Goal: Task Accomplishment & Management: Complete application form

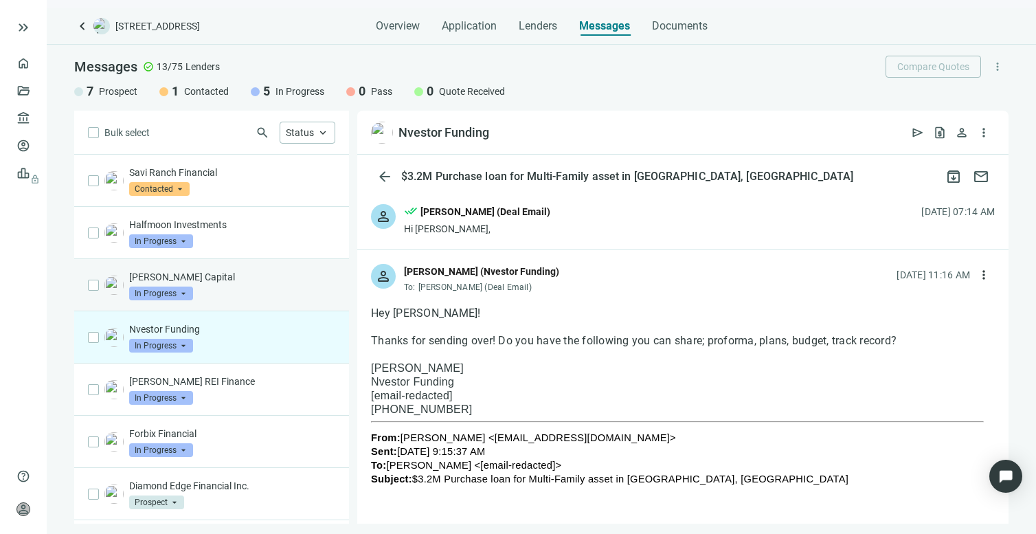
click at [163, 266] on div "Macoy Capital In Progress arrow_drop_down" at bounding box center [211, 285] width 275 height 52
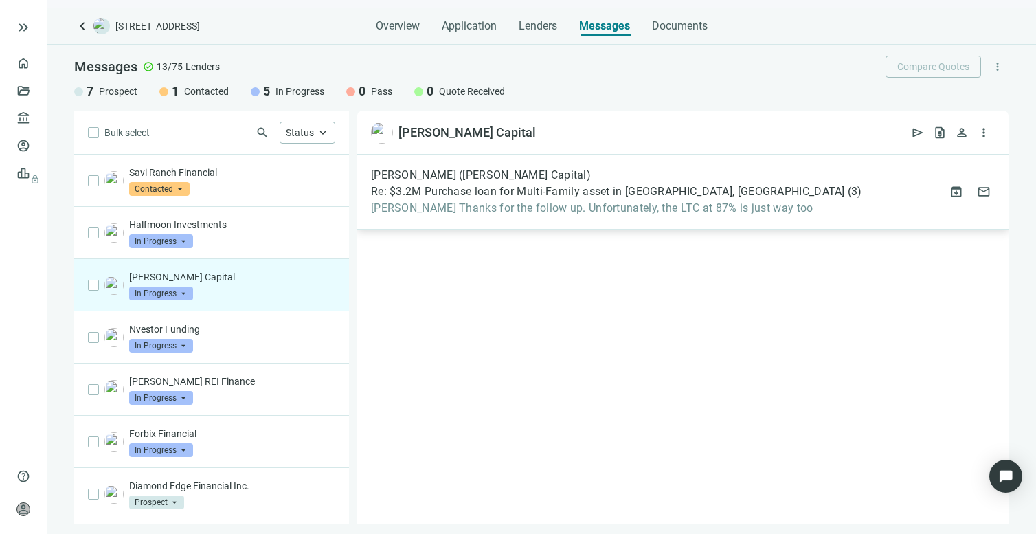
click at [517, 209] on span "Mike Thanks for the follow up. Unfortunately, the LTC at 87% is just way too" at bounding box center [616, 208] width 491 height 14
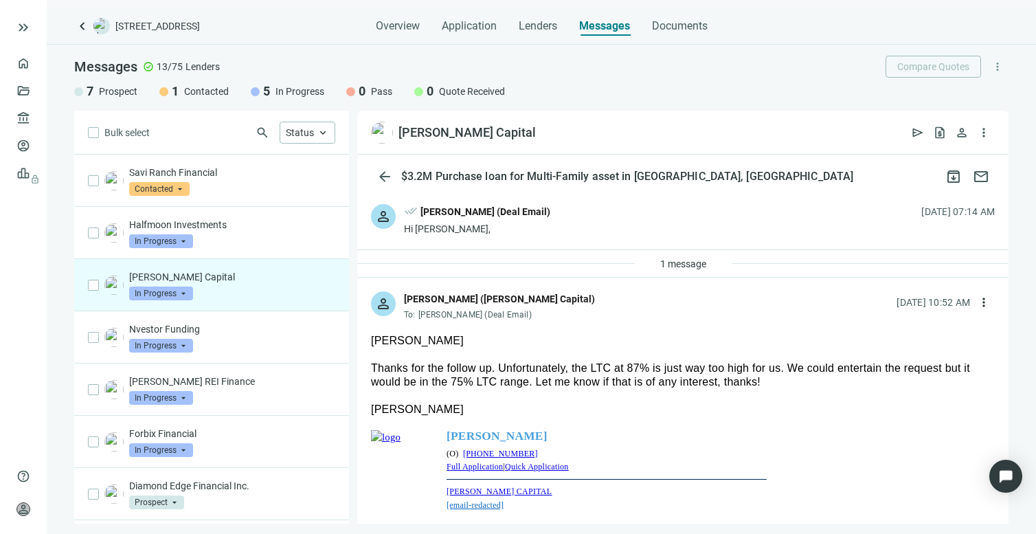
scroll to position [106, 0]
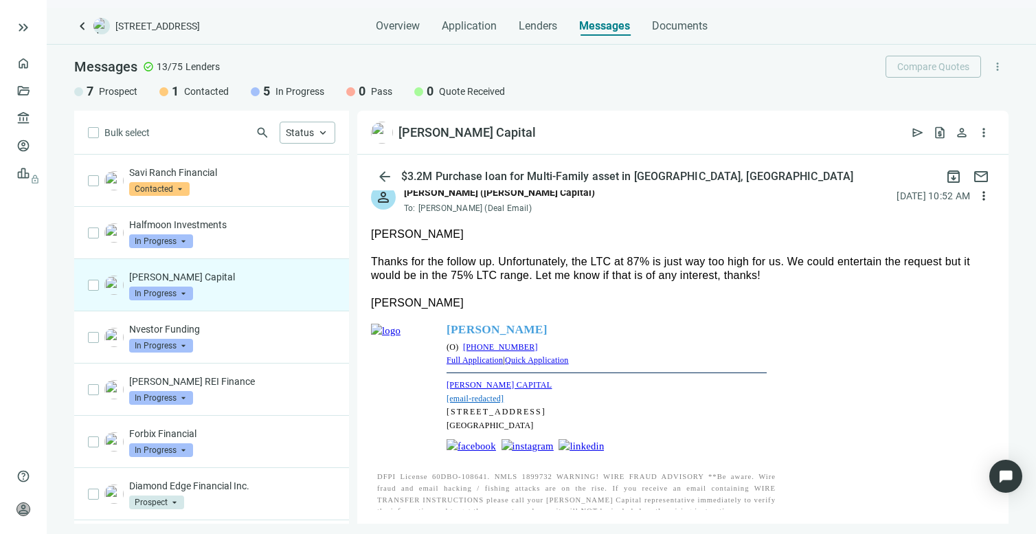
click at [875, 284] on div at bounding box center [683, 289] width 624 height 14
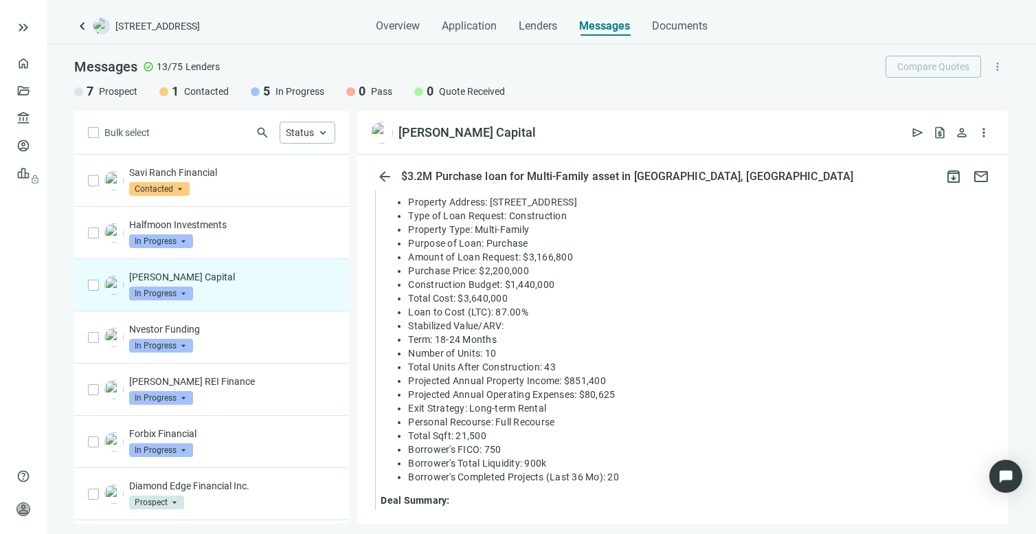
scroll to position [0, 0]
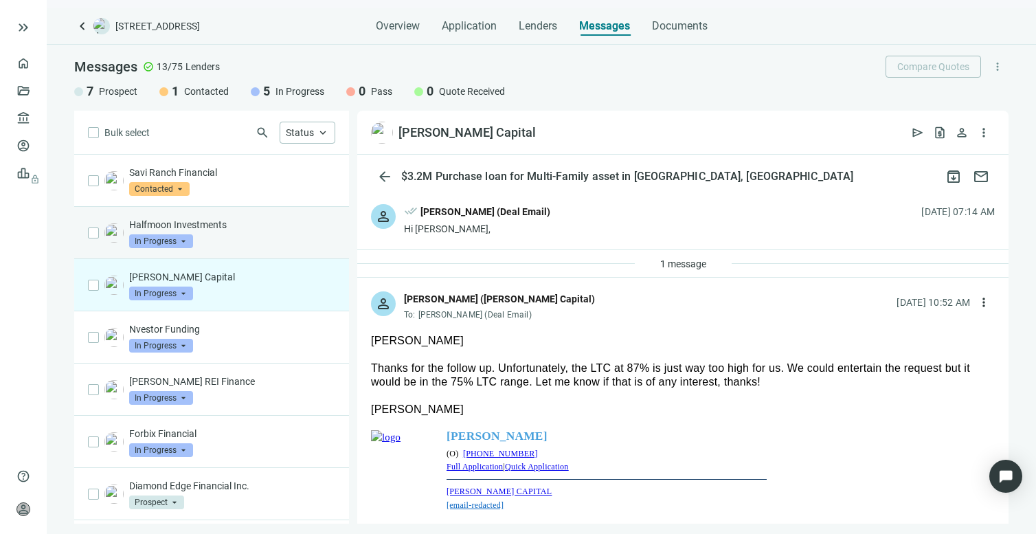
click at [168, 225] on p "Halfmoon Investments" at bounding box center [232, 225] width 206 height 14
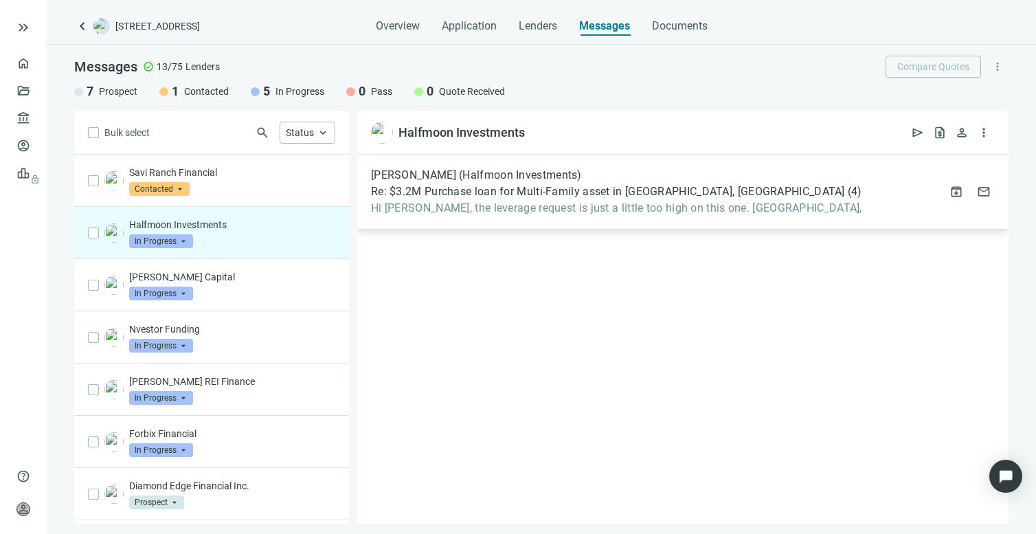
click at [498, 210] on span "Hi Mike, the leverage request is just a little too high on this one. Warmly," at bounding box center [616, 208] width 491 height 14
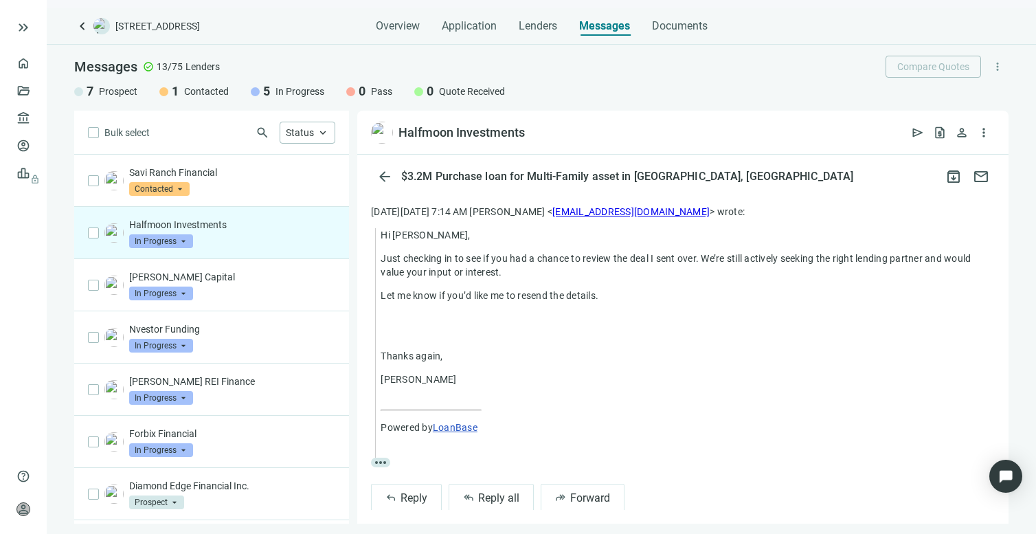
scroll to position [185, 0]
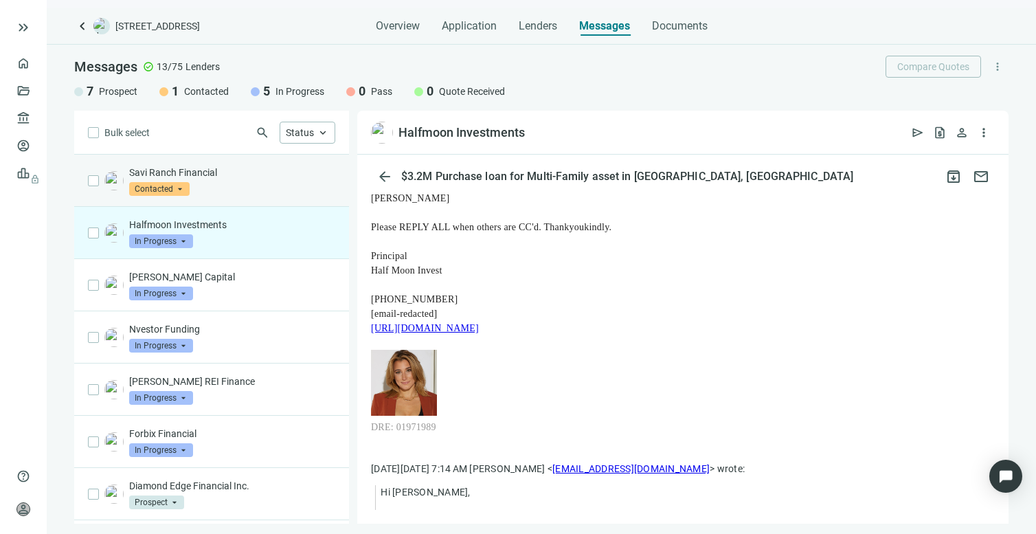
click at [220, 173] on p "Savi Ranch Financial" at bounding box center [232, 173] width 206 height 14
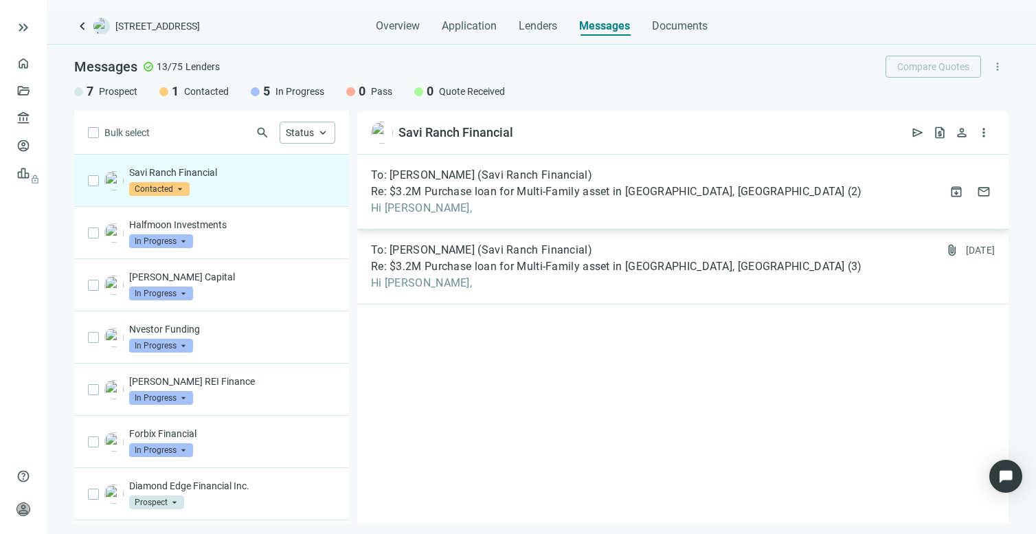
click at [428, 192] on span "Re: $3.2M Purchase loan for Multi-Family asset in Houston, TX" at bounding box center [608, 192] width 474 height 14
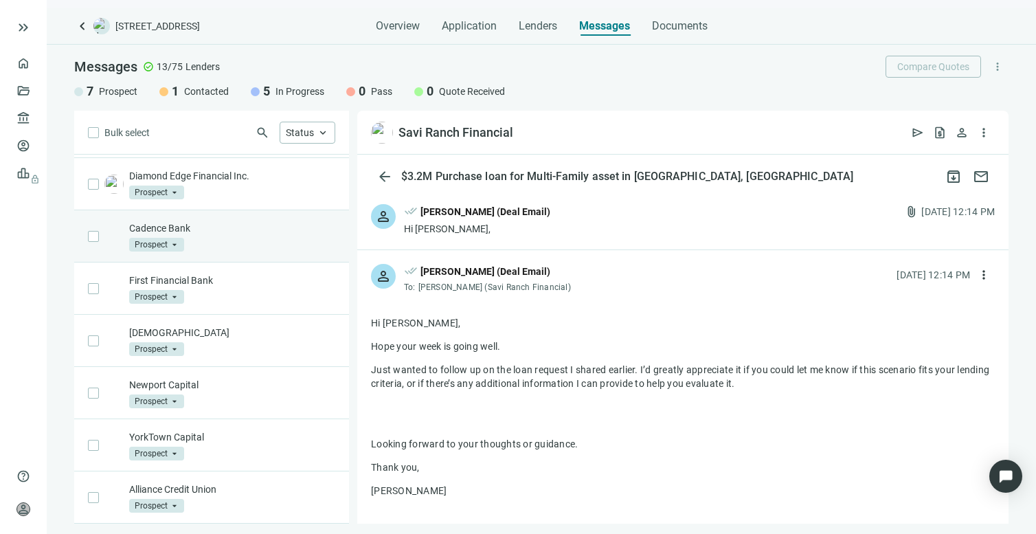
scroll to position [41, 0]
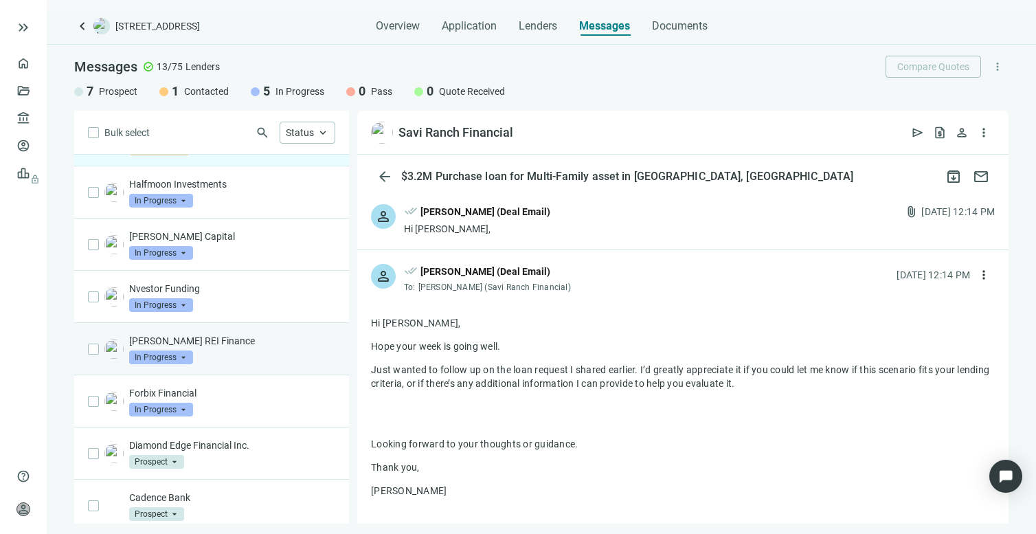
click at [173, 349] on input "search" at bounding box center [155, 356] width 52 height 14
click at [292, 344] on p "Barnett REI Finance" at bounding box center [232, 341] width 206 height 14
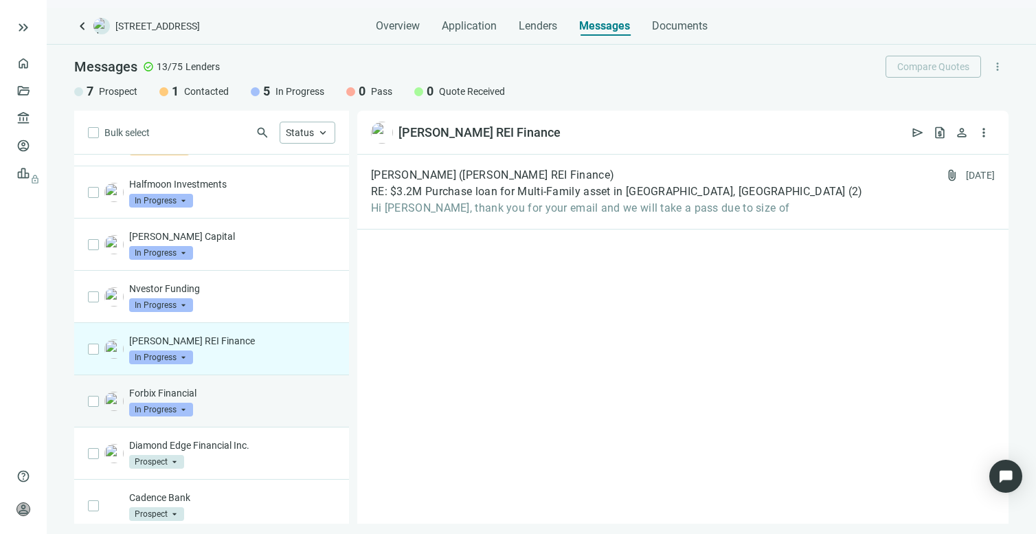
click at [227, 398] on p "Forbix Financial" at bounding box center [232, 393] width 206 height 14
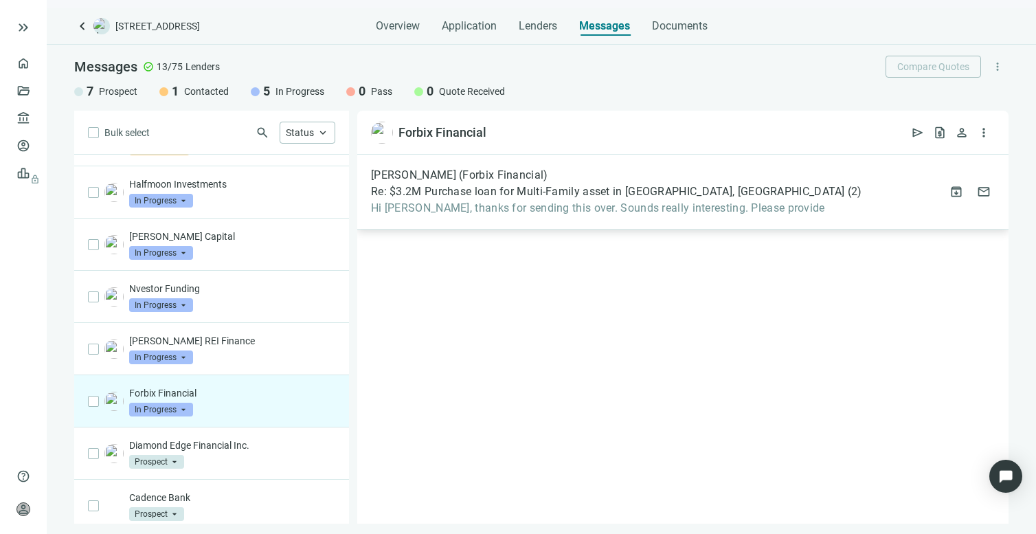
click at [564, 206] on span "Hi Mike, thanks for sending this over. Sounds really interesting. Please provide" at bounding box center [616, 208] width 491 height 14
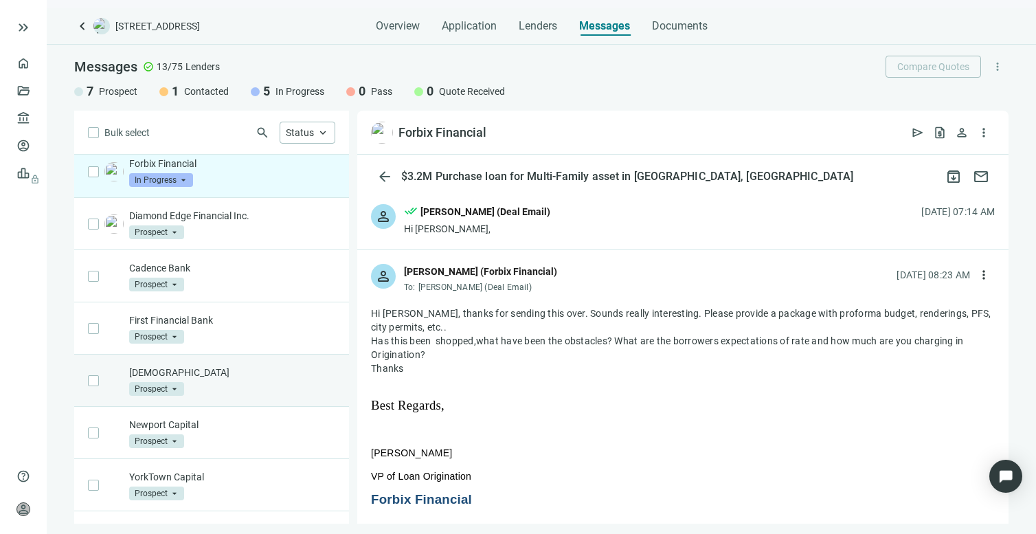
scroll to position [153, 0]
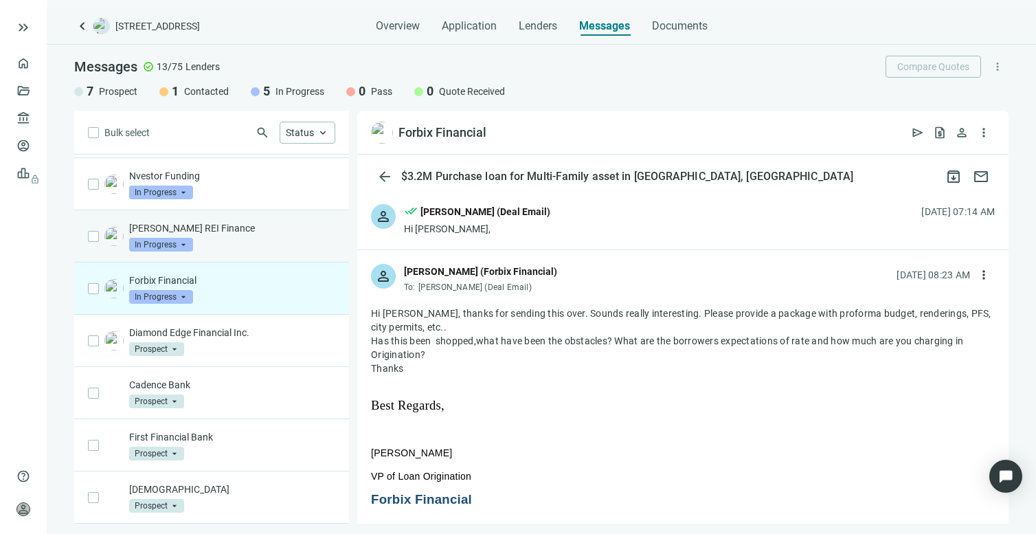
click at [197, 226] on p "Barnett REI Finance" at bounding box center [232, 228] width 206 height 14
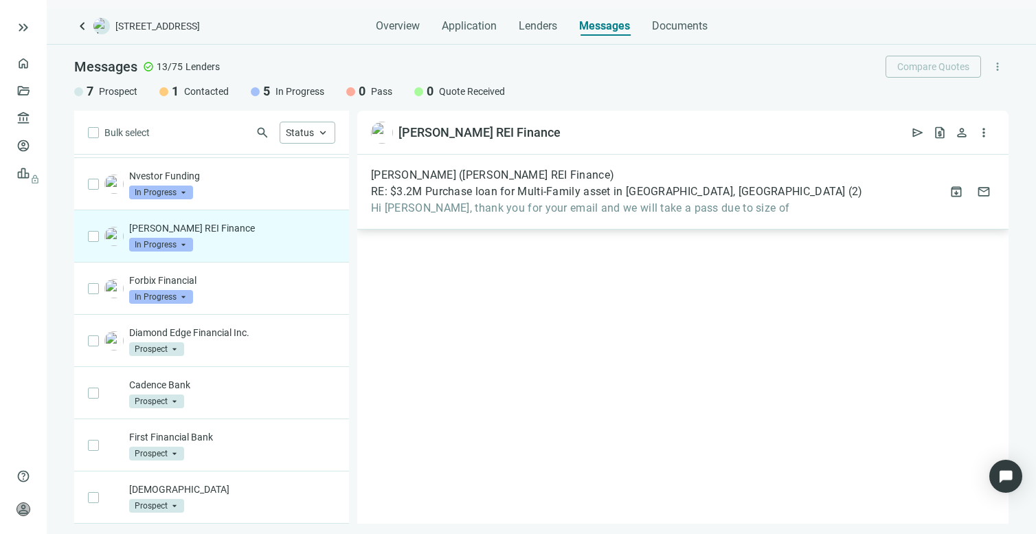
click at [586, 208] on span "Hi Mike, thank you for your email and we will take a pass due to size of" at bounding box center [617, 208] width 492 height 14
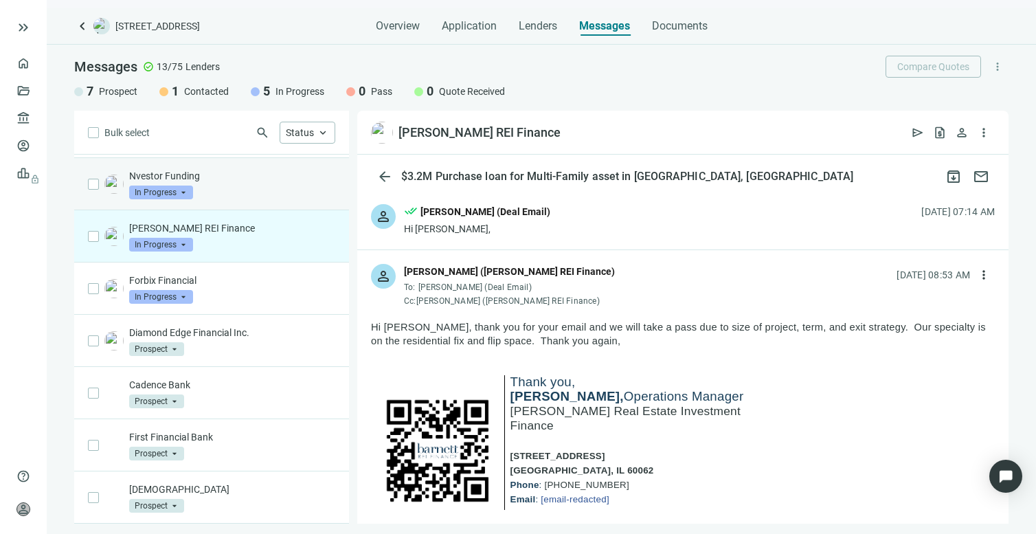
scroll to position [47, 0]
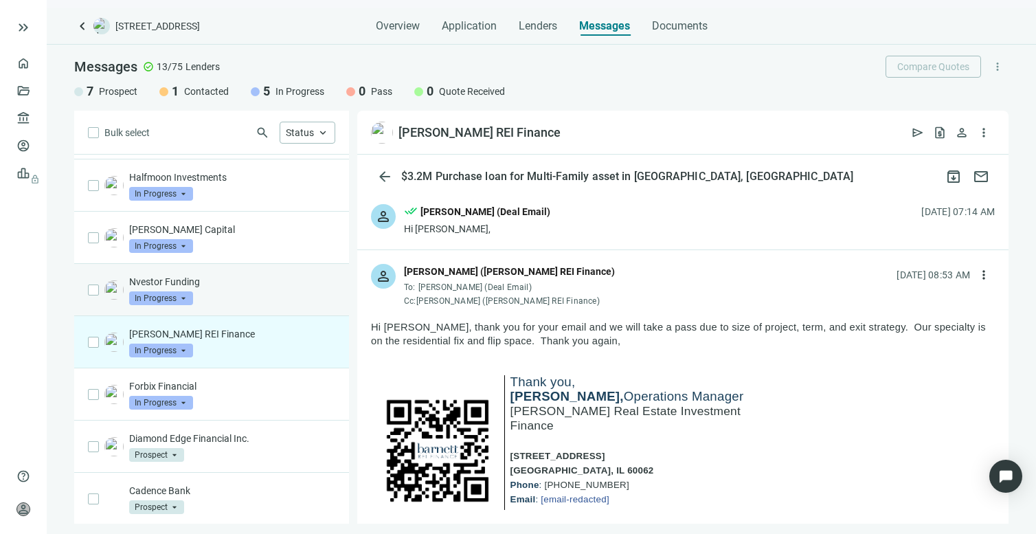
click at [214, 283] on p "Nvestor Funding" at bounding box center [232, 282] width 206 height 14
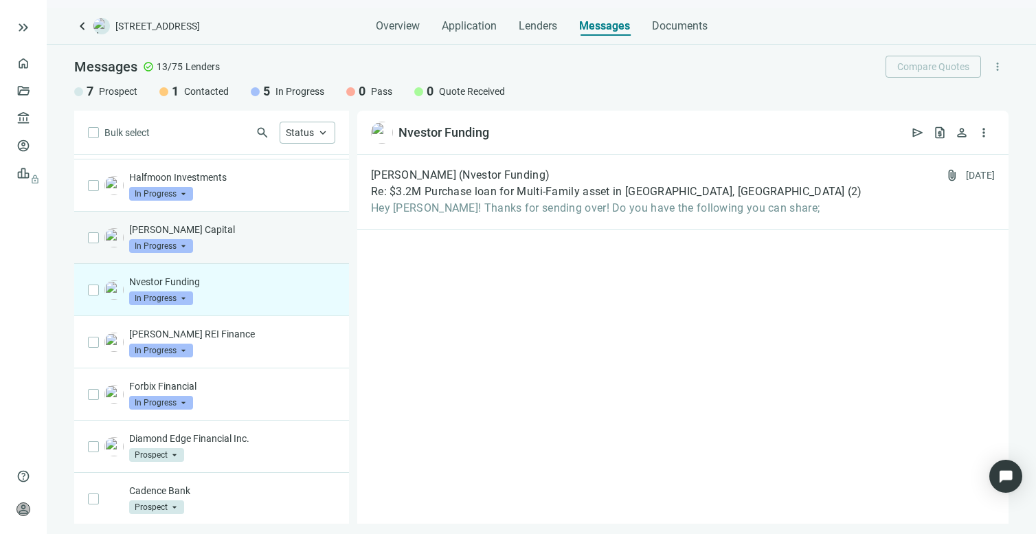
click at [207, 226] on p "Macoy Capital" at bounding box center [232, 230] width 206 height 14
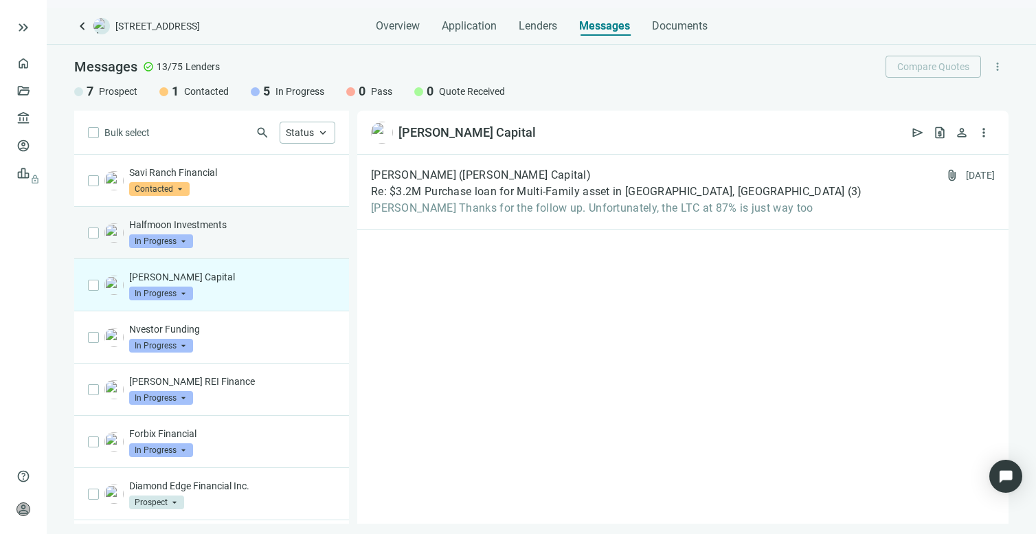
click at [213, 223] on p "Halfmoon Investments" at bounding box center [232, 225] width 206 height 14
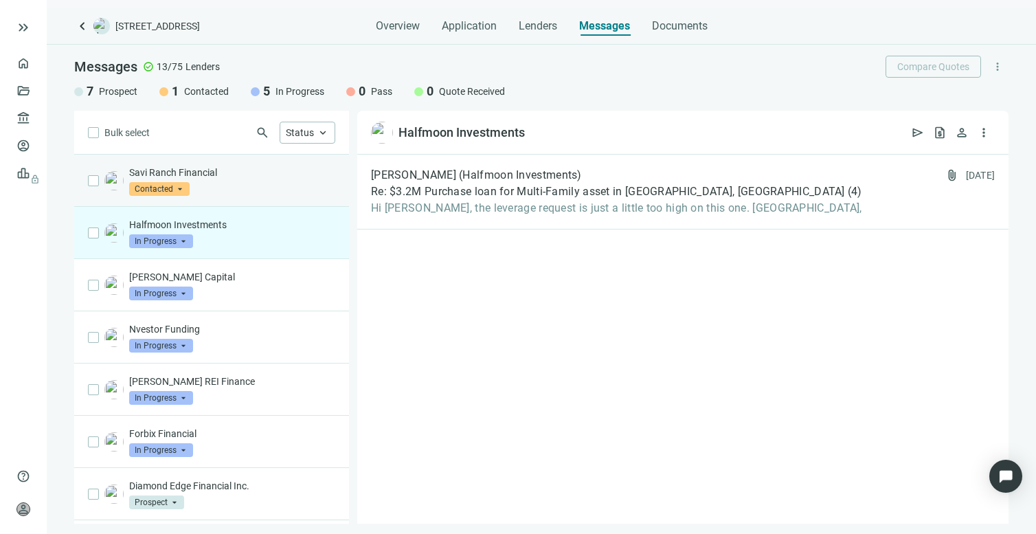
click at [231, 185] on div "Savi Ranch Financial Contacted arrow_drop_down" at bounding box center [232, 181] width 206 height 30
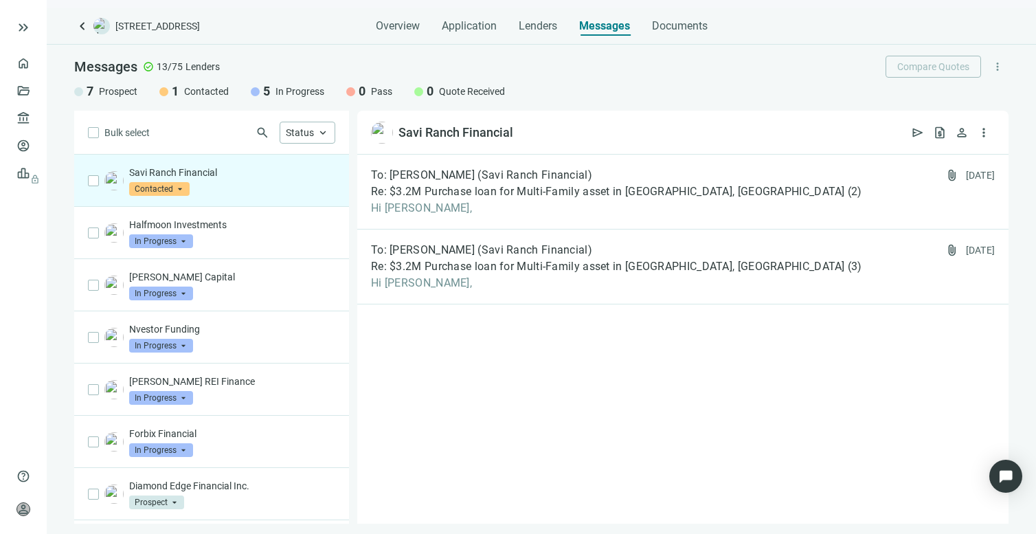
click at [286, 89] on span "In Progress" at bounding box center [299, 91] width 49 height 14
click at [190, 92] on span "Contacted" at bounding box center [206, 91] width 45 height 14
click at [166, 95] on div at bounding box center [163, 91] width 9 height 9
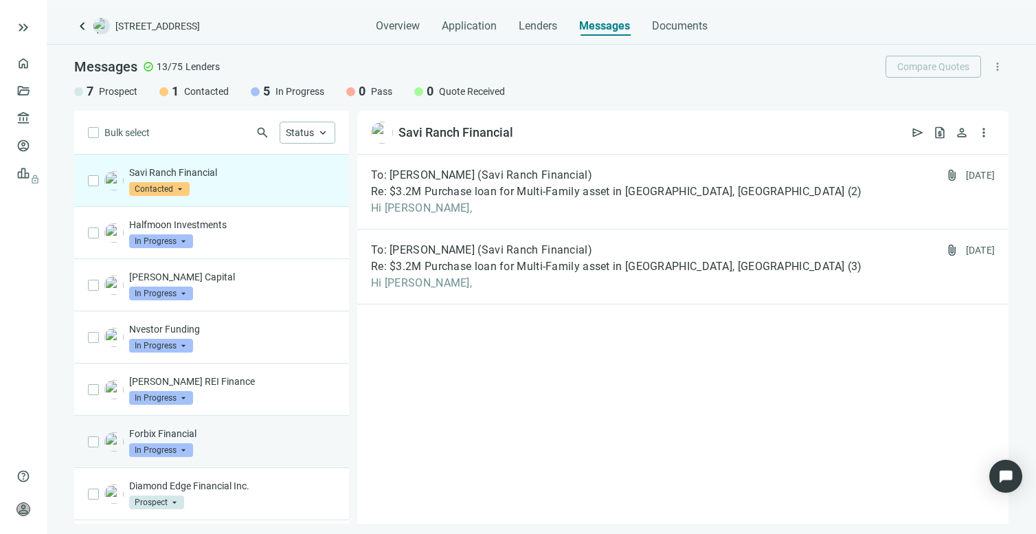
scroll to position [115, 0]
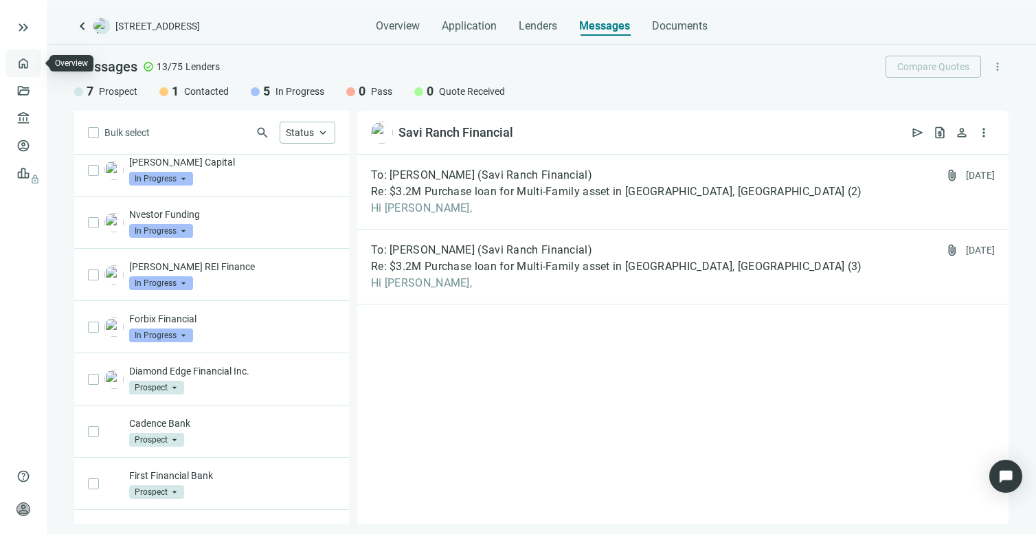
click at [34, 60] on link "Overview" at bounding box center [54, 63] width 41 height 11
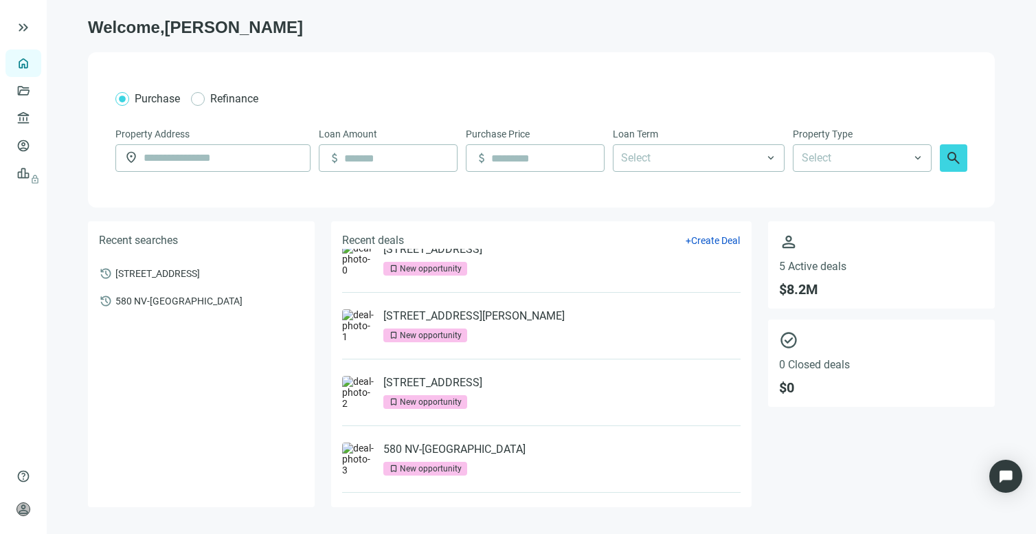
scroll to position [25, 0]
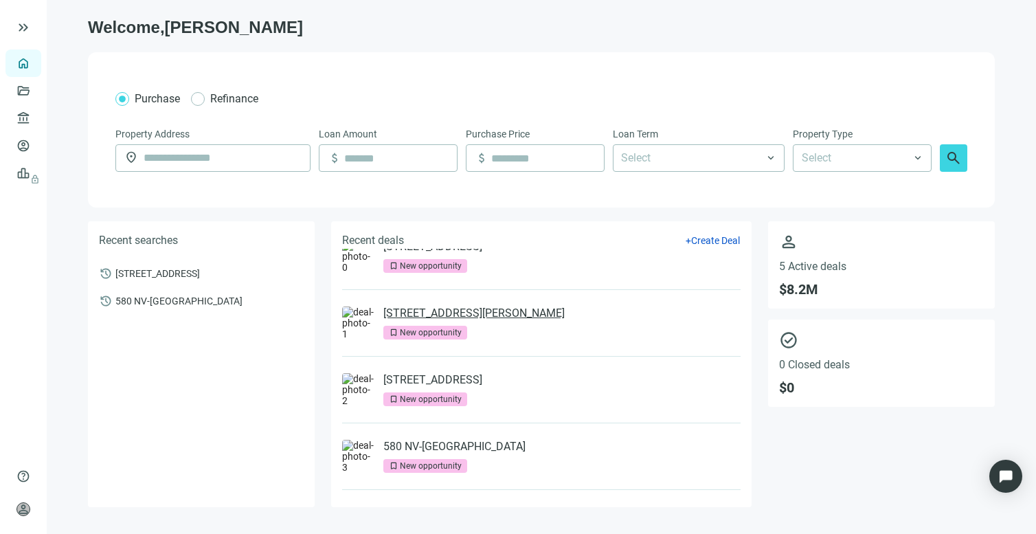
click at [453, 317] on link "[STREET_ADDRESS][PERSON_NAME]" at bounding box center [473, 313] width 181 height 14
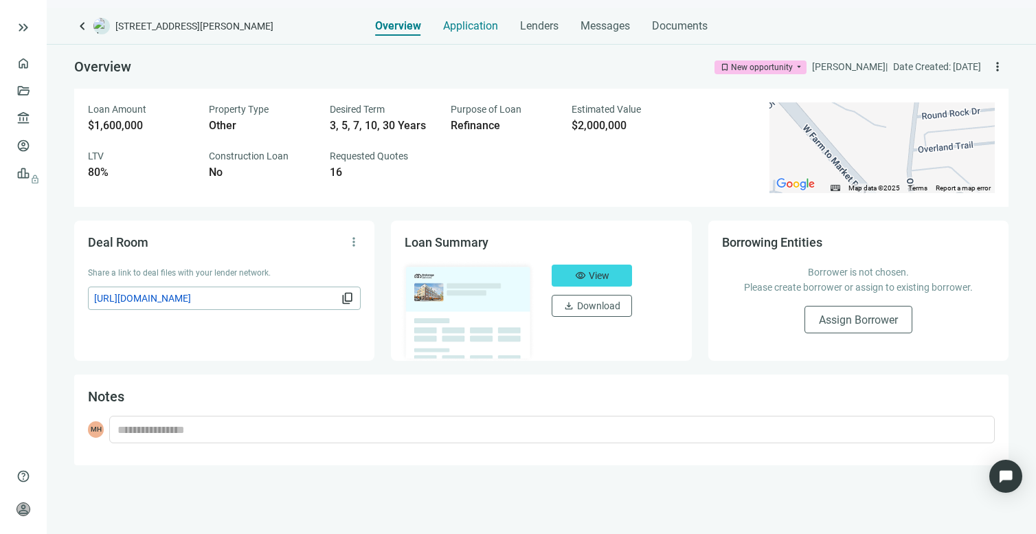
click at [490, 25] on span "Application" at bounding box center [470, 26] width 55 height 14
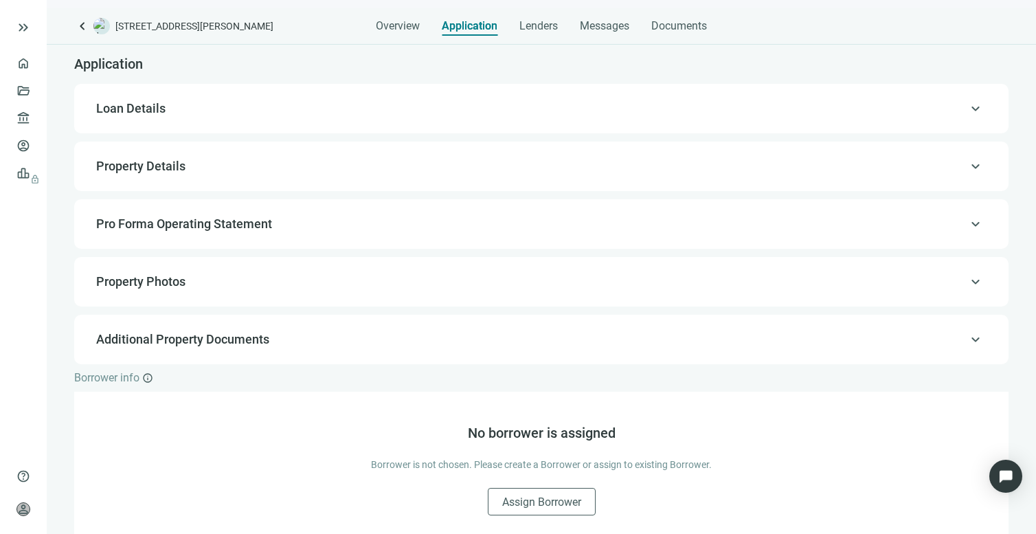
click at [437, 108] on span "Loan Details" at bounding box center [539, 108] width 887 height 16
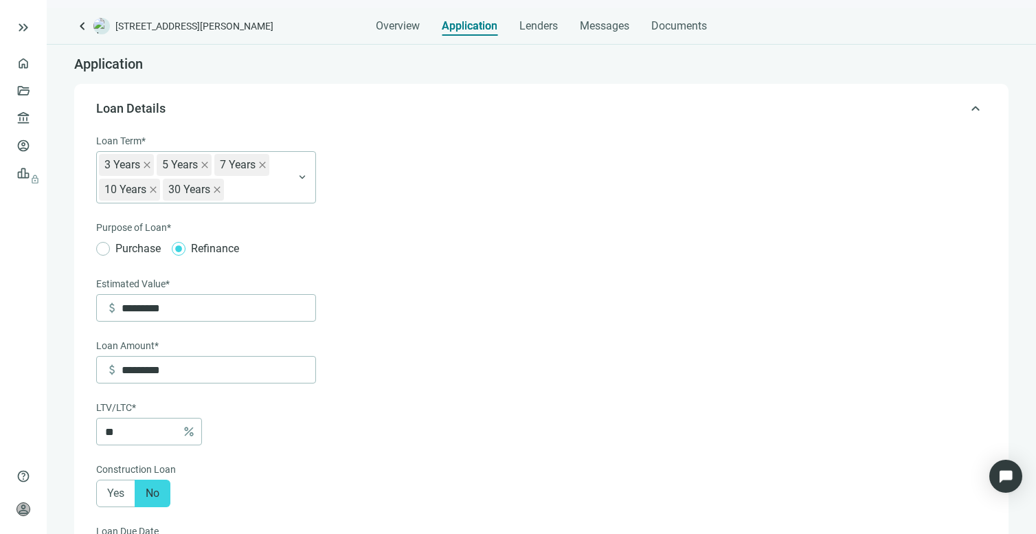
scroll to position [40, 0]
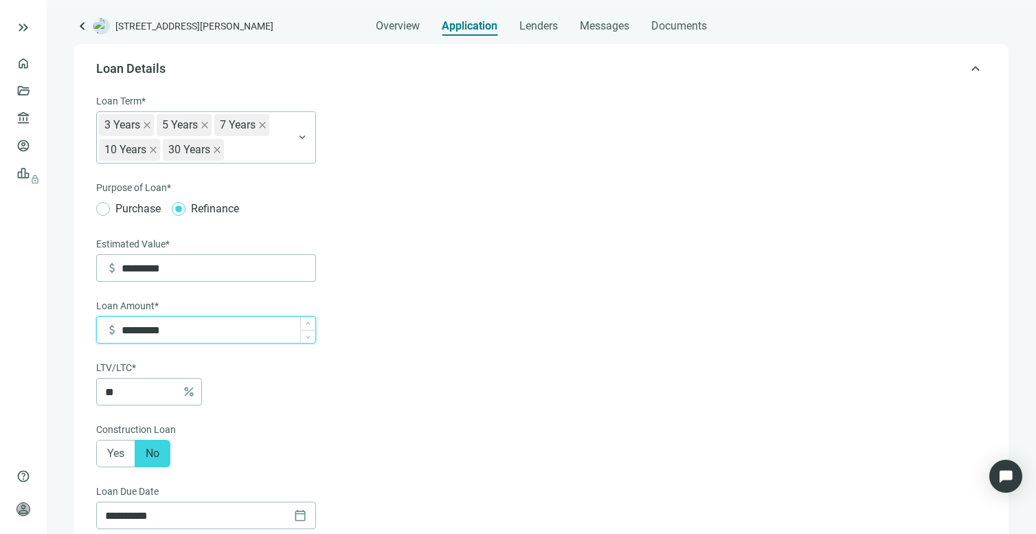
drag, startPoint x: 148, startPoint y: 329, endPoint x: 128, endPoint y: 329, distance: 19.9
click at [128, 329] on input "*********" at bounding box center [219, 330] width 194 height 26
type input "******"
type input "***"
type input "*******"
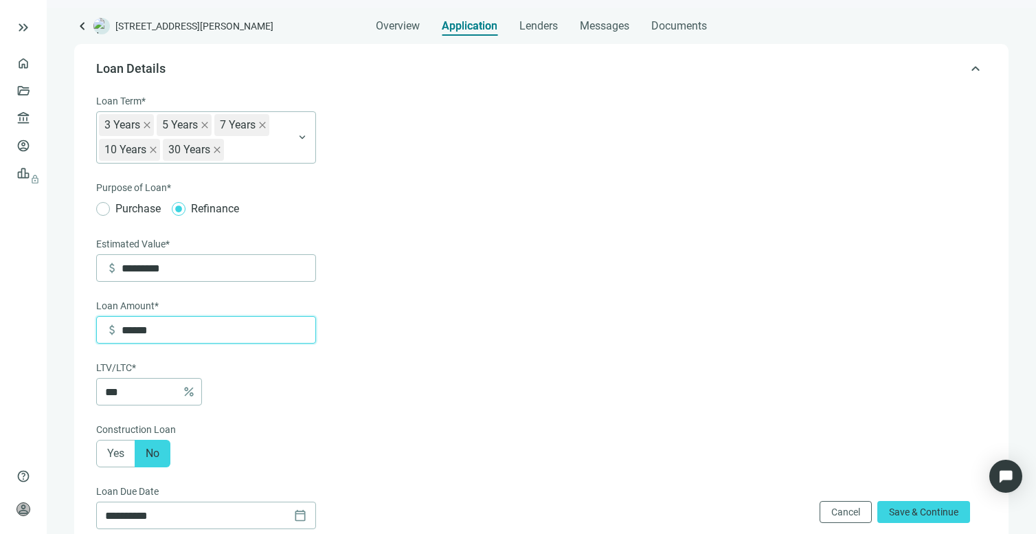
type input "***"
type input "*********"
type input "****"
drag, startPoint x: 192, startPoint y: 272, endPoint x: 153, endPoint y: 273, distance: 39.1
click at [153, 273] on input "*********" at bounding box center [219, 268] width 194 height 26
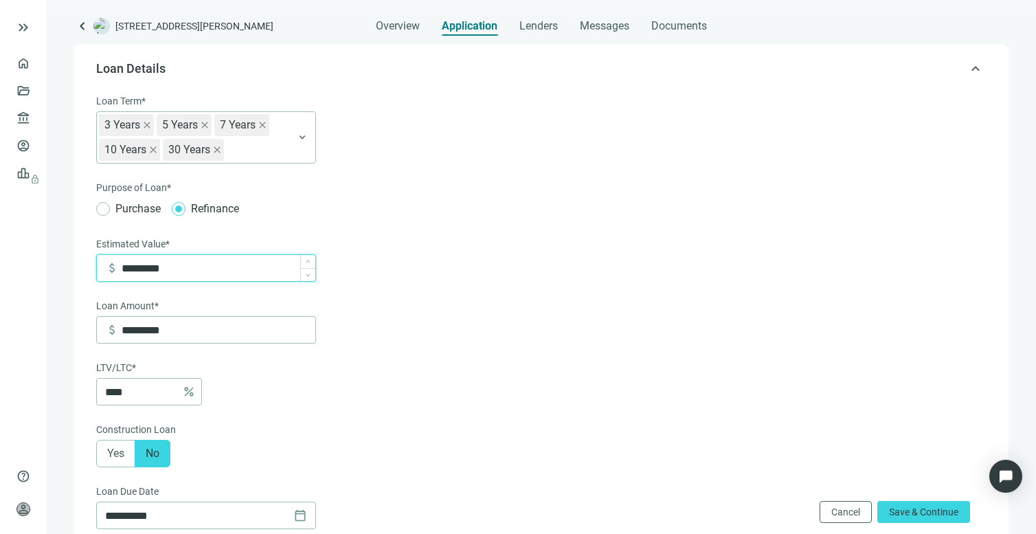
click at [145, 270] on input "*********" at bounding box center [219, 268] width 194 height 26
click at [149, 270] on input "*********" at bounding box center [219, 268] width 194 height 26
type input "*******"
type input "******"
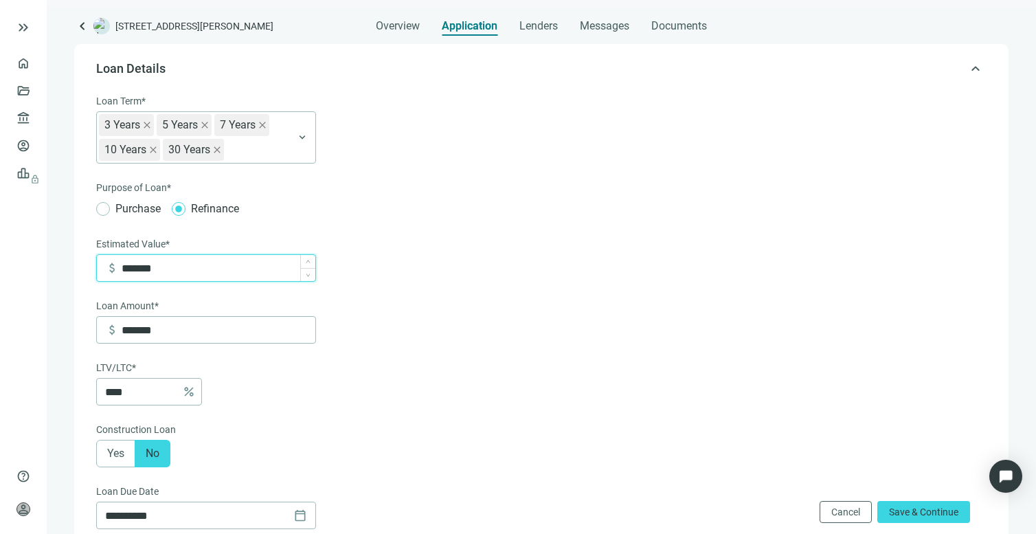
type input "******"
type input "*******"
type input "*********"
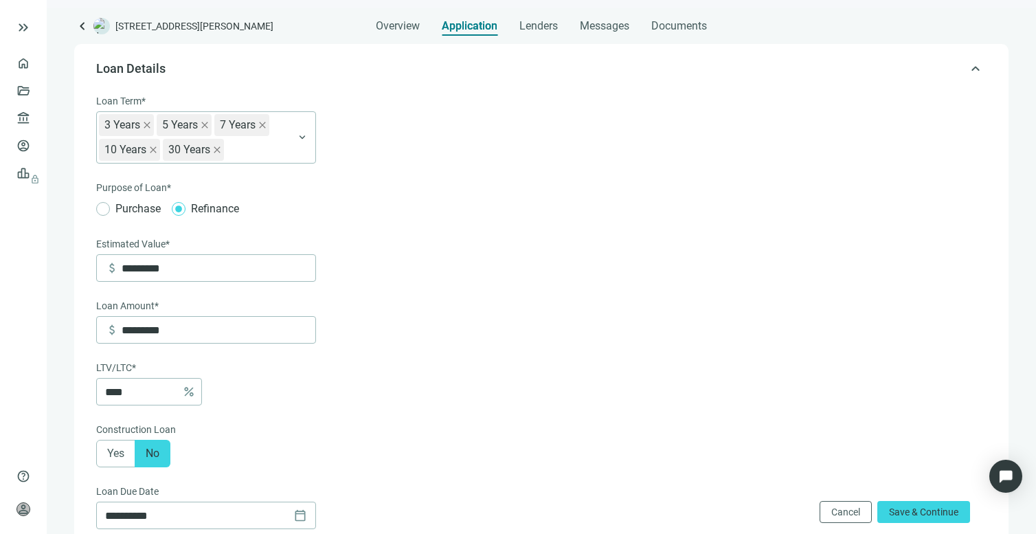
scroll to position [43, 0]
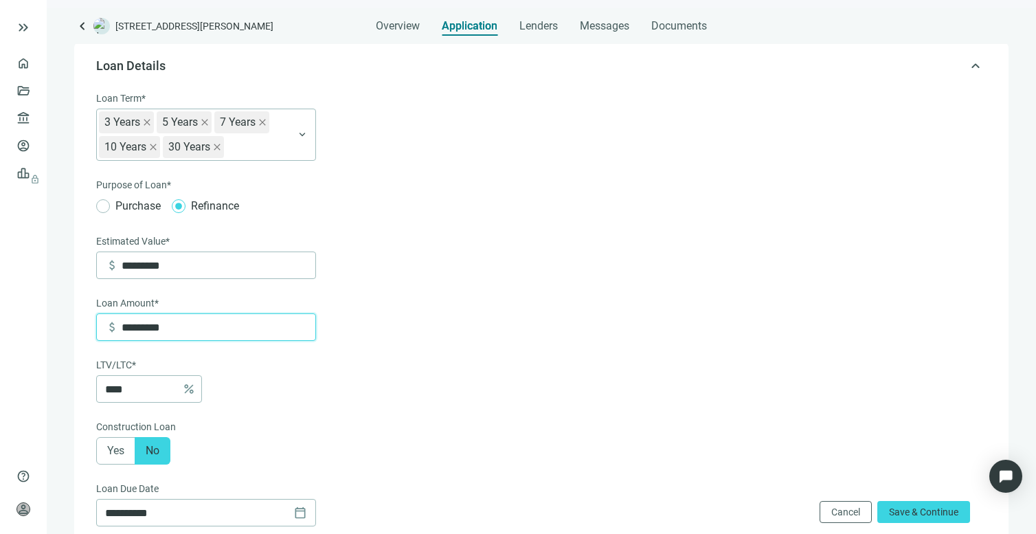
drag, startPoint x: 172, startPoint y: 328, endPoint x: 121, endPoint y: 326, distance: 50.9
click at [121, 326] on div "attach_money *********" at bounding box center [210, 327] width 210 height 26
type input "*"
type input "*****"
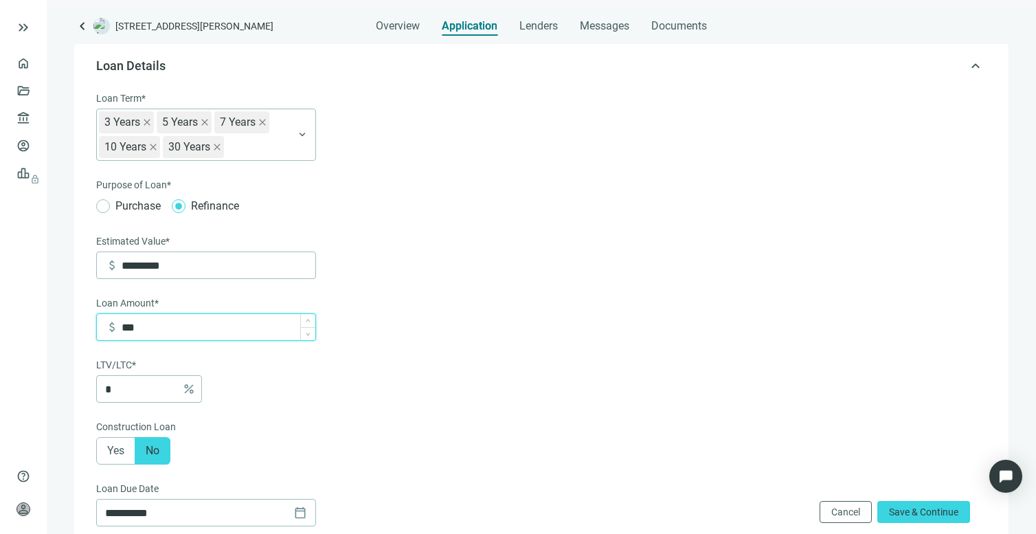
type input "***"
type input "******"
type input "***"
type input "*******"
type input "***"
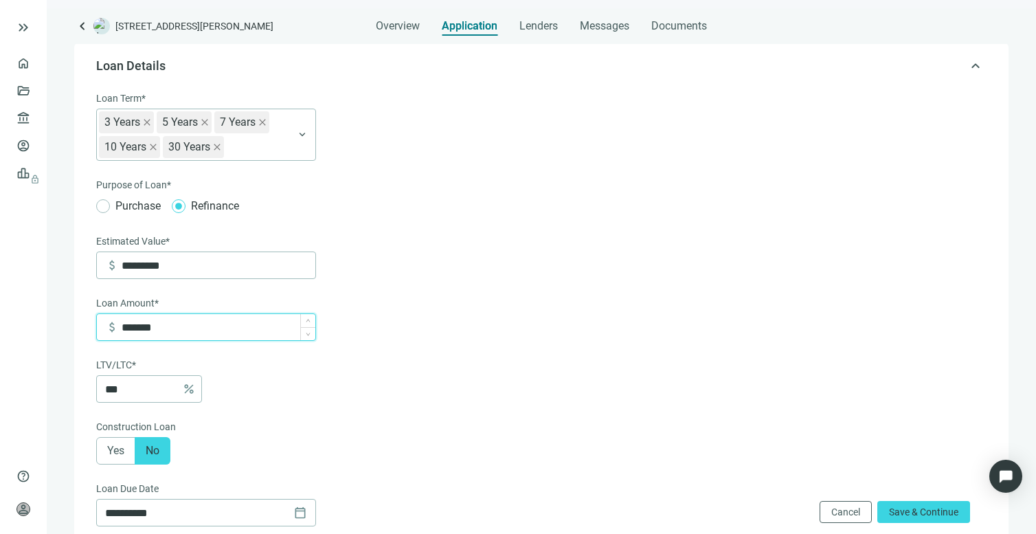
type input "*********"
type input "****"
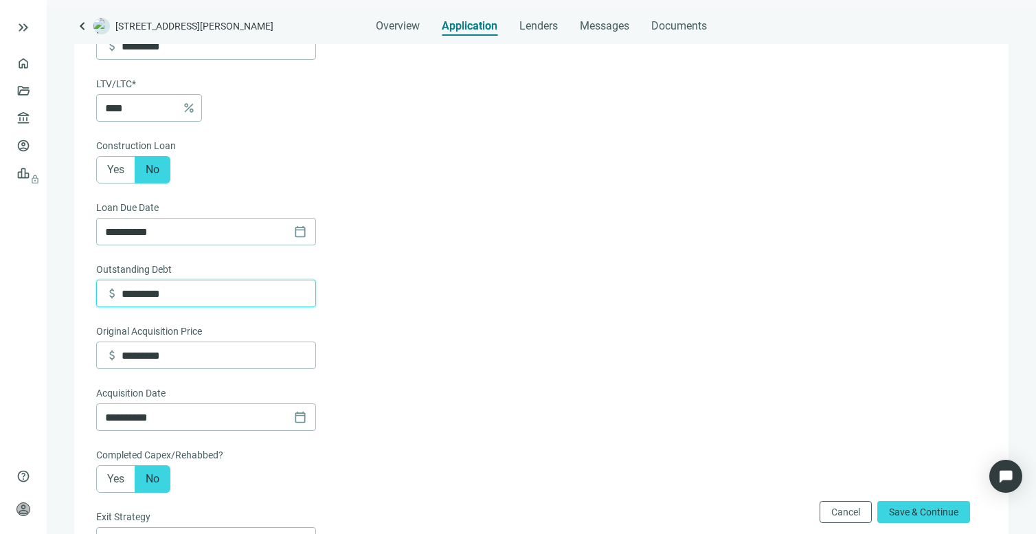
drag, startPoint x: 182, startPoint y: 297, endPoint x: 103, endPoint y: 295, distance: 79.0
click at [103, 295] on div "attach_money *********" at bounding box center [206, 293] width 220 height 27
type input "*********"
click at [653, 332] on form "**********" at bounding box center [539, 325] width 887 height 1030
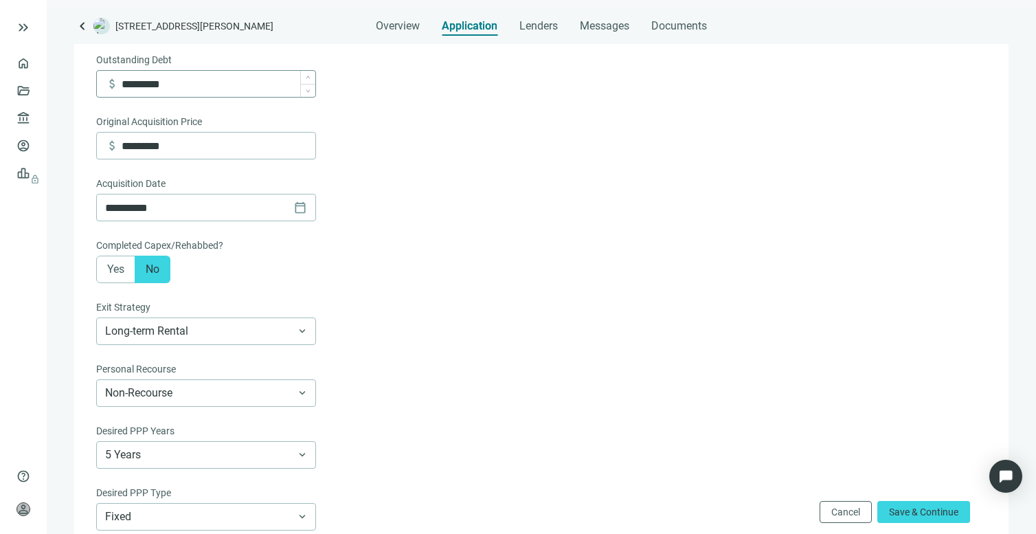
scroll to position [416, 0]
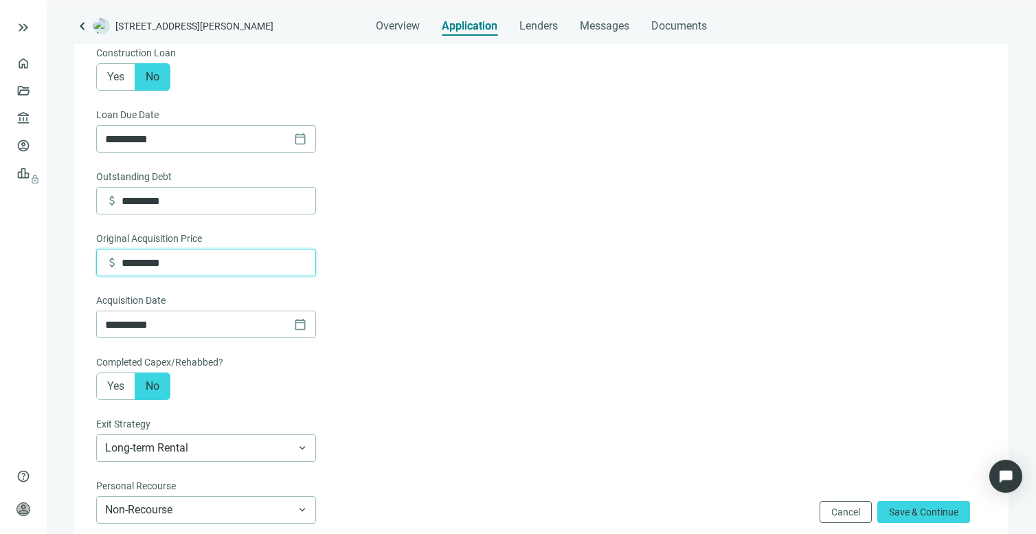
drag, startPoint x: 180, startPoint y: 260, endPoint x: 87, endPoint y: 260, distance: 92.7
click at [87, 260] on div "**********" at bounding box center [541, 216] width 934 height 1096
type input "*********"
click at [435, 253] on form "**********" at bounding box center [539, 232] width 887 height 1030
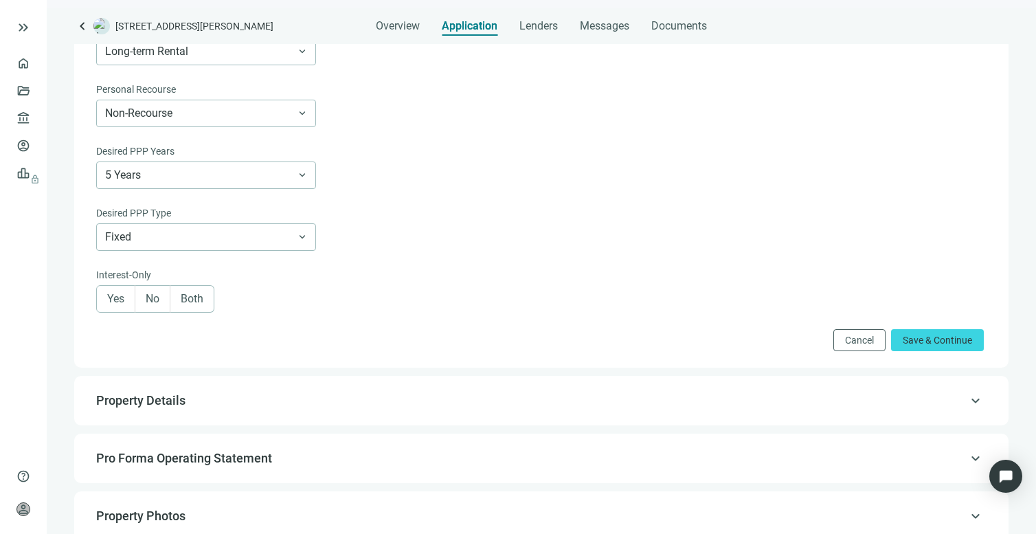
scroll to position [1025, 0]
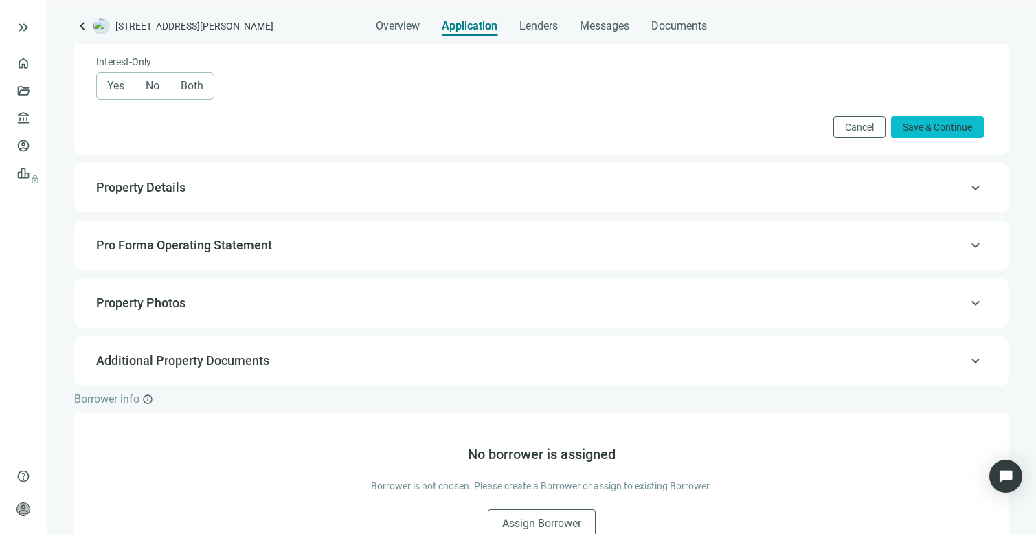
click at [909, 126] on span "Save & Continue" at bounding box center [936, 127] width 69 height 11
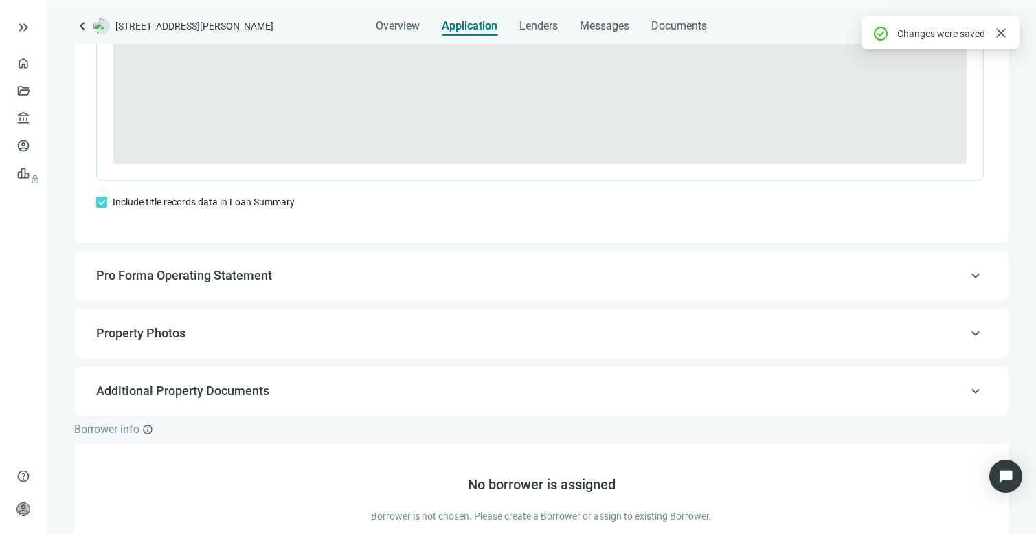
type textarea "**********"
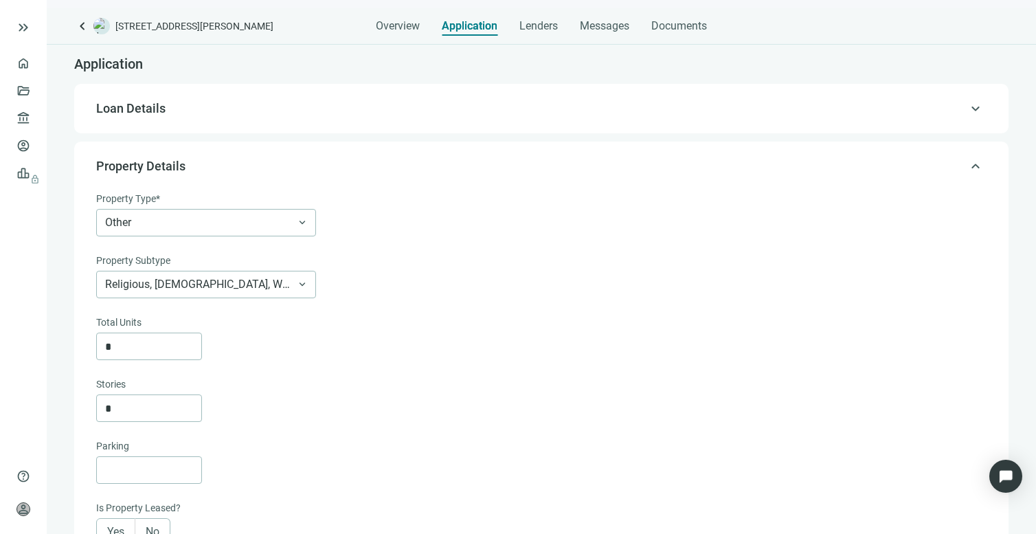
click at [301, 112] on span "Loan Details" at bounding box center [539, 108] width 887 height 16
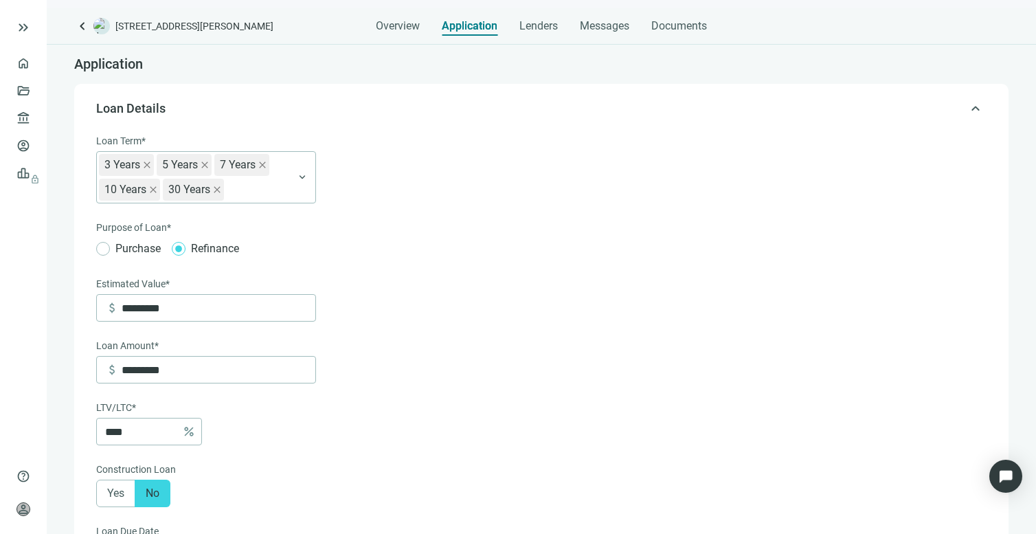
scroll to position [40, 0]
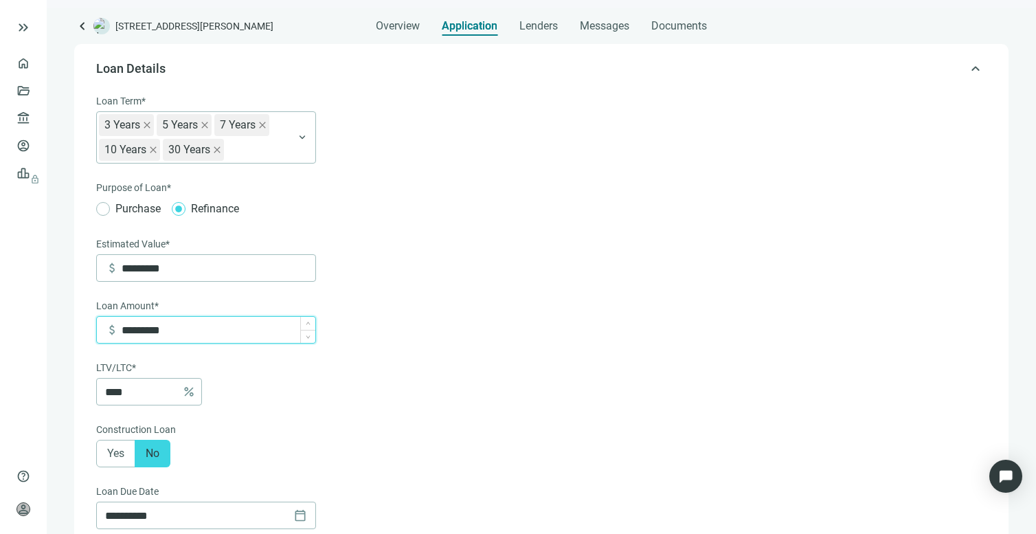
drag, startPoint x: 173, startPoint y: 332, endPoint x: 134, endPoint y: 331, distance: 39.1
click at [134, 331] on input "*********" at bounding box center [219, 330] width 194 height 26
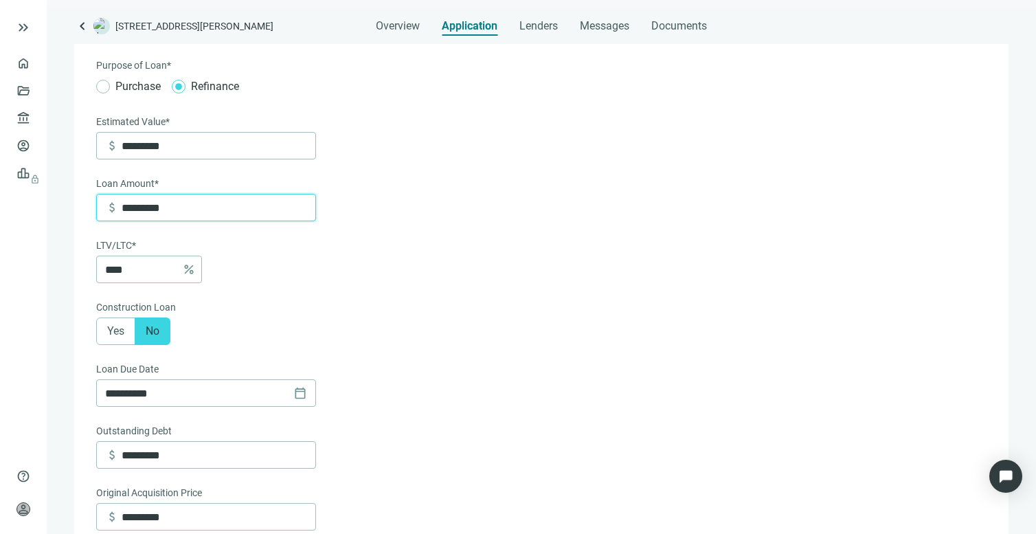
scroll to position [266, 0]
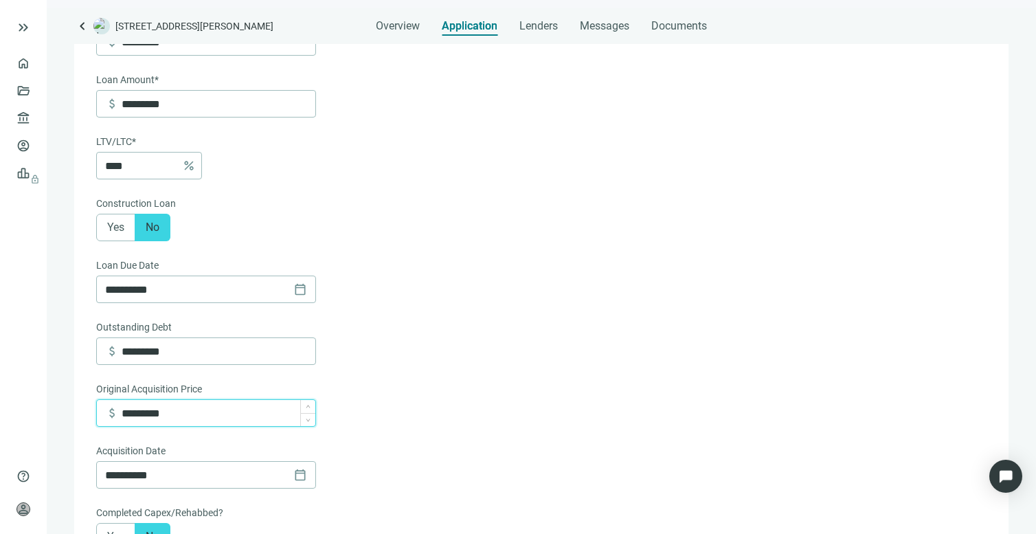
drag, startPoint x: 184, startPoint y: 417, endPoint x: 133, endPoint y: 415, distance: 51.5
click at [132, 415] on input "*********" at bounding box center [219, 413] width 194 height 26
type input "*********"
click at [484, 375] on form "**********" at bounding box center [539, 382] width 887 height 1030
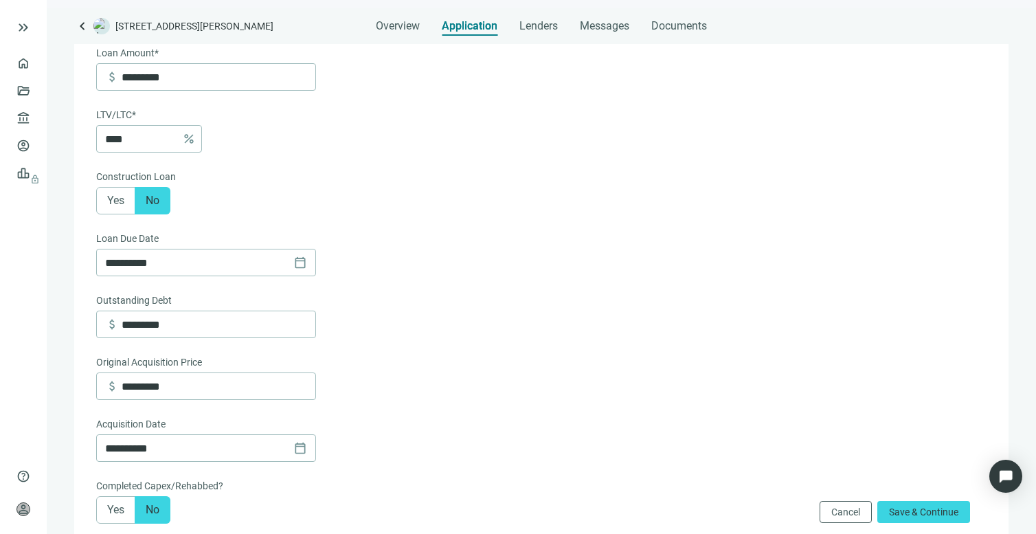
scroll to position [359, 0]
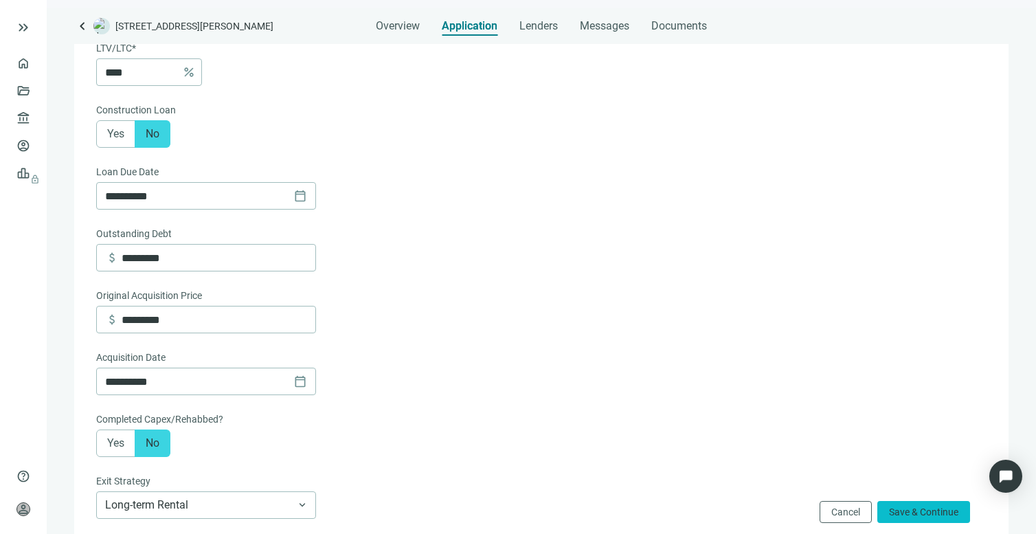
click at [928, 505] on button "Save & Continue" at bounding box center [923, 512] width 93 height 22
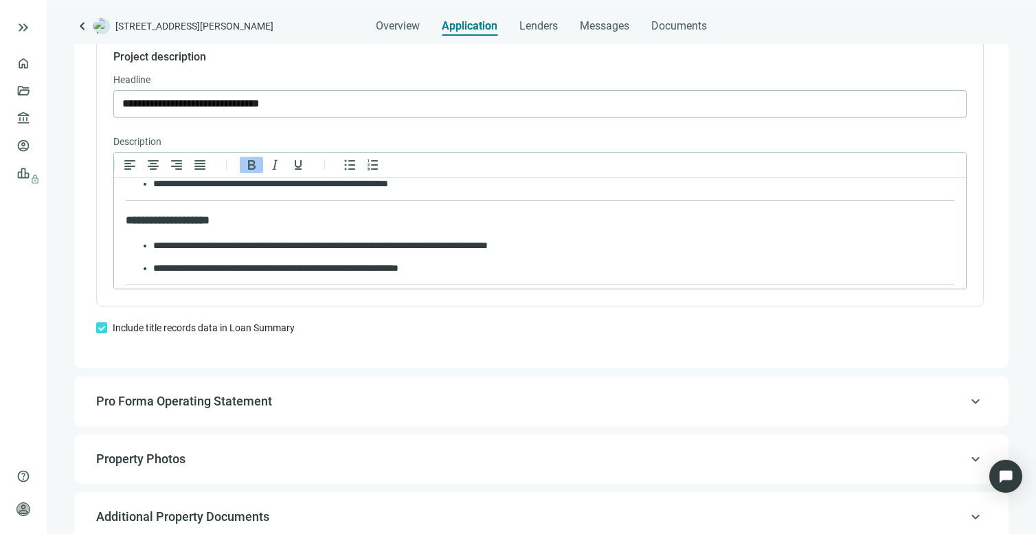
scroll to position [959, 0]
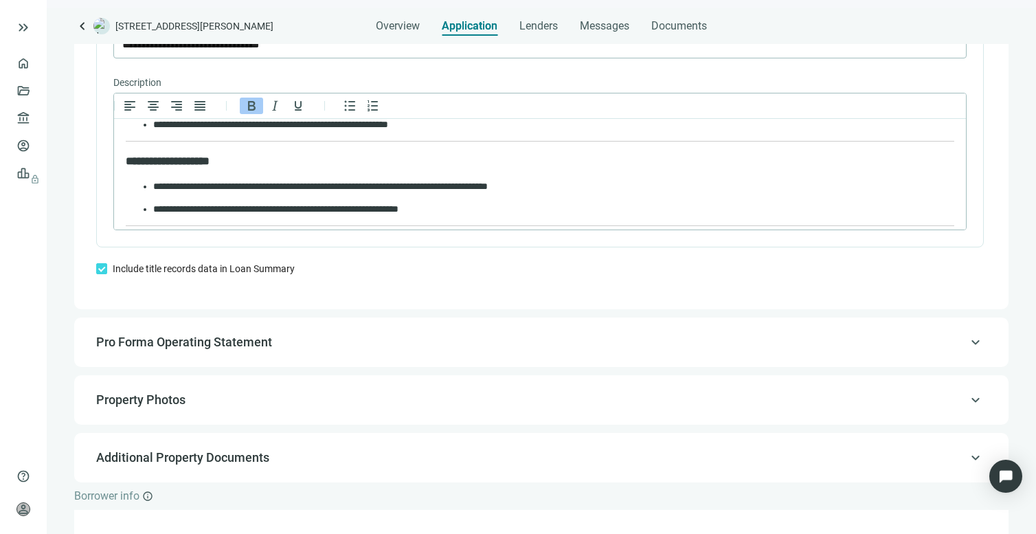
click at [546, 339] on span "Pro Forma Operating Statement" at bounding box center [539, 342] width 887 height 16
type input "*******"
type input "***"
type input "*"
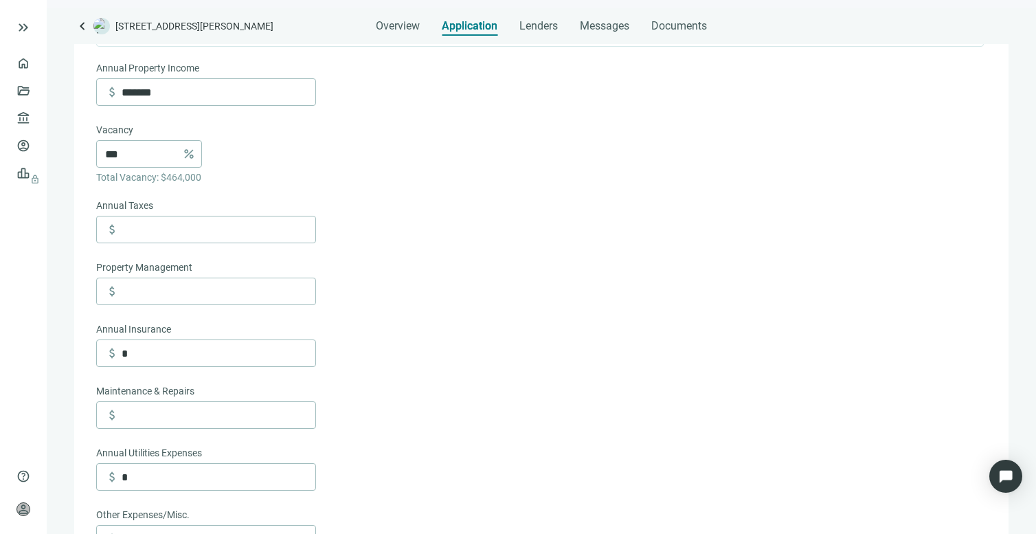
scroll to position [116, 0]
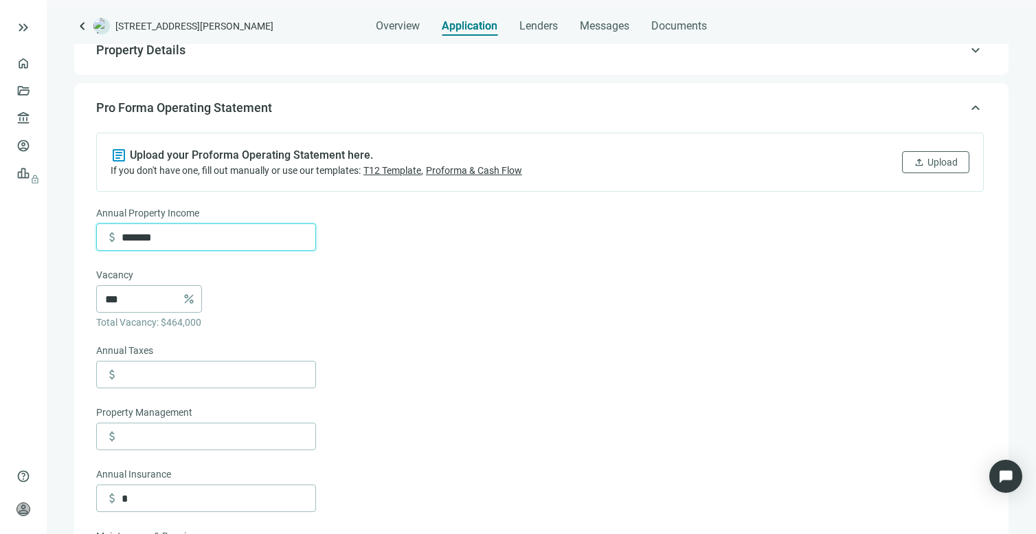
drag, startPoint x: 204, startPoint y: 230, endPoint x: 108, endPoint y: 233, distance: 96.2
click at [108, 233] on div "attach_money *******" at bounding box center [210, 237] width 210 height 26
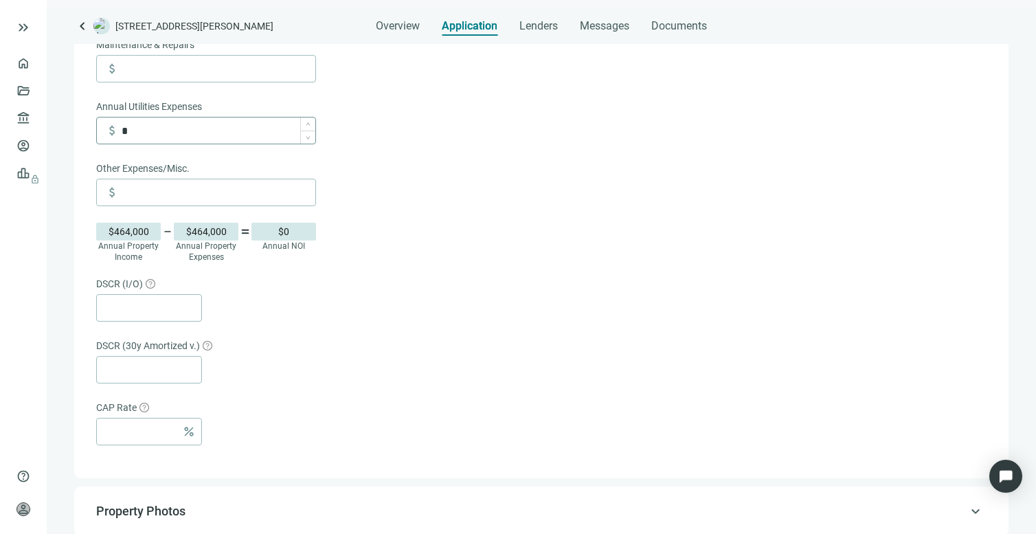
scroll to position [486, 0]
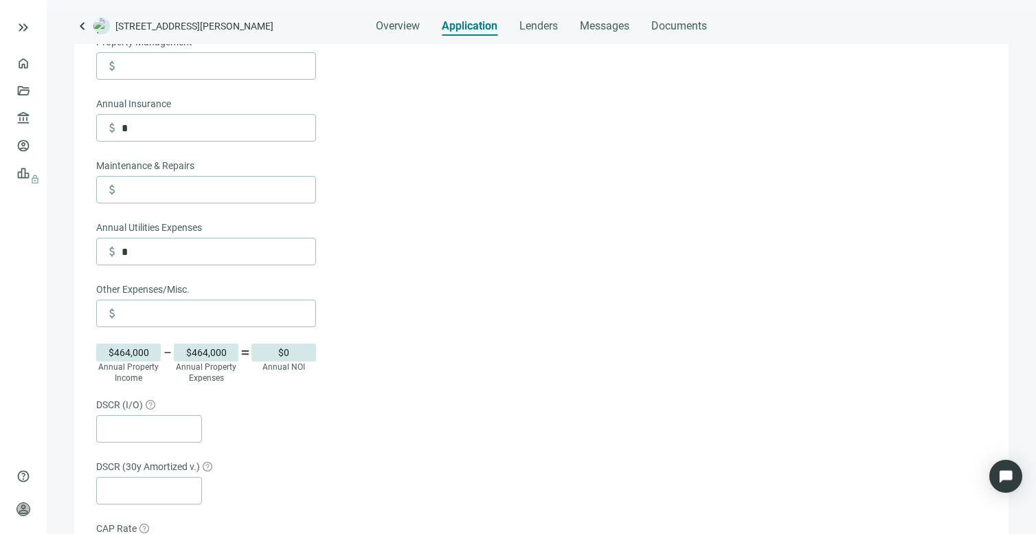
click at [474, 277] on form "Annual Property Income attach_money ******* Vacancy *** percent Total Vacancy: …" at bounding box center [539, 200] width 887 height 731
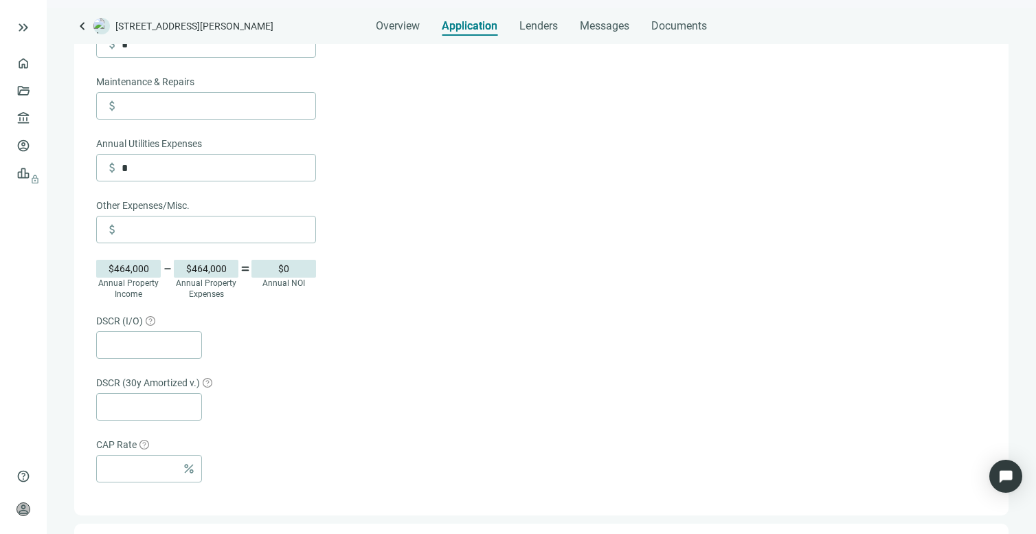
scroll to position [851, 0]
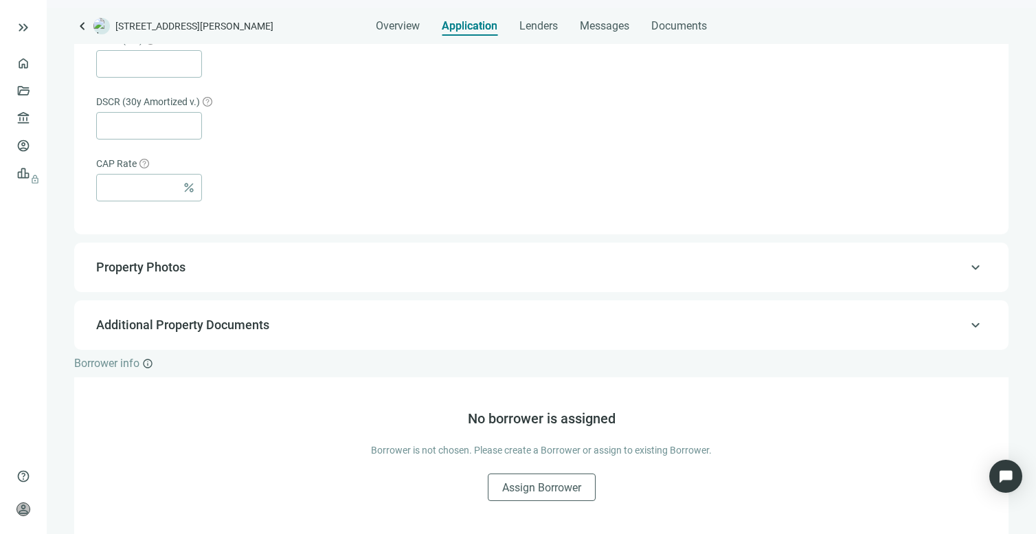
click at [341, 276] on div "keyboard_arrow_up Property Photos" at bounding box center [541, 267] width 906 height 33
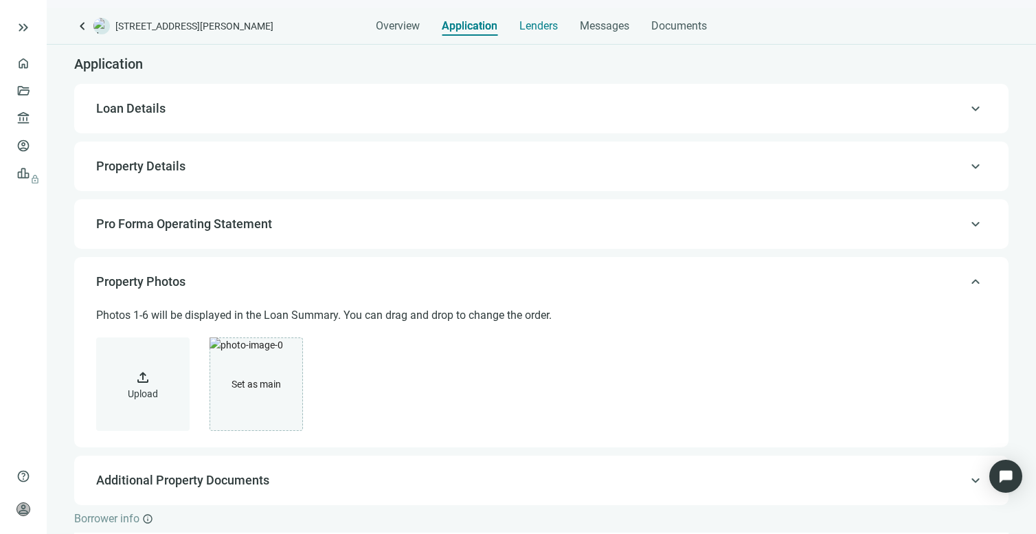
click at [541, 29] on span "Lenders" at bounding box center [538, 26] width 38 height 14
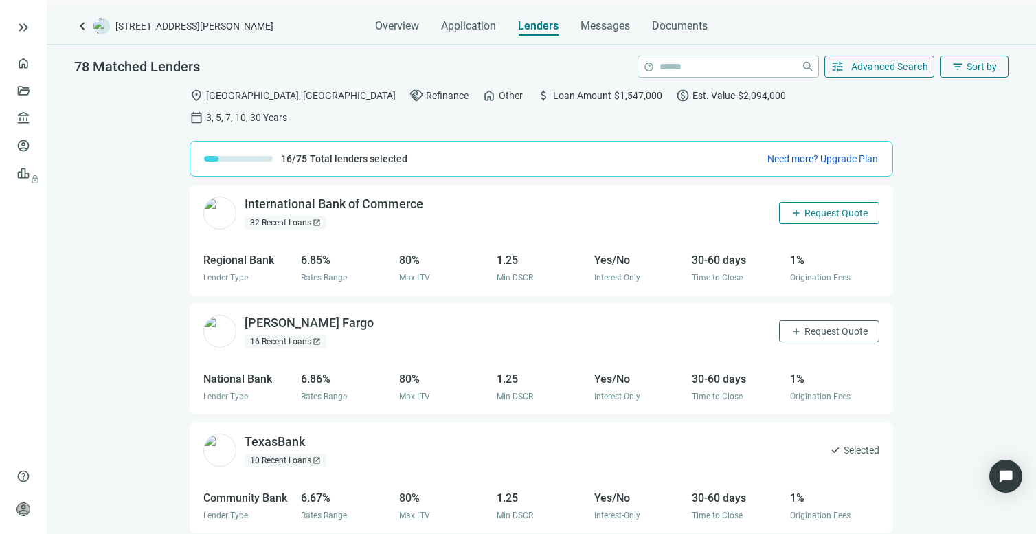
click at [804, 207] on span "Request Quote" at bounding box center [835, 212] width 63 height 11
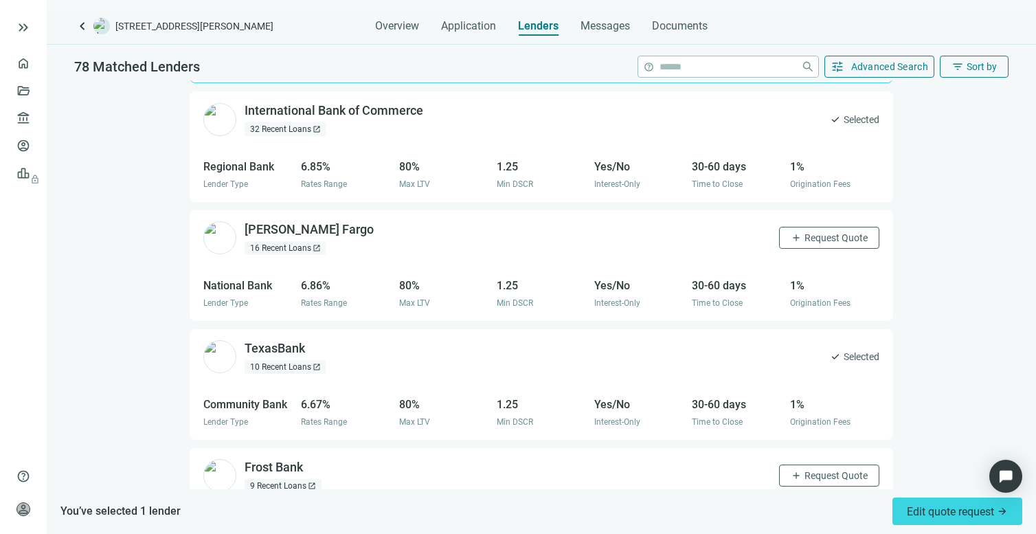
scroll to position [201, 0]
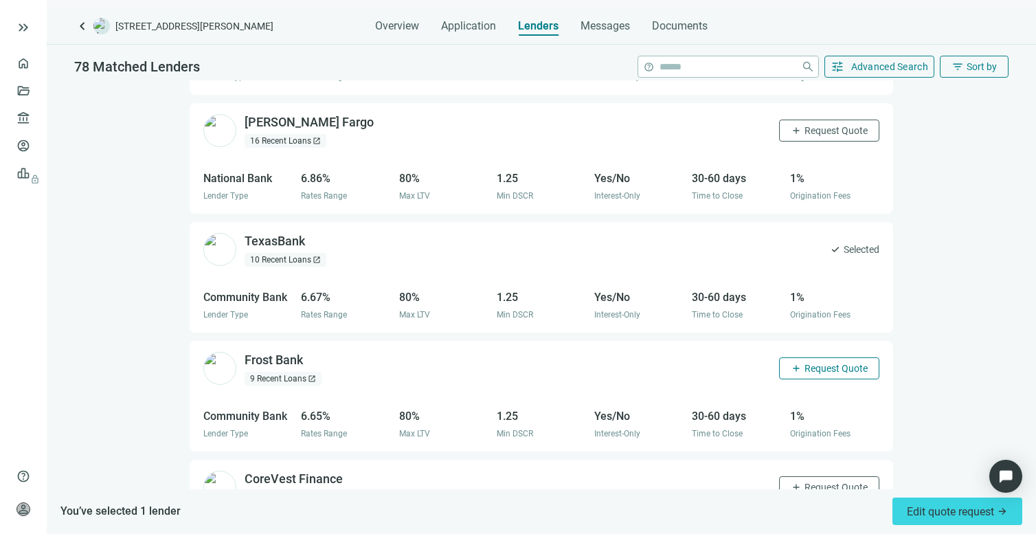
click at [812, 363] on span "Request Quote" at bounding box center [835, 368] width 63 height 11
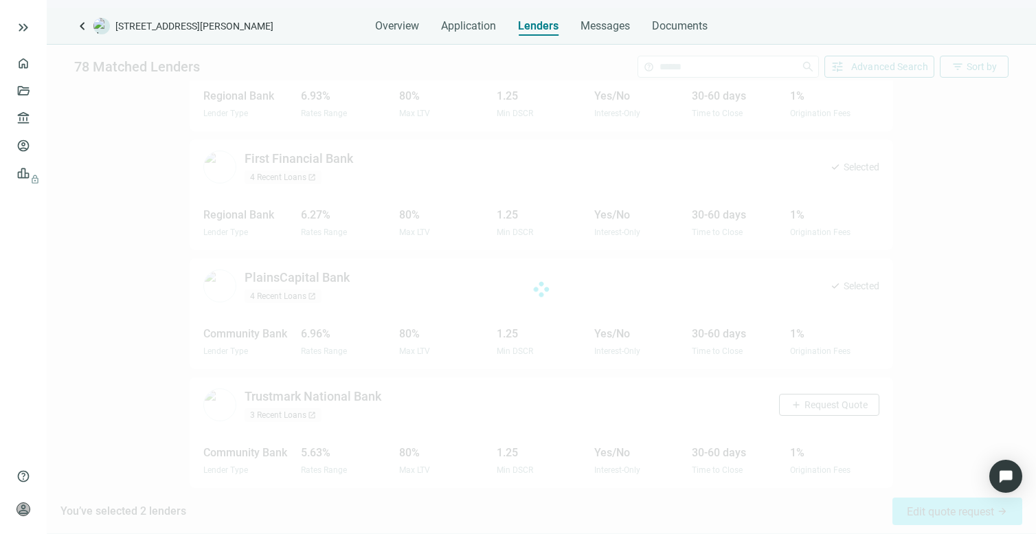
scroll to position [839, 0]
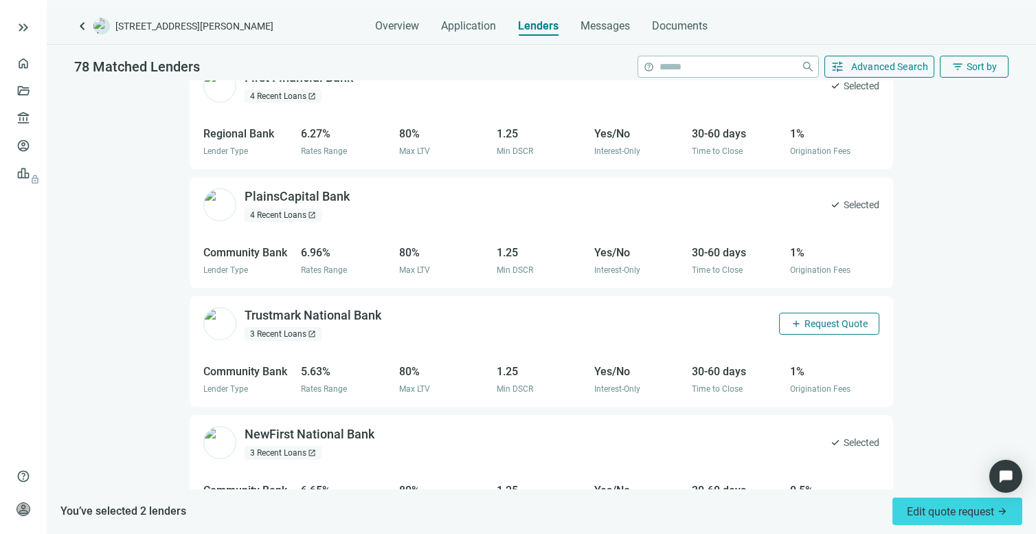
click at [804, 318] on span "Request Quote" at bounding box center [835, 323] width 63 height 11
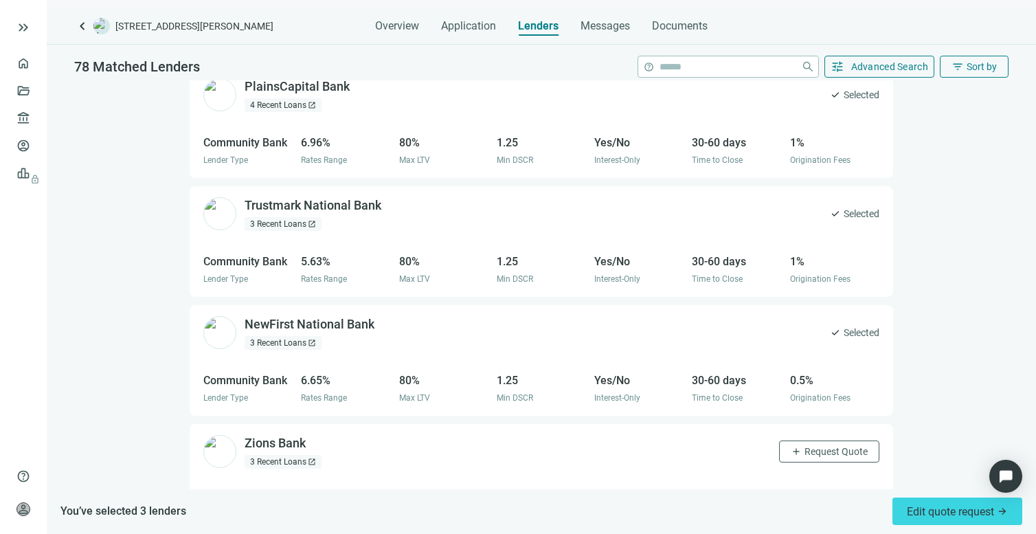
scroll to position [1016, 0]
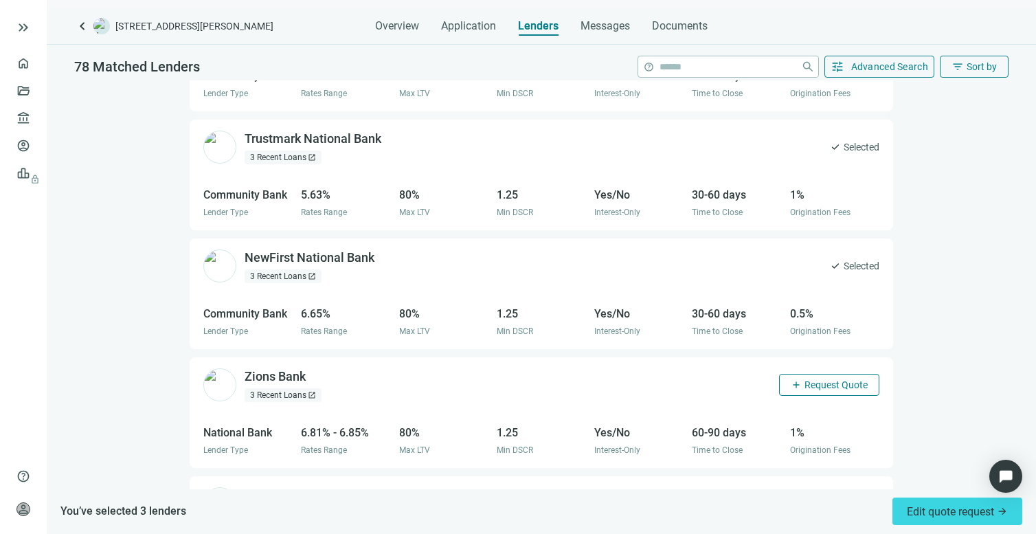
click at [804, 379] on span "Request Quote" at bounding box center [835, 384] width 63 height 11
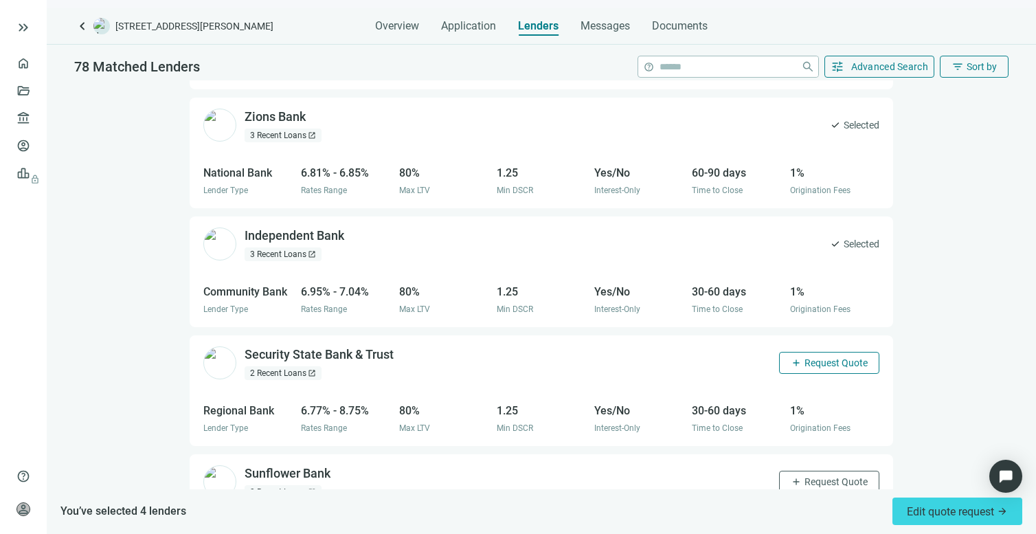
click at [790, 357] on span "add" at bounding box center [795, 362] width 11 height 11
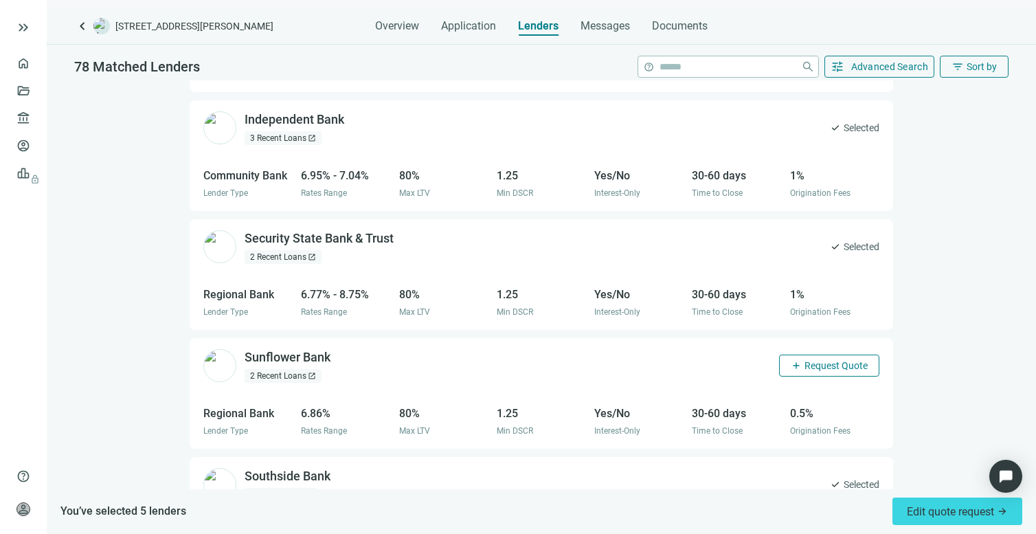
click at [790, 354] on button "add Request Quote" at bounding box center [829, 365] width 100 height 22
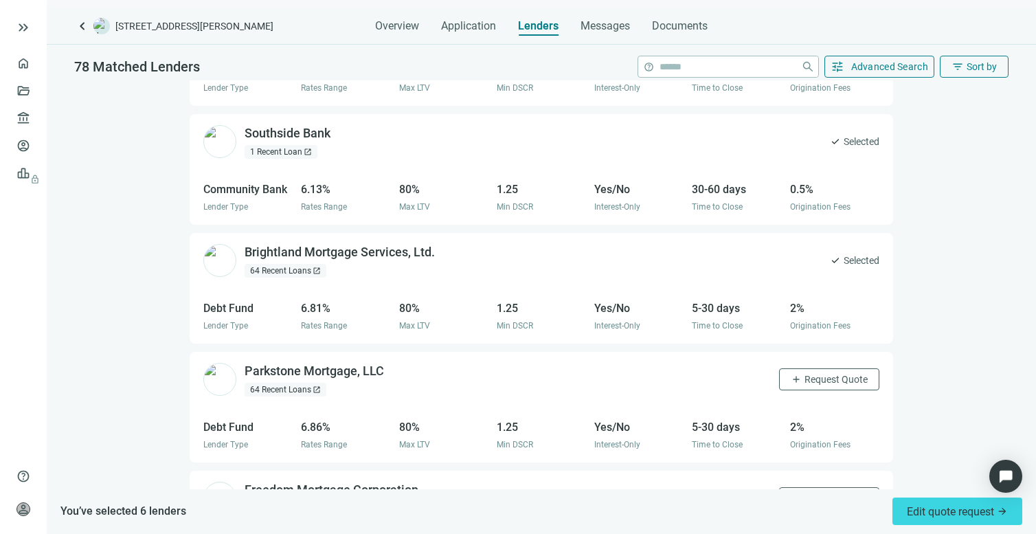
scroll to position [1815, 0]
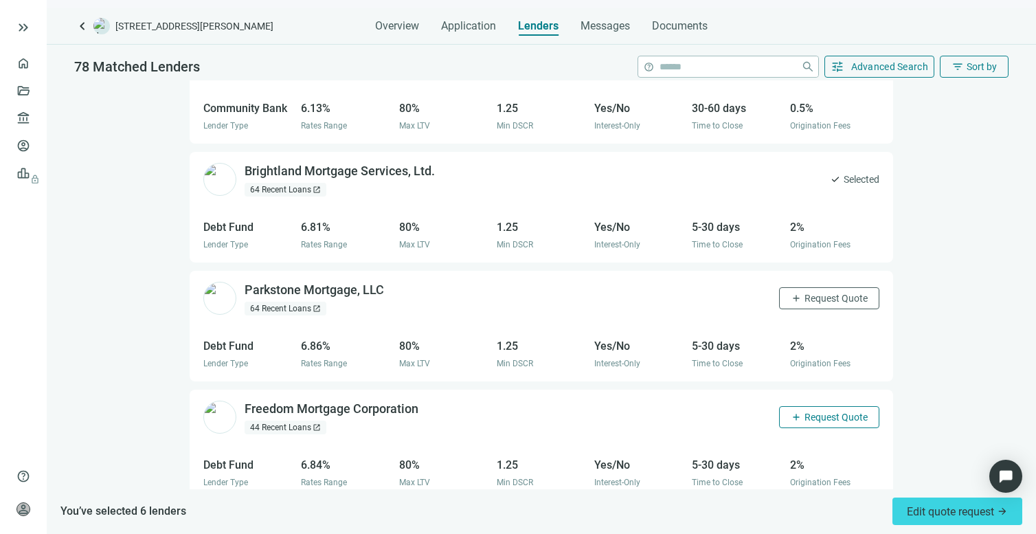
click at [790, 411] on span "add" at bounding box center [795, 416] width 11 height 11
click at [789, 287] on button "add Request Quote" at bounding box center [829, 298] width 100 height 22
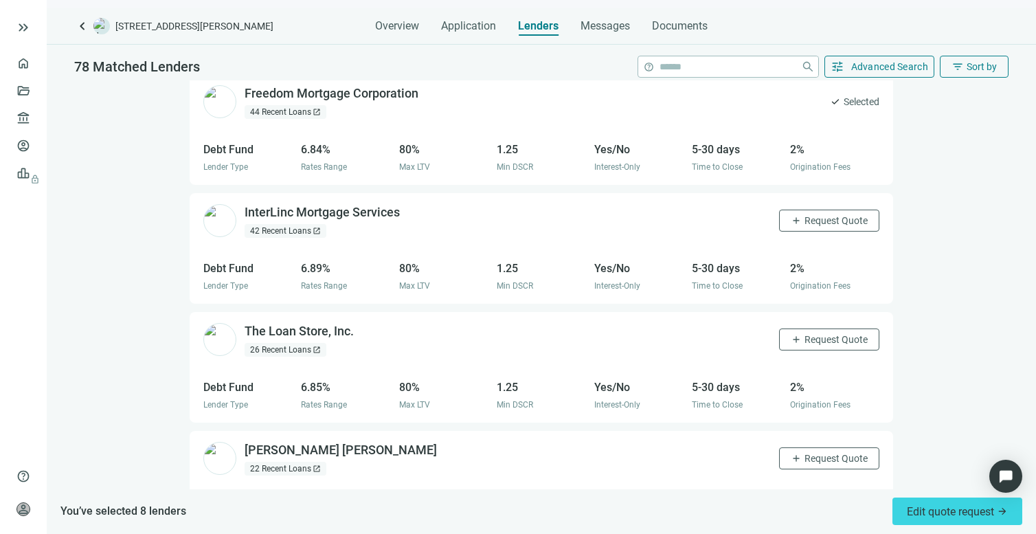
scroll to position [2106, 0]
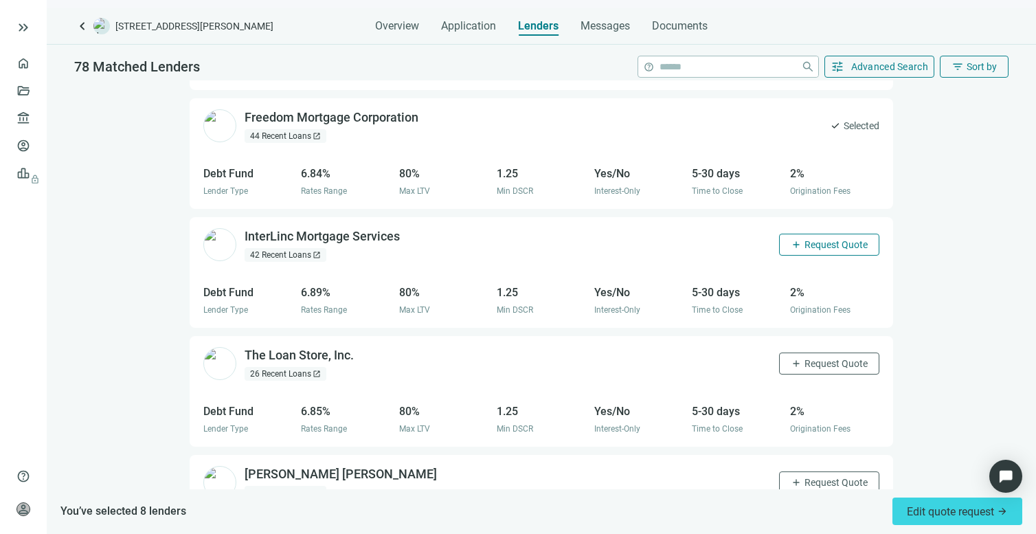
click at [804, 239] on span "Request Quote" at bounding box center [835, 244] width 63 height 11
click at [790, 358] on span "add" at bounding box center [795, 363] width 11 height 11
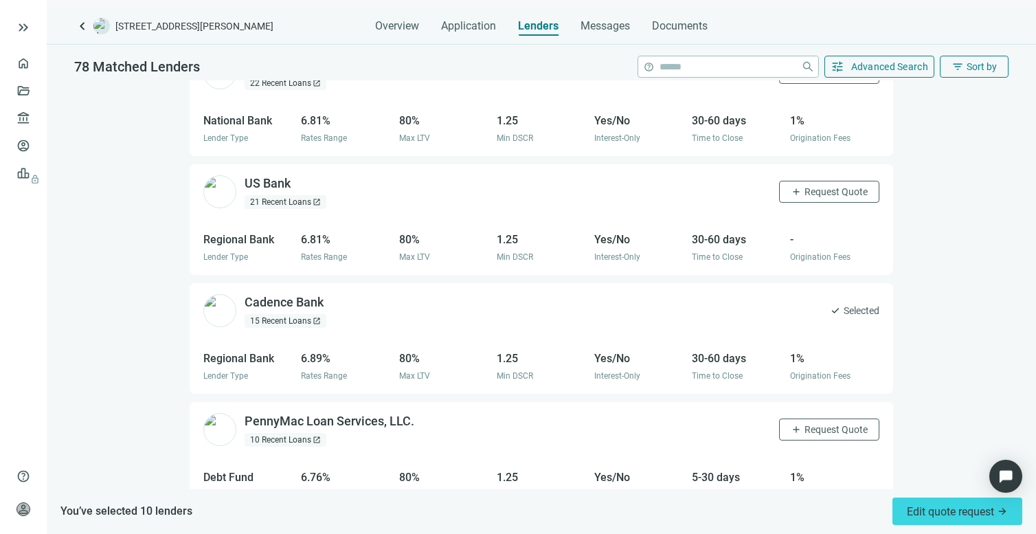
scroll to position [2595, 0]
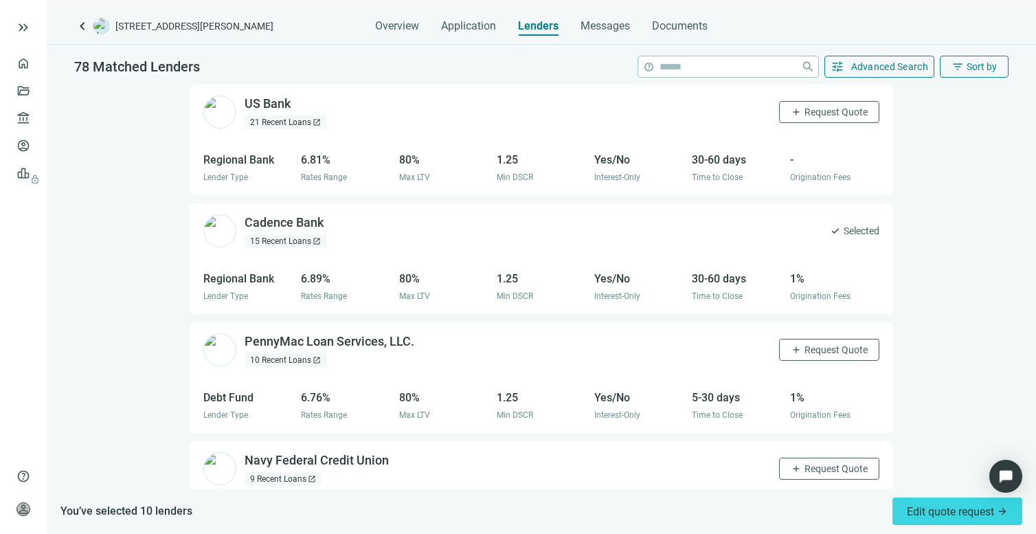
click at [300, 353] on div "10 Recent Loans open_in_new" at bounding box center [285, 360] width 82 height 14
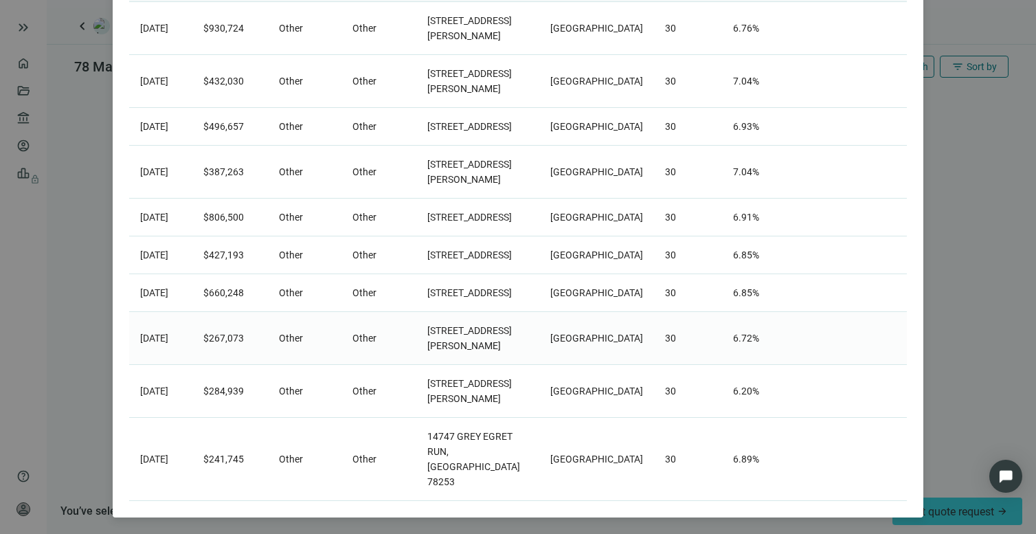
scroll to position [0, 0]
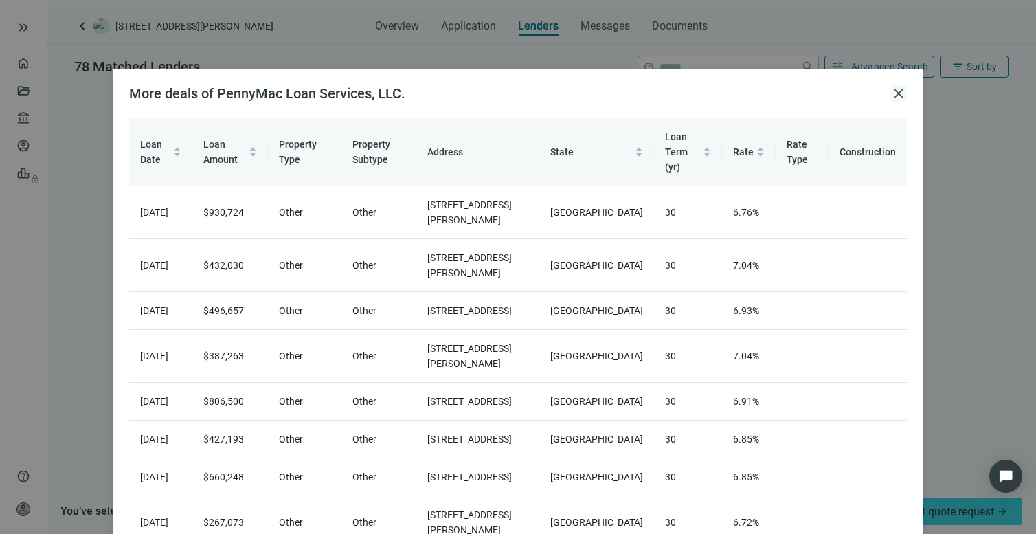
click at [894, 91] on span "close" at bounding box center [898, 93] width 16 height 16
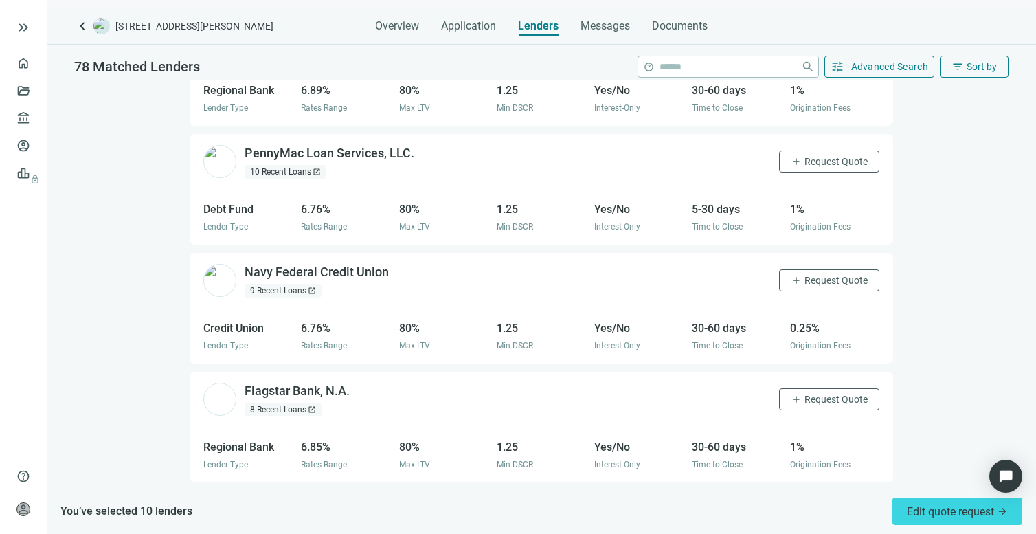
scroll to position [2889, 0]
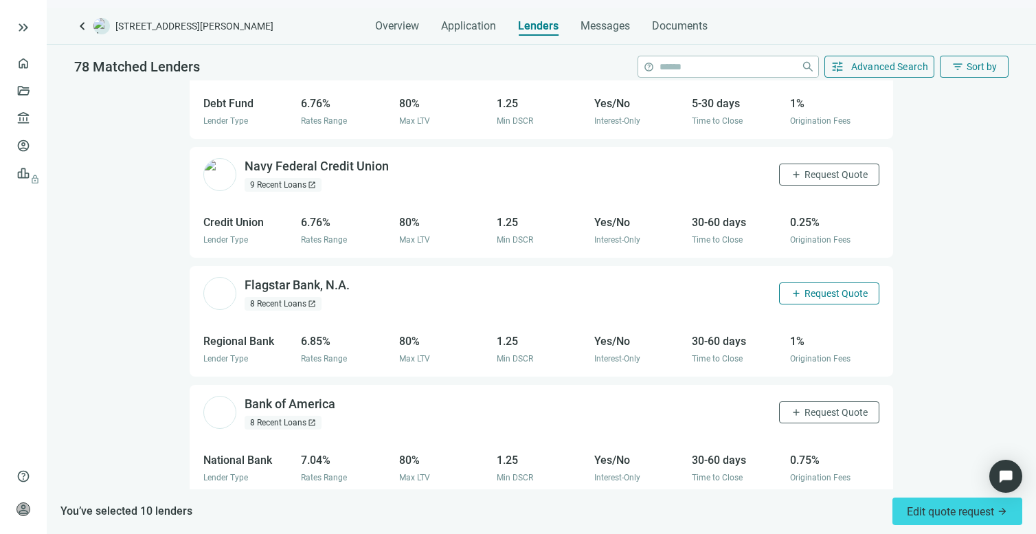
click at [824, 288] on span "Request Quote" at bounding box center [835, 293] width 63 height 11
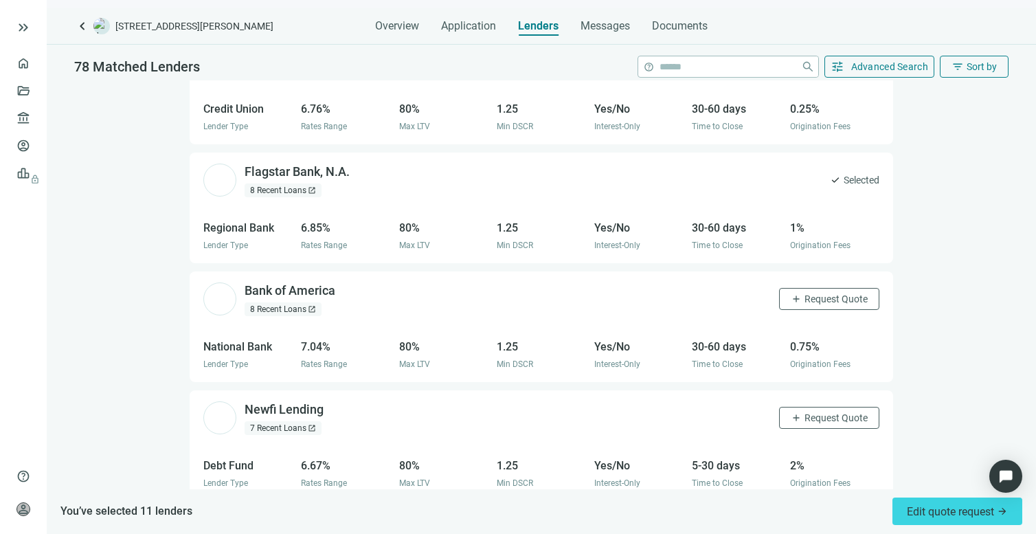
scroll to position [3072, 0]
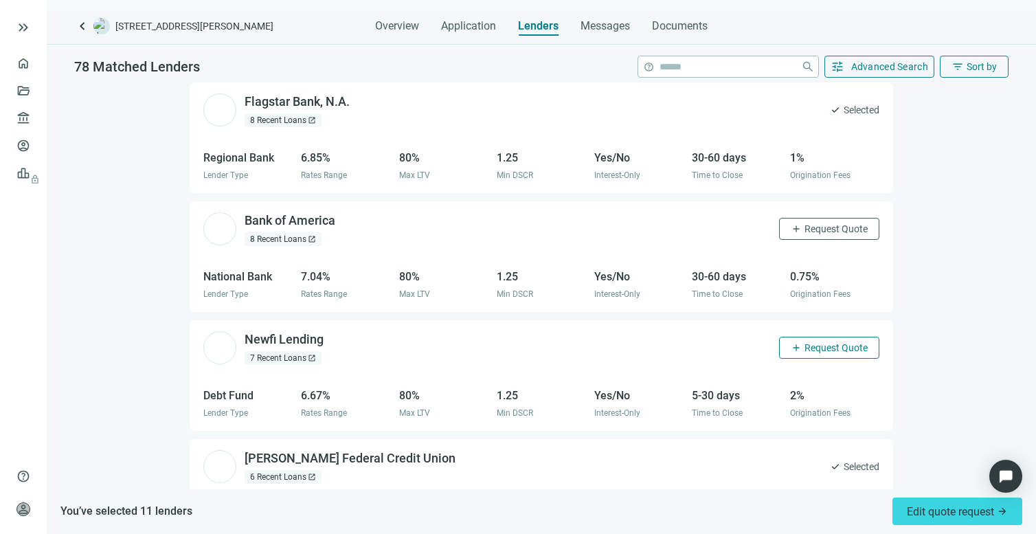
click at [856, 336] on button "add Request Quote" at bounding box center [829, 347] width 100 height 22
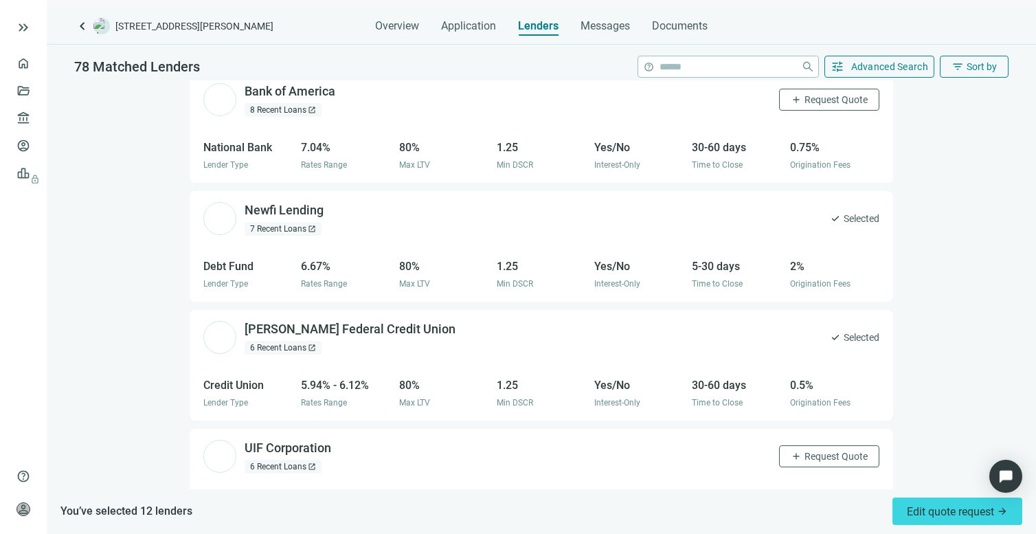
scroll to position [3312, 0]
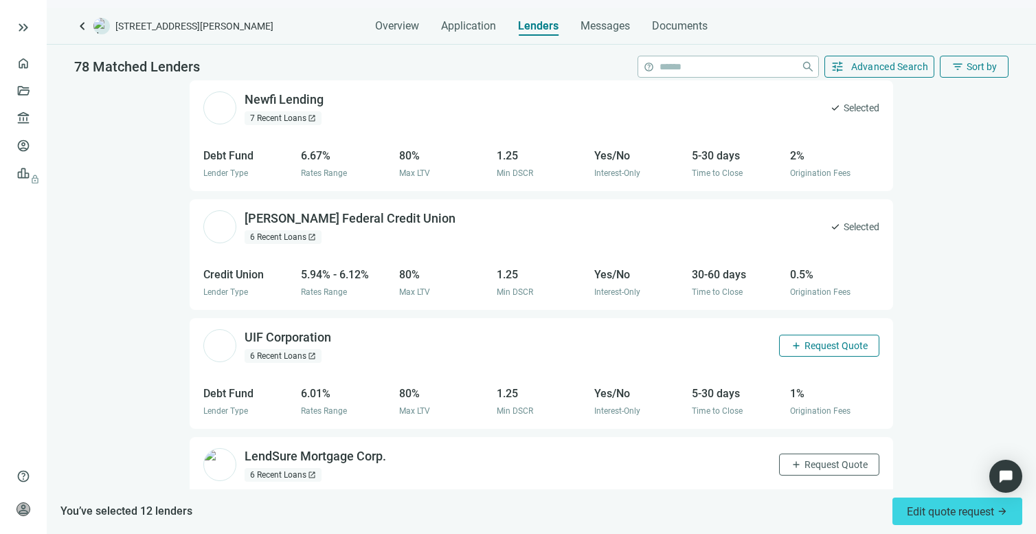
click at [804, 340] on span "Request Quote" at bounding box center [835, 345] width 63 height 11
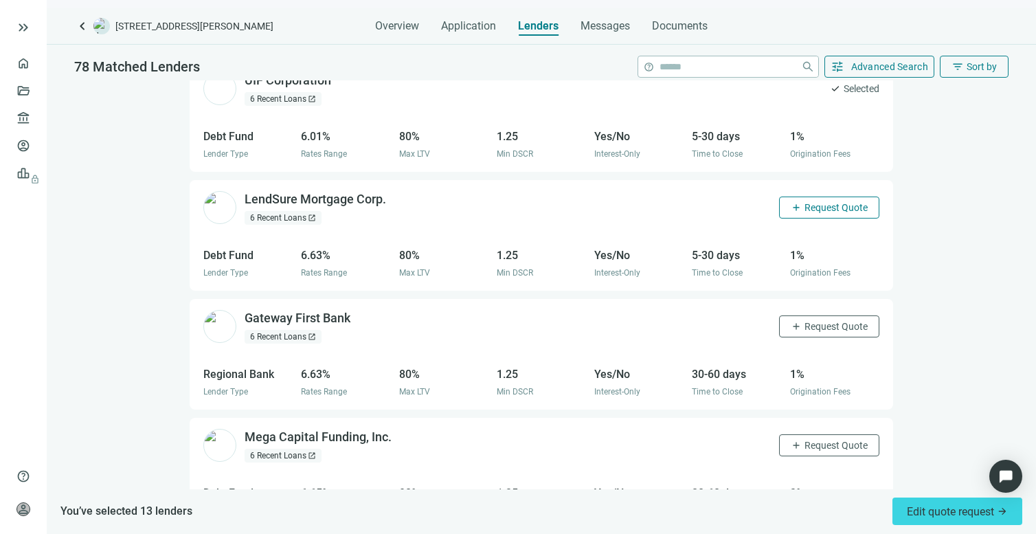
click at [811, 202] on span "Request Quote" at bounding box center [835, 207] width 63 height 11
click at [804, 321] on span "Request Quote" at bounding box center [835, 326] width 63 height 11
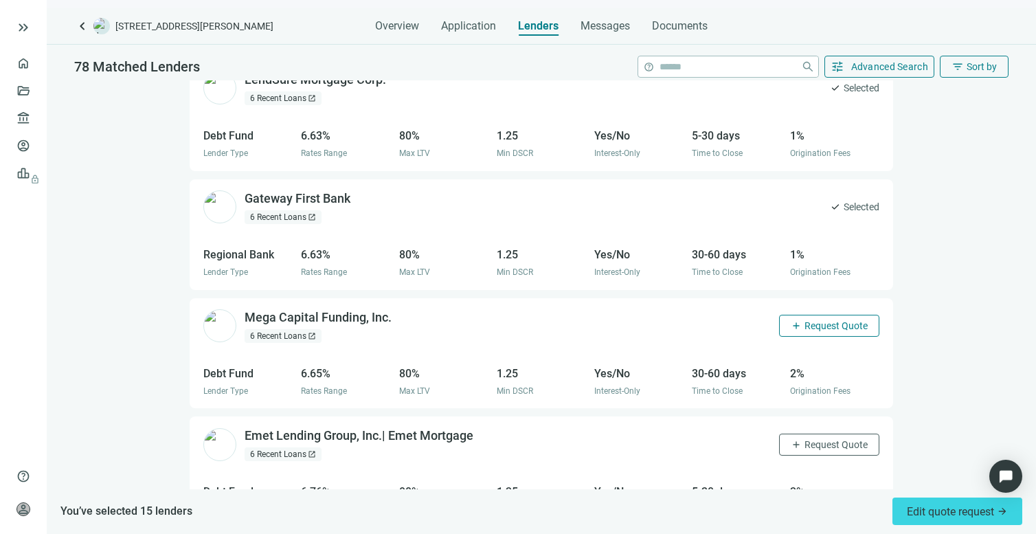
click at [819, 320] on span "Request Quote" at bounding box center [835, 325] width 63 height 11
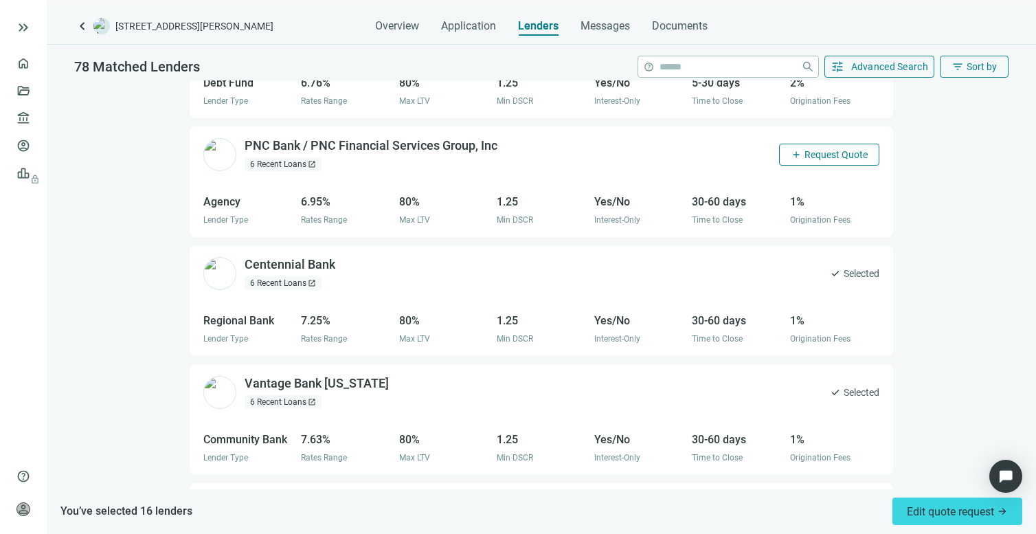
click at [817, 149] on span "Request Quote" at bounding box center [835, 154] width 63 height 11
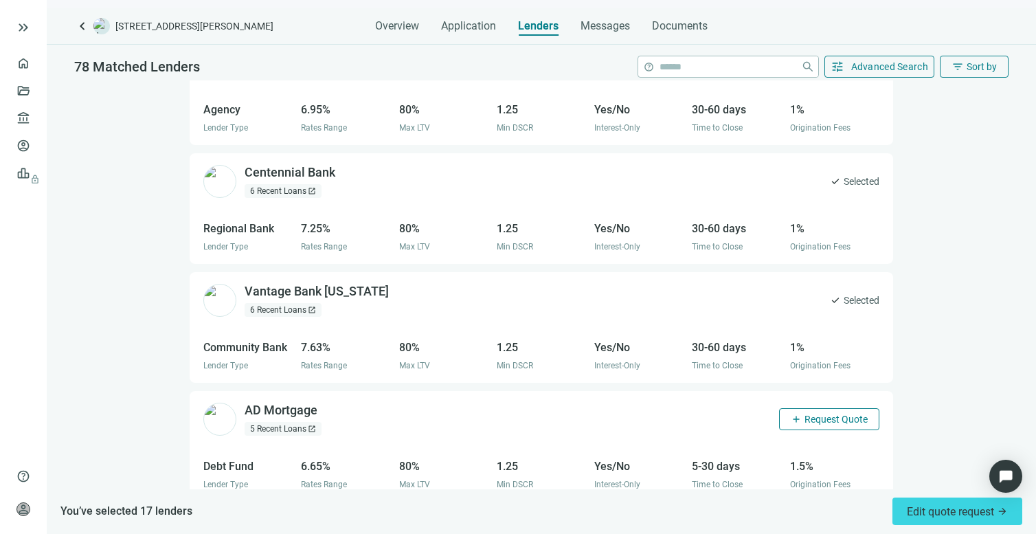
click at [790, 413] on span "add" at bounding box center [795, 418] width 11 height 11
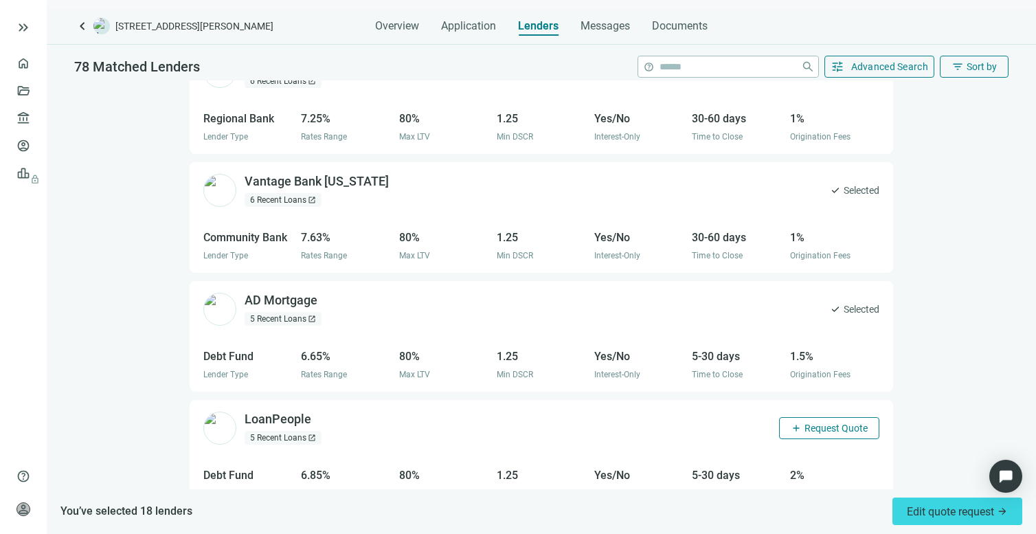
scroll to position [4324, 0]
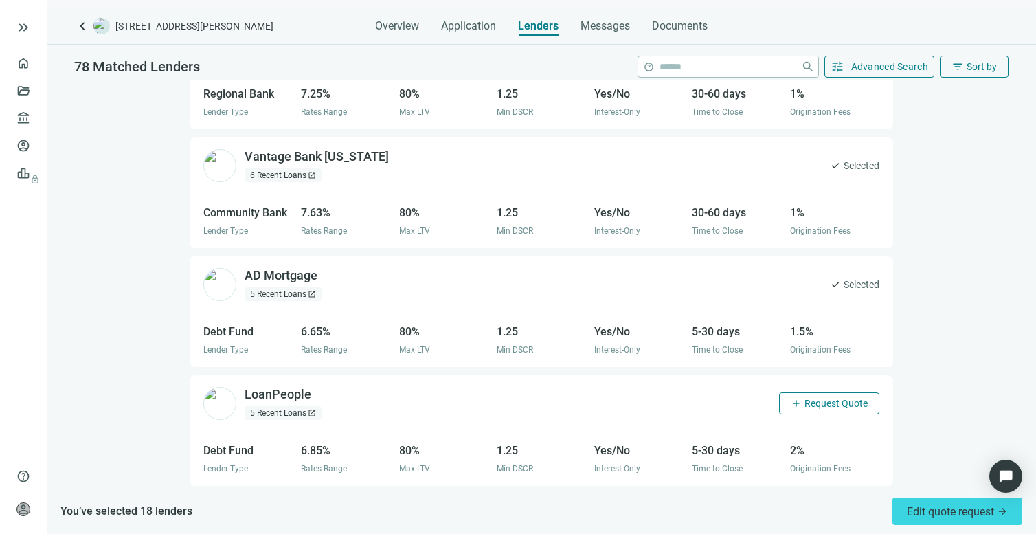
click at [804, 398] on span "Request Quote" at bounding box center [835, 403] width 63 height 11
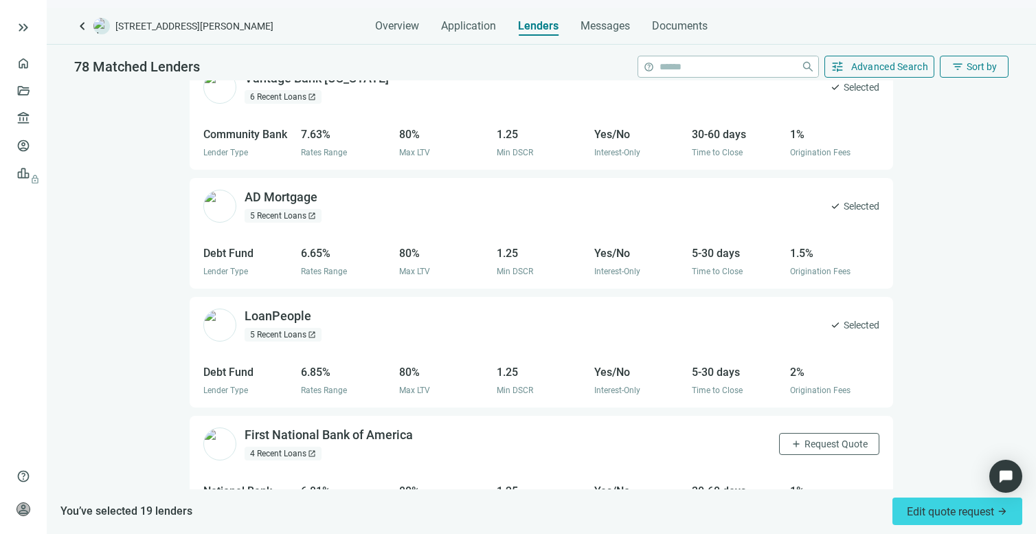
scroll to position [4449, 0]
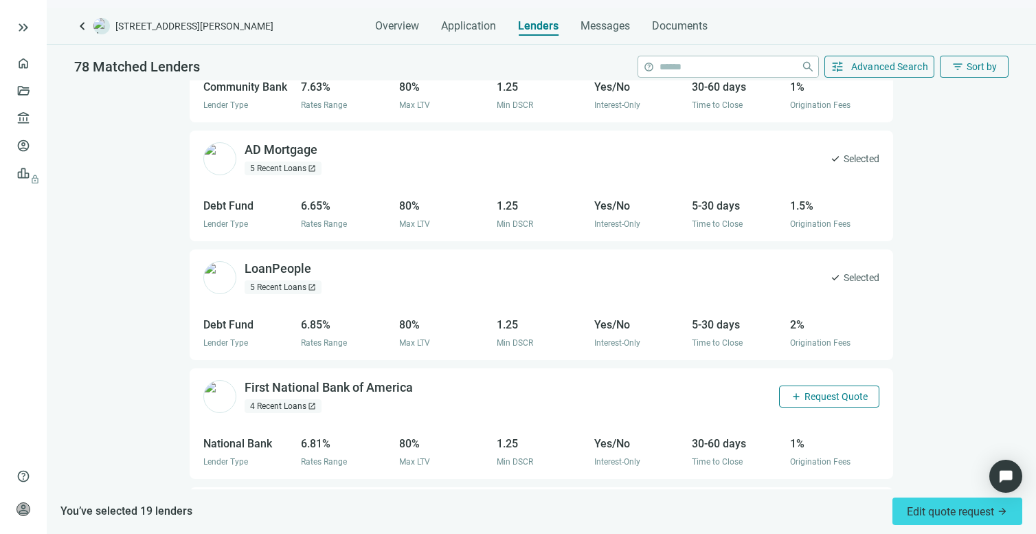
click at [808, 391] on span "Request Quote" at bounding box center [835, 396] width 63 height 11
click at [816, 510] on span "Request Quote" at bounding box center [835, 515] width 63 height 11
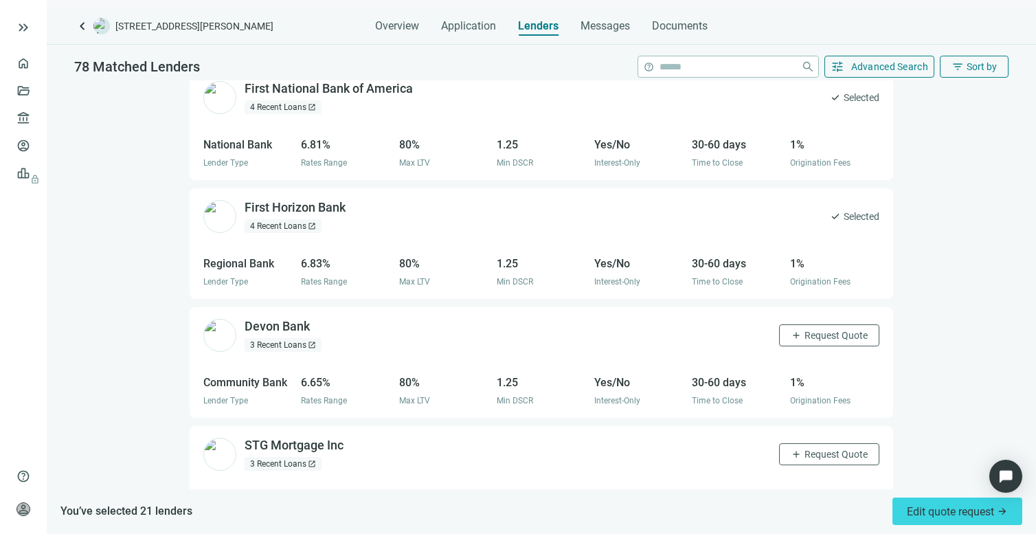
scroll to position [4817, 0]
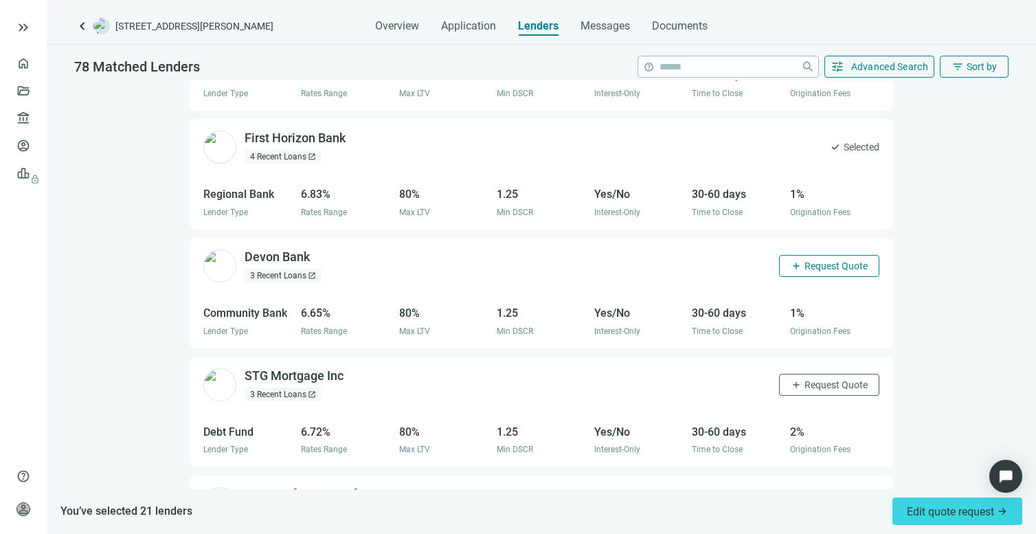
click at [829, 255] on button "add Request Quote" at bounding box center [829, 266] width 100 height 22
click at [804, 499] on span "Request Quote" at bounding box center [835, 504] width 63 height 11
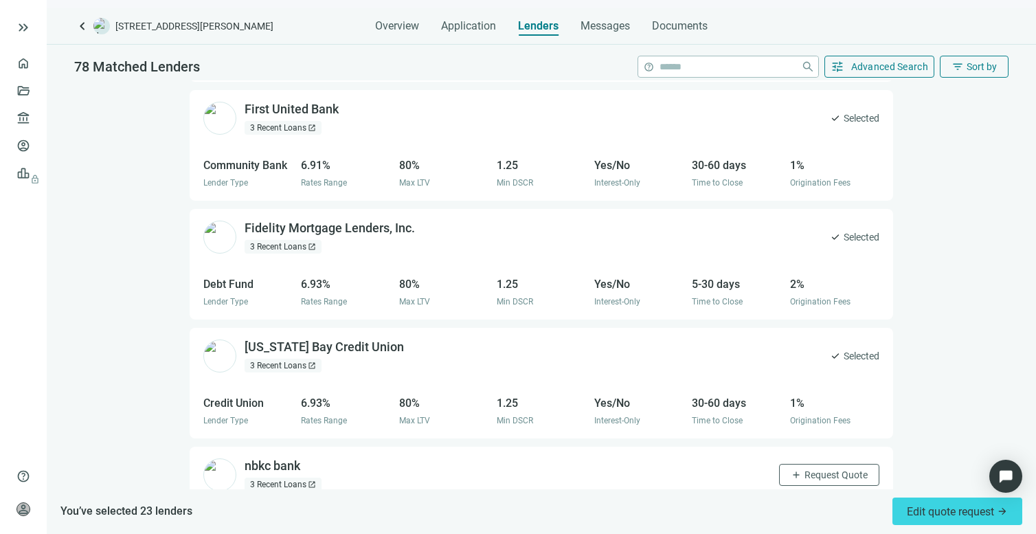
scroll to position [5465, 0]
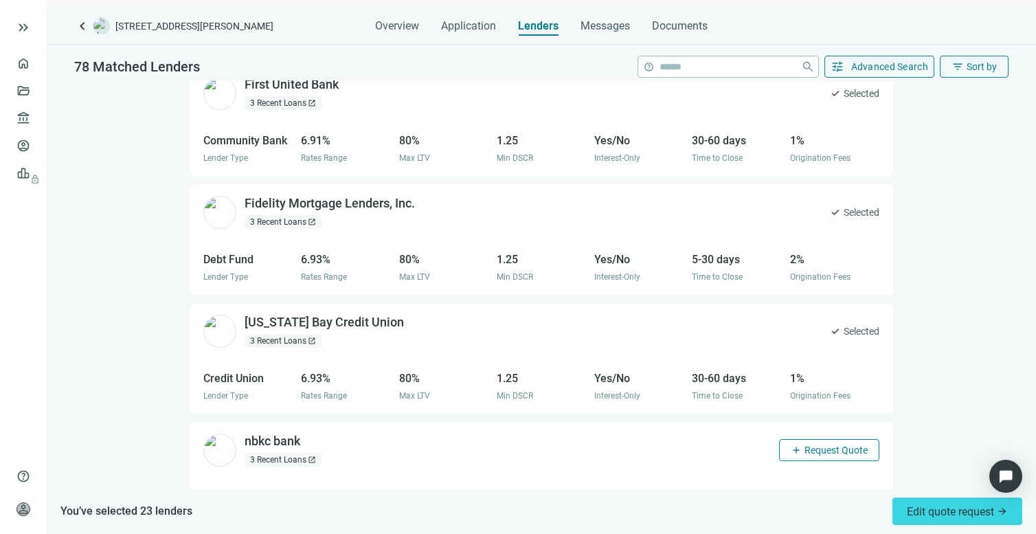
click at [808, 444] on span "Request Quote" at bounding box center [835, 449] width 63 height 11
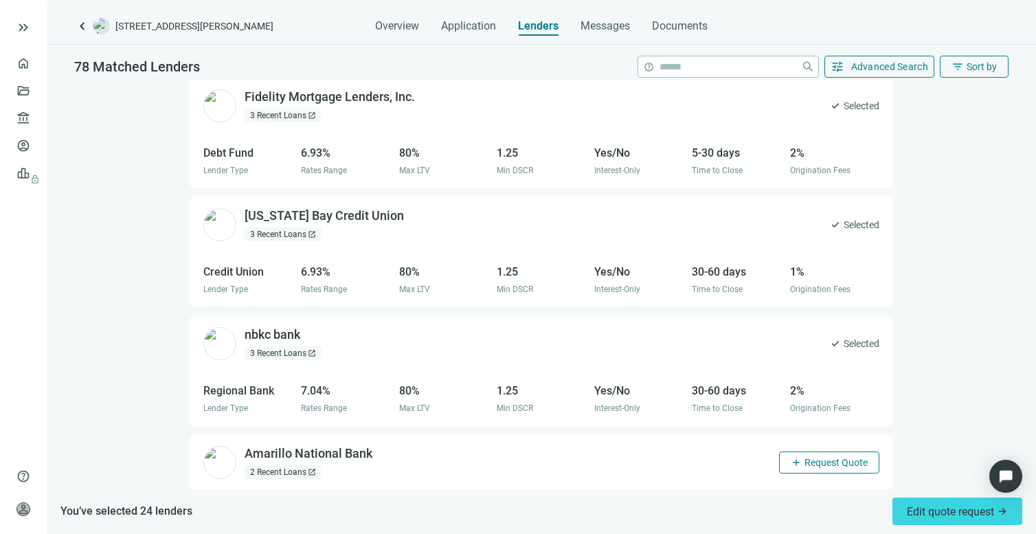
click at [804, 457] on span "Request Quote" at bounding box center [835, 462] width 63 height 11
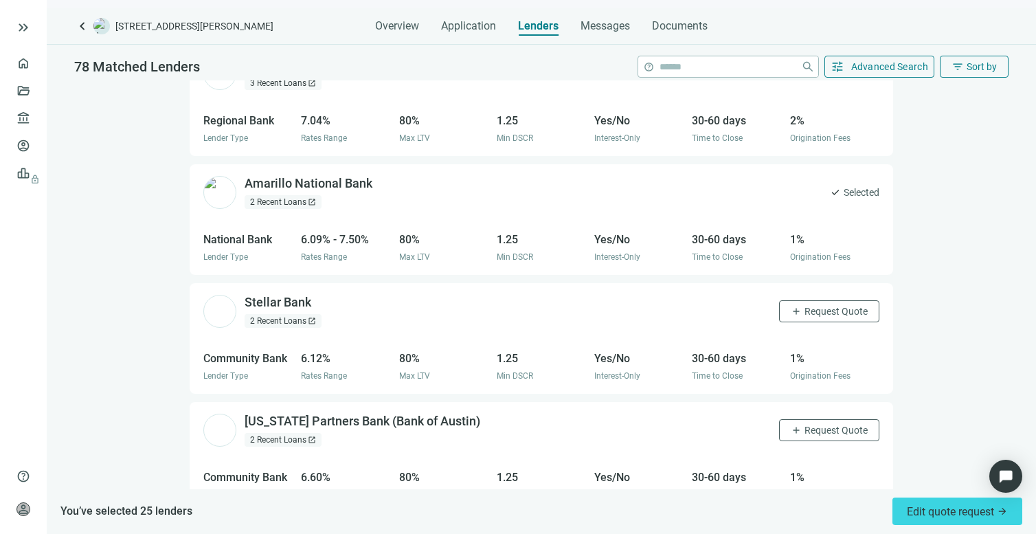
scroll to position [6003, 0]
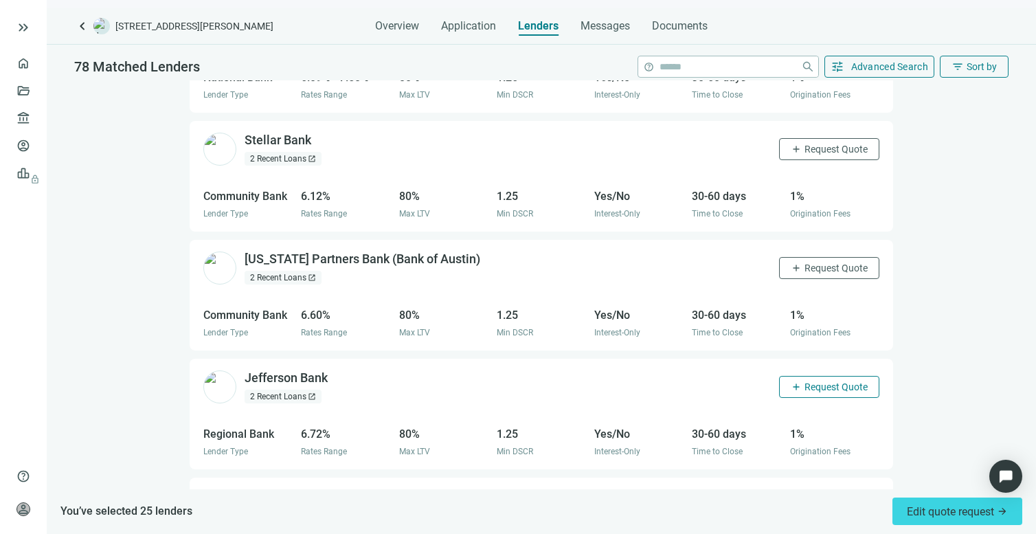
click at [804, 381] on span "Request Quote" at bounding box center [835, 386] width 63 height 11
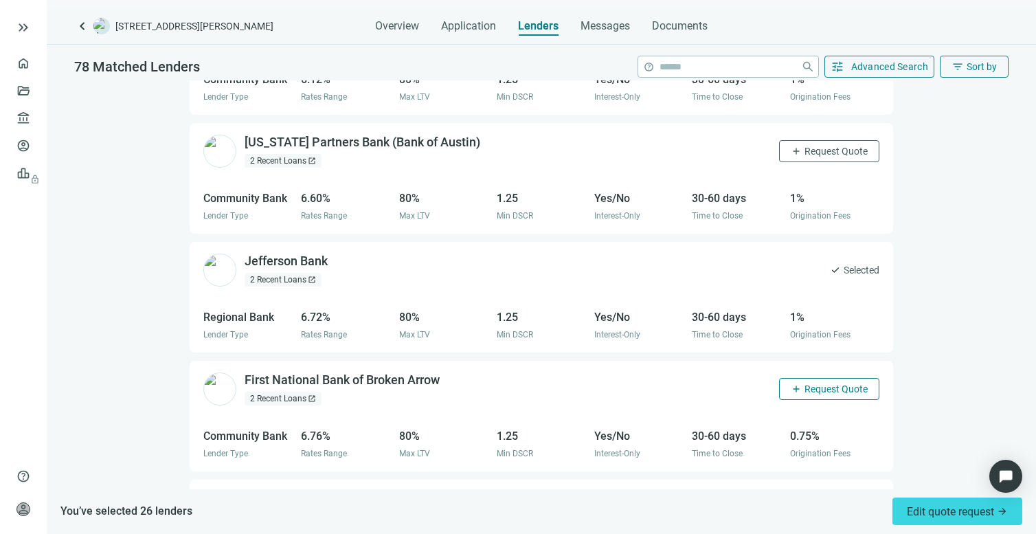
click at [821, 378] on button "add Request Quote" at bounding box center [829, 389] width 100 height 22
click at [790, 502] on span "add" at bounding box center [795, 507] width 11 height 11
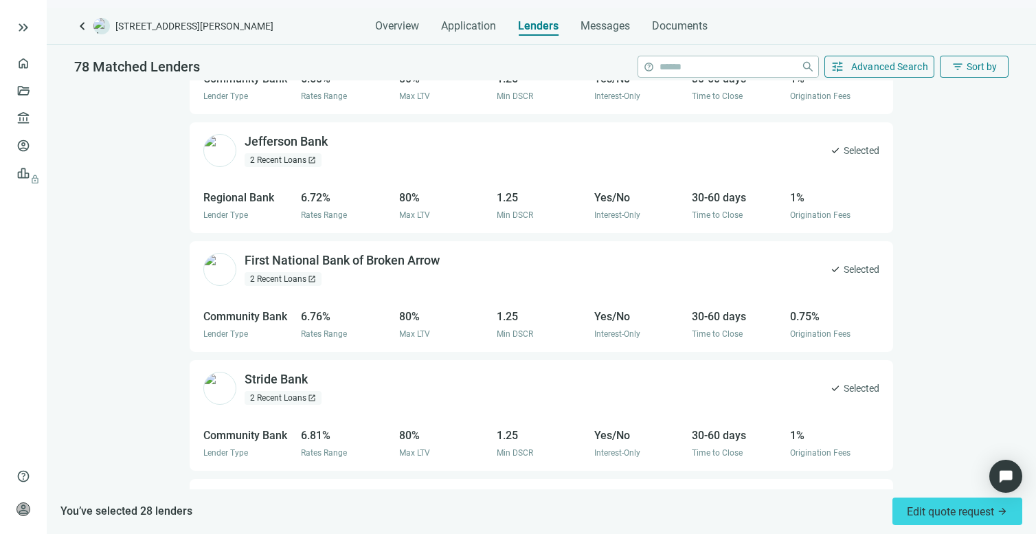
scroll to position [6365, 0]
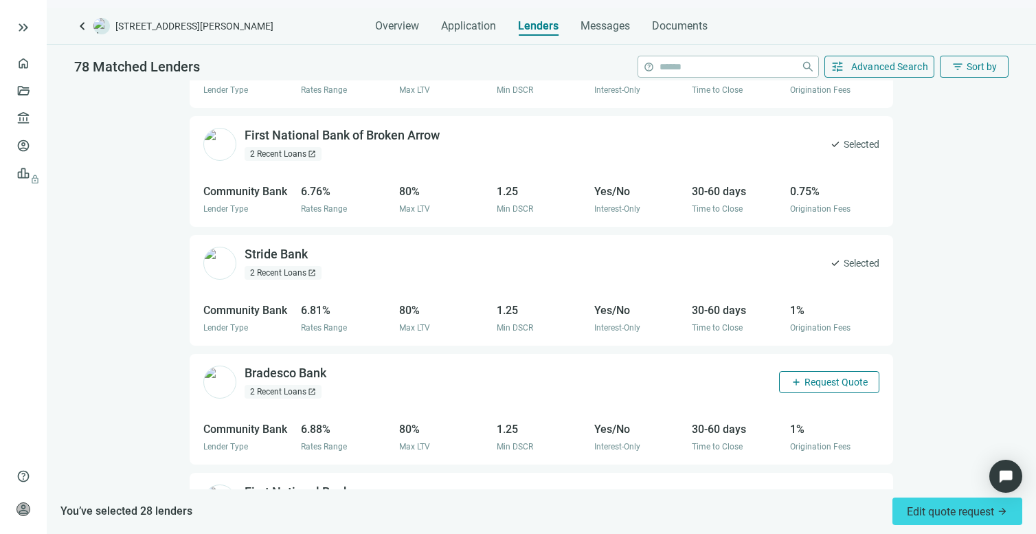
click at [817, 376] on span "Request Quote" at bounding box center [835, 381] width 63 height 11
click at [796, 490] on button "add Request Quote" at bounding box center [829, 501] width 100 height 22
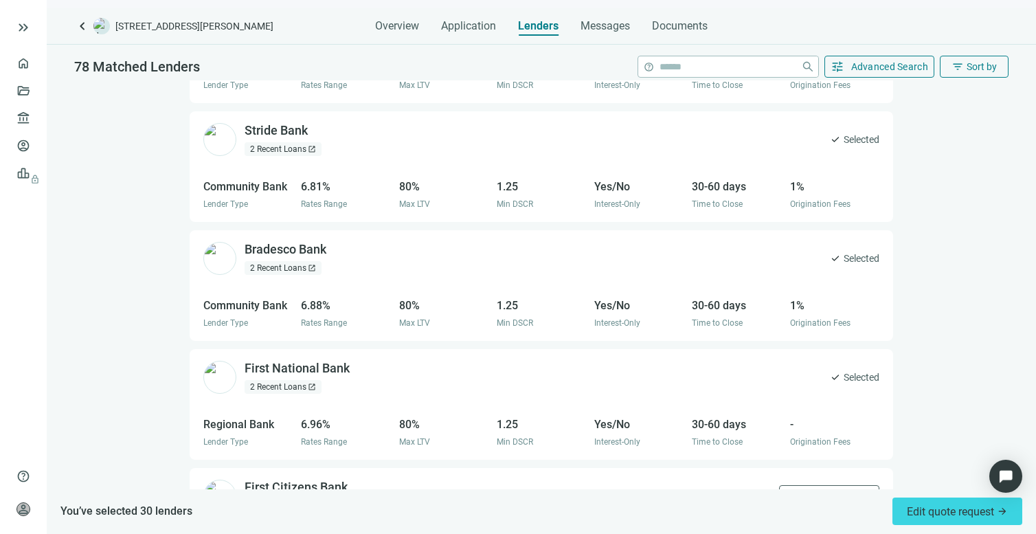
scroll to position [6724, 0]
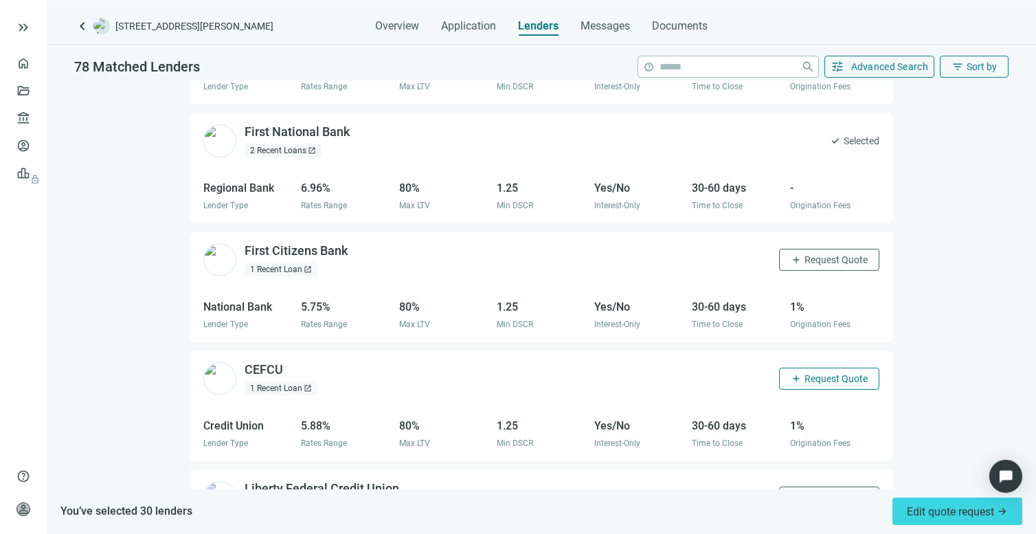
click at [790, 373] on span "add" at bounding box center [795, 378] width 11 height 11
click at [817, 492] on span "Request Quote" at bounding box center [835, 497] width 63 height 11
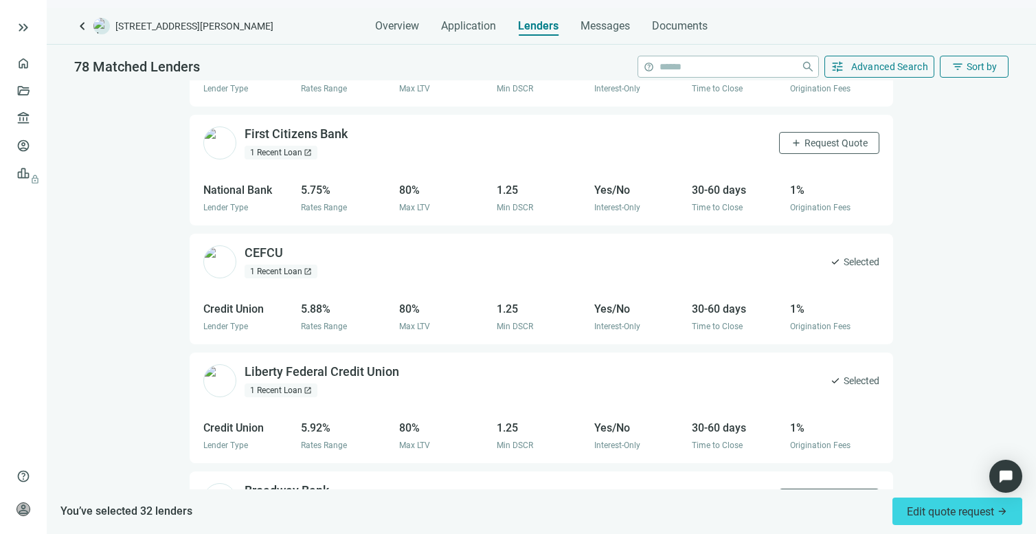
scroll to position [6966, 0]
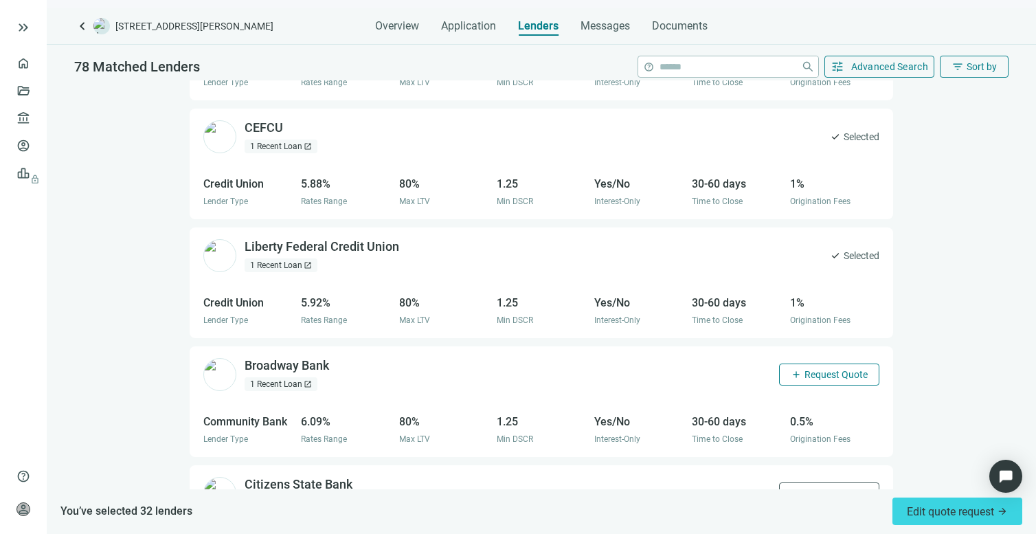
click at [790, 369] on span "add" at bounding box center [795, 374] width 11 height 11
click at [804, 488] on span "Request Quote" at bounding box center [835, 493] width 63 height 11
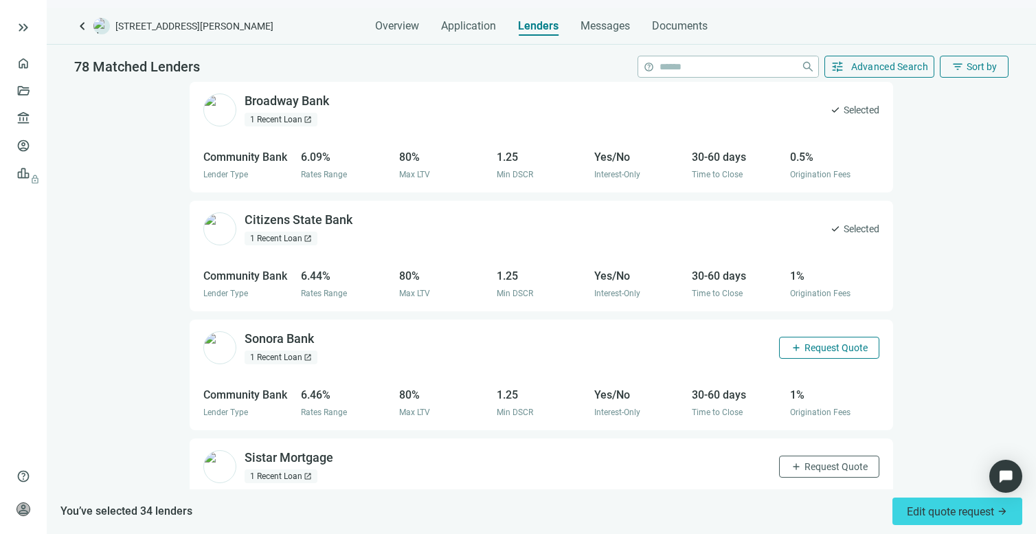
click at [790, 342] on span "add" at bounding box center [795, 347] width 11 height 11
click at [790, 455] on button "add Request Quote" at bounding box center [829, 466] width 100 height 22
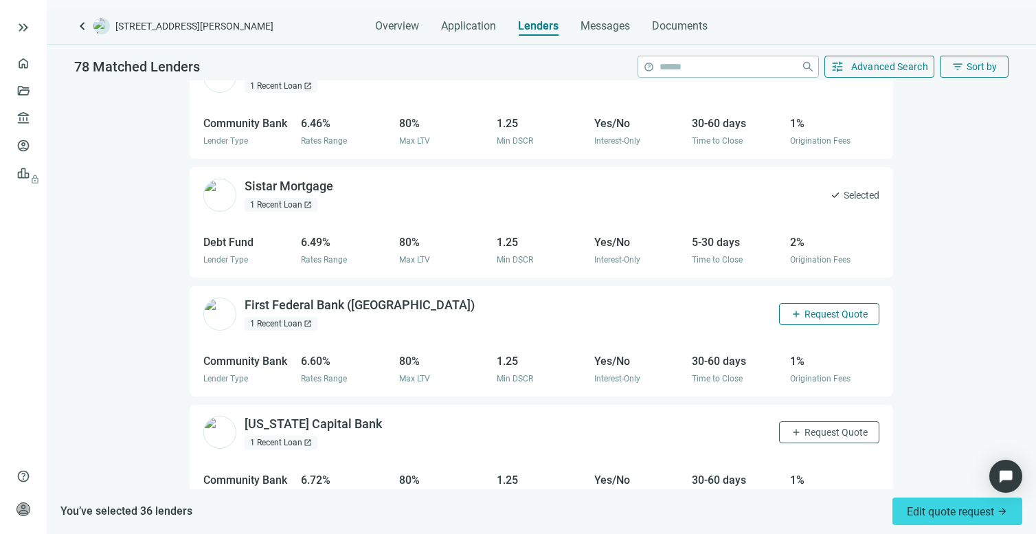
click at [804, 308] on span "Request Quote" at bounding box center [835, 313] width 63 height 11
click at [788, 421] on button "add Request Quote" at bounding box center [829, 432] width 100 height 22
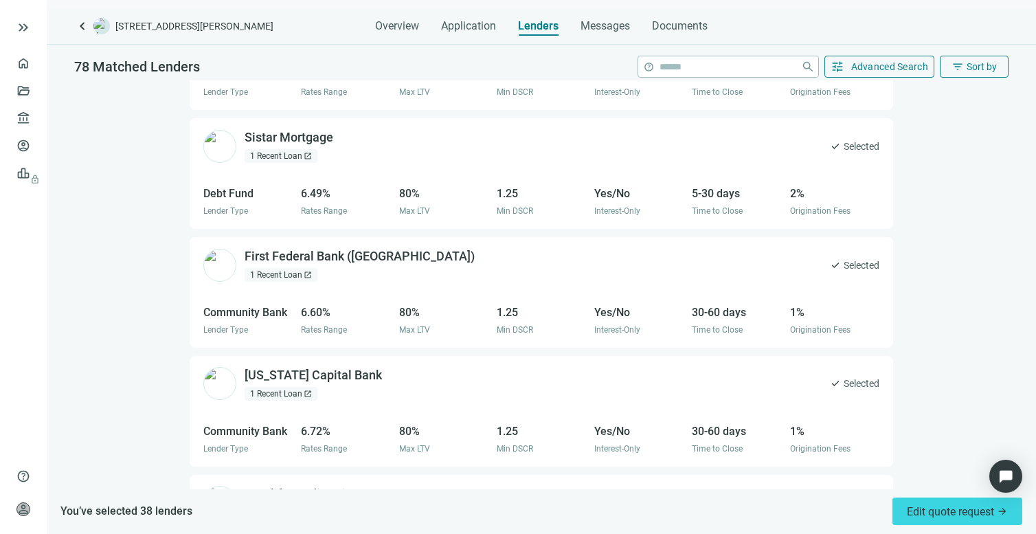
scroll to position [7610, 0]
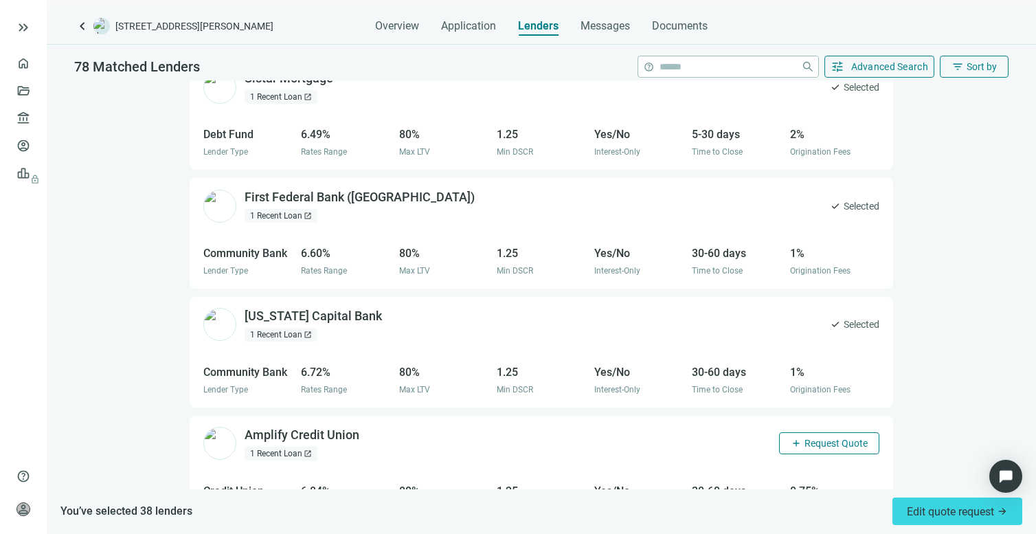
click at [804, 437] on span "Request Quote" at bounding box center [835, 442] width 63 height 11
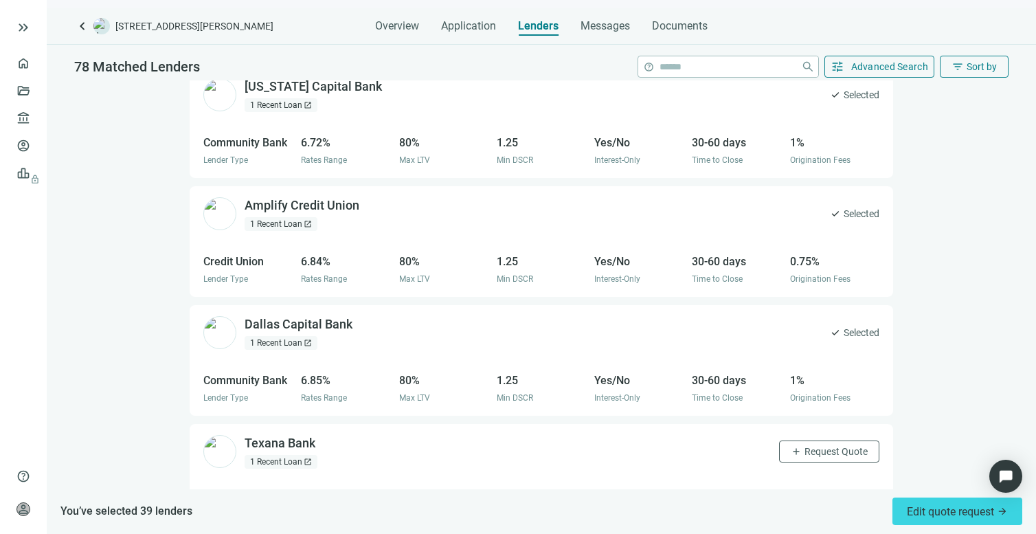
scroll to position [7934, 0]
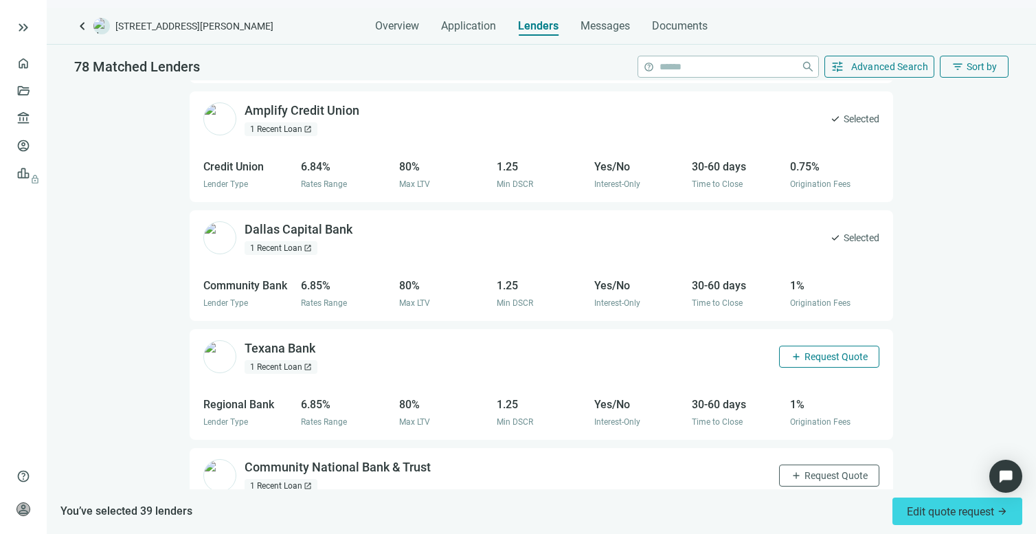
click at [804, 351] on span "Request Quote" at bounding box center [835, 356] width 63 height 11
click at [790, 464] on button "add Request Quote" at bounding box center [829, 475] width 100 height 22
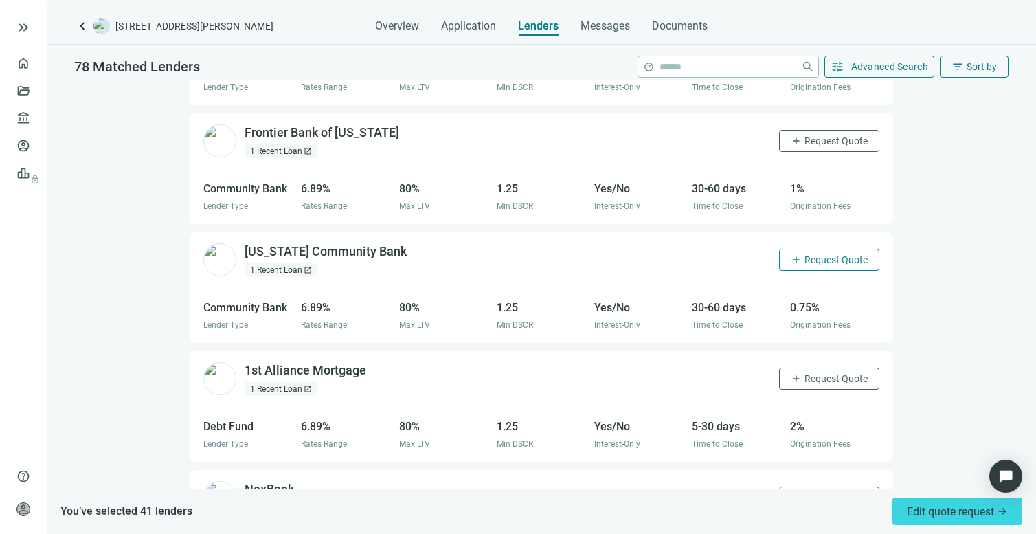
click at [804, 254] on span "Request Quote" at bounding box center [835, 259] width 63 height 11
click at [804, 373] on span "Request Quote" at bounding box center [835, 378] width 63 height 11
click at [804, 492] on span "Request Quote" at bounding box center [835, 497] width 63 height 11
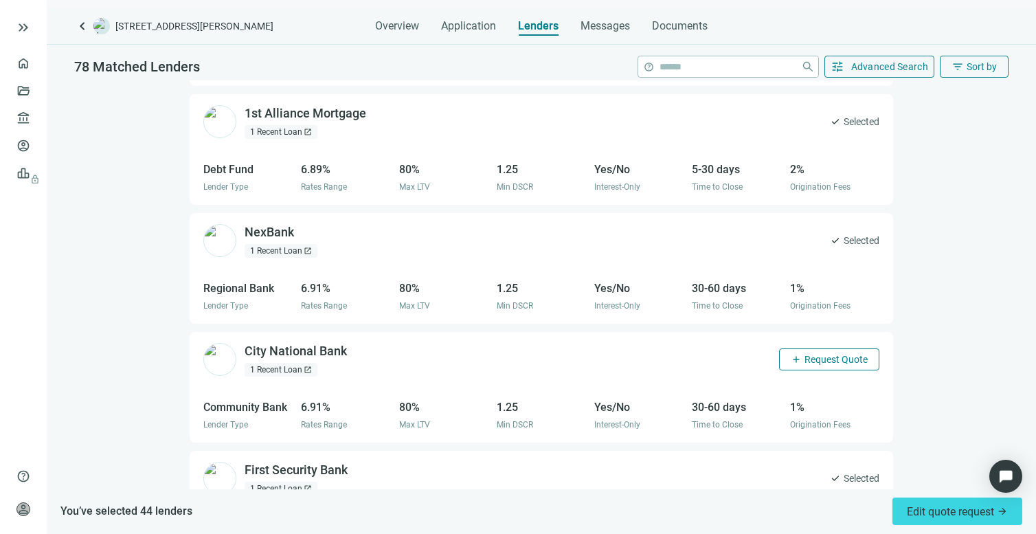
click at [800, 348] on button "add Request Quote" at bounding box center [829, 359] width 100 height 22
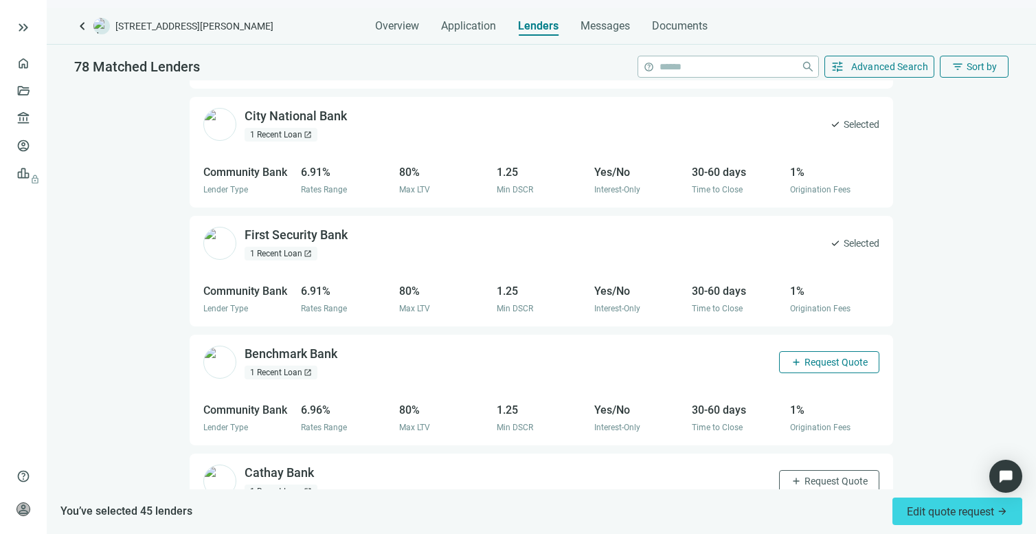
click at [793, 351] on button "add Request Quote" at bounding box center [829, 362] width 100 height 22
click at [804, 475] on span "Request Quote" at bounding box center [835, 480] width 63 height 11
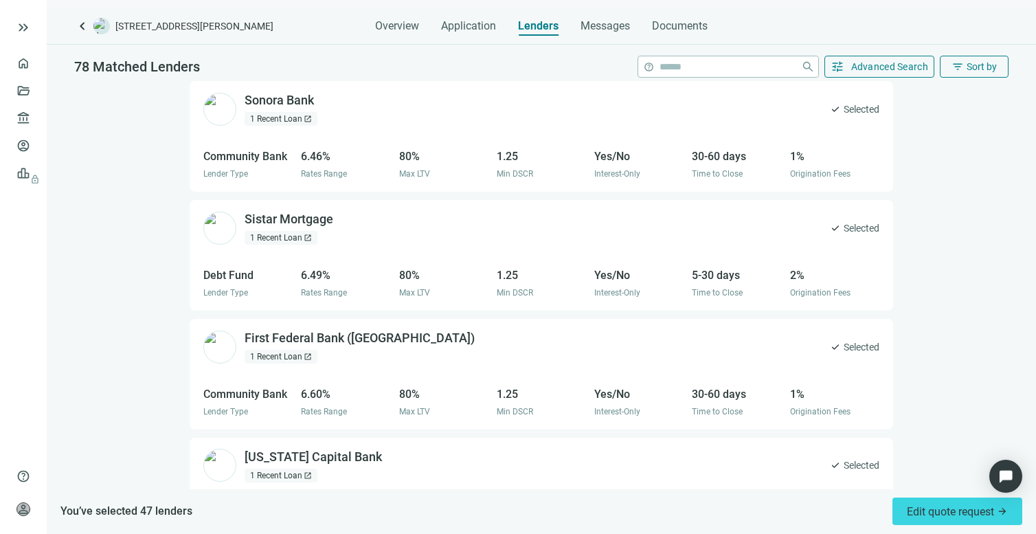
scroll to position [6553, 0]
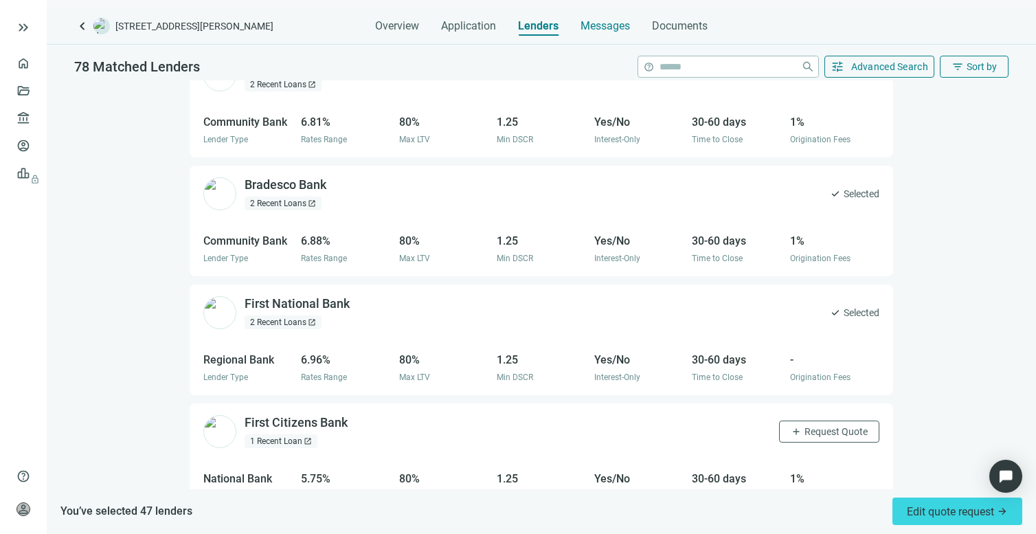
click at [611, 25] on span "Messages" at bounding box center [604, 25] width 49 height 13
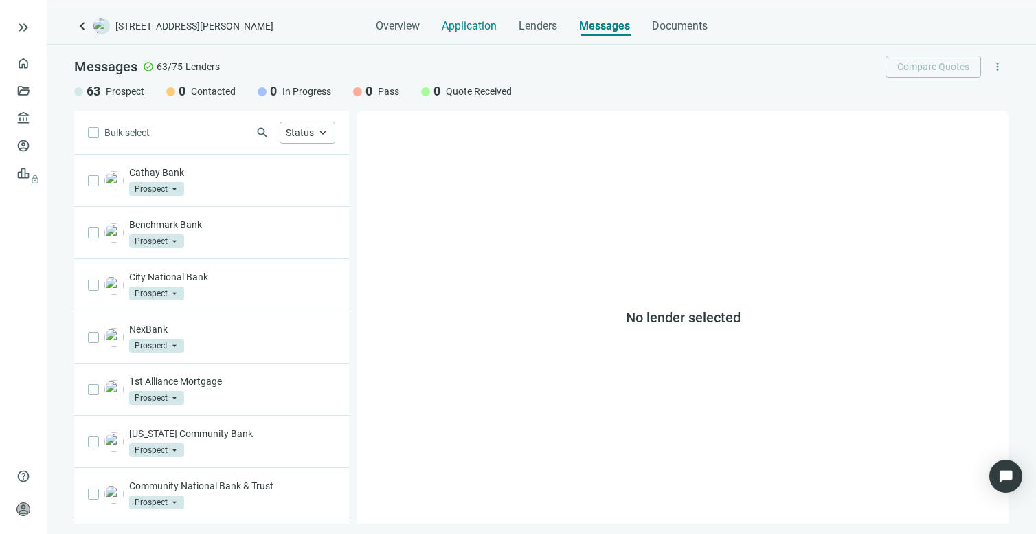
click at [478, 26] on span "Application" at bounding box center [469, 26] width 55 height 14
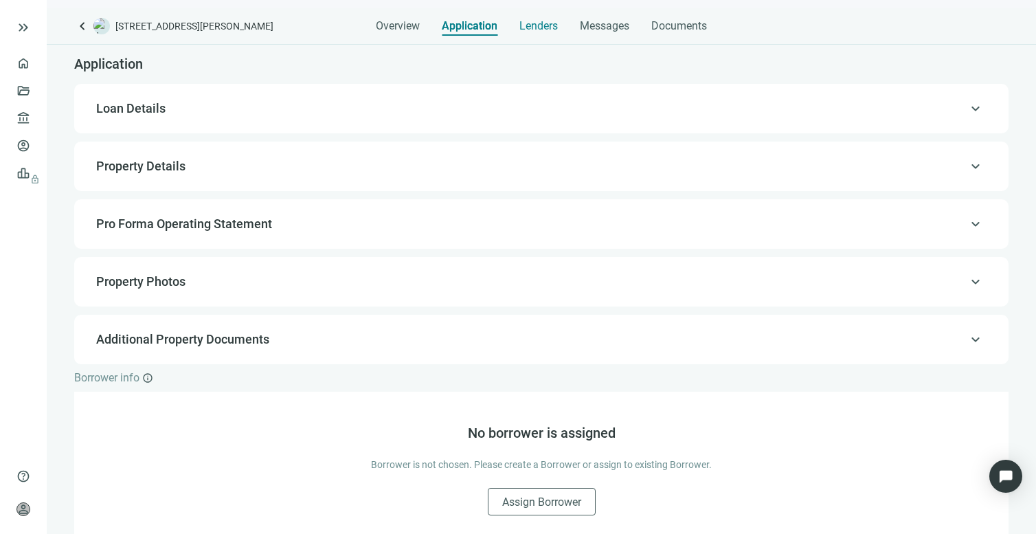
click at [538, 27] on span "Lenders" at bounding box center [538, 26] width 38 height 14
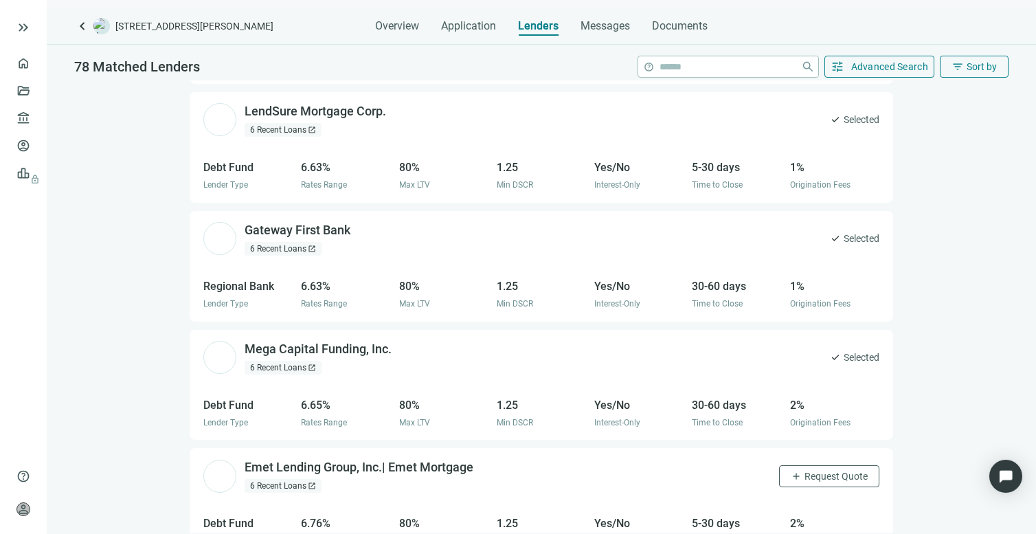
scroll to position [3851, 0]
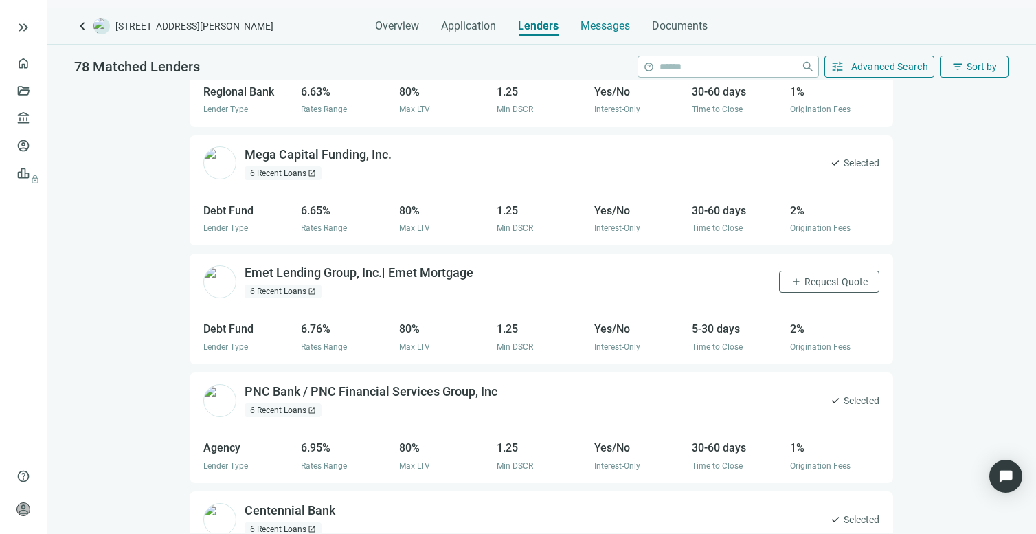
click at [608, 26] on span "Messages" at bounding box center [604, 25] width 49 height 13
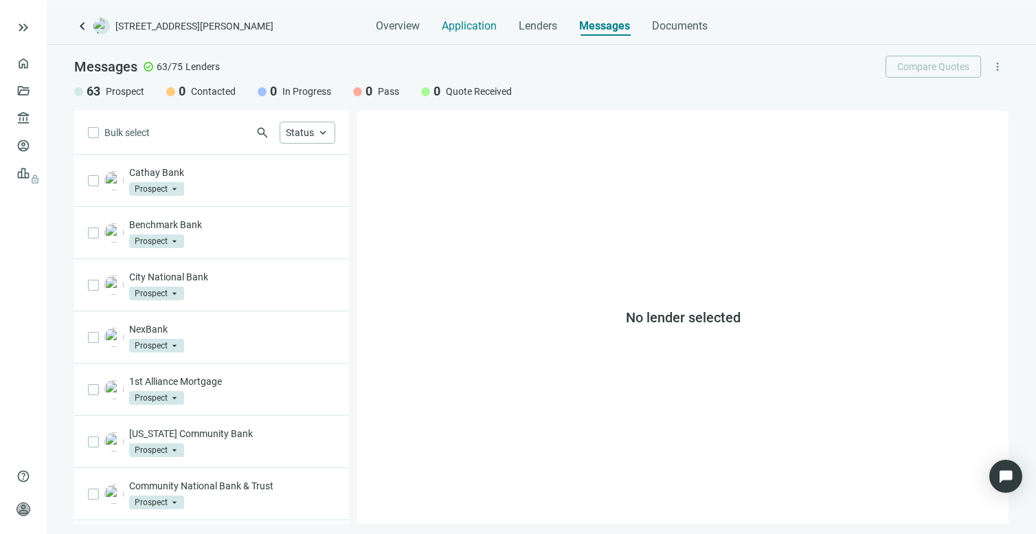
click at [455, 25] on span "Application" at bounding box center [469, 26] width 55 height 14
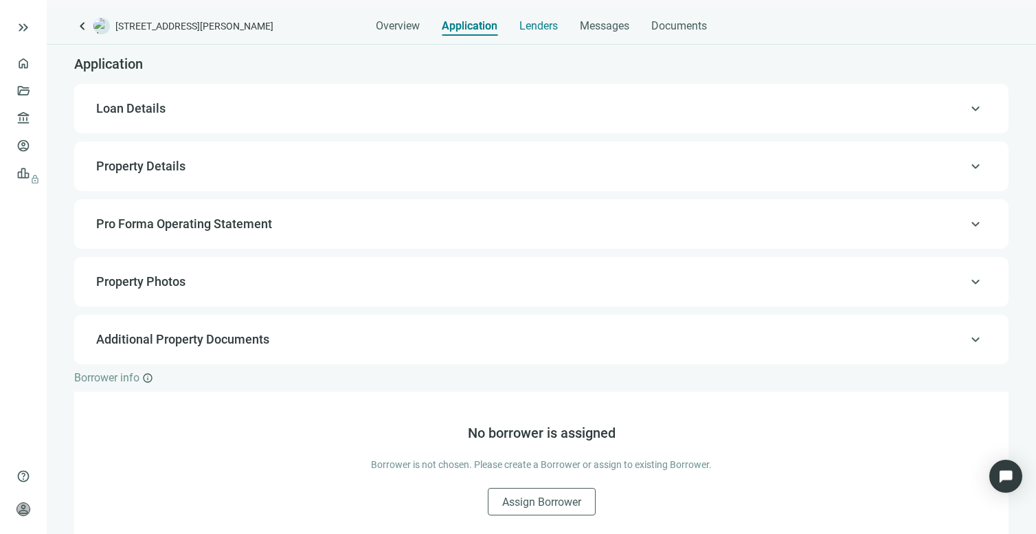
click at [542, 29] on span "Lenders" at bounding box center [538, 26] width 38 height 14
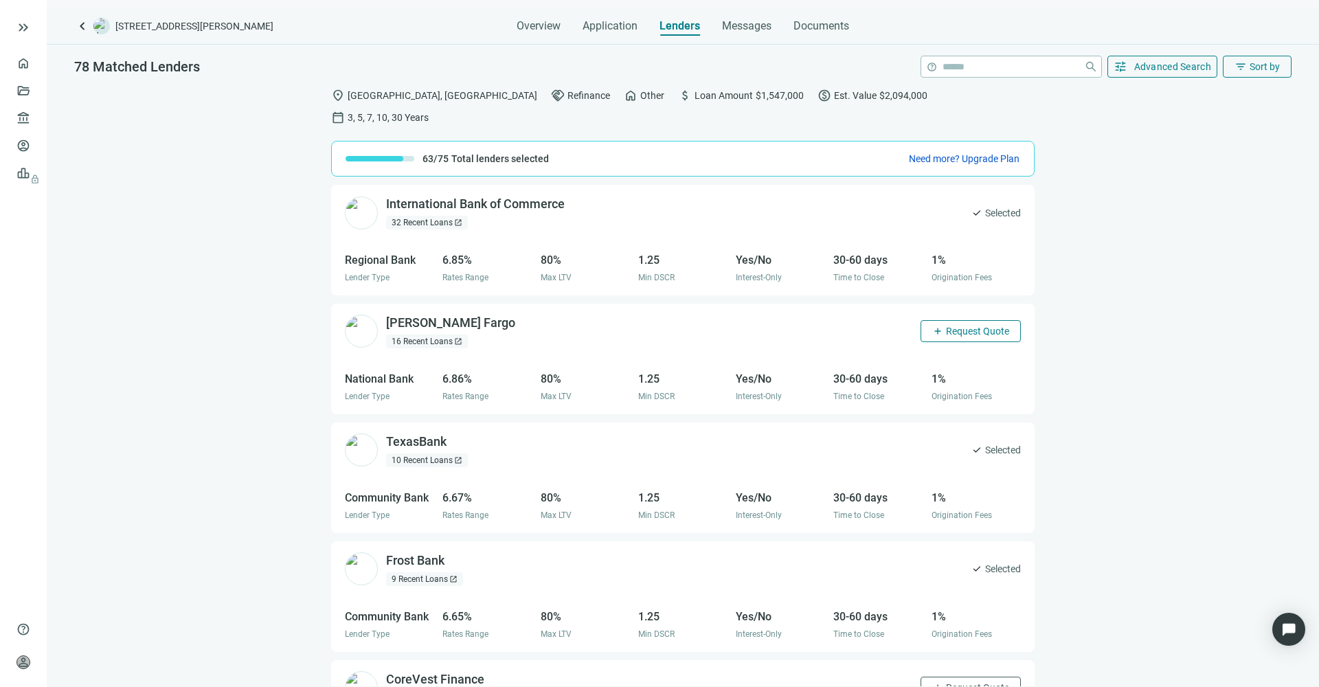
click at [932, 326] on span "add" at bounding box center [937, 331] width 11 height 11
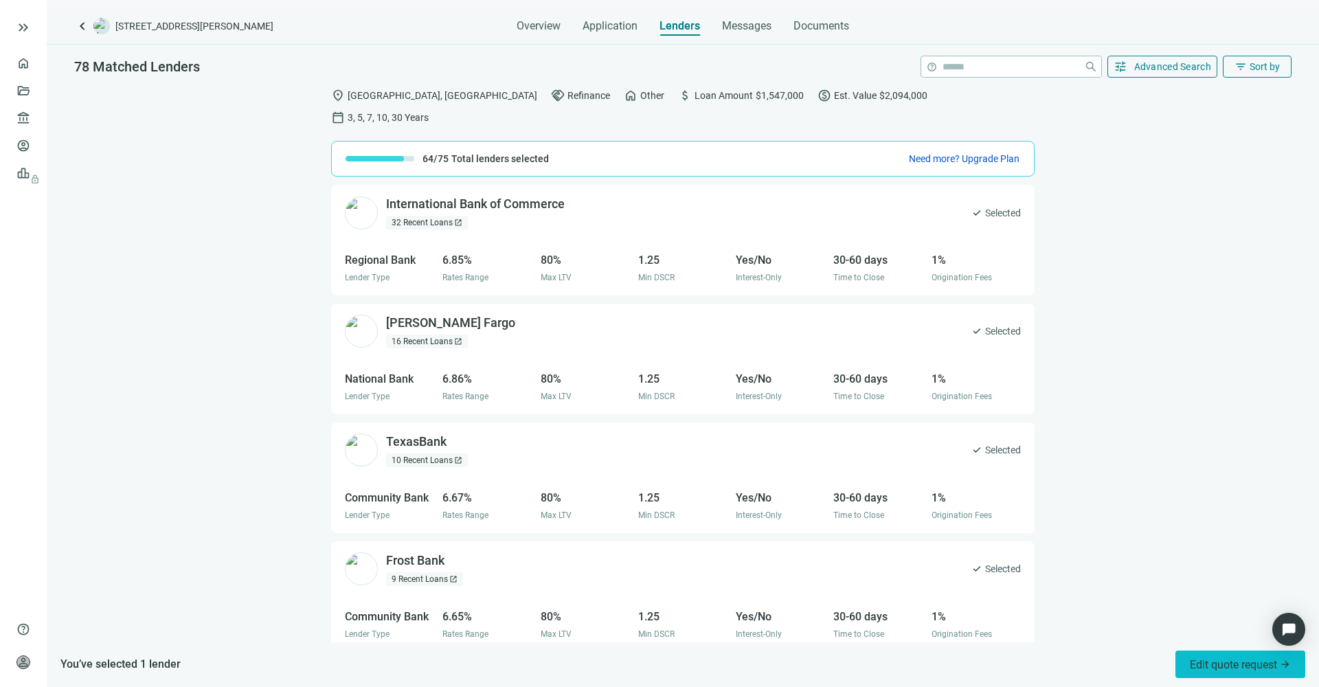
click at [1035, 533] on span "Edit quote request arrow_forward" at bounding box center [1239, 664] width 101 height 13
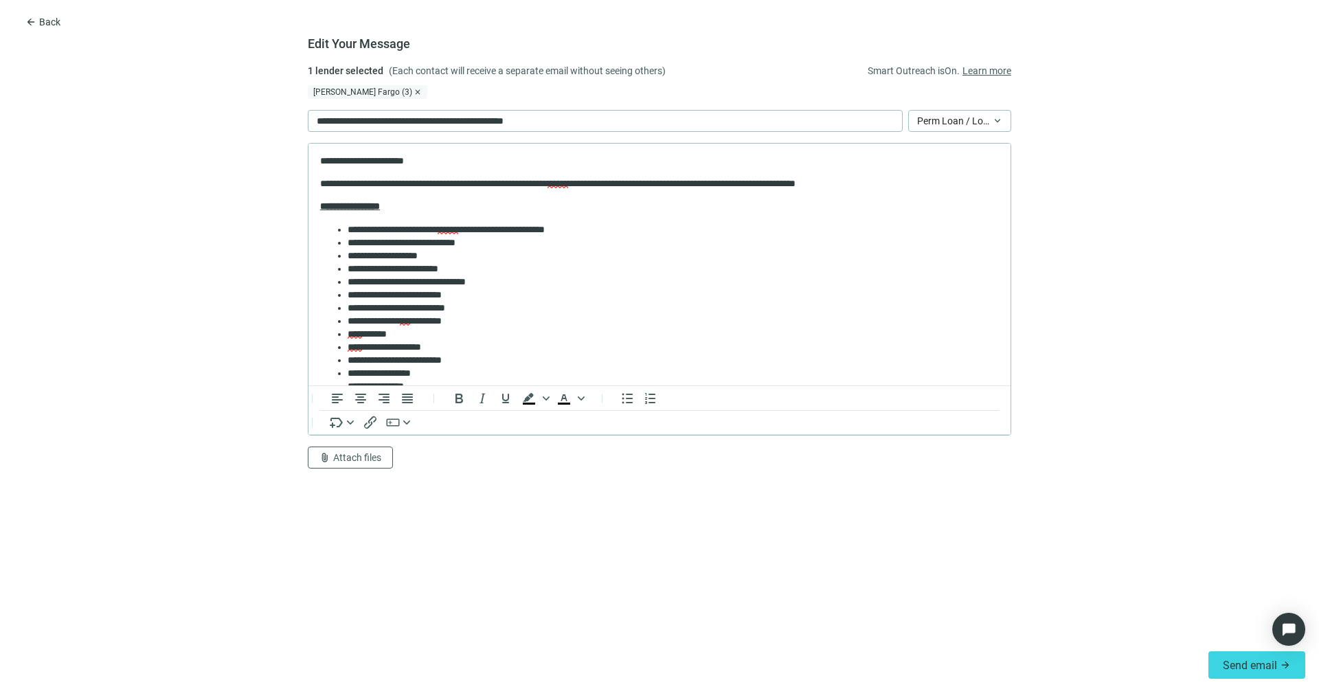
scroll to position [89, 0]
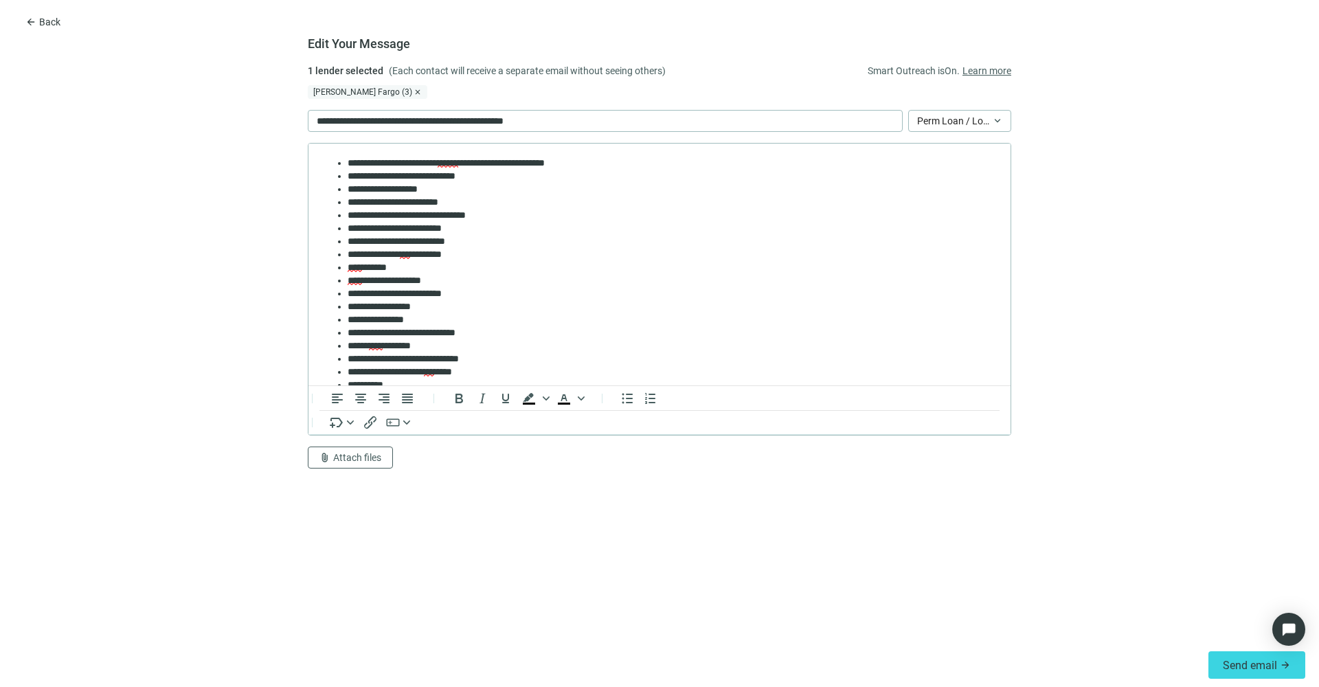
click at [407, 266] on li "**** ******" at bounding box center [665, 267] width 637 height 13
click at [417, 269] on li "**** ******" at bounding box center [665, 267] width 637 height 13
drag, startPoint x: 417, startPoint y: 269, endPoint x: 350, endPoint y: 264, distance: 66.8
click at [350, 264] on li "**** ******" at bounding box center [665, 267] width 637 height 13
click at [458, 266] on li "**********" at bounding box center [665, 267] width 637 height 13
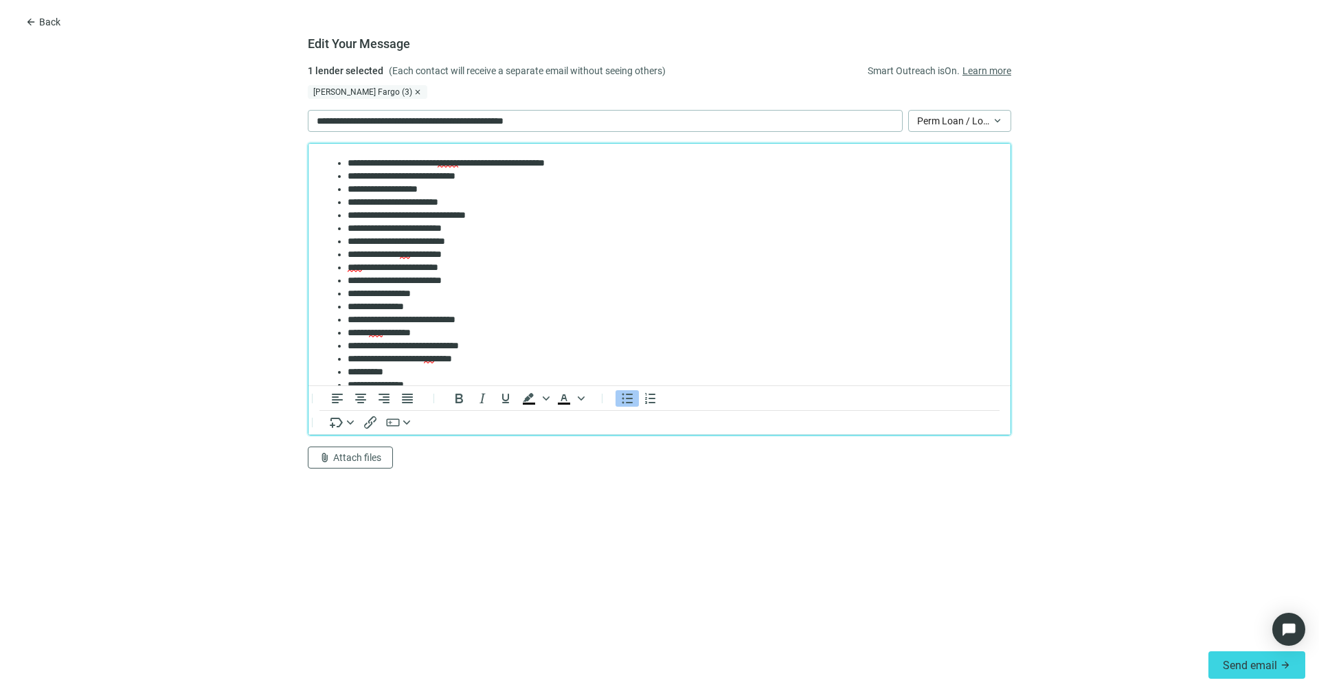
scroll to position [166, 0]
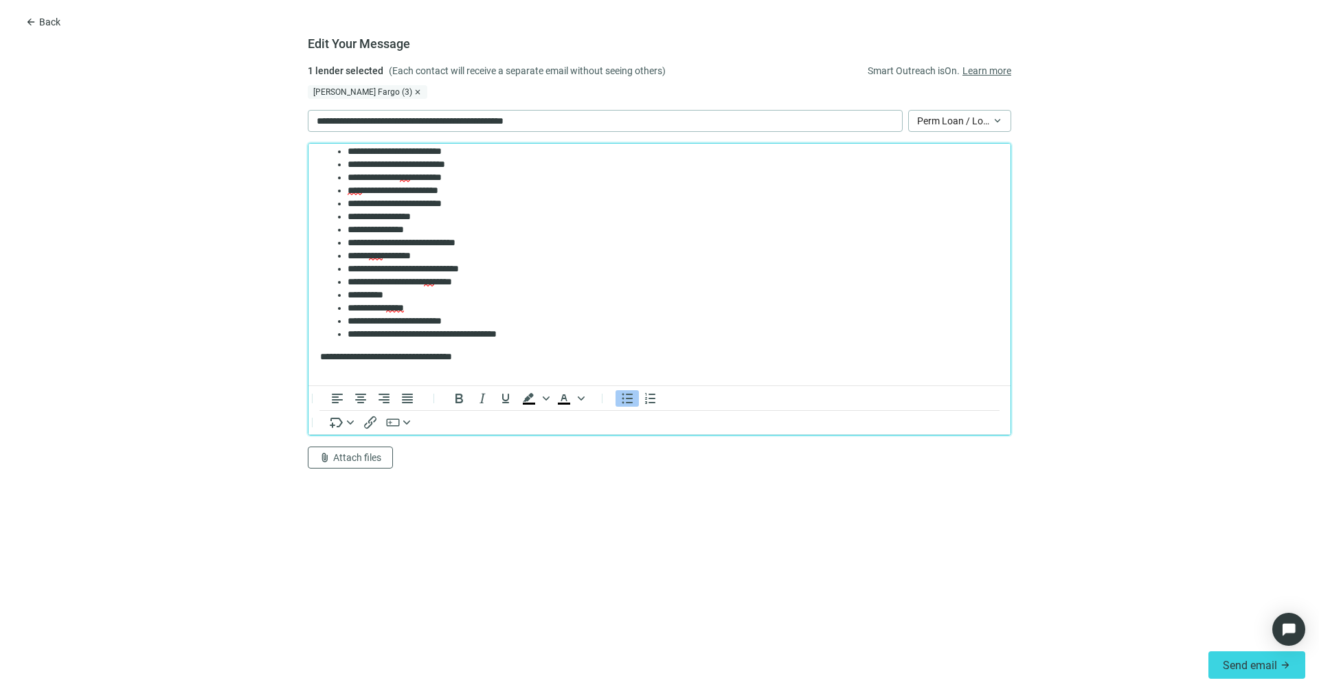
click at [483, 284] on li "**********" at bounding box center [665, 281] width 637 height 13
click at [401, 295] on li "**********" at bounding box center [665, 294] width 637 height 13
drag, startPoint x: 429, startPoint y: 307, endPoint x: 341, endPoint y: 302, distance: 88.0
click at [341, 302] on ul "**********" at bounding box center [659, 210] width 678 height 261
click at [445, 301] on li "**********" at bounding box center [665, 307] width 637 height 13
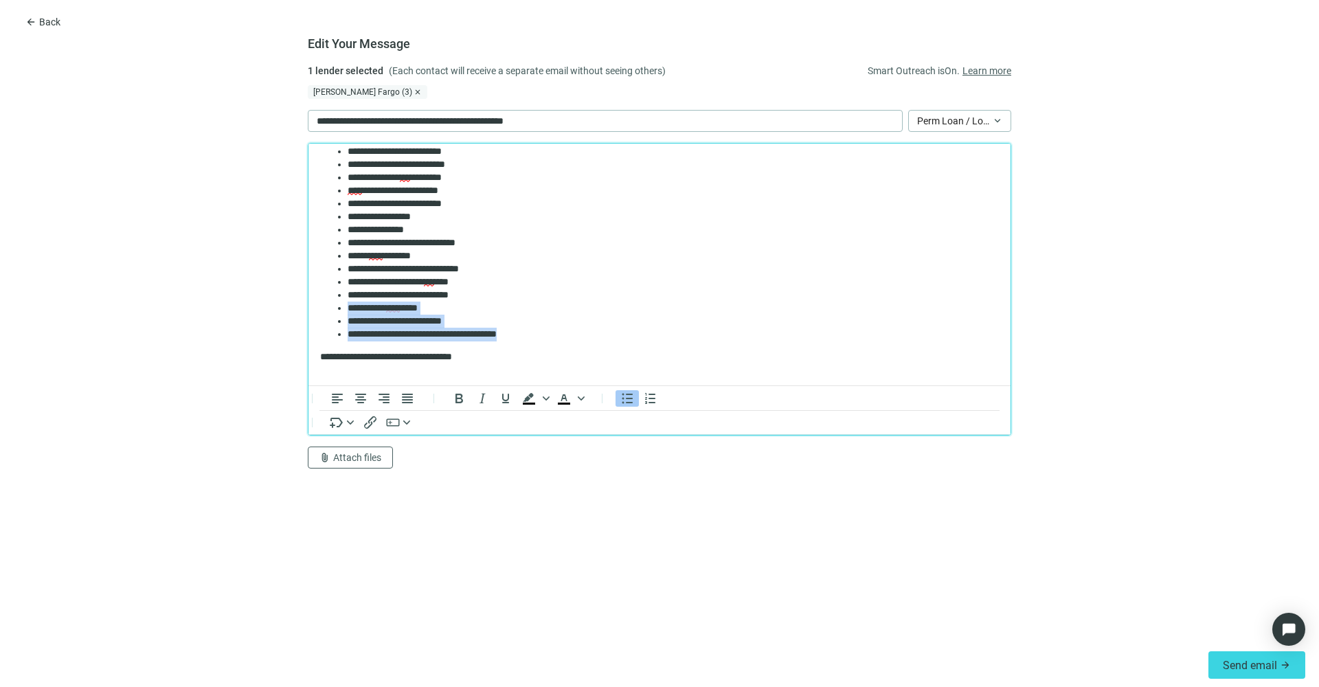
drag, startPoint x: 545, startPoint y: 332, endPoint x: 340, endPoint y: 310, distance: 206.6
click at [340, 310] on ul "**********" at bounding box center [659, 210] width 678 height 261
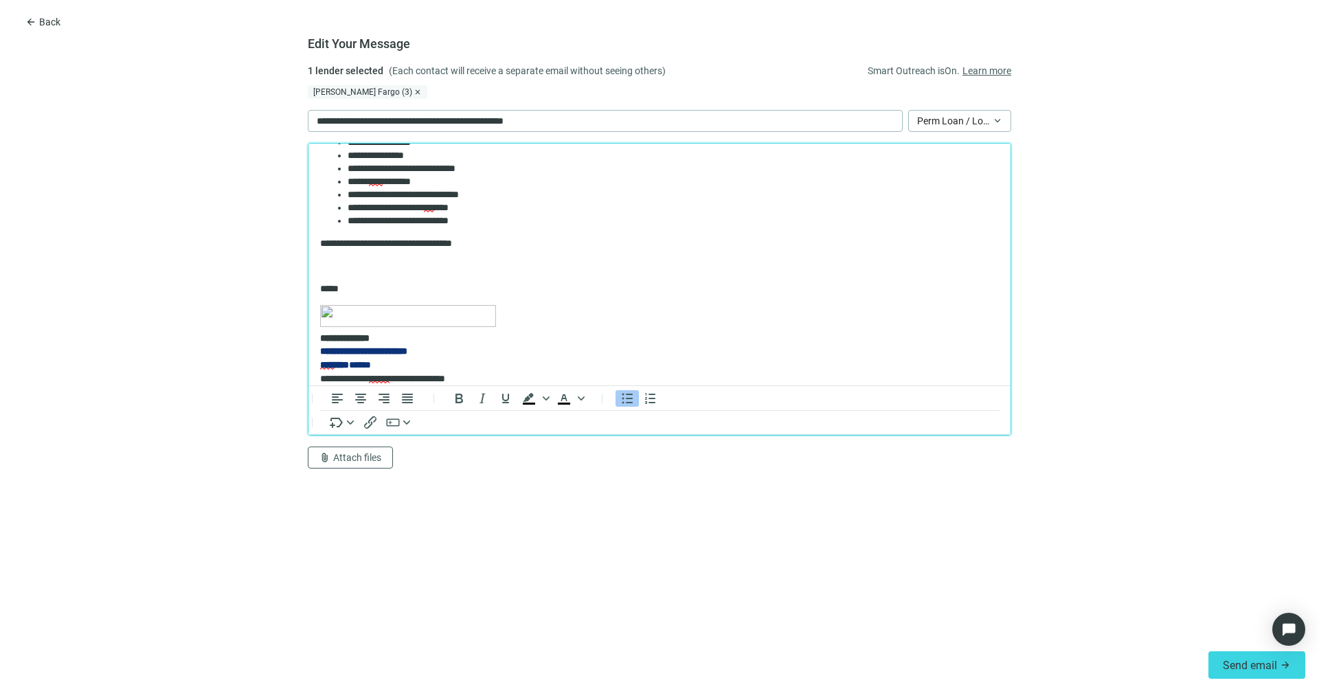
scroll to position [0, 0]
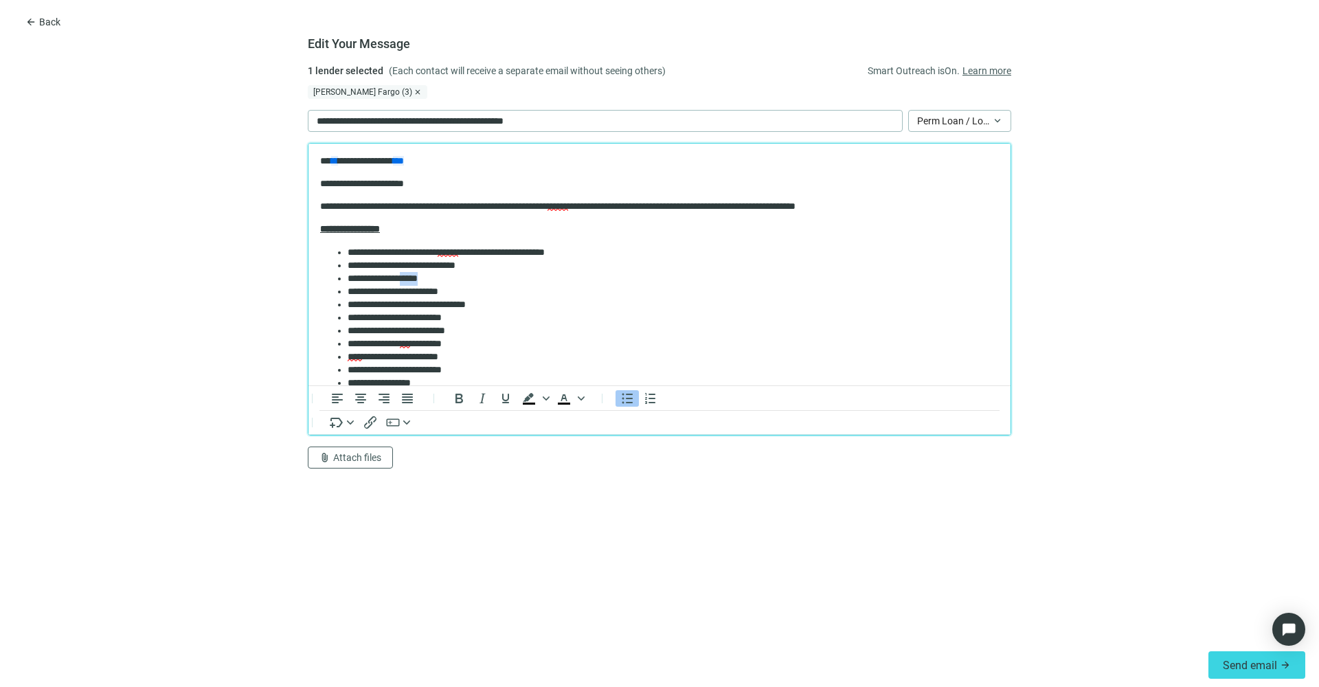
drag, startPoint x: 442, startPoint y: 276, endPoint x: 413, endPoint y: 277, distance: 28.9
click at [413, 277] on li "**********" at bounding box center [665, 278] width 637 height 13
drag, startPoint x: 448, startPoint y: 118, endPoint x: 427, endPoint y: 122, distance: 20.9
click at [427, 122] on p "**********" at bounding box center [431, 120] width 229 height 15
drag, startPoint x: 453, startPoint y: 121, endPoint x: 425, endPoint y: 121, distance: 28.2
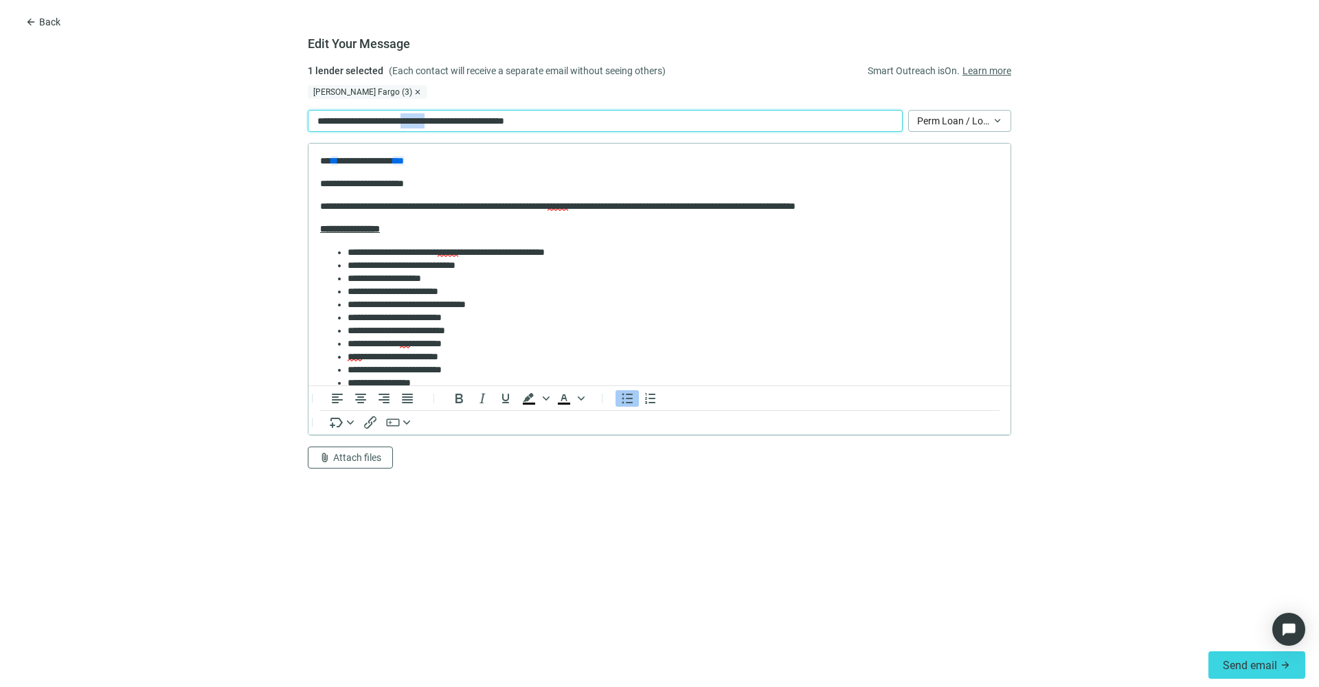
click at [425, 121] on p "**********" at bounding box center [431, 120] width 229 height 15
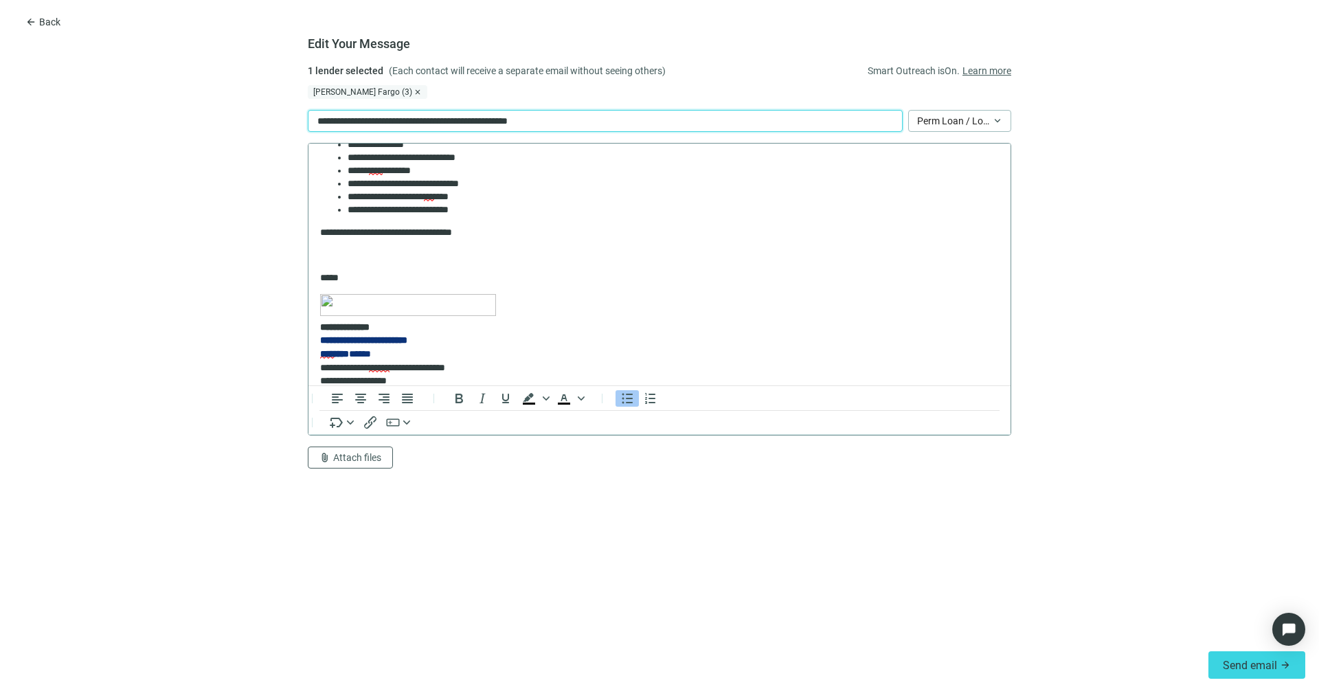
scroll to position [345, 0]
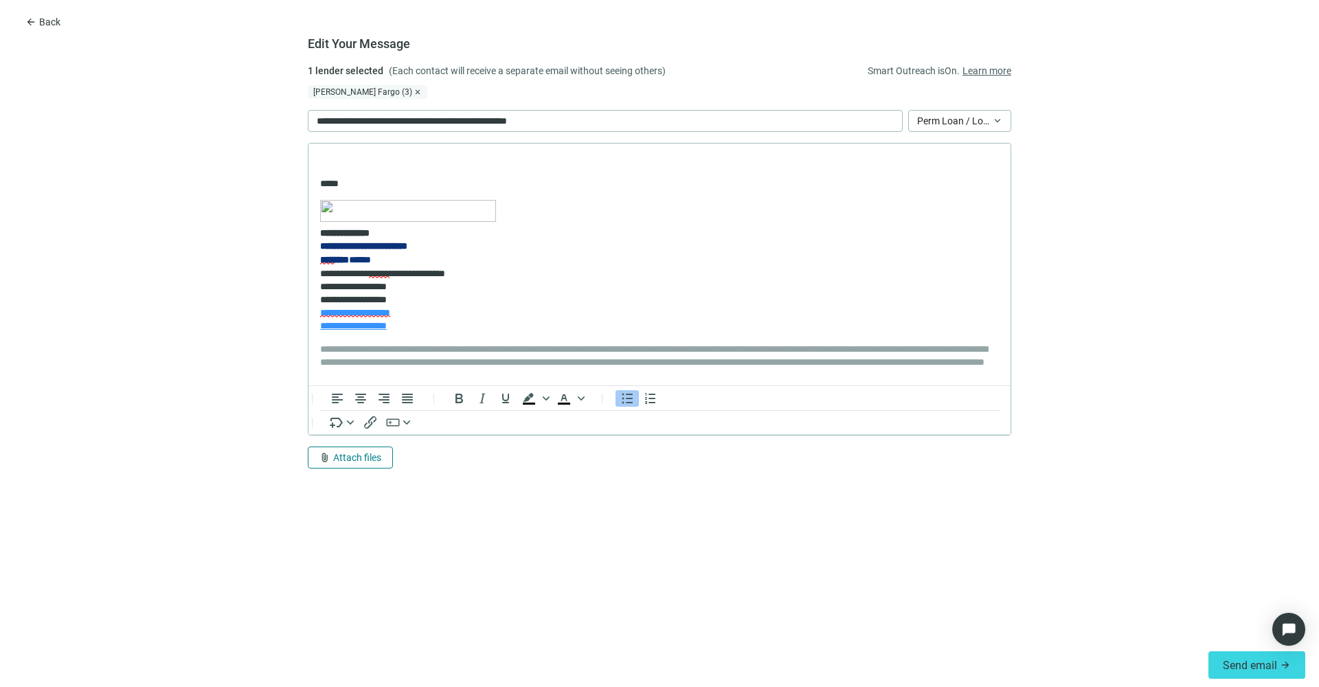
click at [367, 464] on button "attach_file Attach files" at bounding box center [350, 457] width 85 height 22
click at [380, 402] on span "Сhoose from deal documents" at bounding box center [381, 405] width 125 height 11
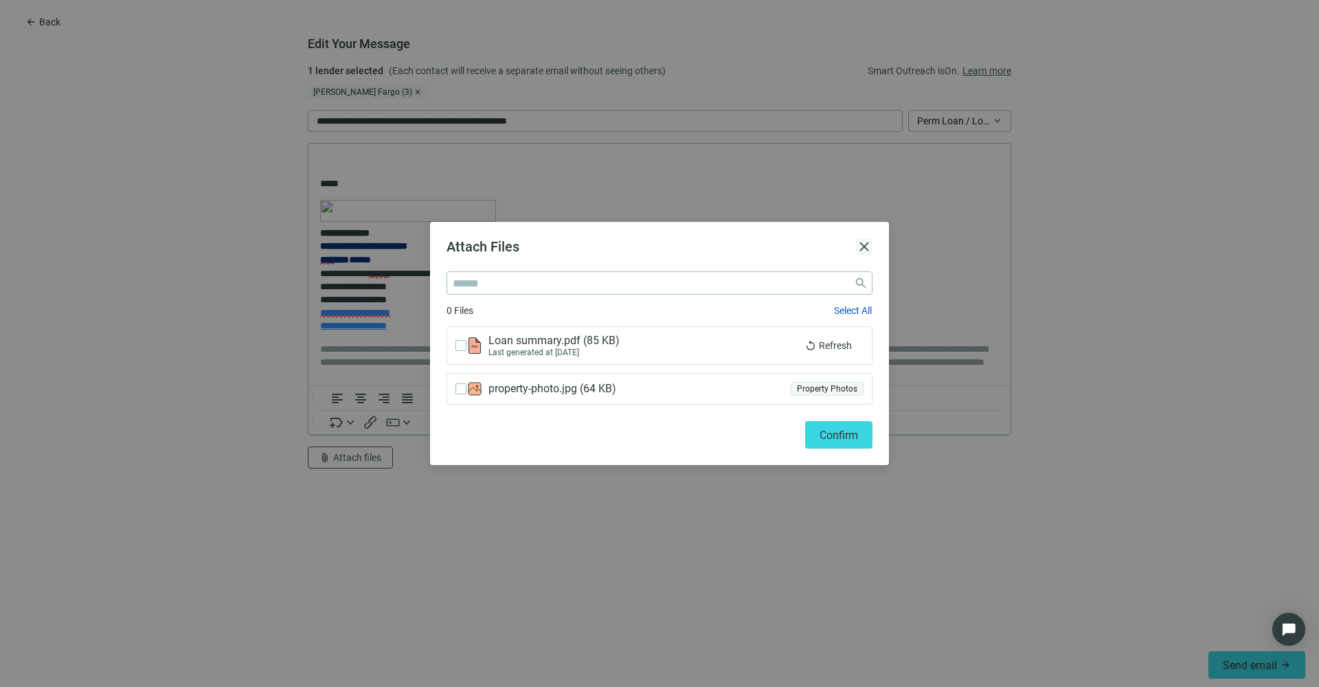
click at [861, 243] on span "close" at bounding box center [864, 246] width 16 height 16
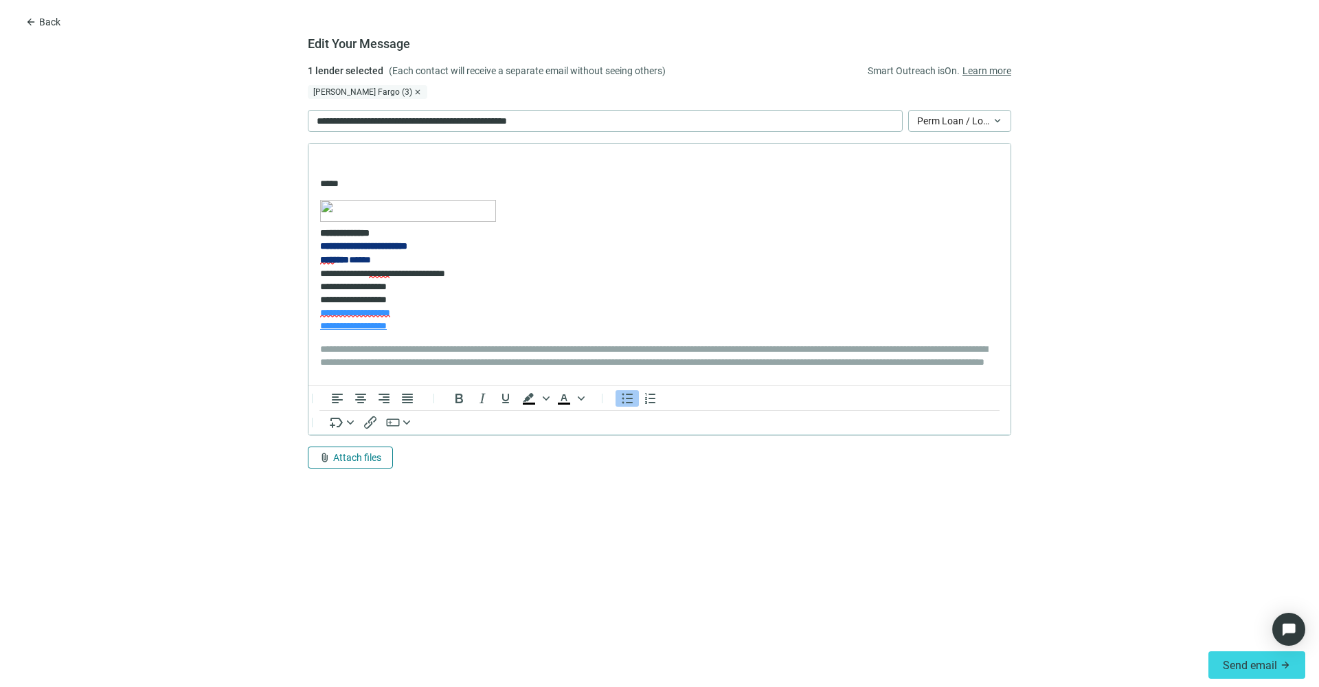
click at [330, 468] on button "attach_file Attach files" at bounding box center [350, 457] width 85 height 22
click at [345, 430] on span "Upload new" at bounding box center [344, 427] width 50 height 11
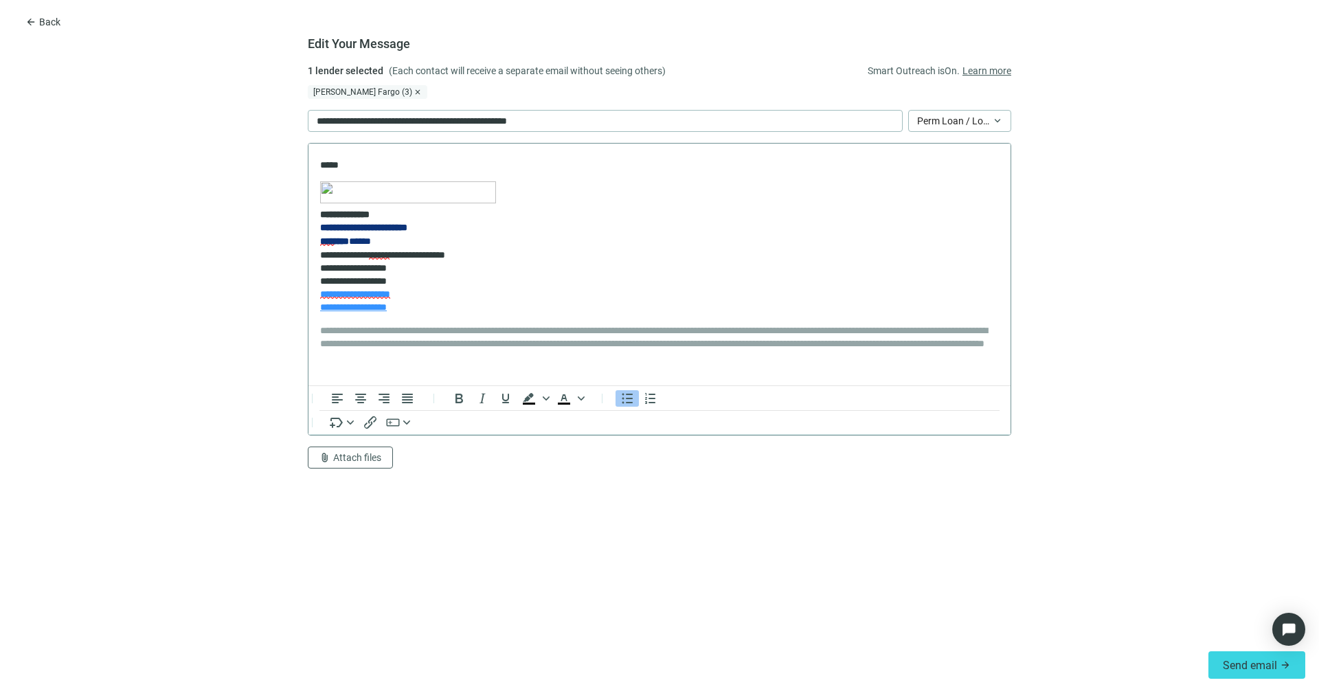
scroll to position [14, 0]
click at [369, 452] on span "Attach files" at bounding box center [357, 457] width 48 height 11
click at [359, 414] on span "Upload new" at bounding box center [344, 413] width 50 height 11
click at [355, 452] on span "Attach files" at bounding box center [357, 457] width 48 height 11
click at [359, 413] on span "Upload new" at bounding box center [344, 413] width 50 height 11
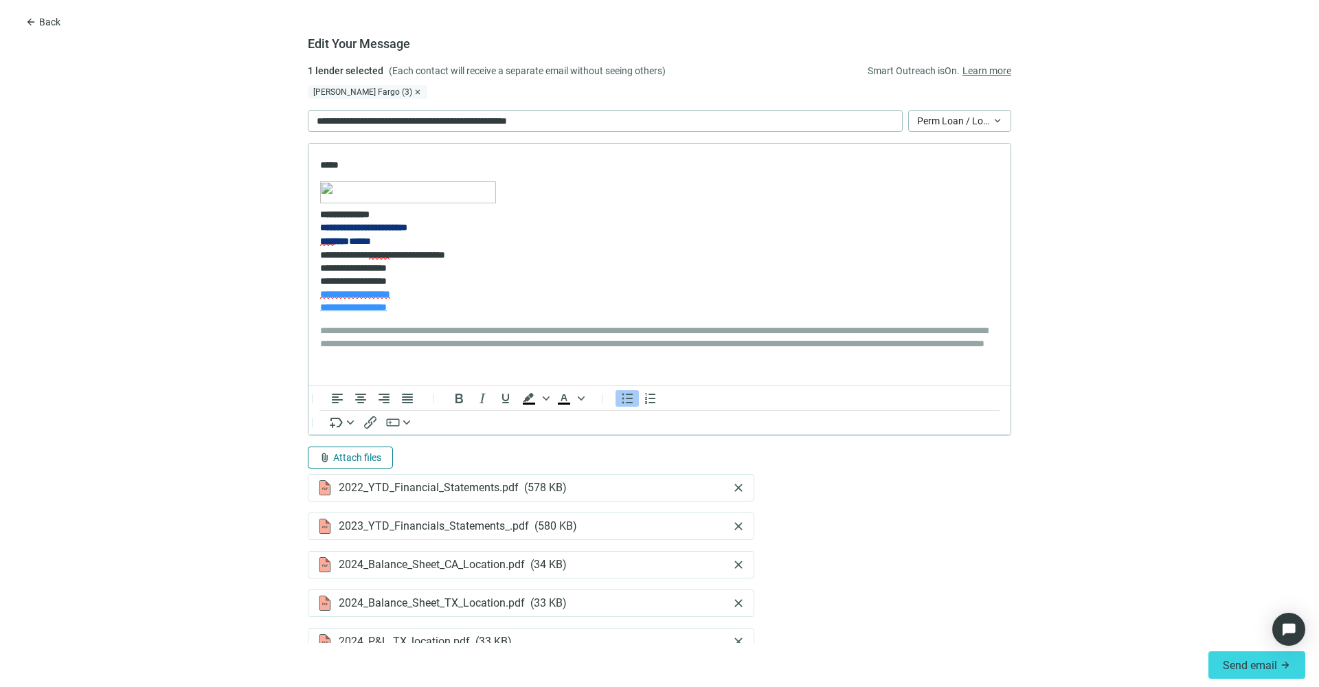
click at [348, 452] on span "Attach files" at bounding box center [357, 457] width 48 height 11
click at [338, 418] on span "Upload new" at bounding box center [337, 413] width 50 height 11
click at [354, 452] on span "Attach files" at bounding box center [357, 457] width 48 height 11
click at [360, 413] on span "Upload new" at bounding box center [337, 413] width 50 height 11
click at [366, 452] on span "Attach files" at bounding box center [357, 457] width 48 height 11
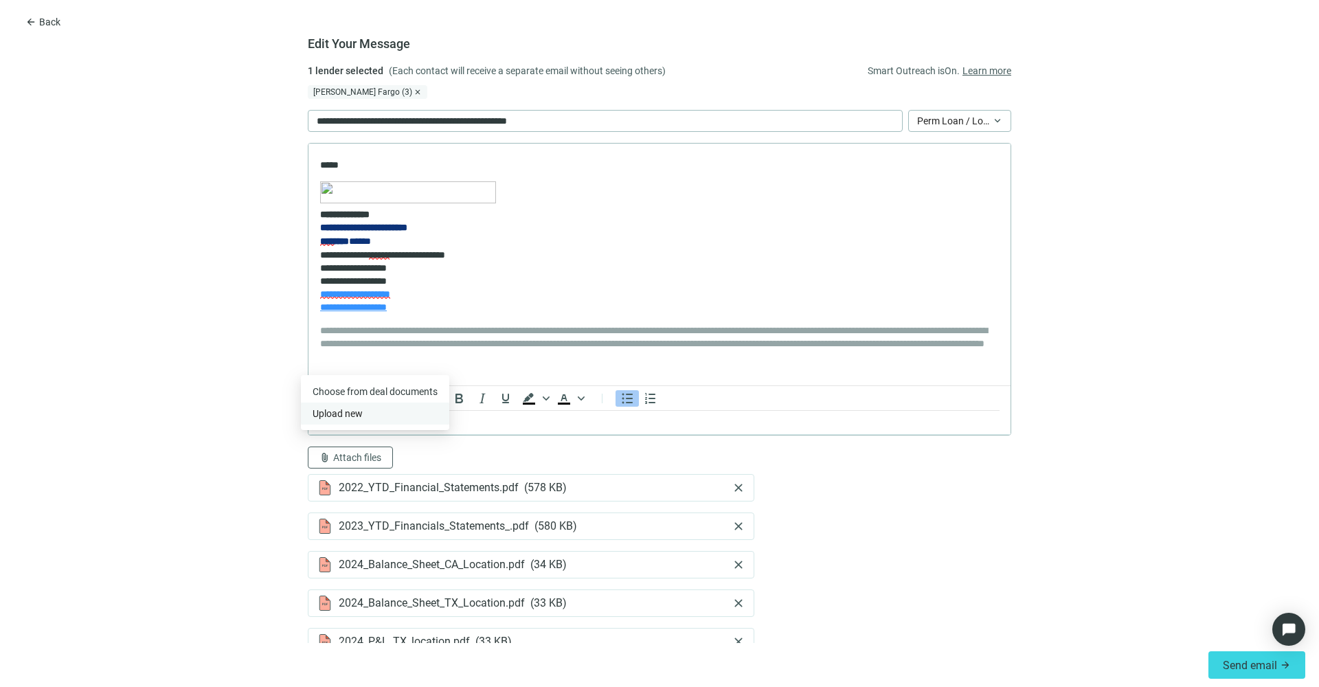
click at [367, 415] on button "Upload new" at bounding box center [375, 413] width 148 height 22
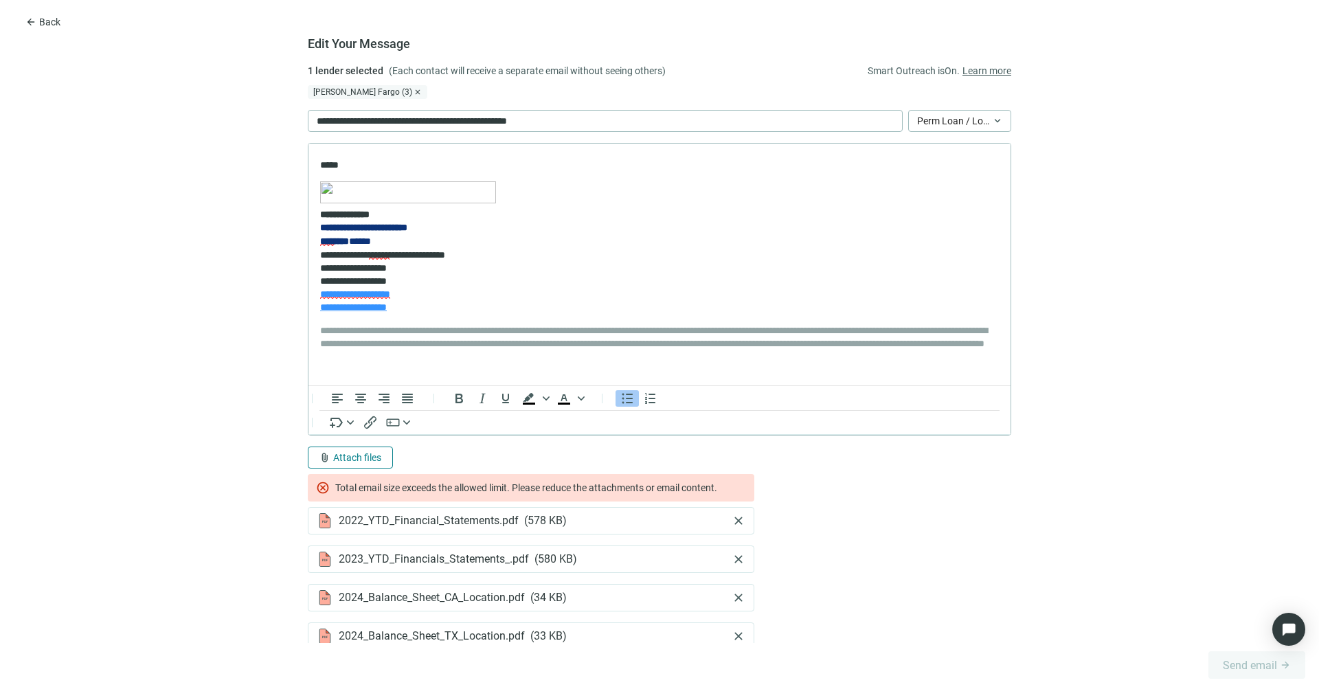
click at [333, 452] on span "Attach files" at bounding box center [357, 457] width 48 height 11
click at [346, 417] on span "Upload new" at bounding box center [337, 413] width 50 height 11
click at [316, 486] on span "cancel" at bounding box center [323, 488] width 14 height 14
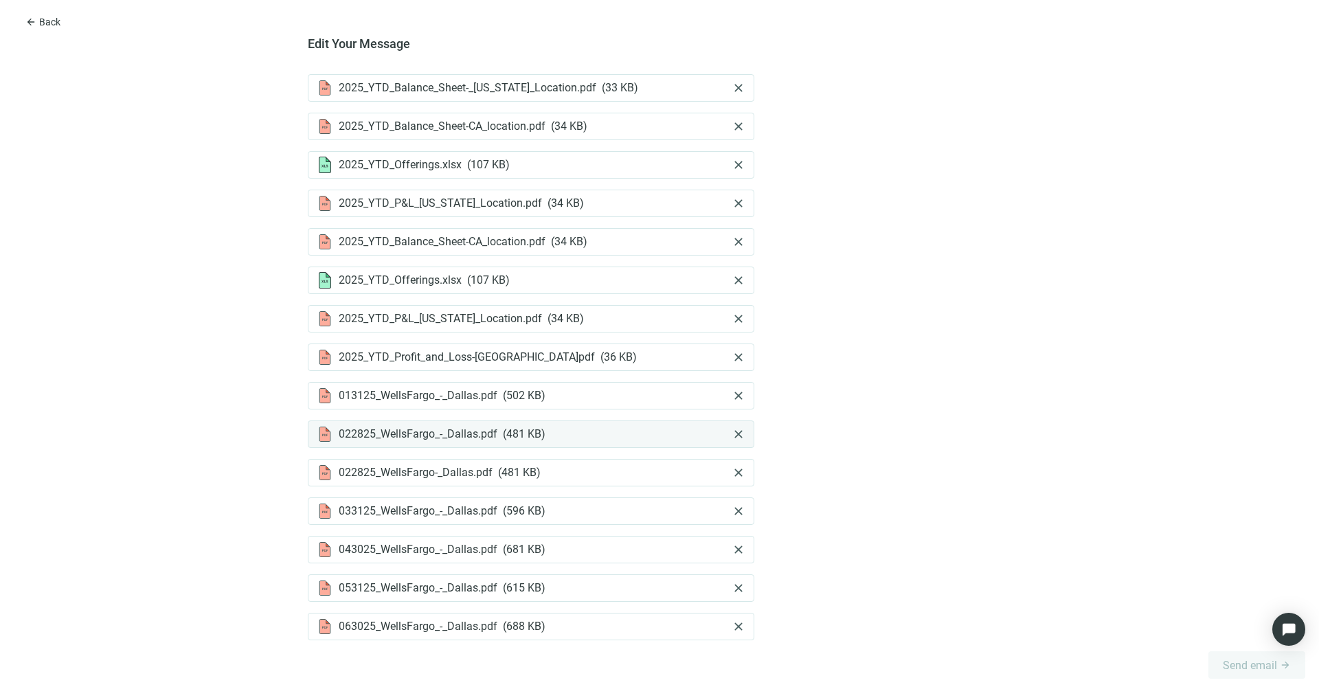
scroll to position [10, 0]
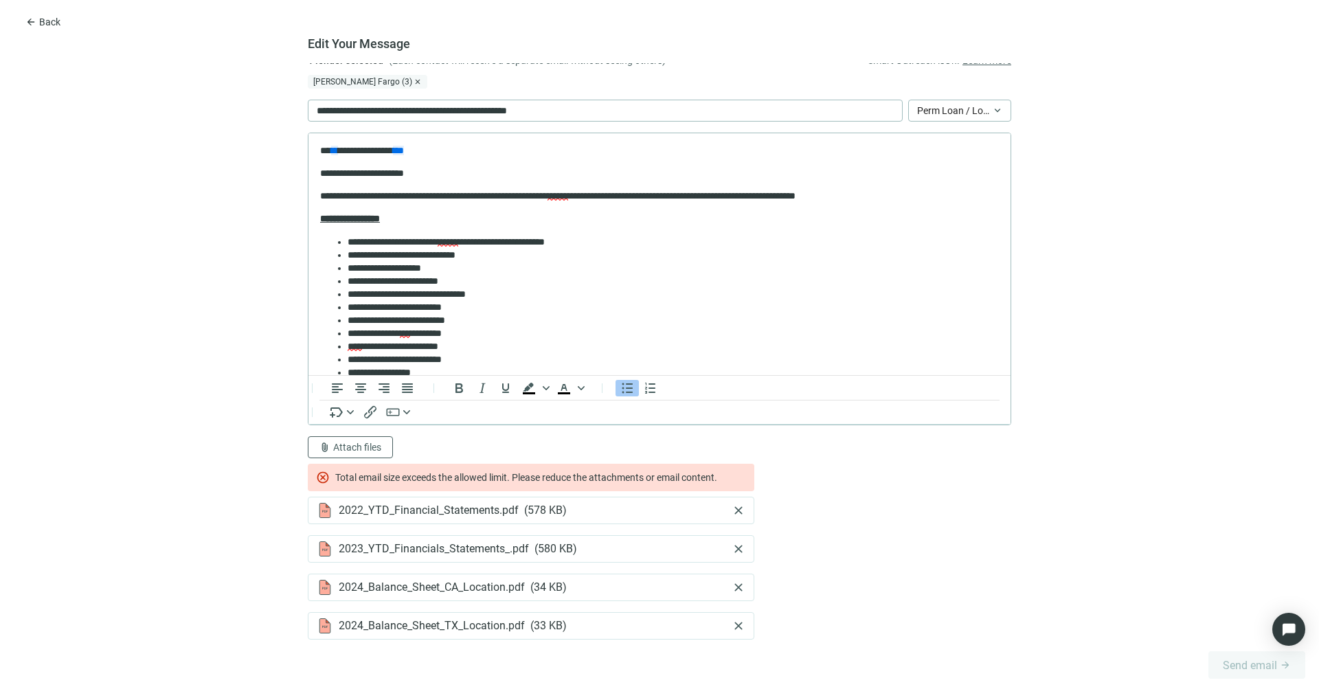
click at [316, 479] on span "cancel" at bounding box center [323, 477] width 14 height 14
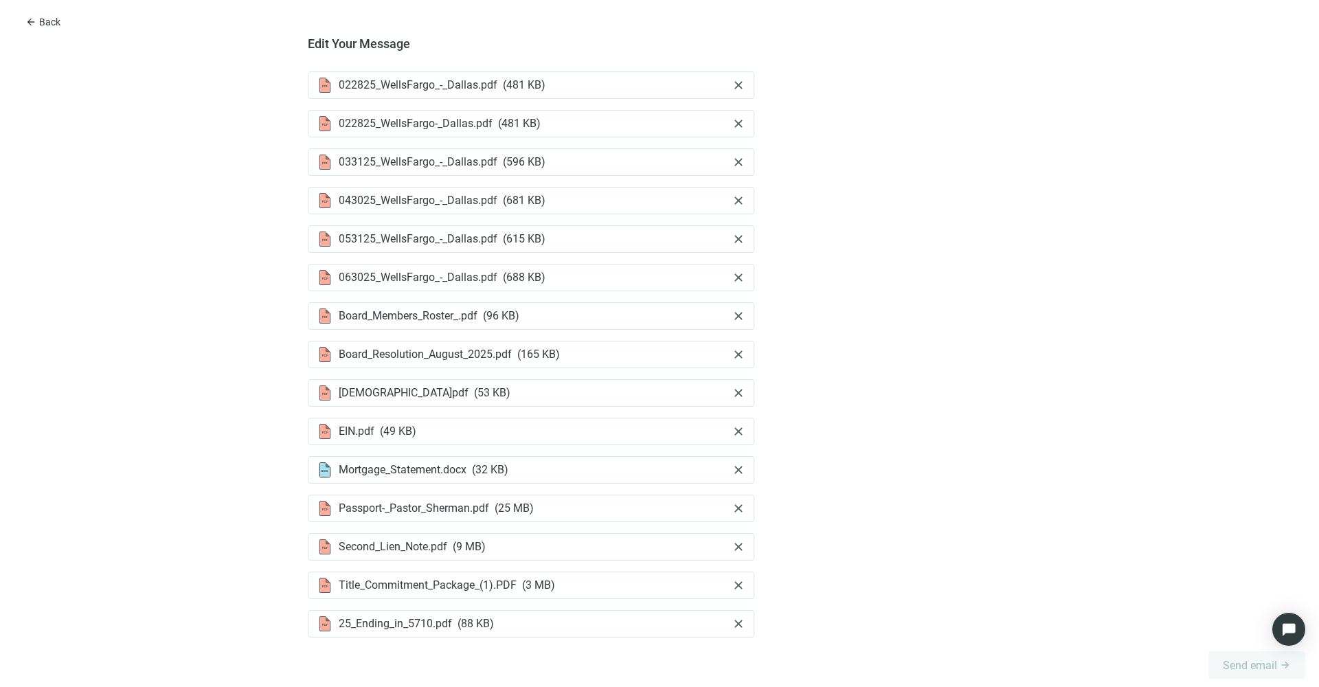
scroll to position [0, 0]
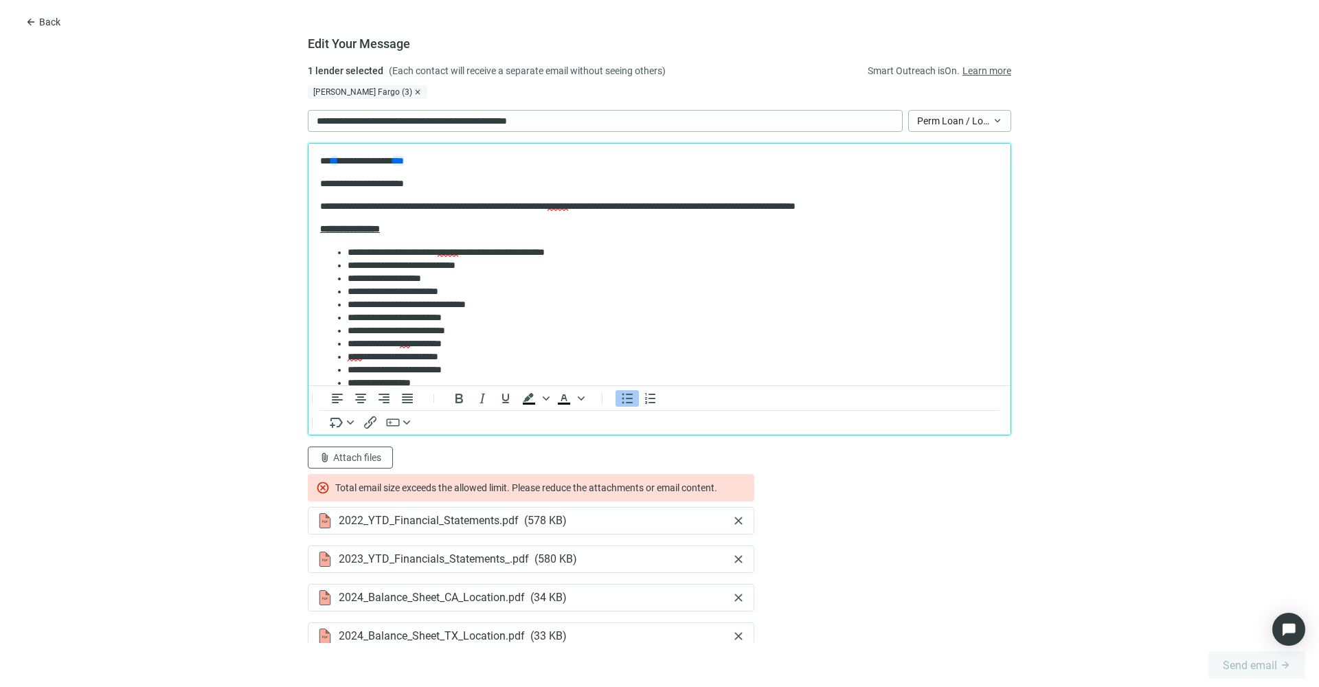
click at [664, 319] on li "**********" at bounding box center [665, 317] width 637 height 13
click at [317, 481] on span "cancel" at bounding box center [323, 488] width 14 height 14
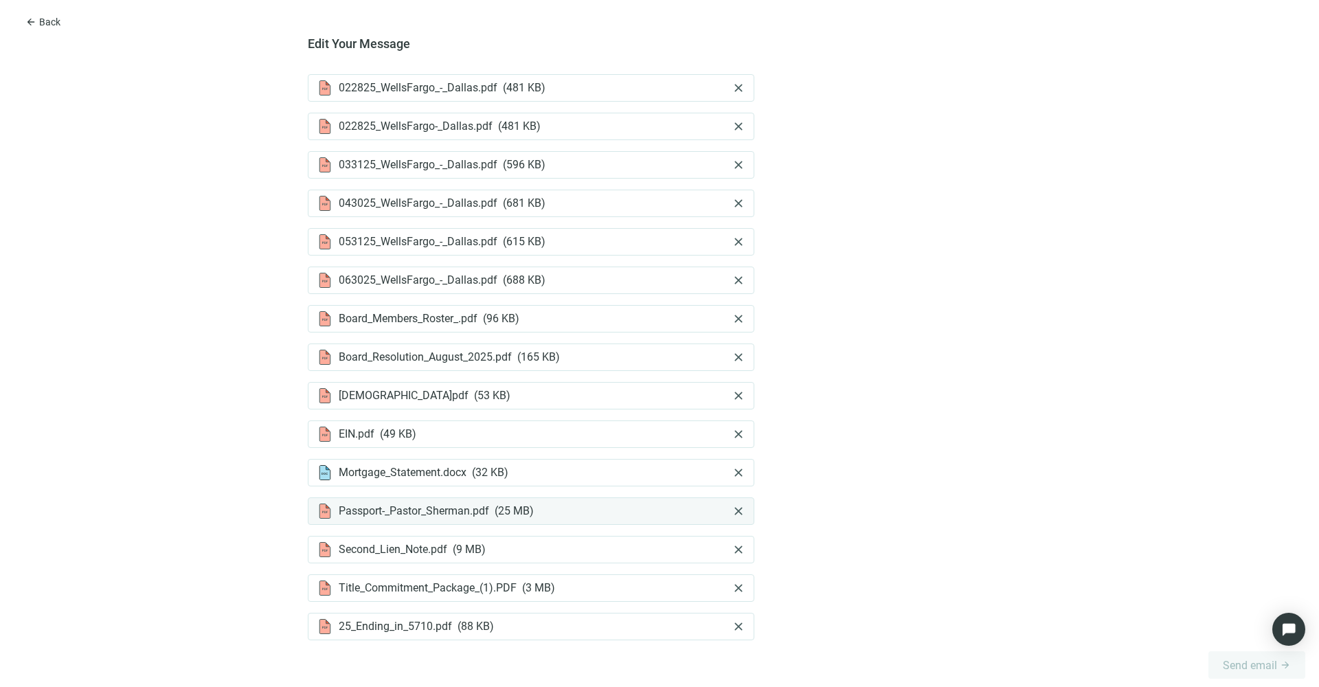
scroll to position [1012, 0]
click at [734, 501] on span "close" at bounding box center [738, 508] width 14 height 14
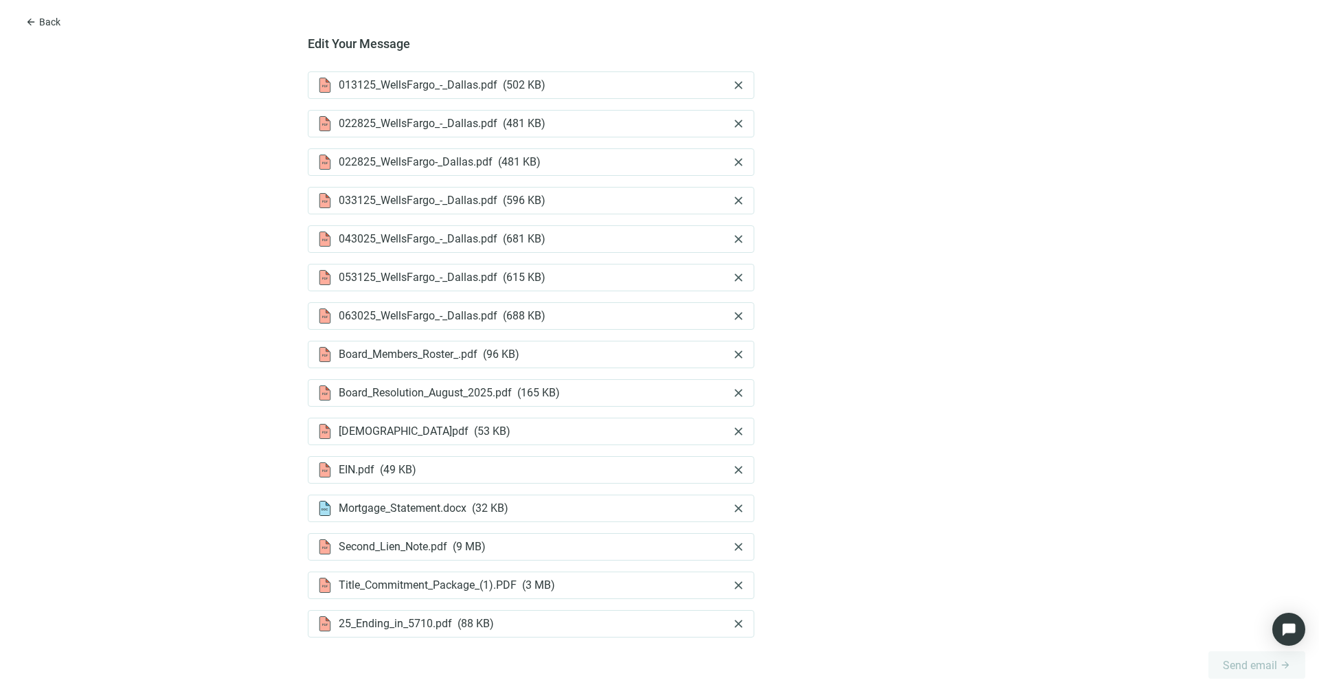
scroll to position [974, 0]
click at [734, 501] on span "close" at bounding box center [738, 508] width 14 height 14
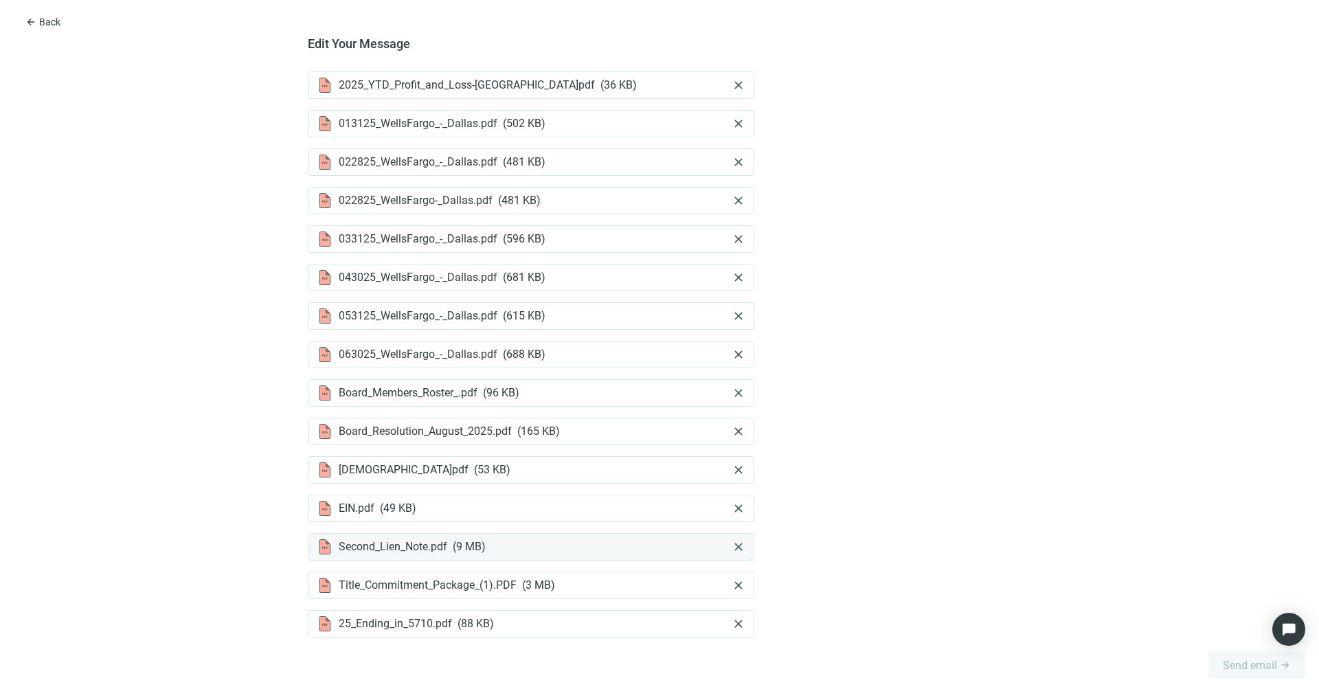
click at [731, 533] on span "close" at bounding box center [738, 547] width 14 height 14
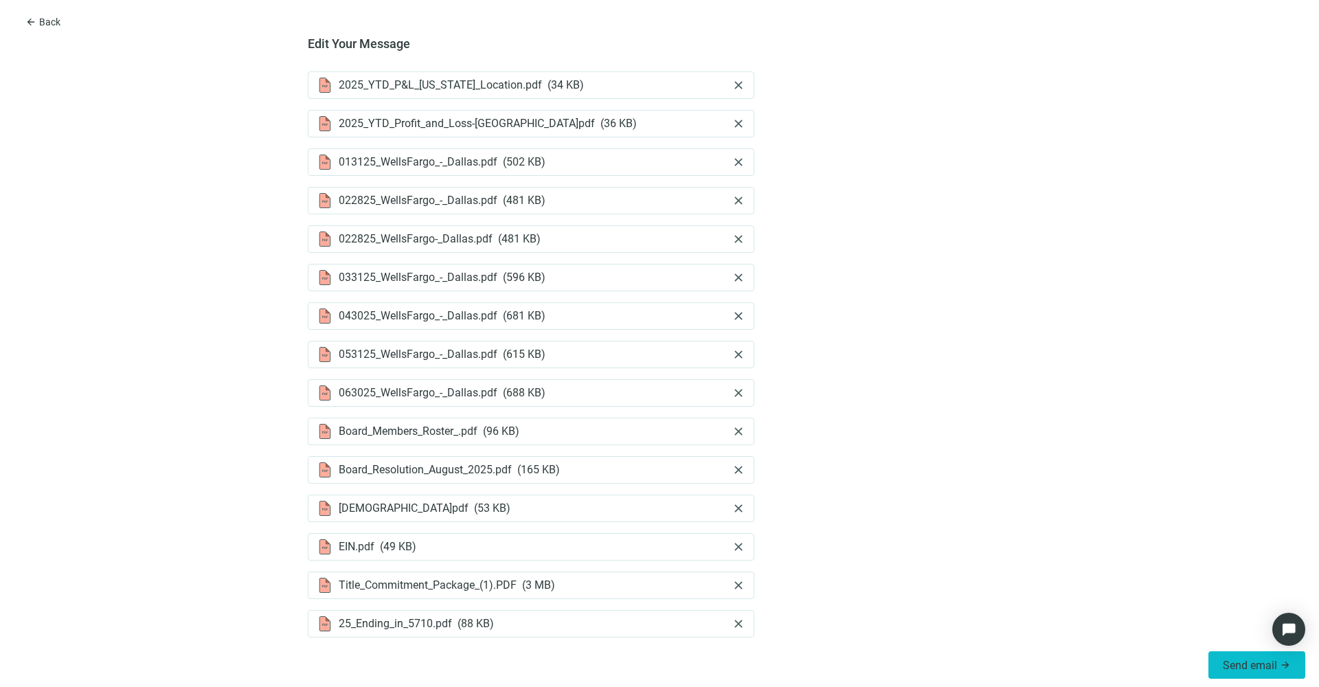
click at [1035, 533] on span "Send email" at bounding box center [1249, 665] width 54 height 13
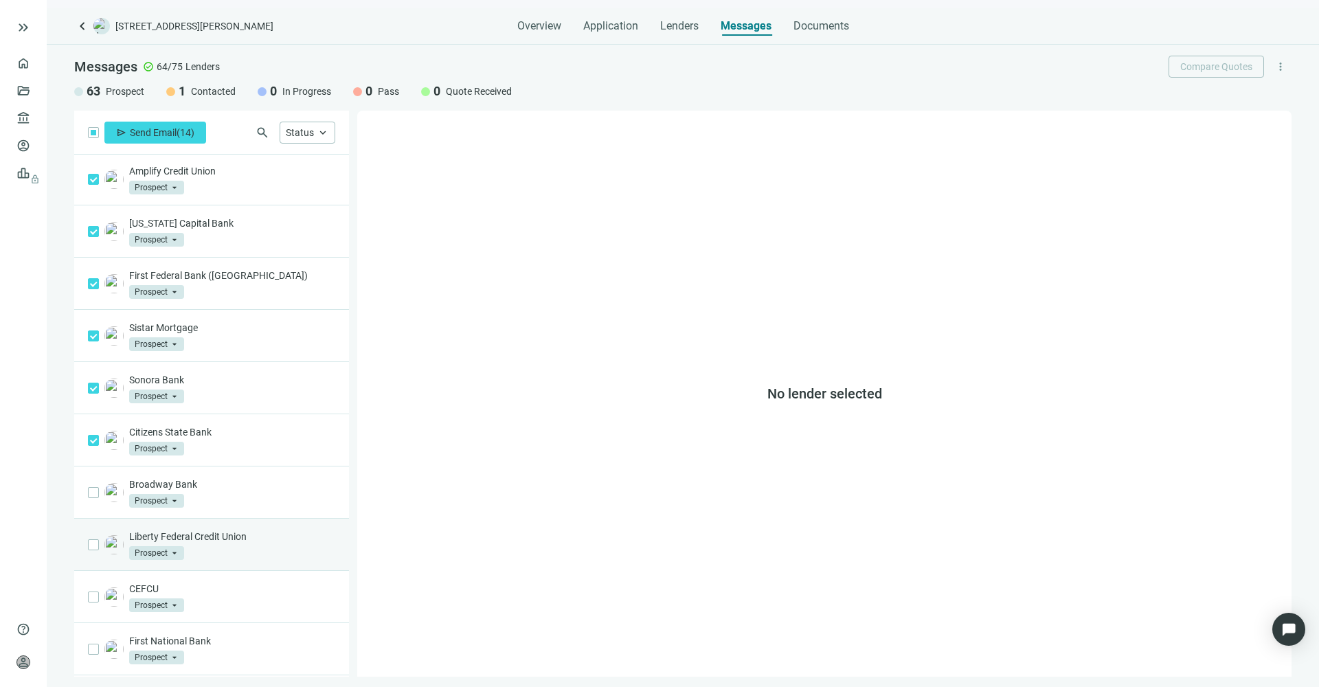
scroll to position [566, 0]
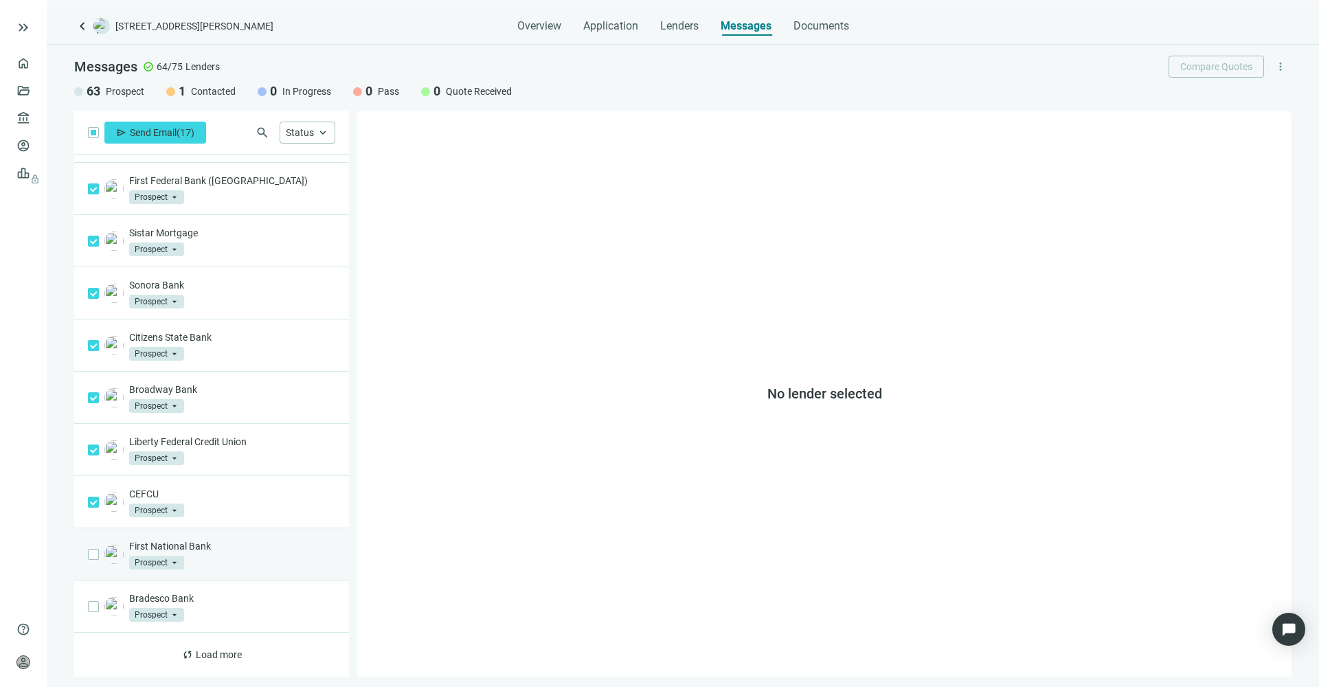
click at [91, 557] on span at bounding box center [93, 554] width 11 height 11
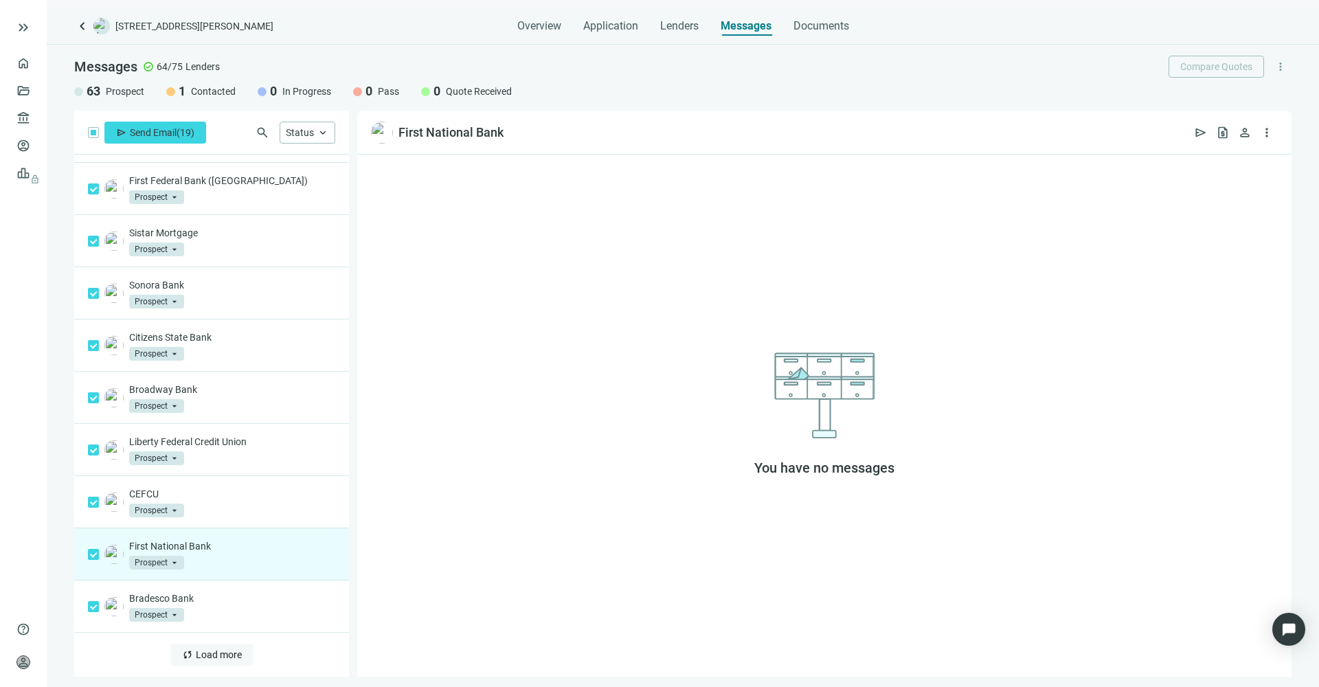
click at [199, 655] on span "Load more" at bounding box center [219, 654] width 46 height 11
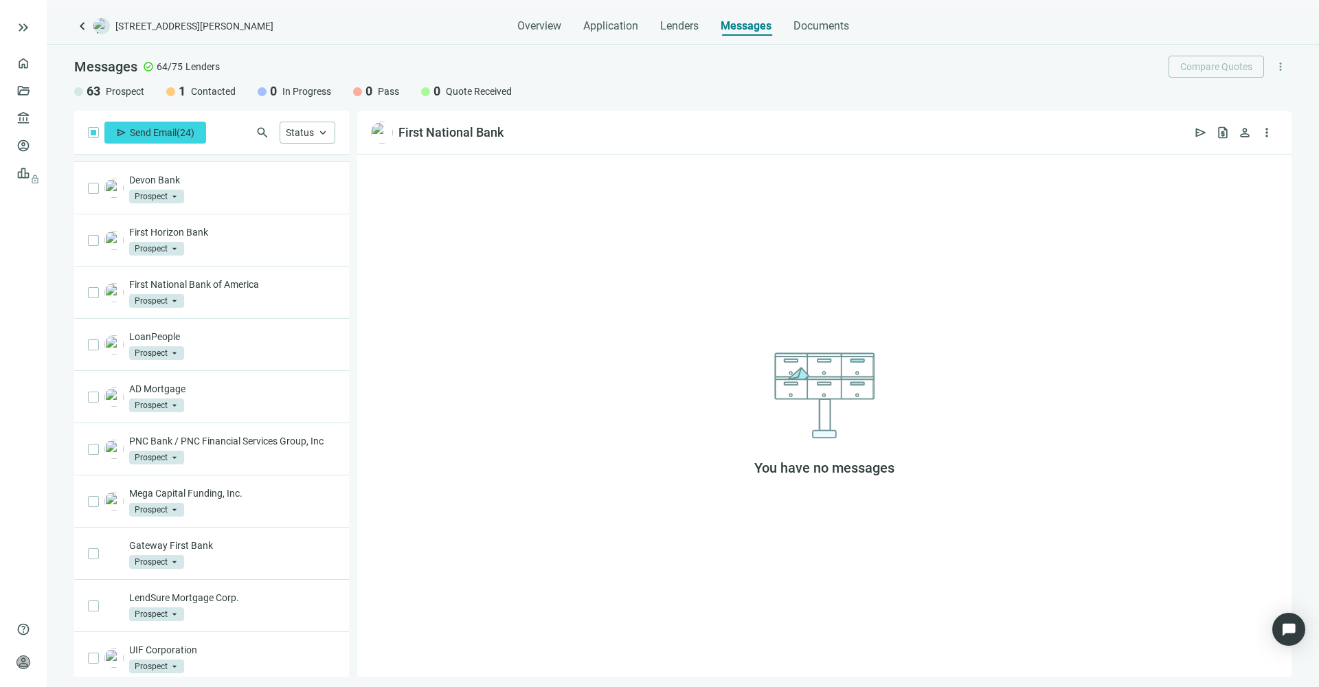
scroll to position [1216, 0]
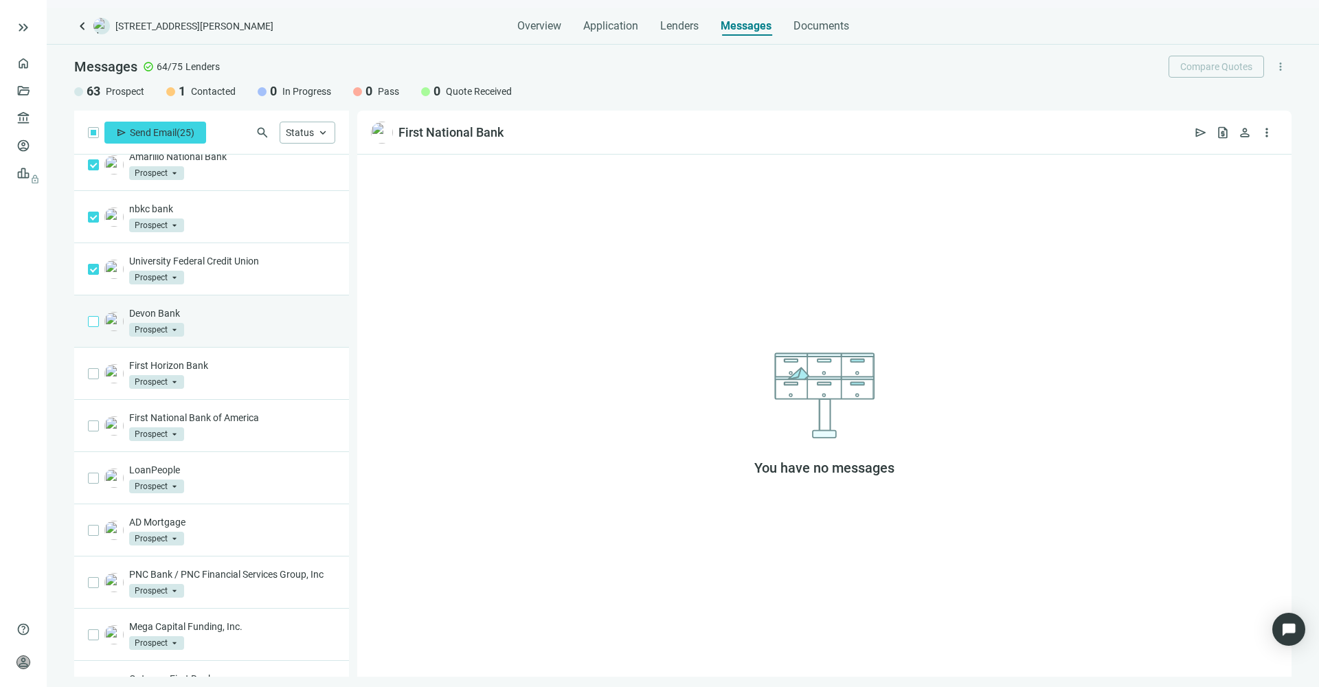
click at [96, 322] on span at bounding box center [93, 321] width 11 height 11
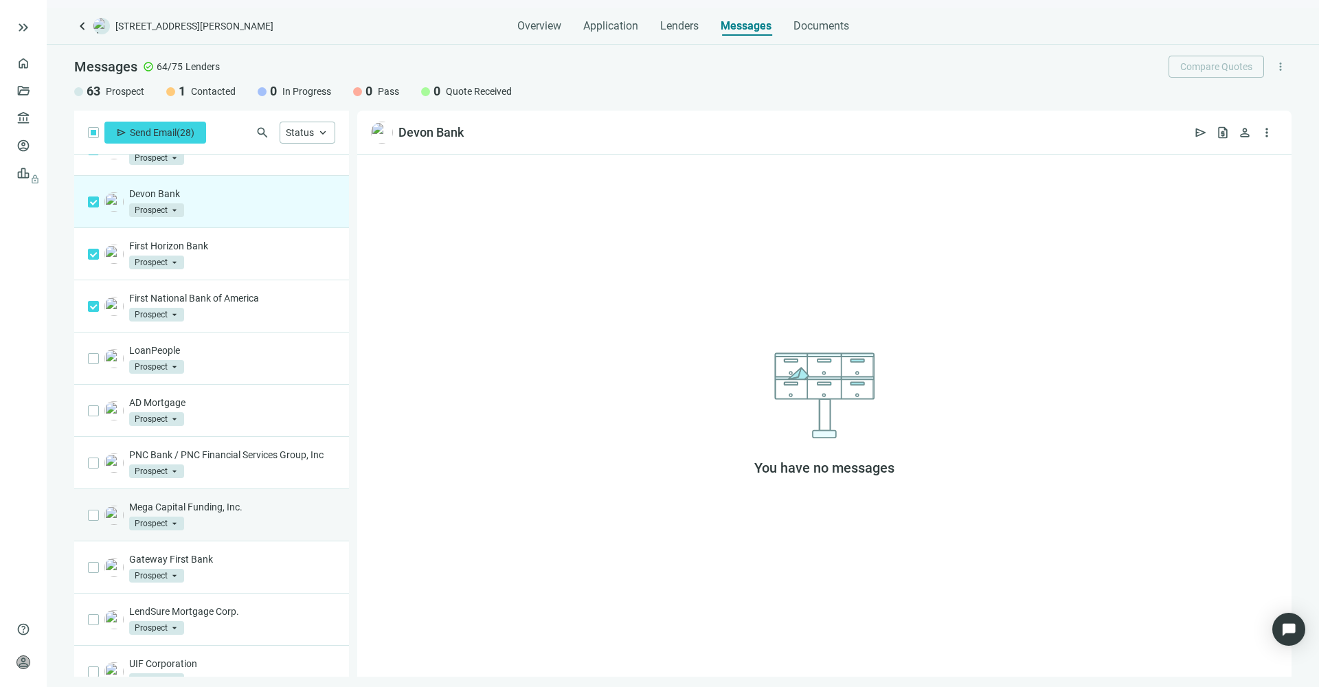
scroll to position [1468, 0]
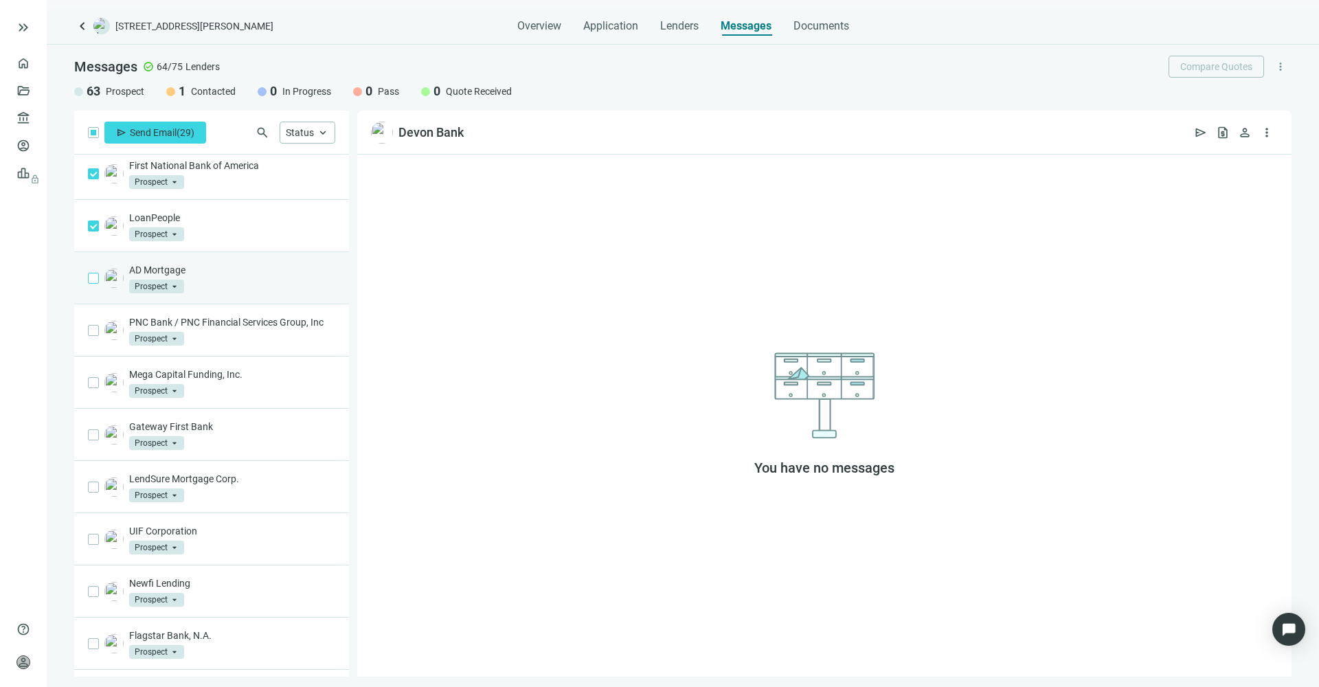
click at [96, 276] on span at bounding box center [93, 278] width 11 height 11
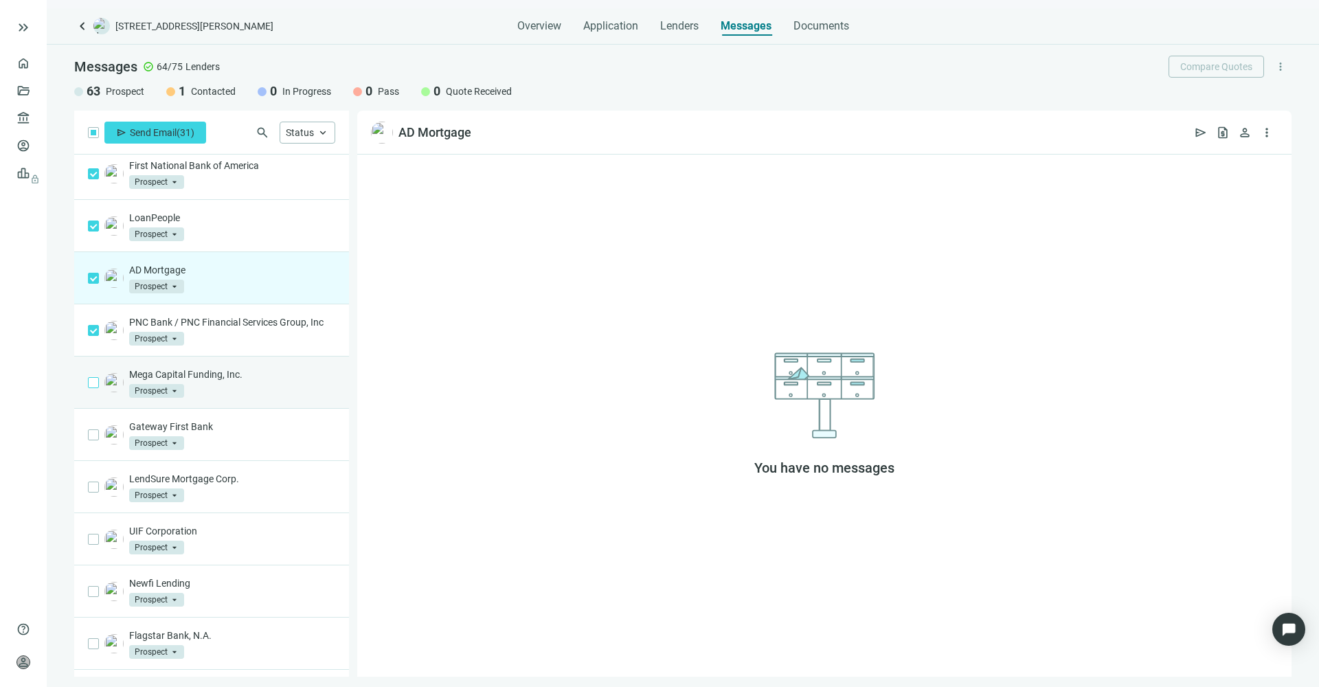
click at [96, 388] on span at bounding box center [93, 382] width 11 height 11
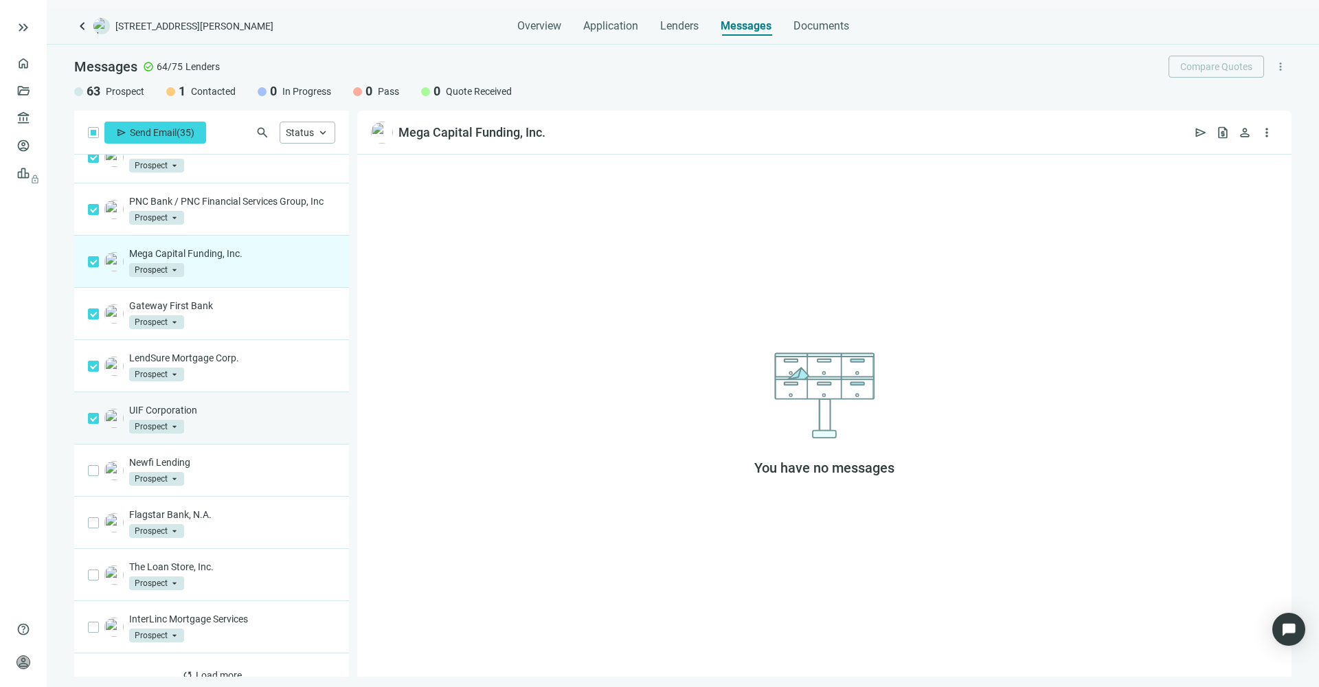
scroll to position [1623, 0]
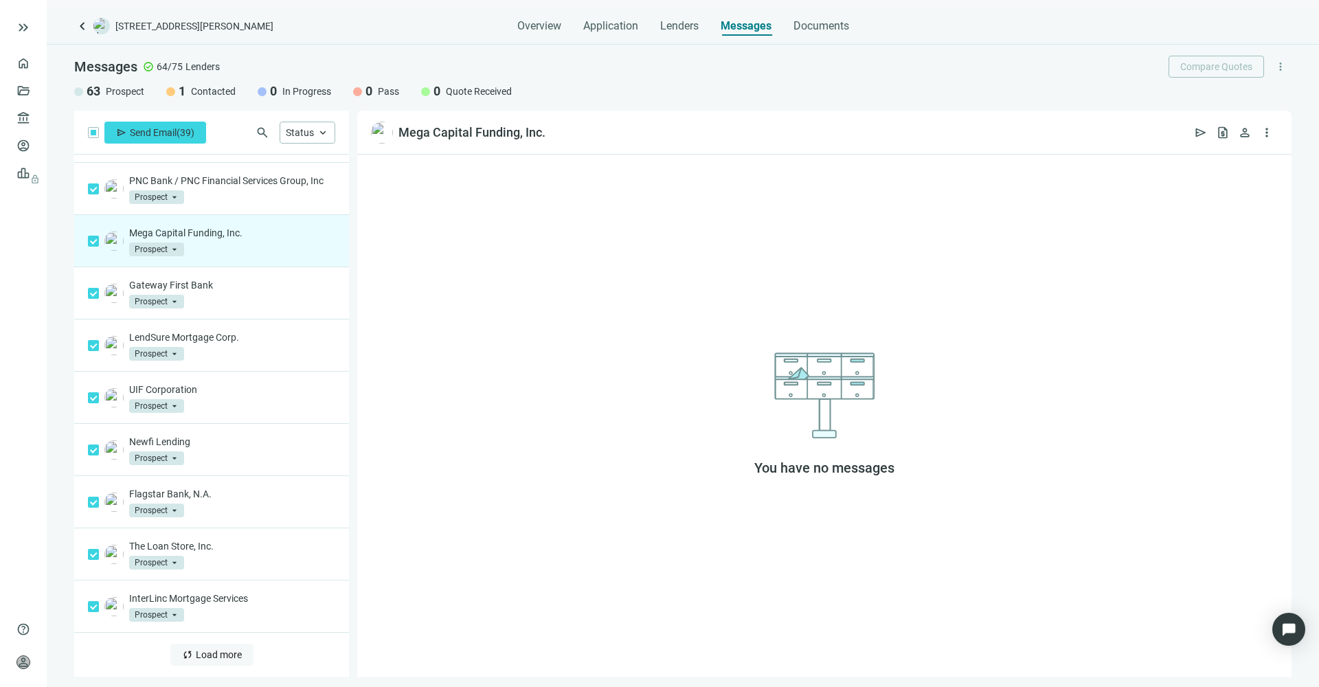
click at [214, 653] on span "Load more" at bounding box center [219, 654] width 46 height 11
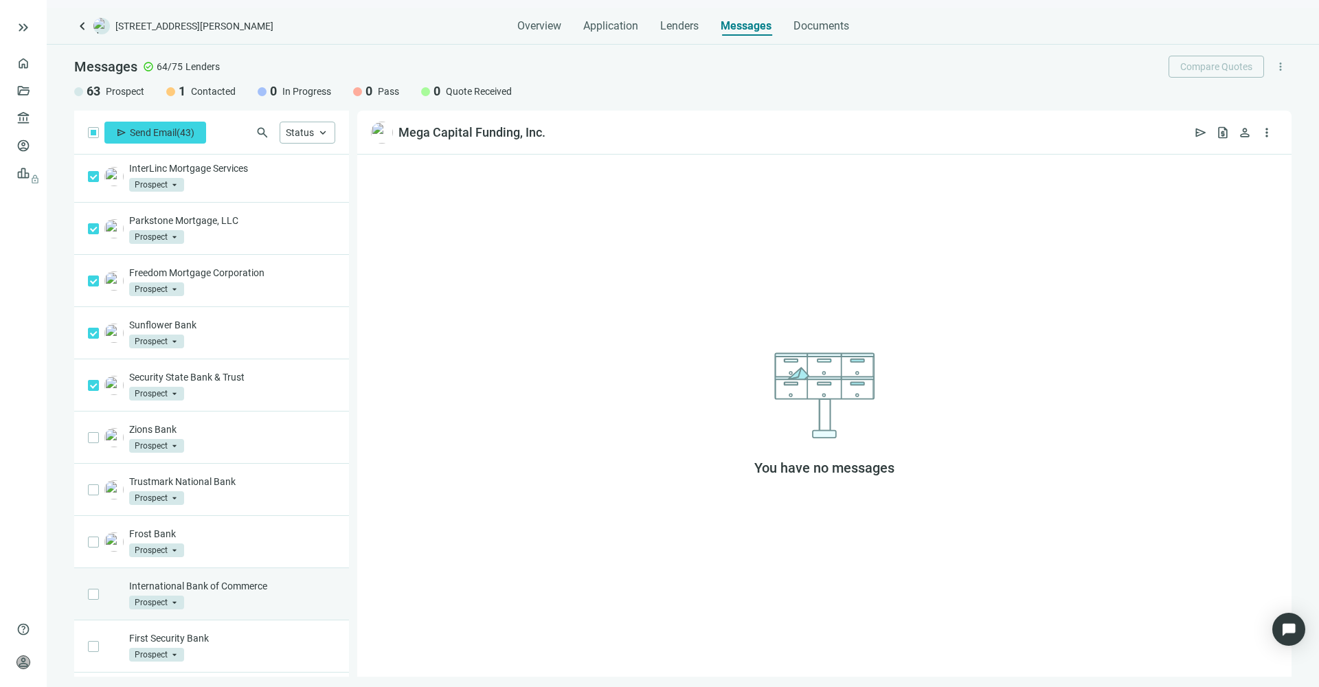
scroll to position [2177, 0]
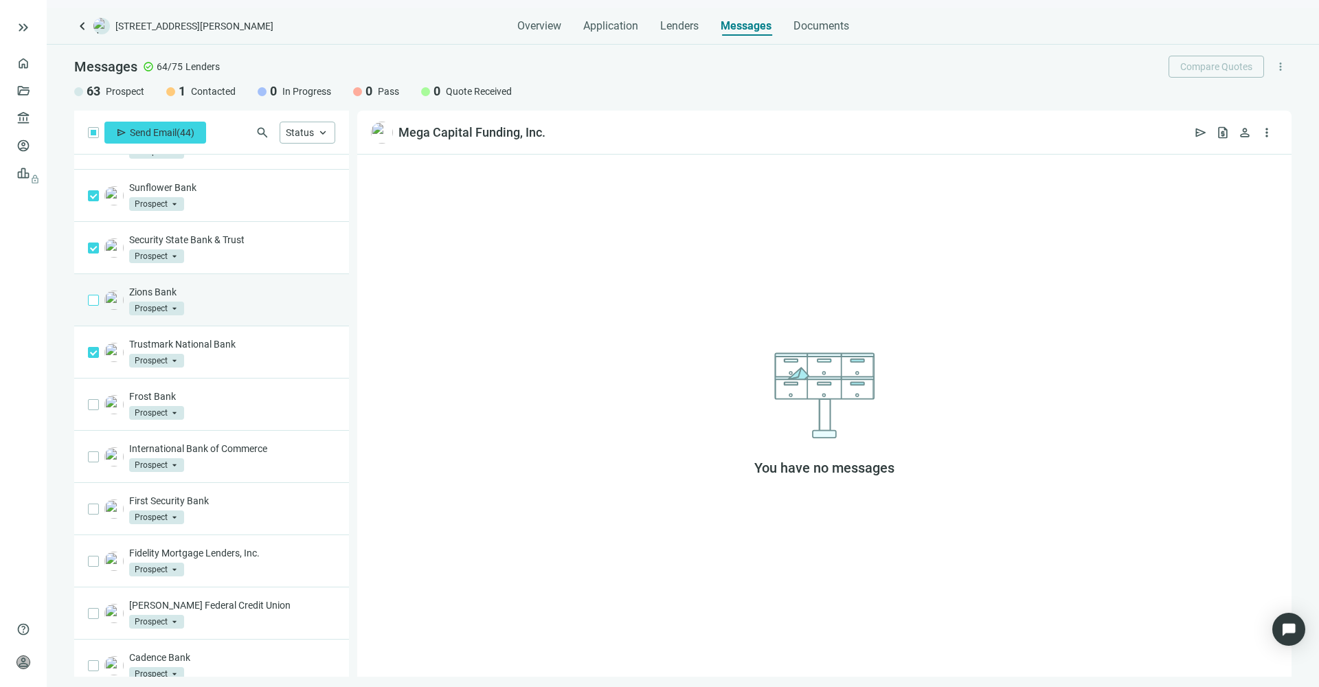
click at [94, 306] on span at bounding box center [93, 300] width 11 height 11
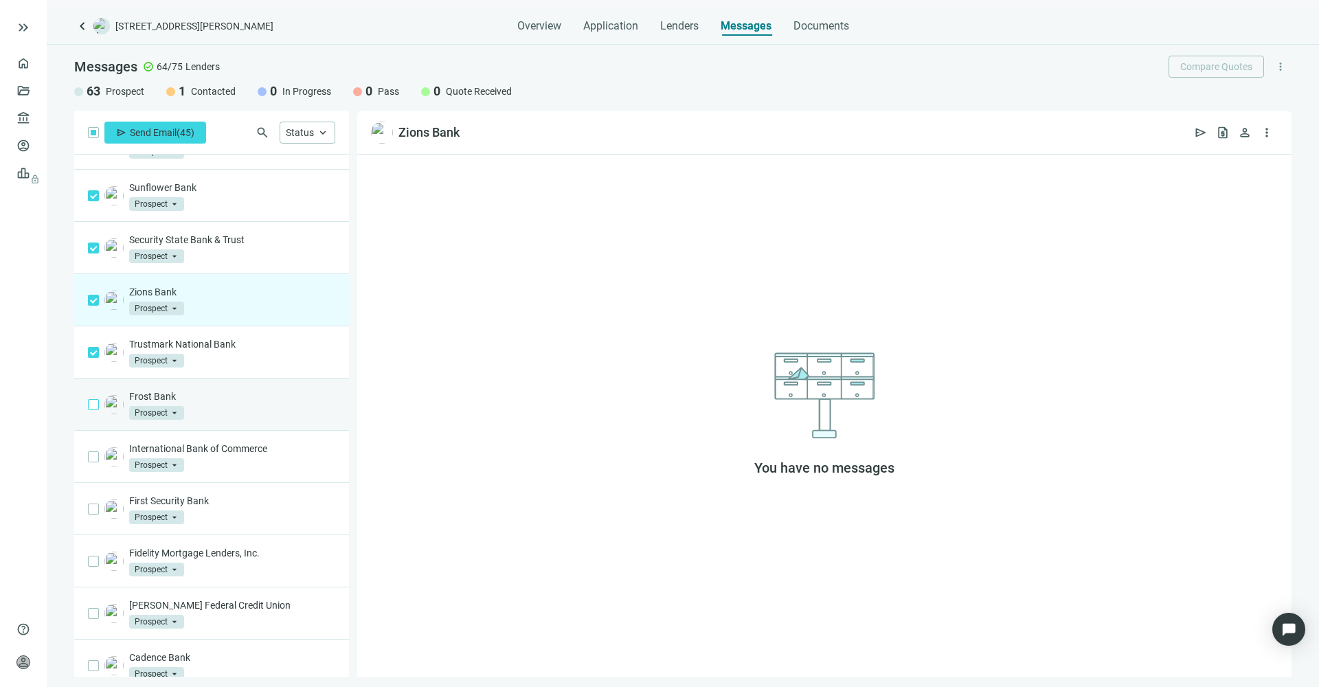
click at [97, 410] on span at bounding box center [93, 404] width 11 height 11
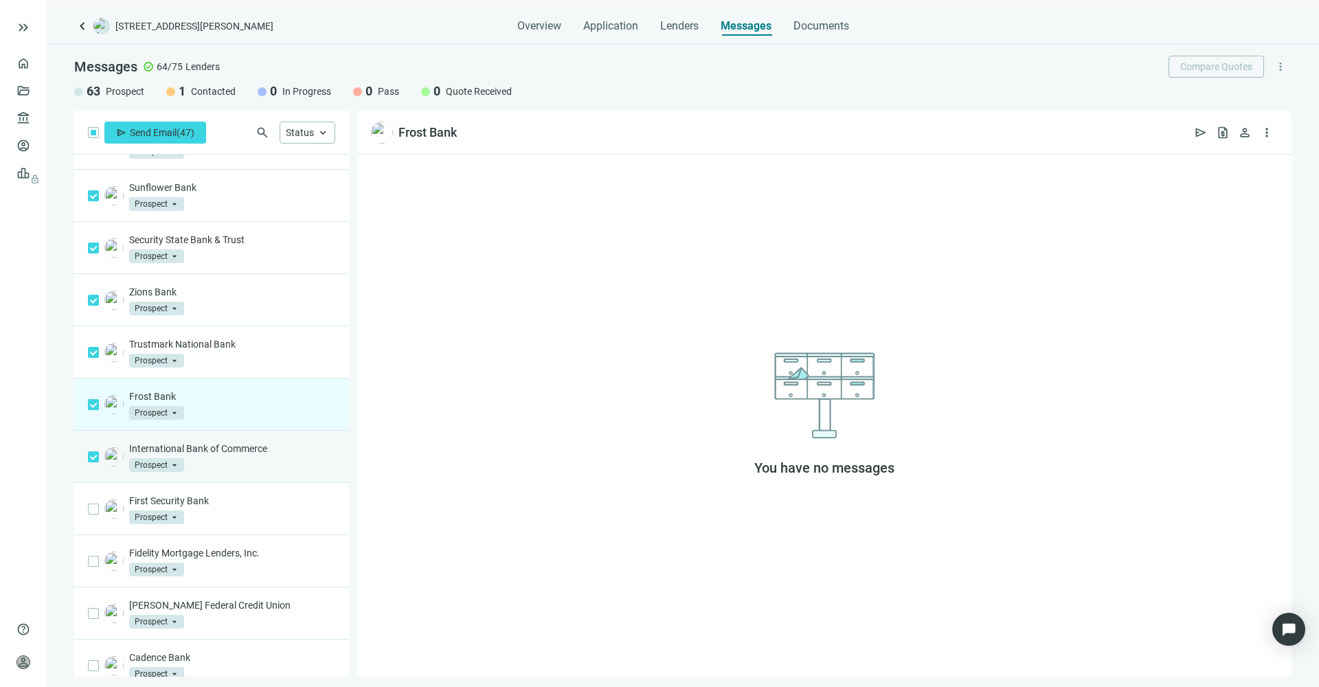
scroll to position [2293, 0]
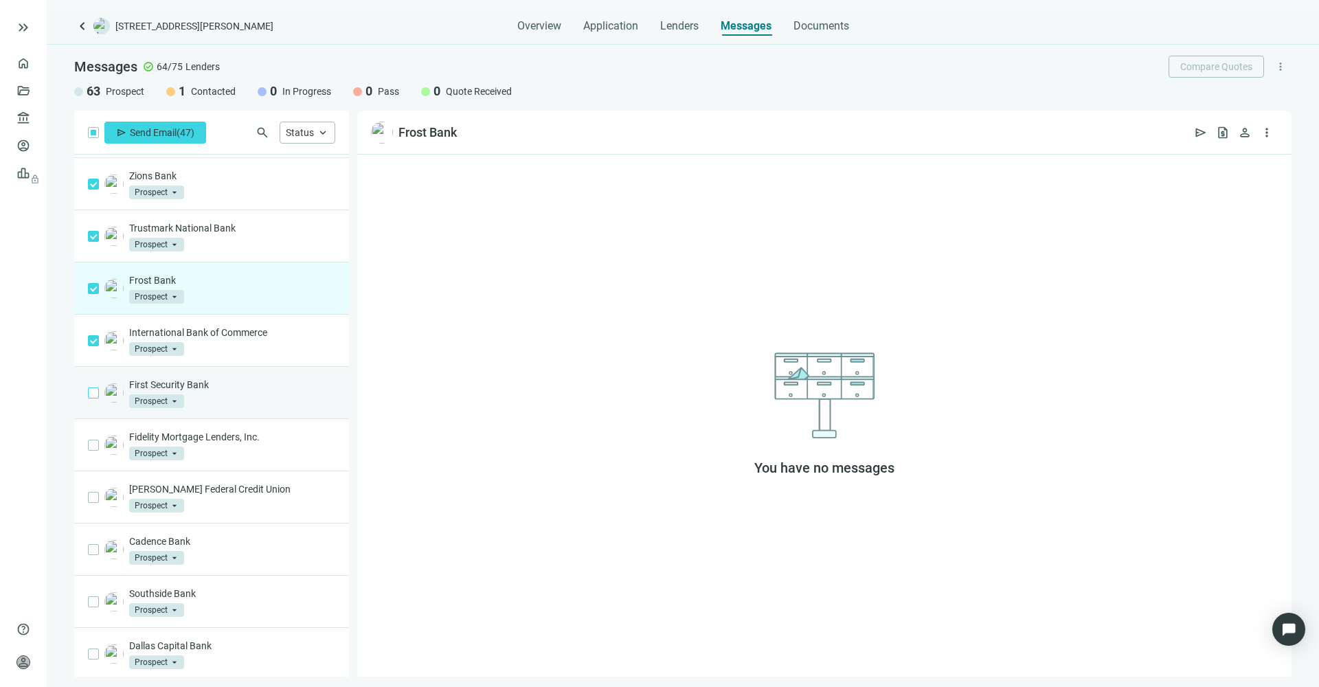
click at [92, 400] on label at bounding box center [93, 392] width 11 height 15
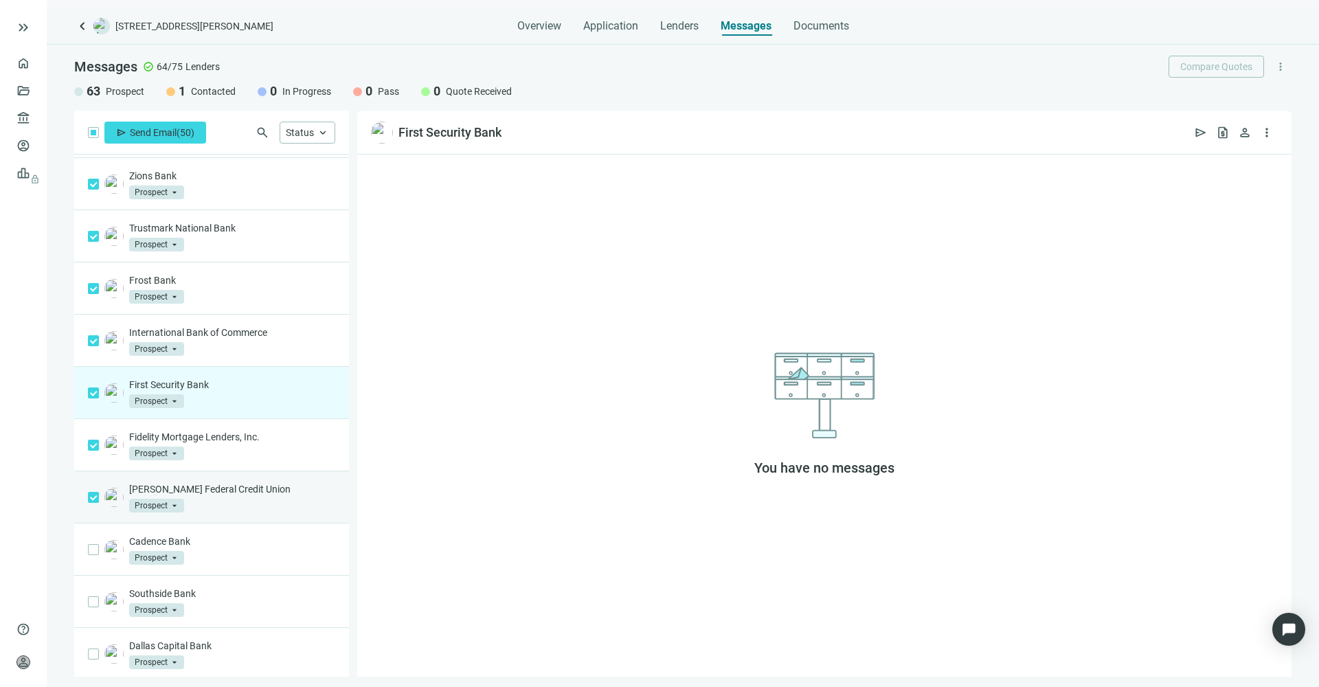
scroll to position [2531, 0]
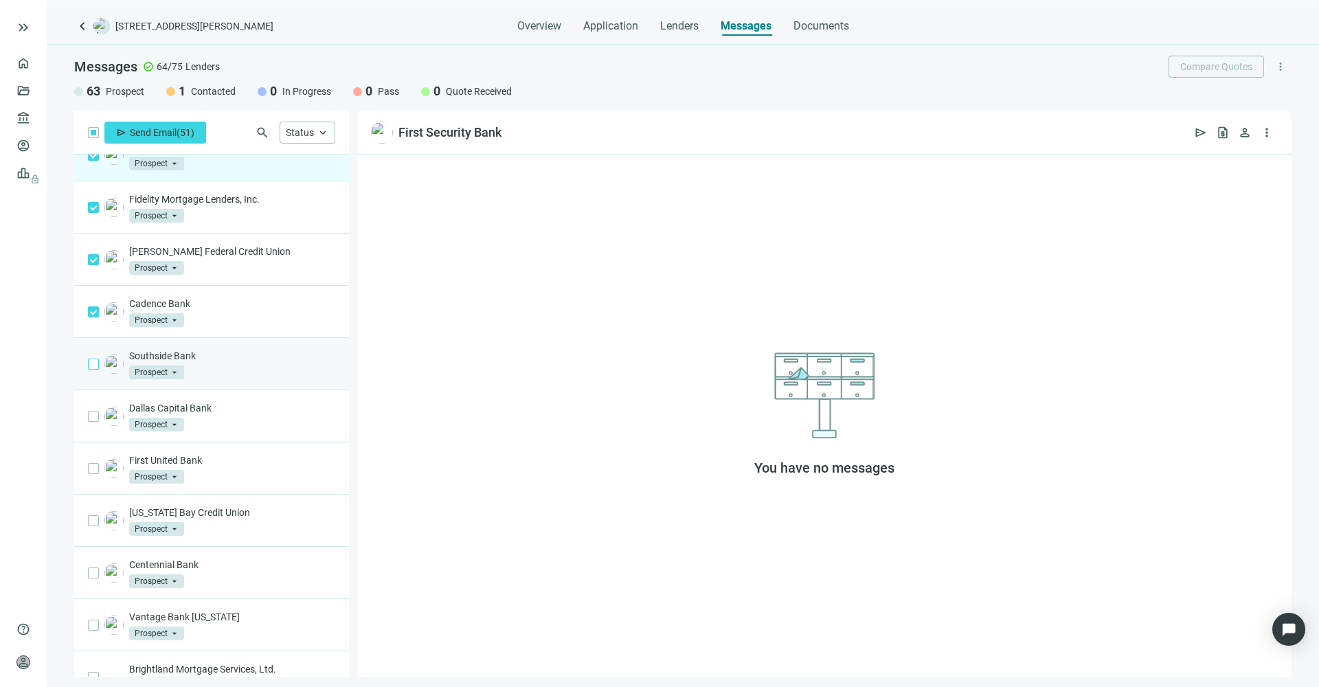
click at [96, 370] on div "Southside Bank Prospect arrow_drop_down" at bounding box center [211, 364] width 275 height 52
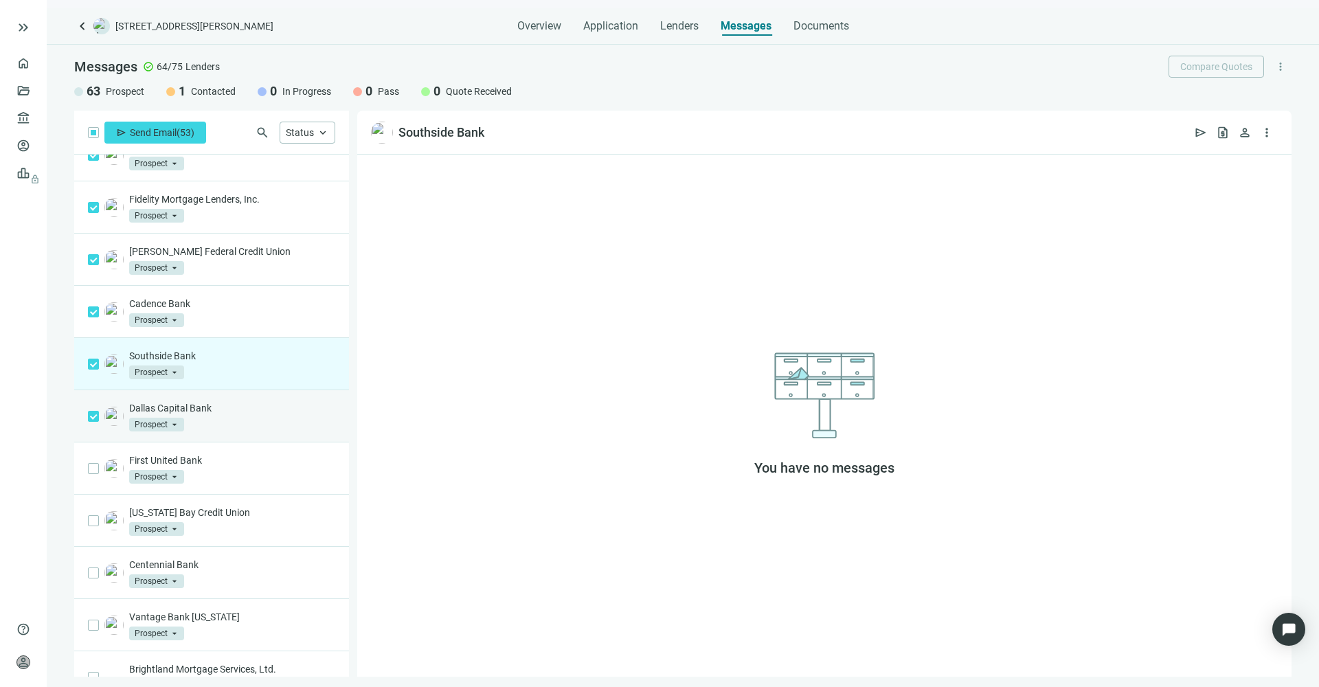
scroll to position [2636, 0]
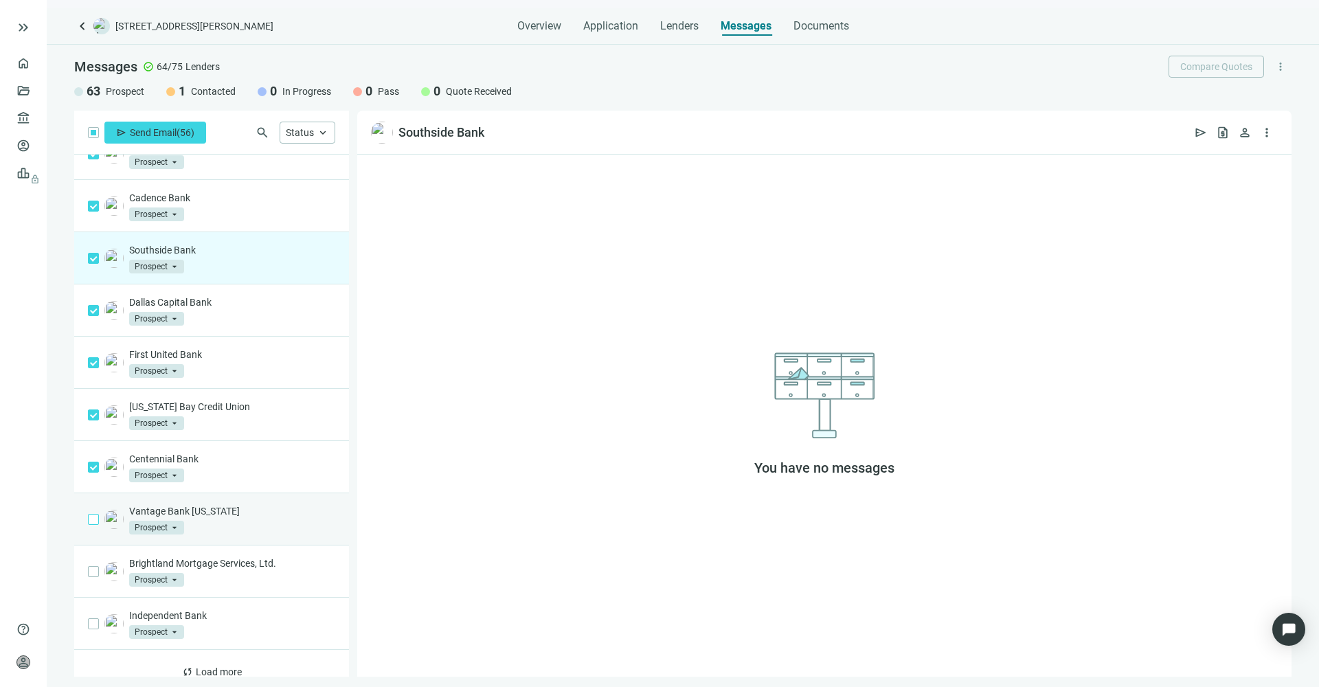
click at [92, 525] on span at bounding box center [93, 519] width 11 height 11
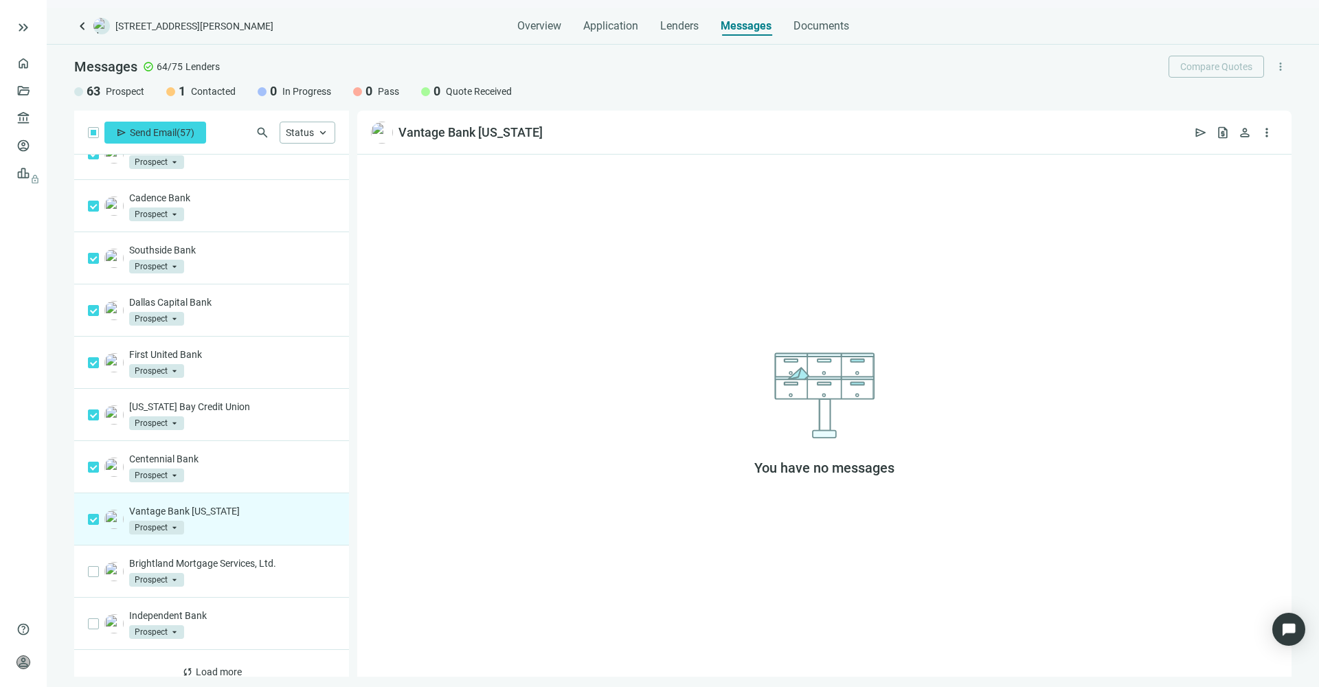
scroll to position [2667, 0]
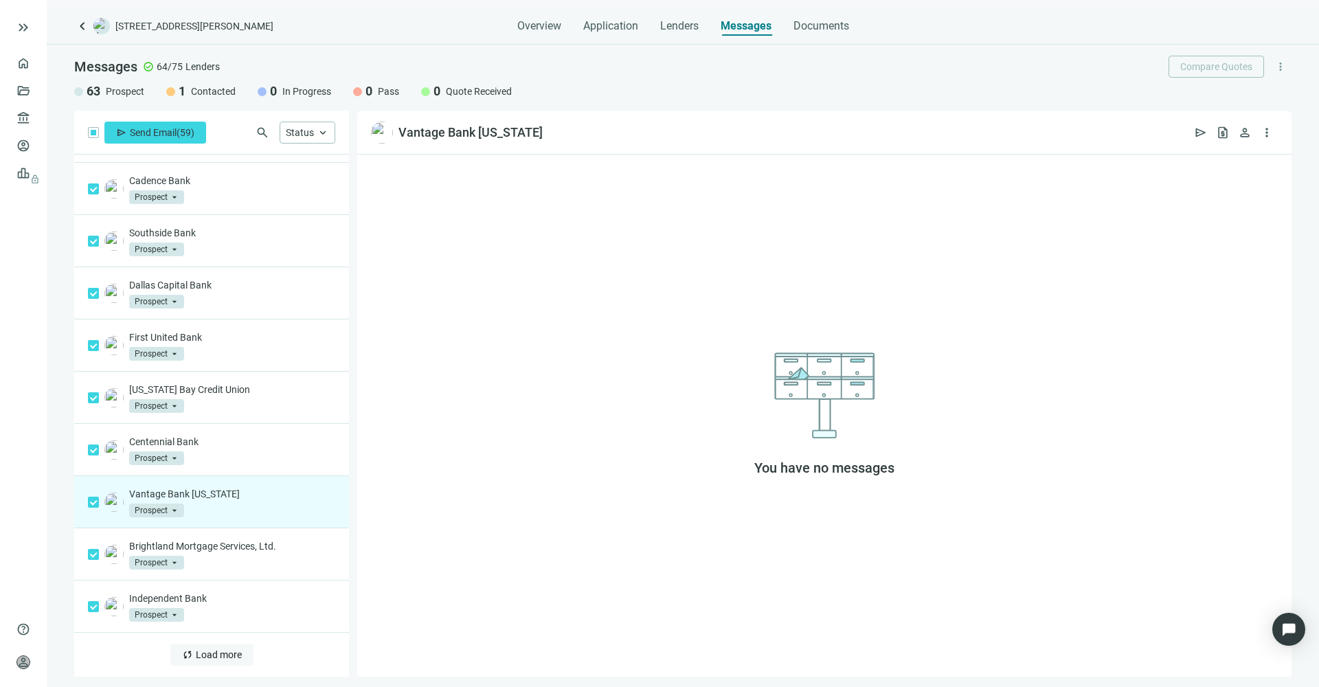
click at [196, 654] on span "Load more" at bounding box center [219, 654] width 46 height 11
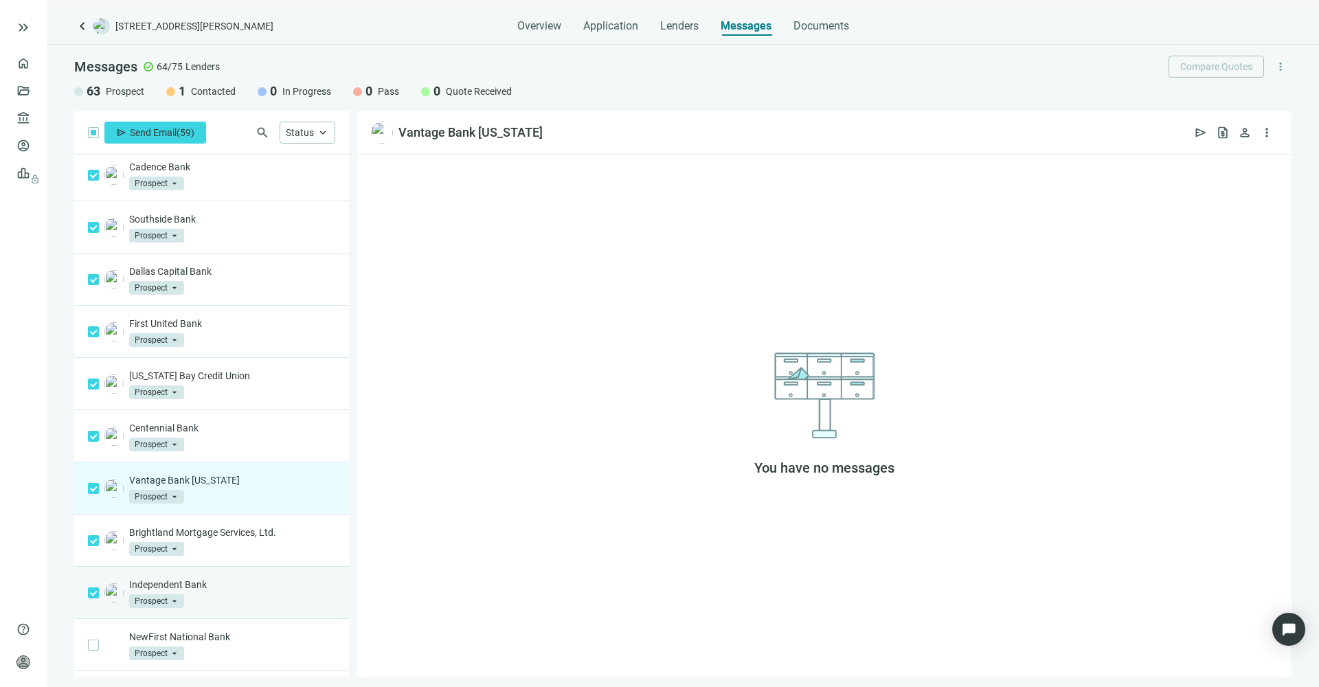
scroll to position [2797, 0]
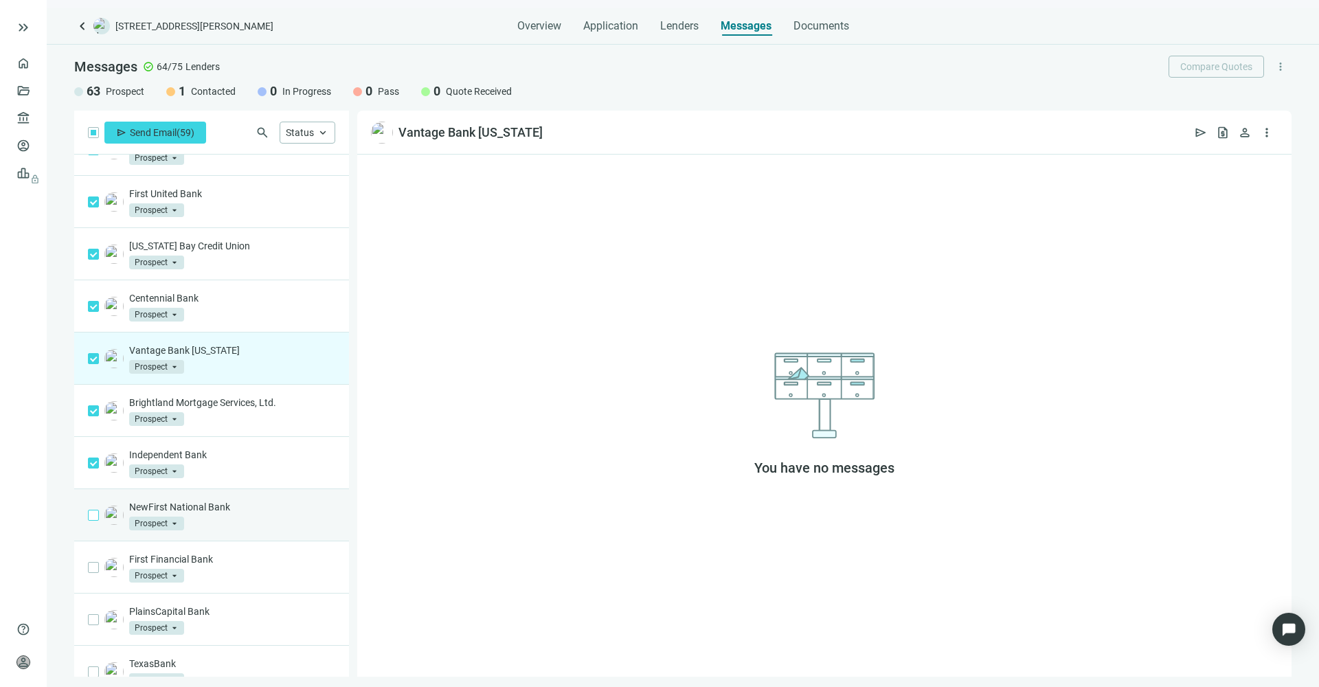
click at [96, 521] on span at bounding box center [93, 515] width 11 height 11
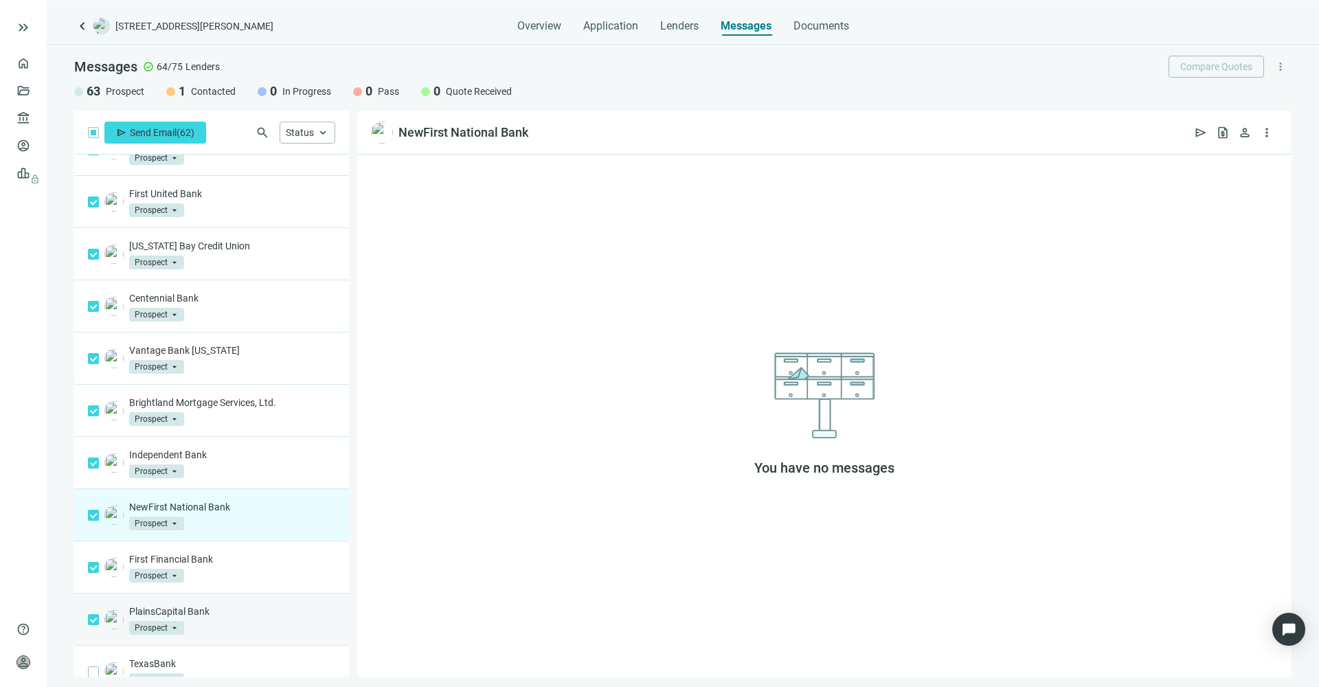
scroll to position [2832, 0]
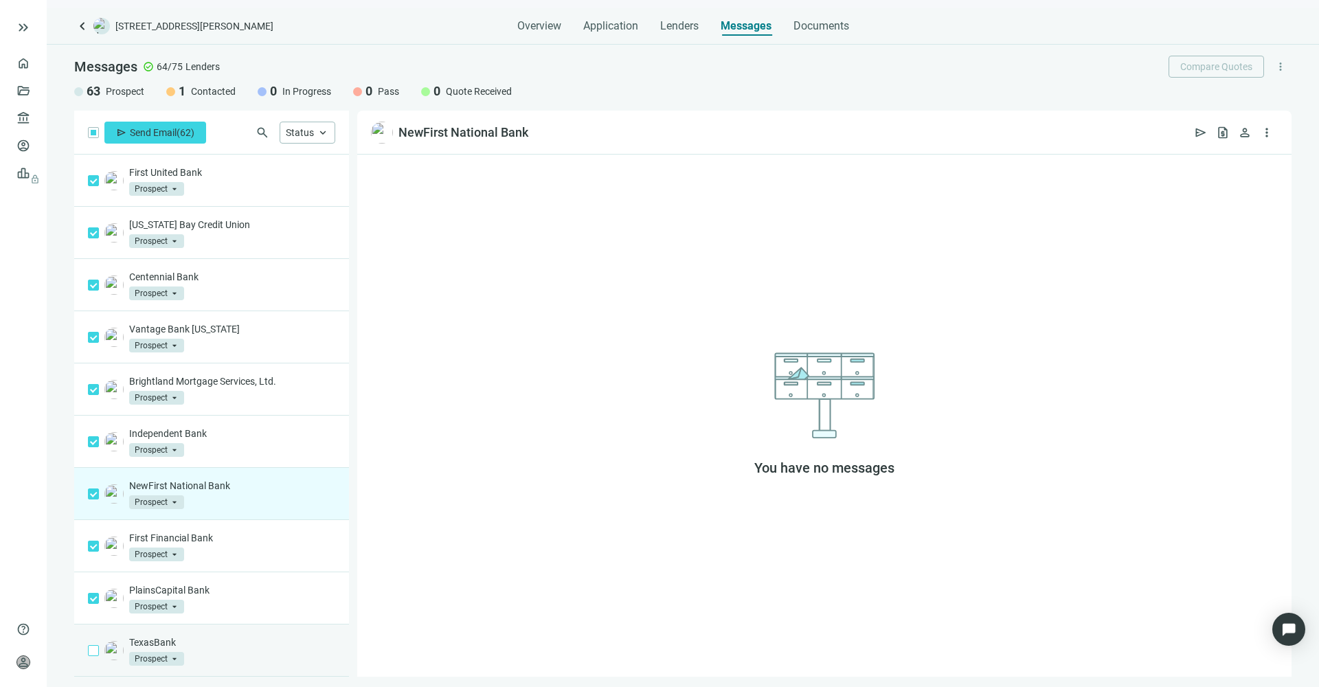
click at [89, 653] on span at bounding box center [93, 650] width 11 height 11
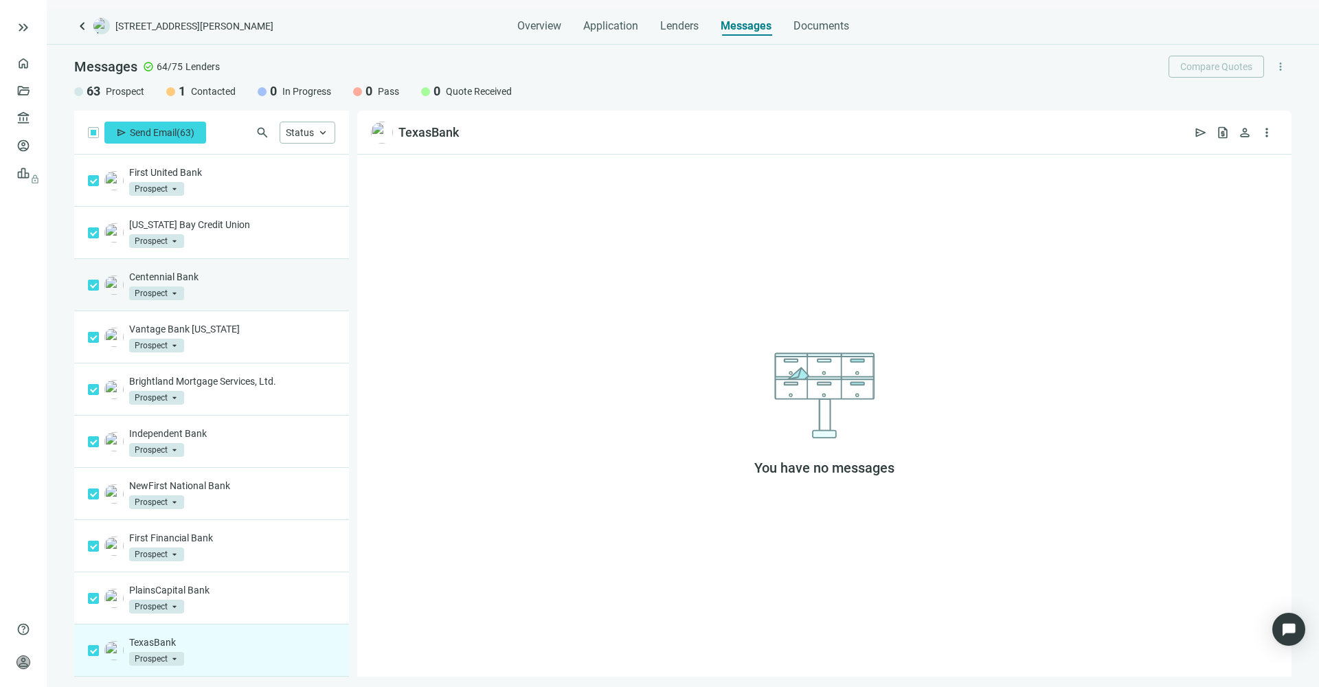
scroll to position [2692, 0]
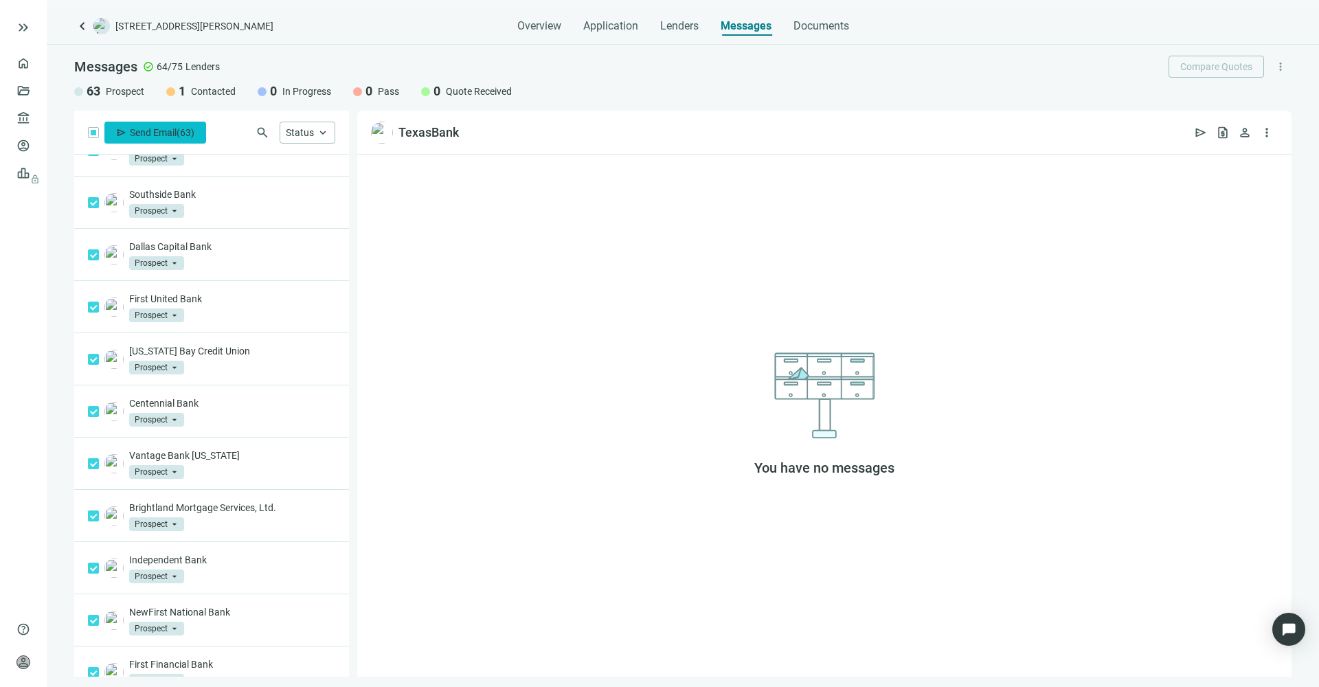
click at [169, 130] on span "Send Email" at bounding box center [153, 132] width 47 height 11
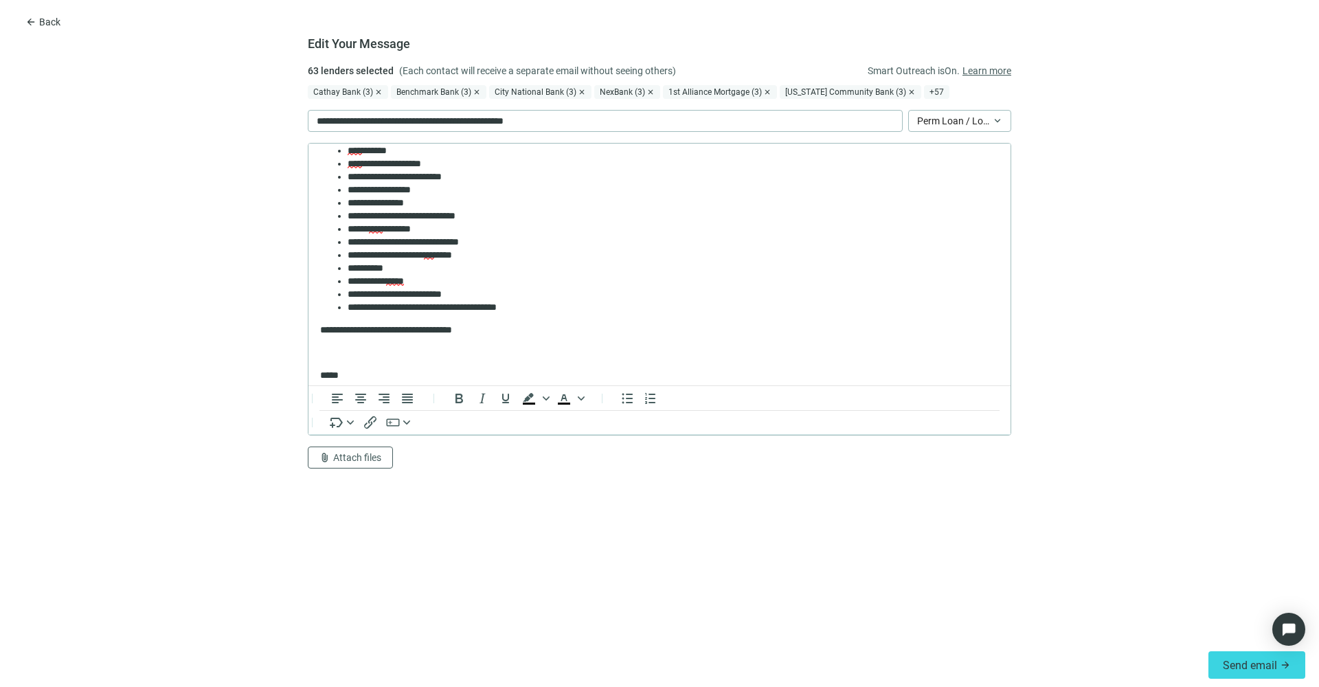
scroll to position [279, 0]
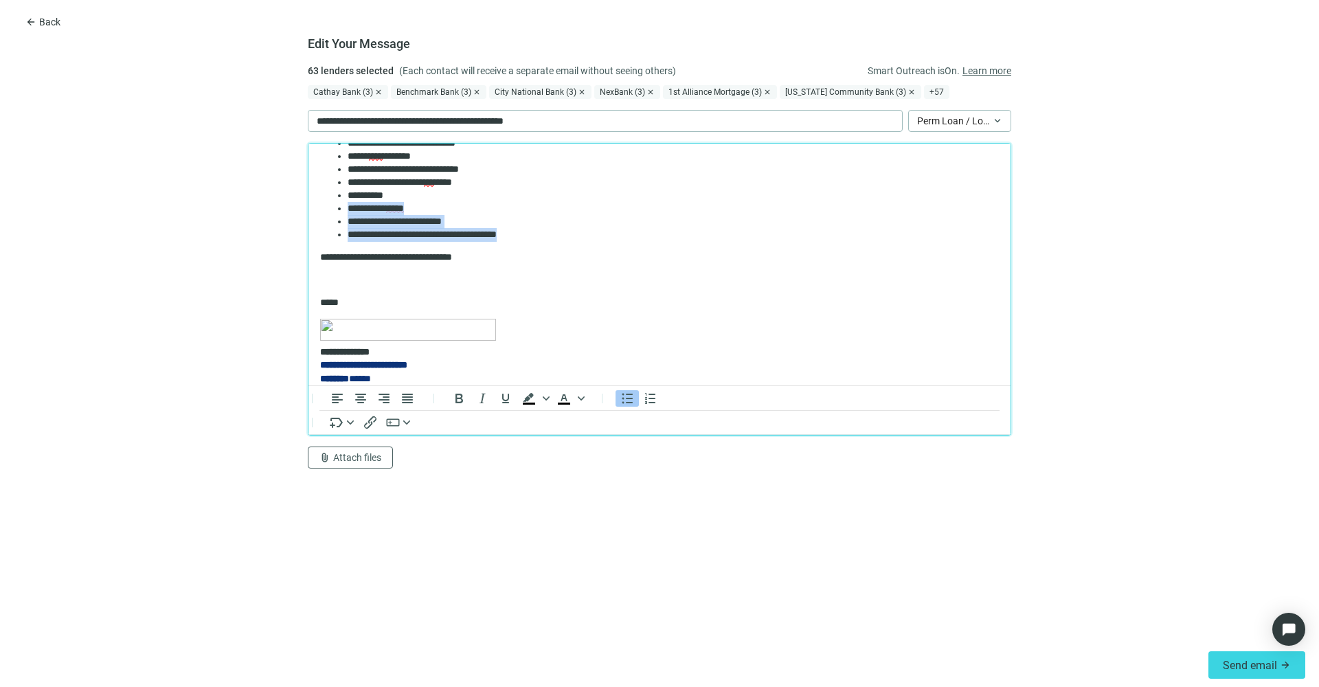
drag, startPoint x: 539, startPoint y: 236, endPoint x: 343, endPoint y: 205, distance: 198.1
click at [343, 205] on ul "**********" at bounding box center [659, 104] width 678 height 274
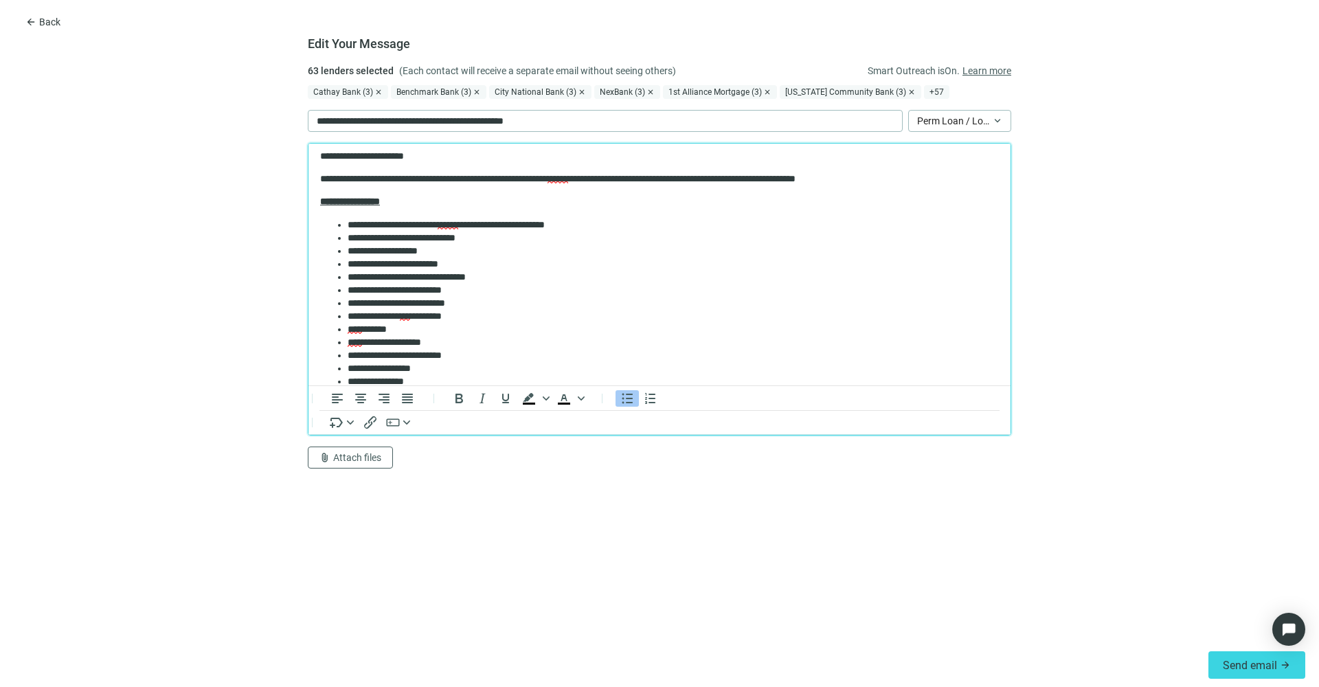
scroll to position [47, 0]
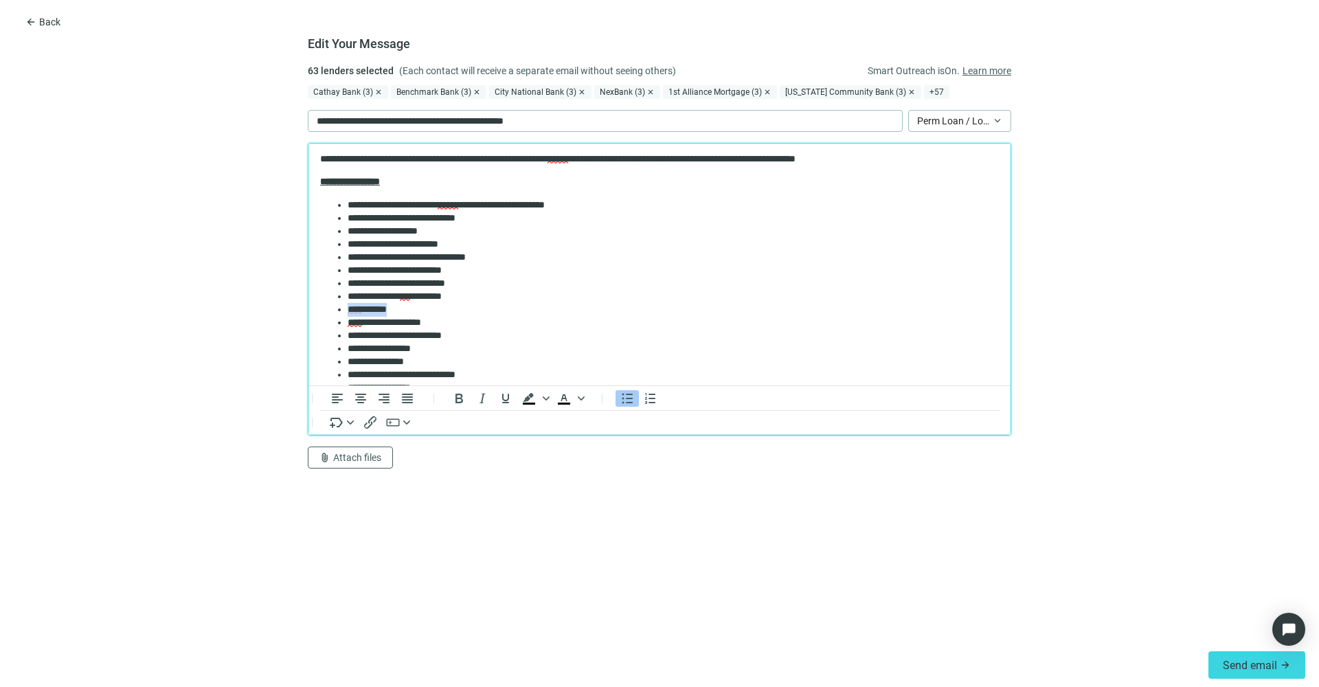
drag, startPoint x: 408, startPoint y: 310, endPoint x: 342, endPoint y: 303, distance: 66.4
click at [342, 303] on ul "**********" at bounding box center [659, 315] width 678 height 235
click at [453, 309] on li "**********" at bounding box center [665, 309] width 637 height 13
drag, startPoint x: 450, startPoint y: 233, endPoint x: 411, endPoint y: 230, distance: 39.3
click at [411, 230] on li "**********" at bounding box center [665, 231] width 637 height 13
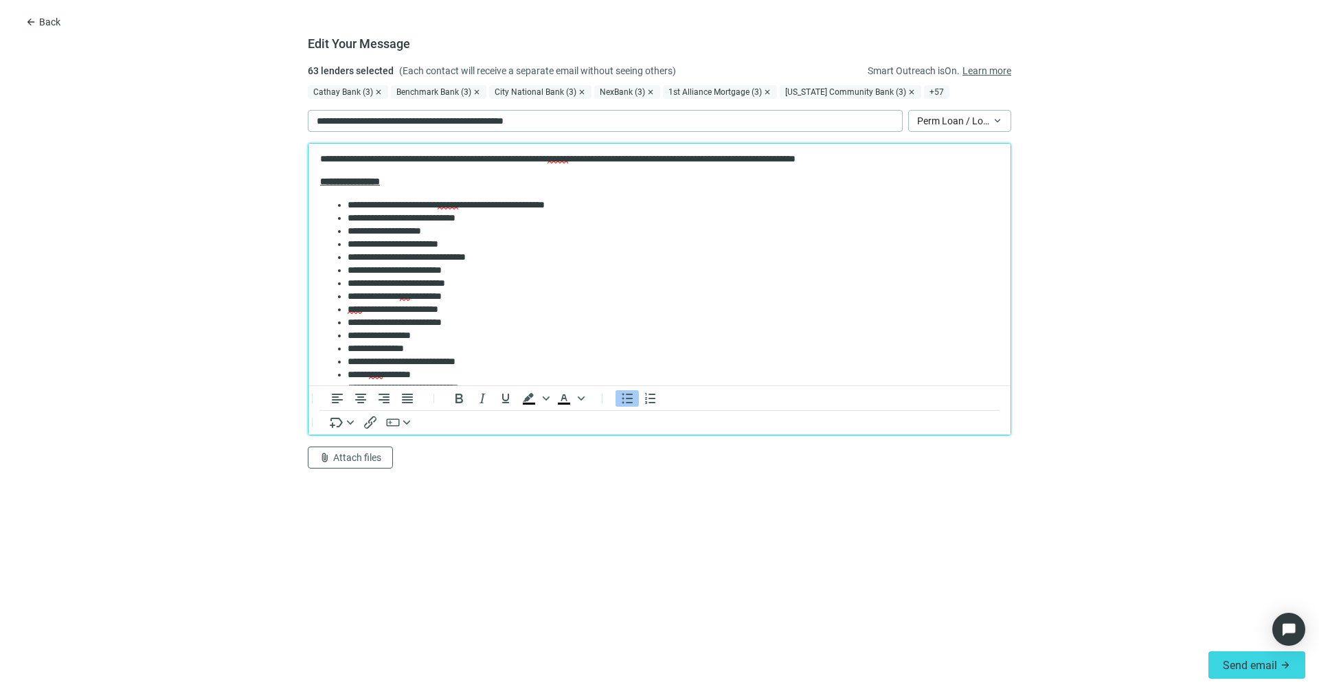
scroll to position [297, 0]
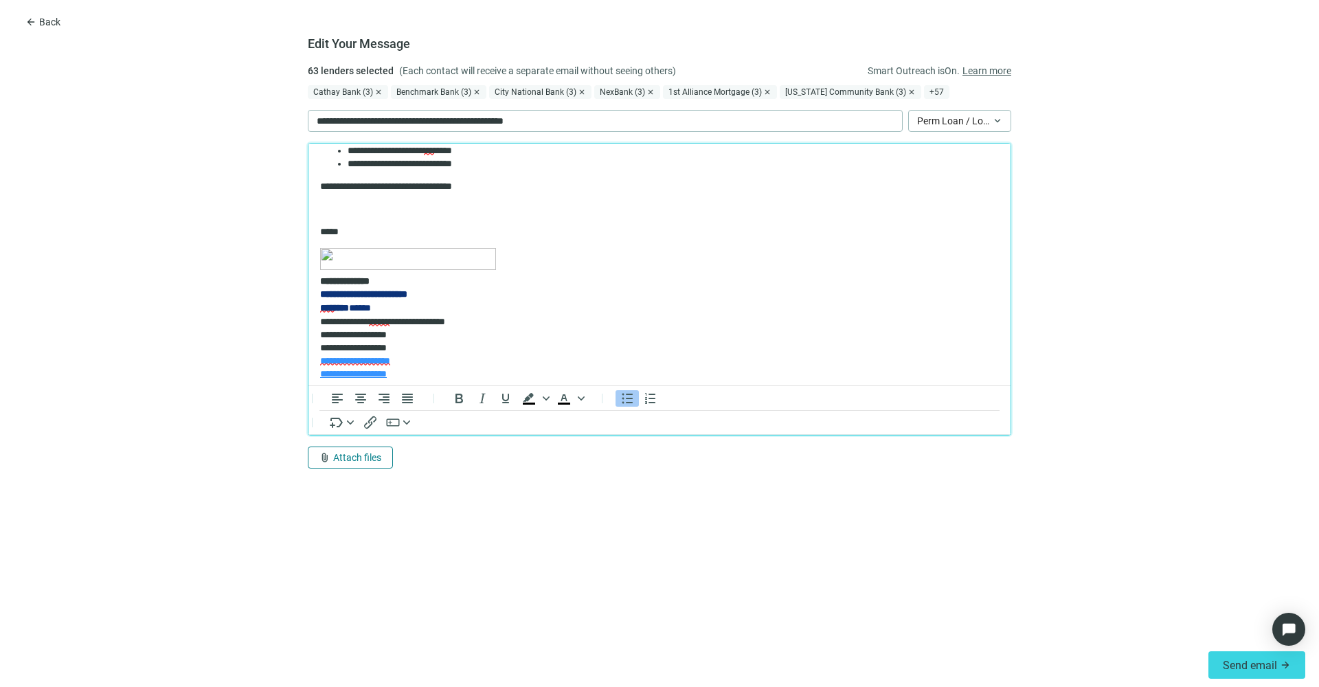
click at [337, 453] on span "Attach files" at bounding box center [357, 457] width 48 height 11
click at [369, 428] on span "Upload new" at bounding box center [344, 427] width 50 height 11
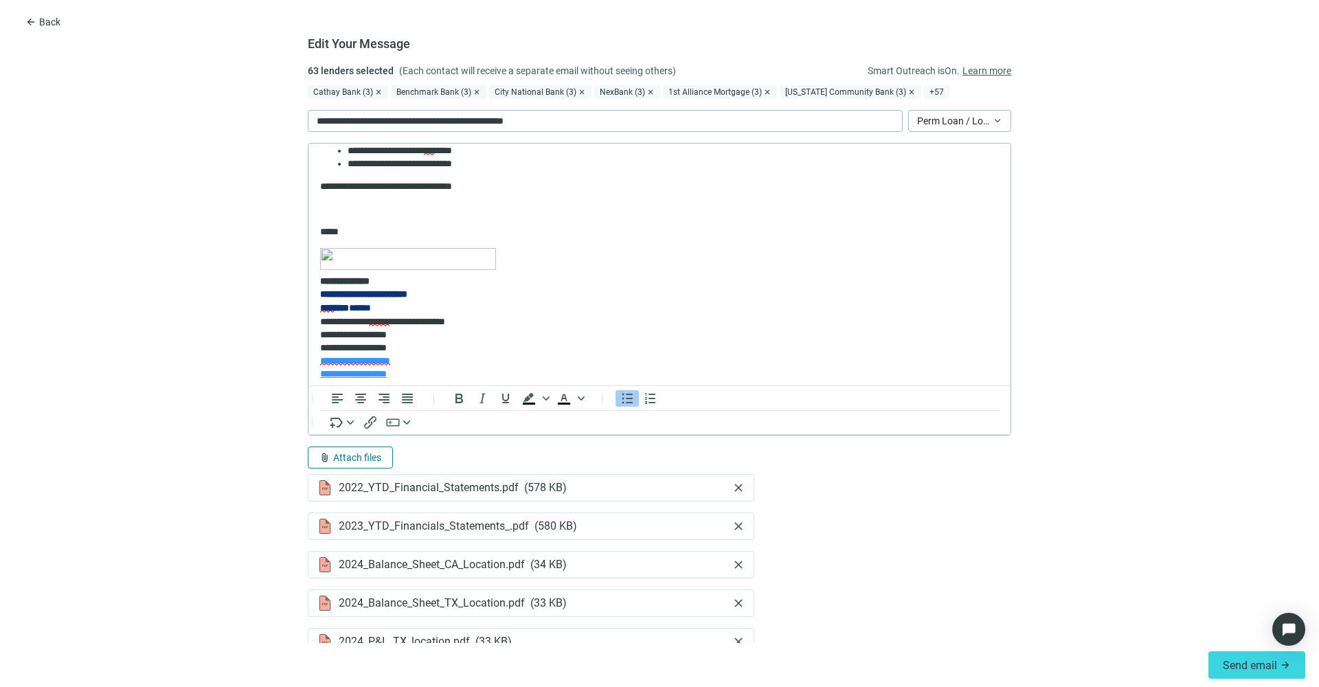
click at [333, 459] on span "Attach files" at bounding box center [357, 457] width 48 height 11
click at [349, 424] on span "Upload new" at bounding box center [337, 427] width 50 height 11
drag, startPoint x: 336, startPoint y: 456, endPoint x: 363, endPoint y: 435, distance: 33.8
click at [336, 455] on span "Attach files" at bounding box center [357, 457] width 48 height 11
click at [313, 423] on span "Upload new" at bounding box center [337, 427] width 50 height 11
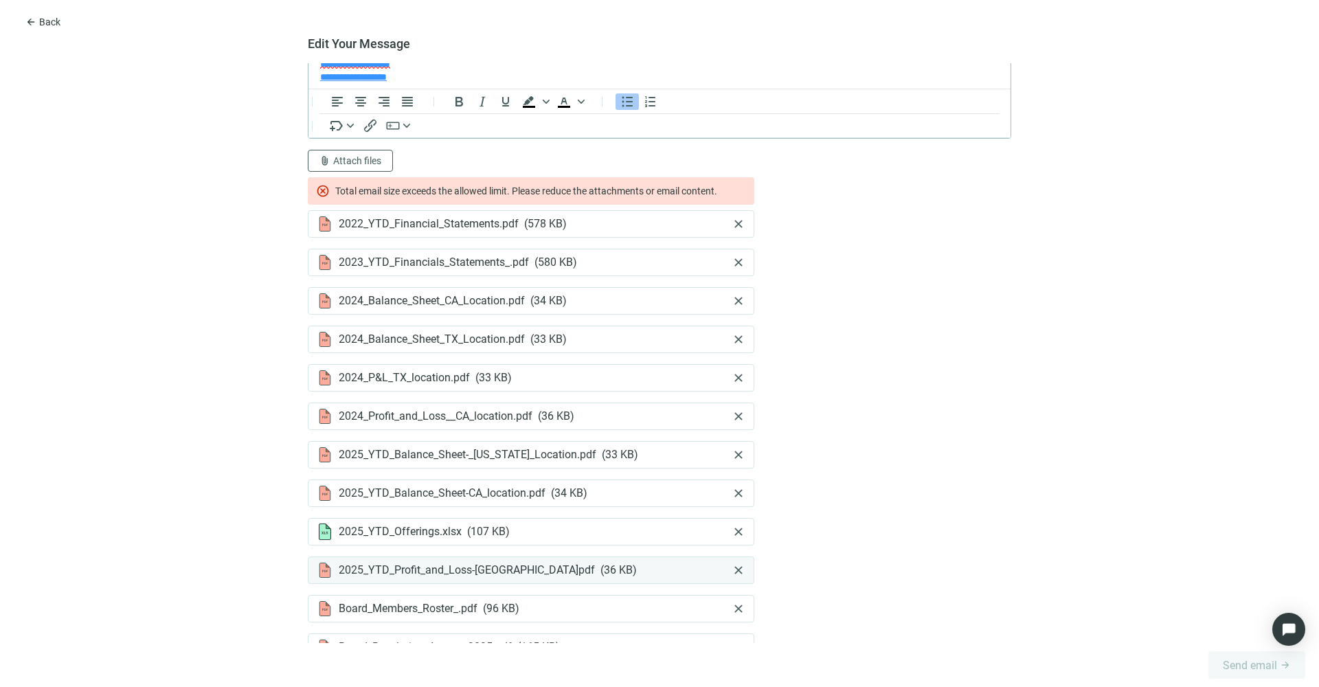
scroll to position [551, 0]
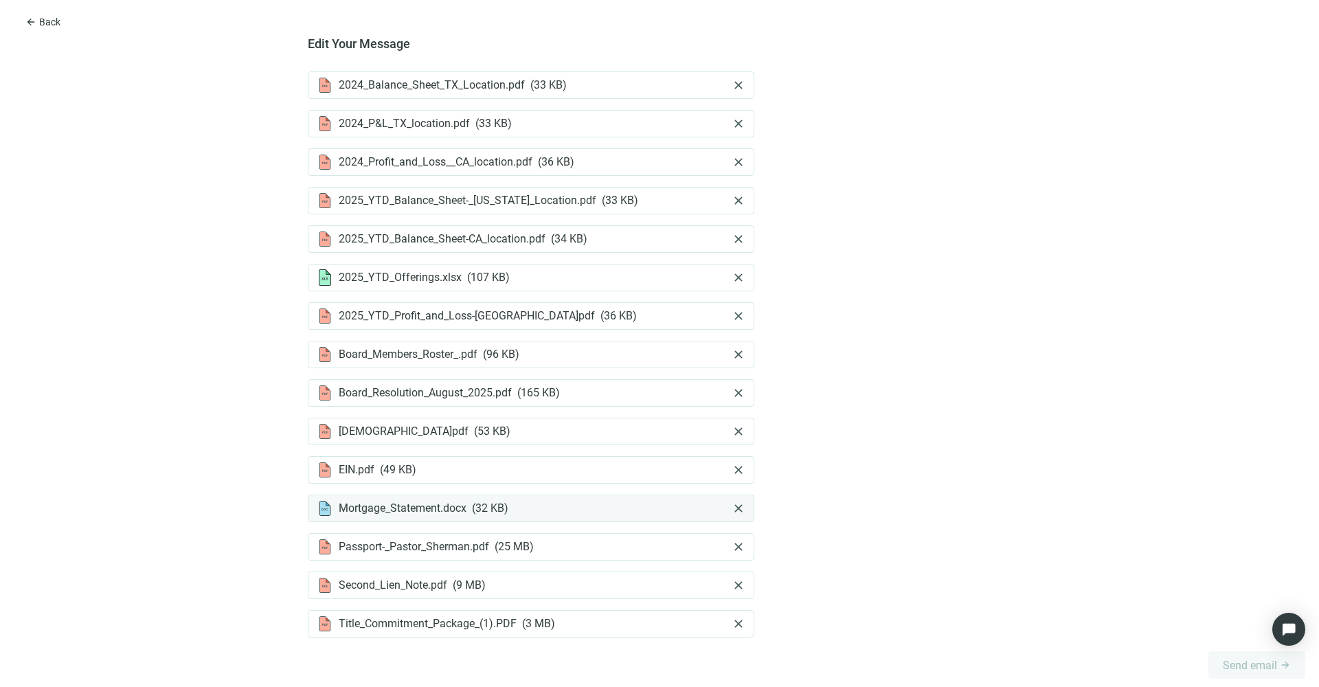
click at [731, 507] on span "close" at bounding box center [738, 508] width 14 height 14
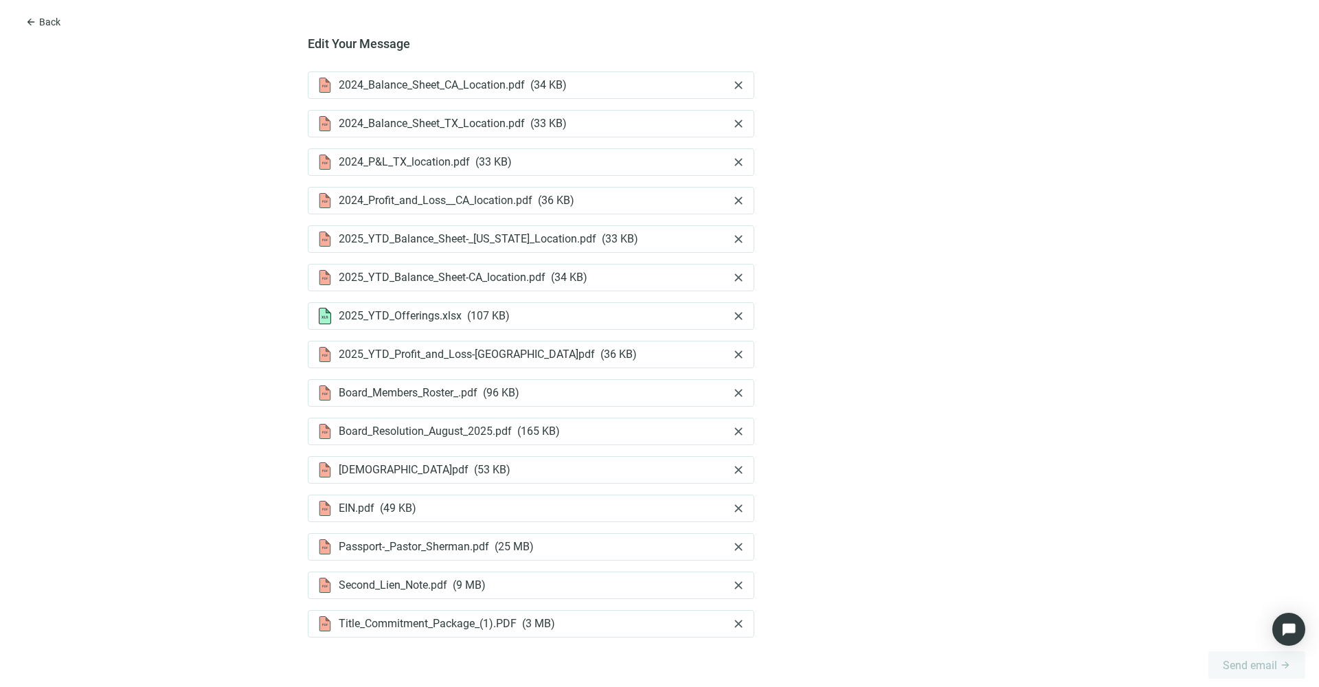
scroll to position [512, 0]
click at [731, 543] on span "close" at bounding box center [738, 547] width 14 height 14
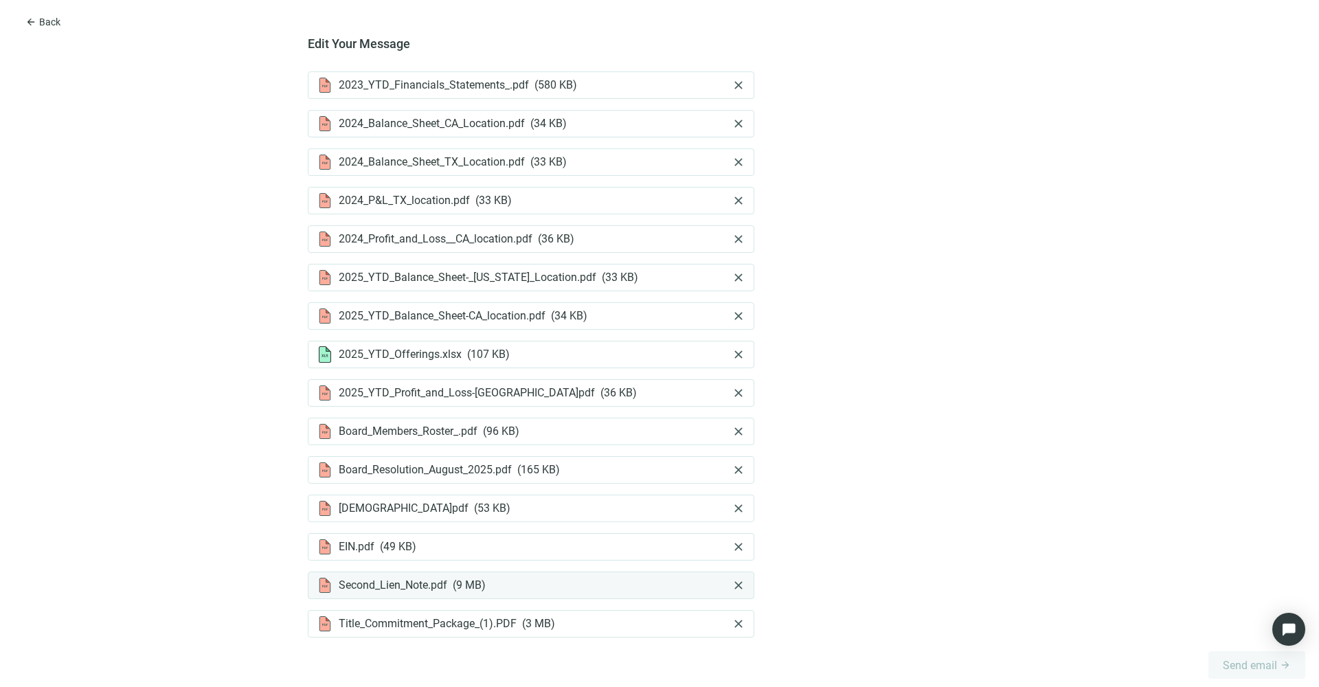
click at [731, 580] on span "close" at bounding box center [738, 585] width 14 height 14
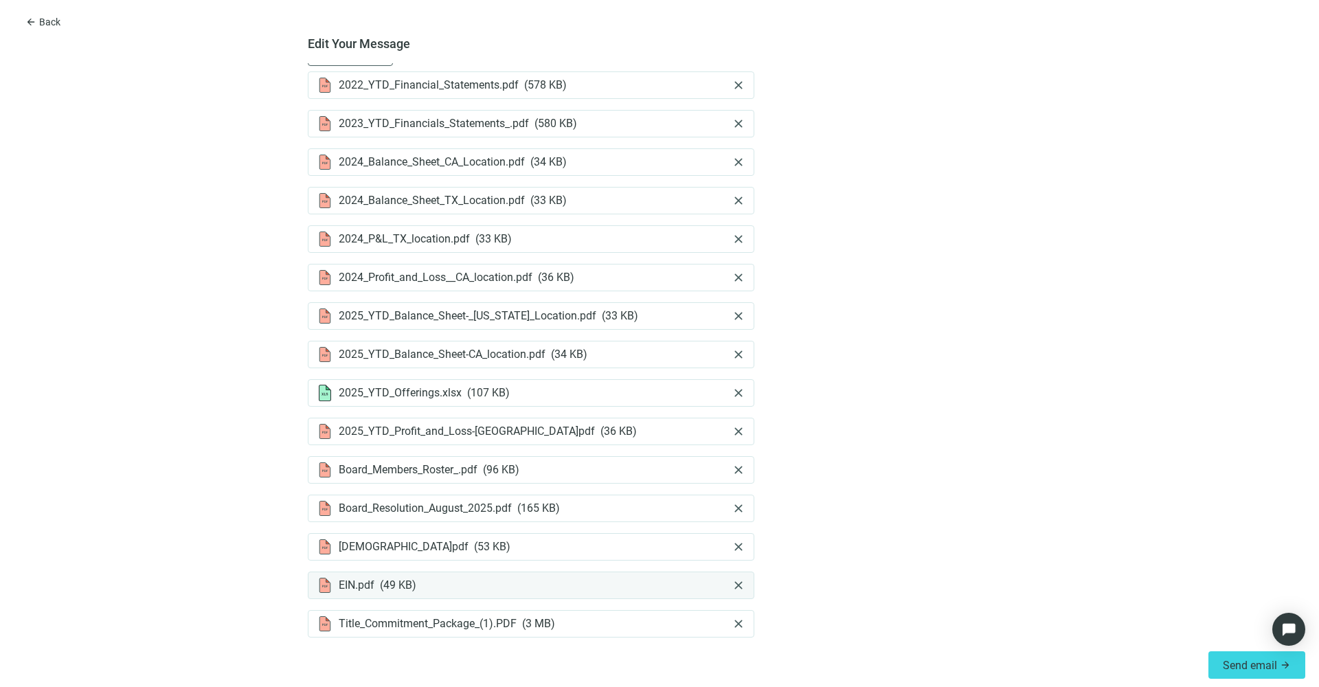
scroll to position [402, 0]
click at [1239, 661] on span "Send email" at bounding box center [1249, 665] width 54 height 13
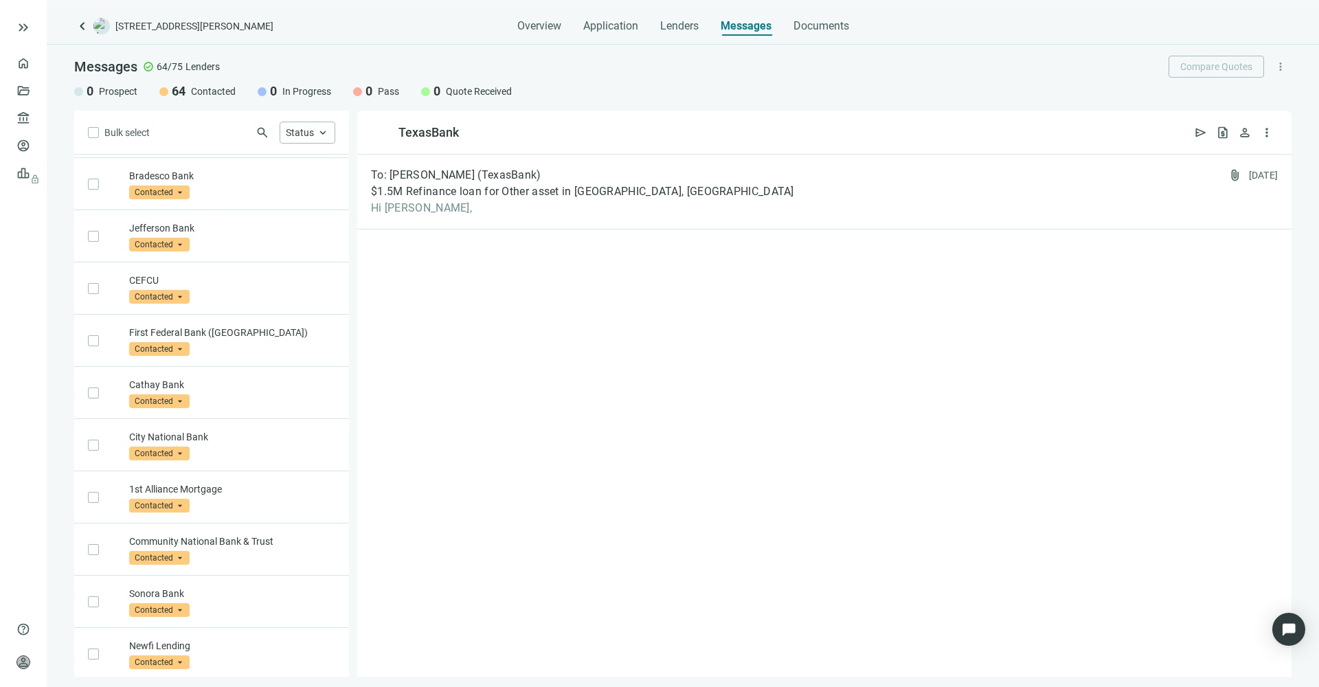
scroll to position [0, 0]
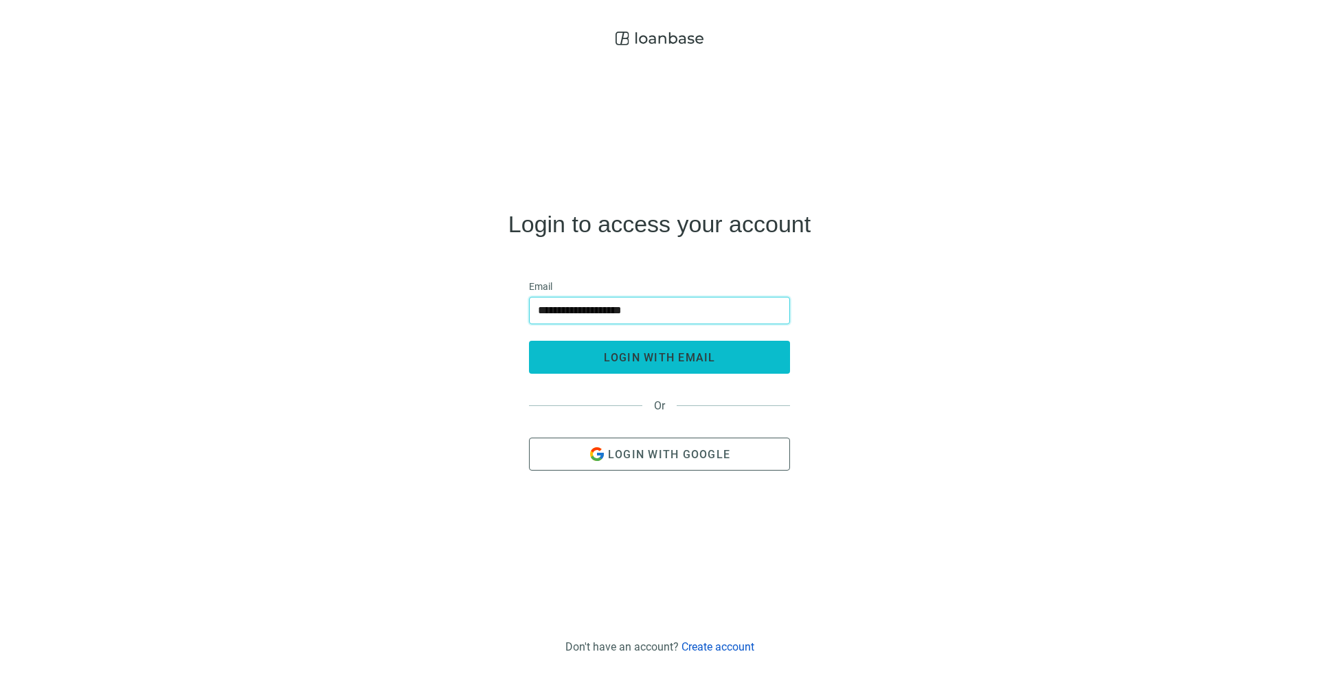
type input "**********"
click at [672, 353] on span "login with email" at bounding box center [660, 357] width 112 height 13
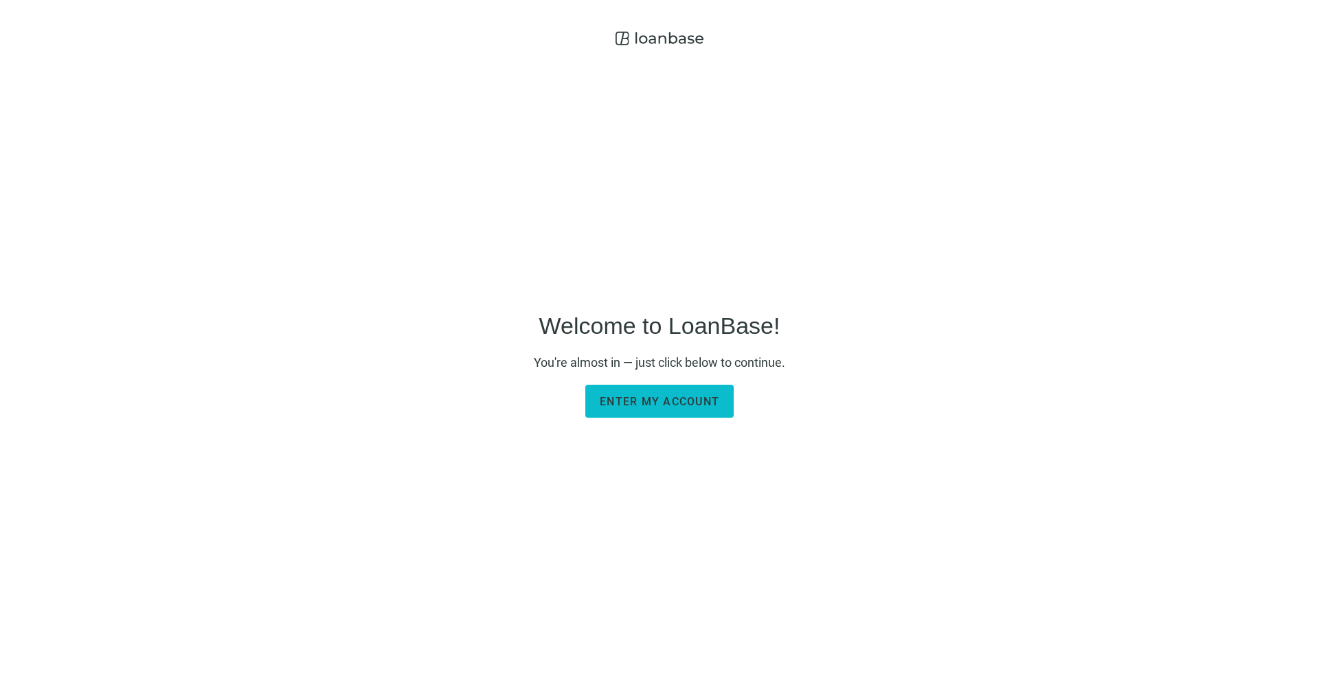
click at [650, 400] on span "Enter my account" at bounding box center [659, 401] width 119 height 13
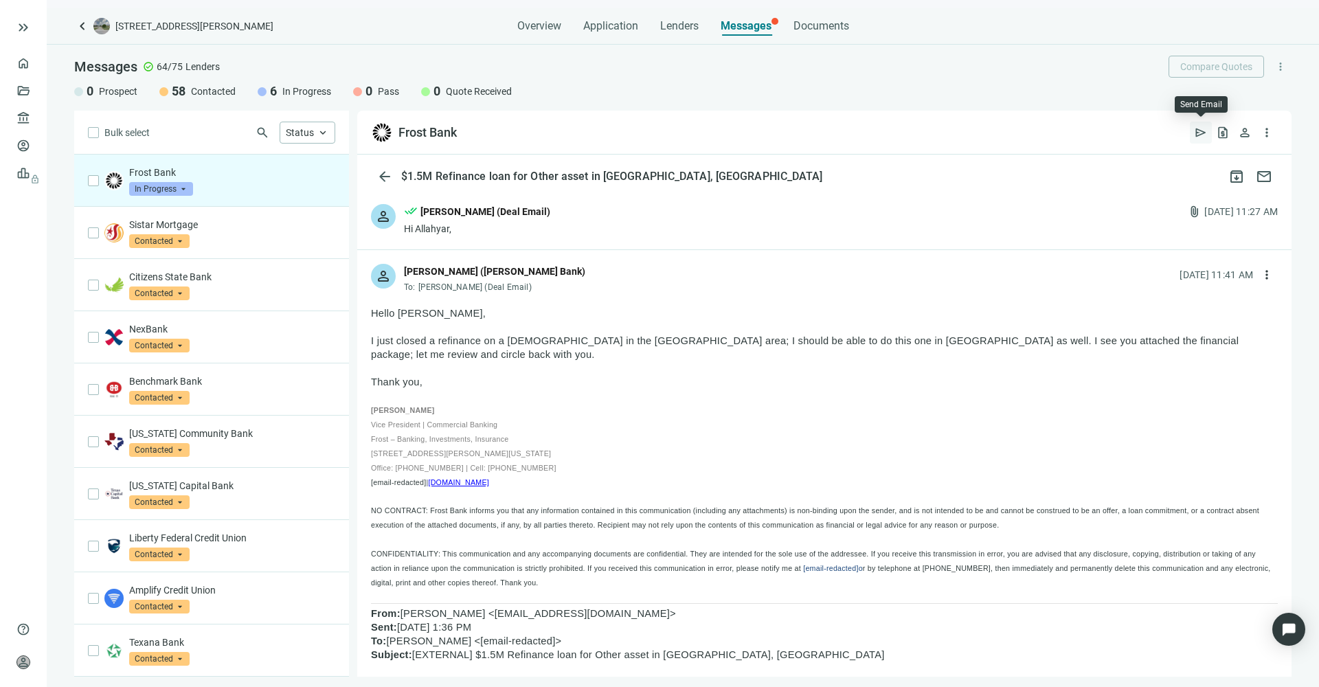
click at [1194, 136] on span "send" at bounding box center [1201, 133] width 14 height 14
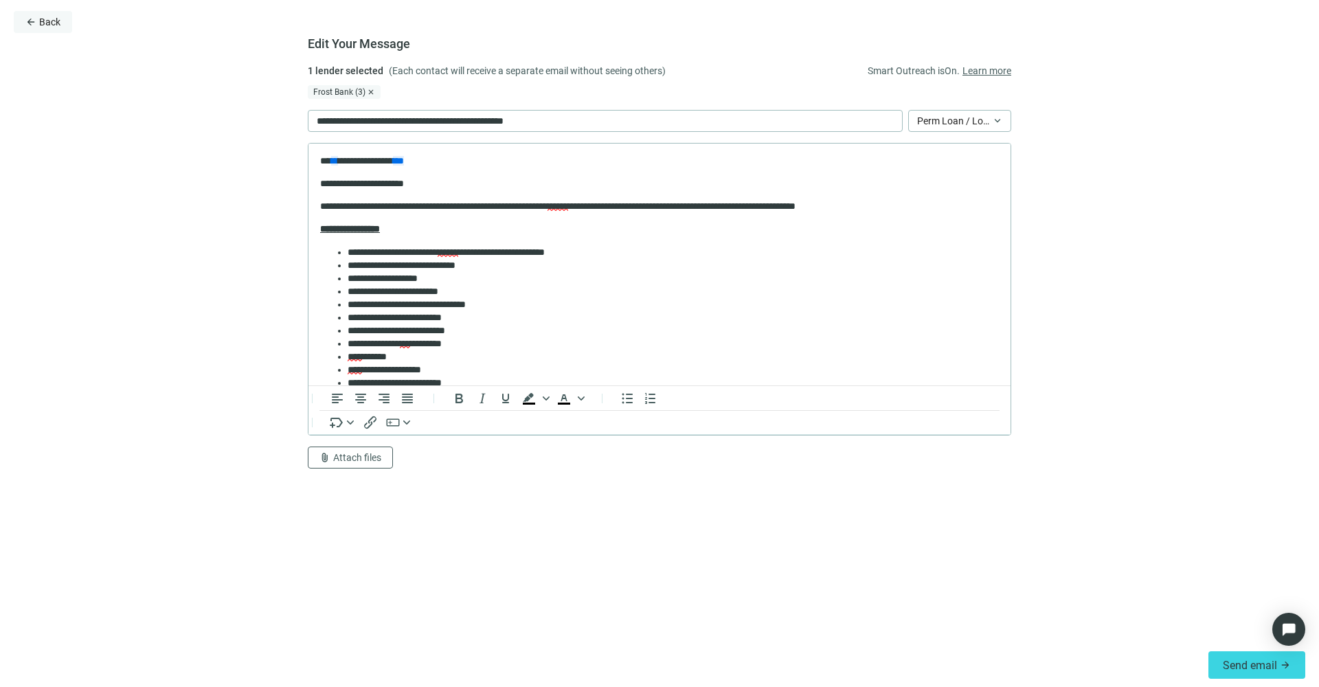
click at [44, 24] on span "Back" at bounding box center [49, 21] width 21 height 11
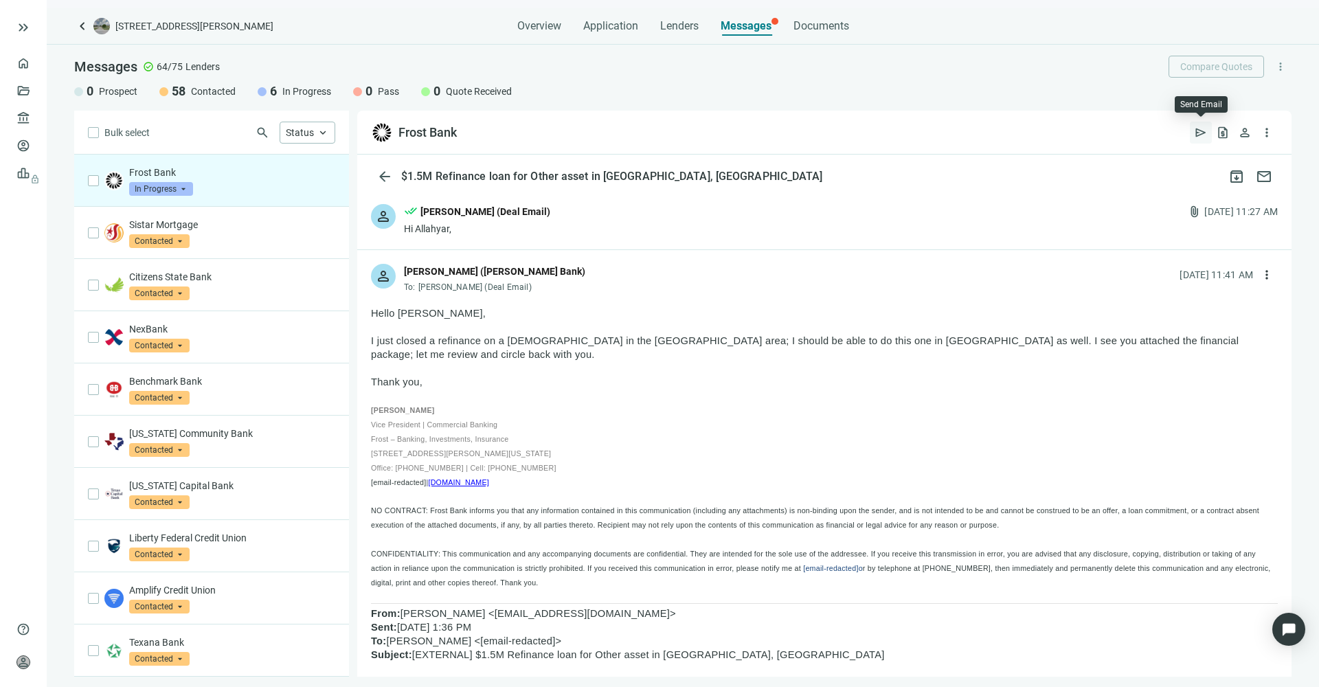
click at [1198, 133] on span "send" at bounding box center [1201, 133] width 14 height 14
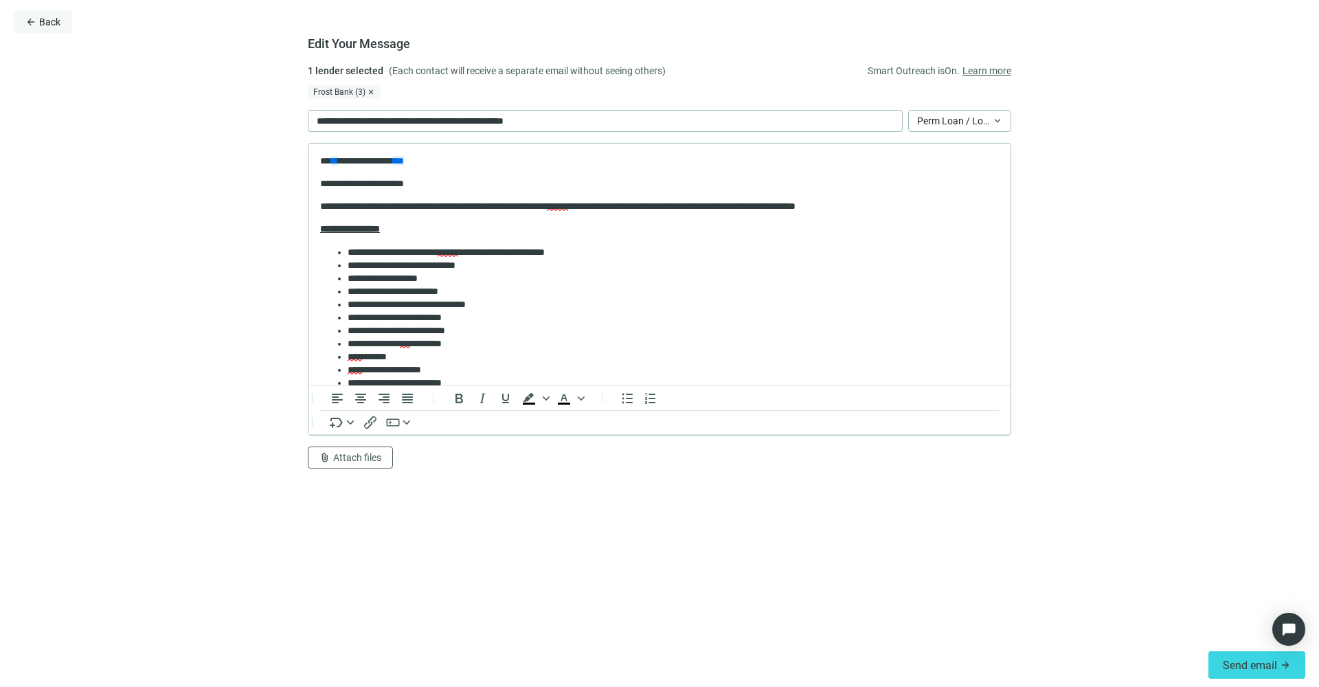
click at [49, 25] on span "Back" at bounding box center [49, 21] width 21 height 11
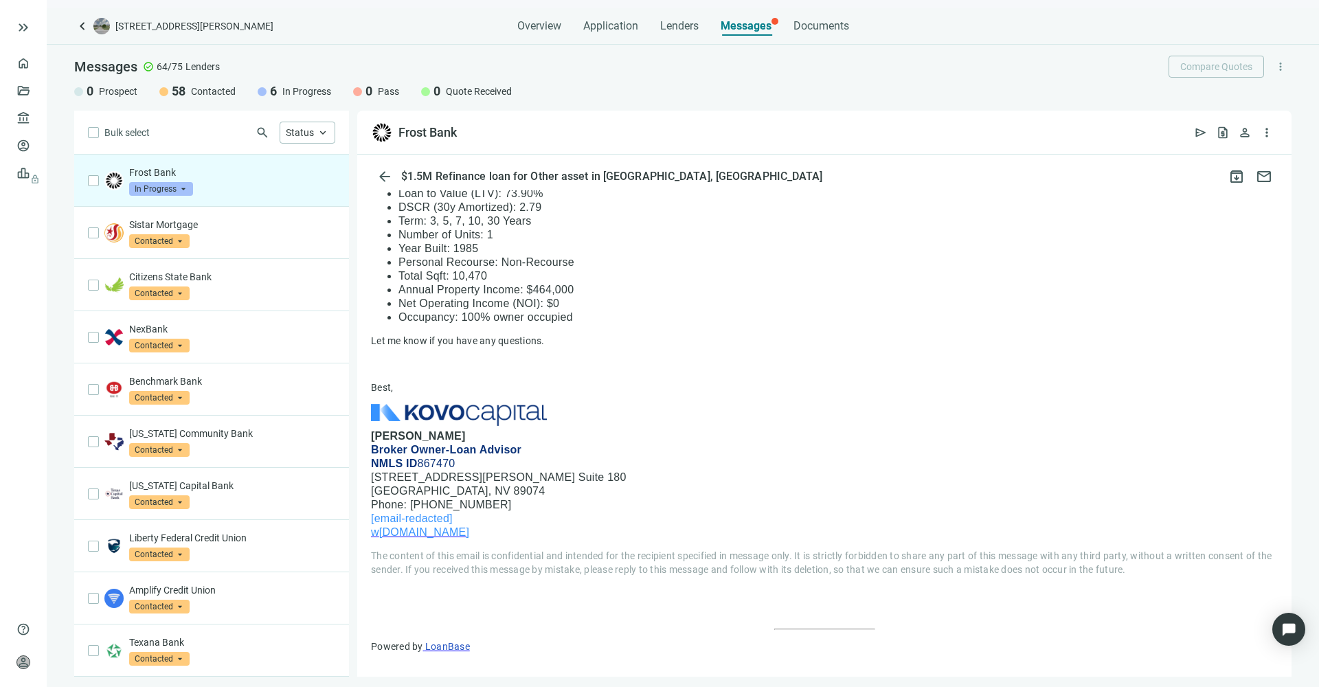
scroll to position [740, 0]
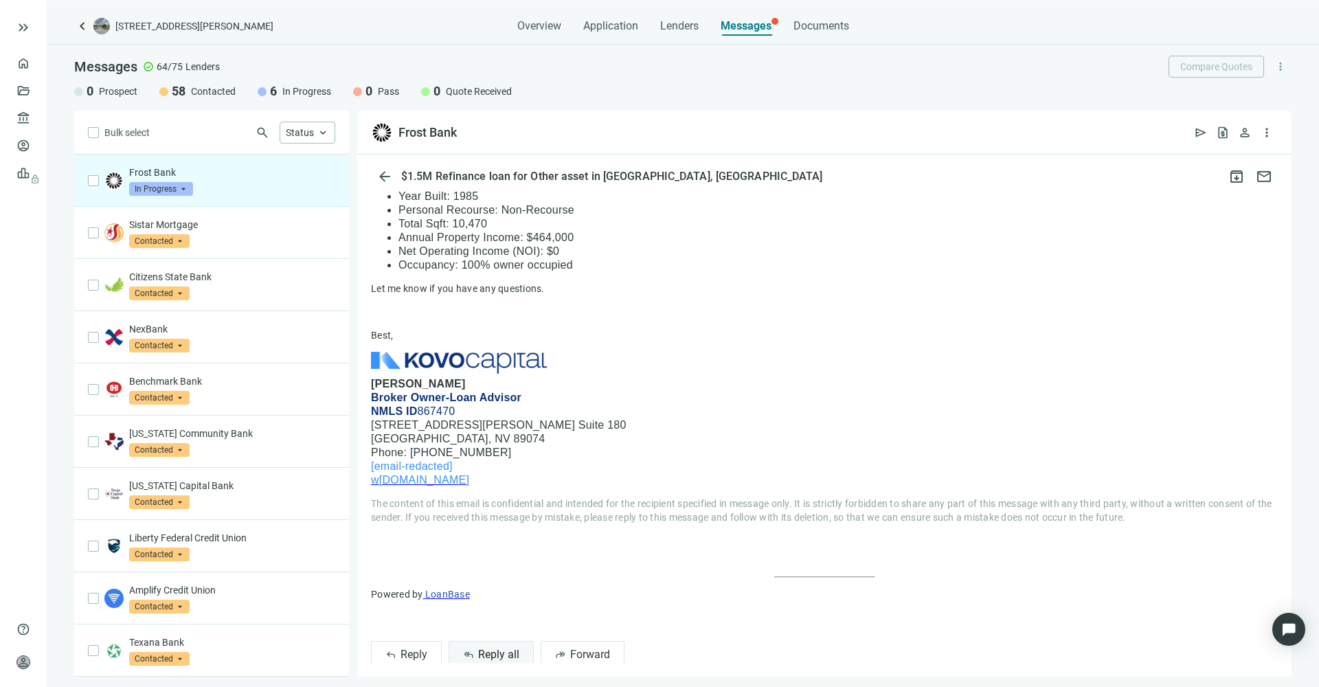
click at [479, 648] on span "Reply all" at bounding box center [498, 654] width 41 height 13
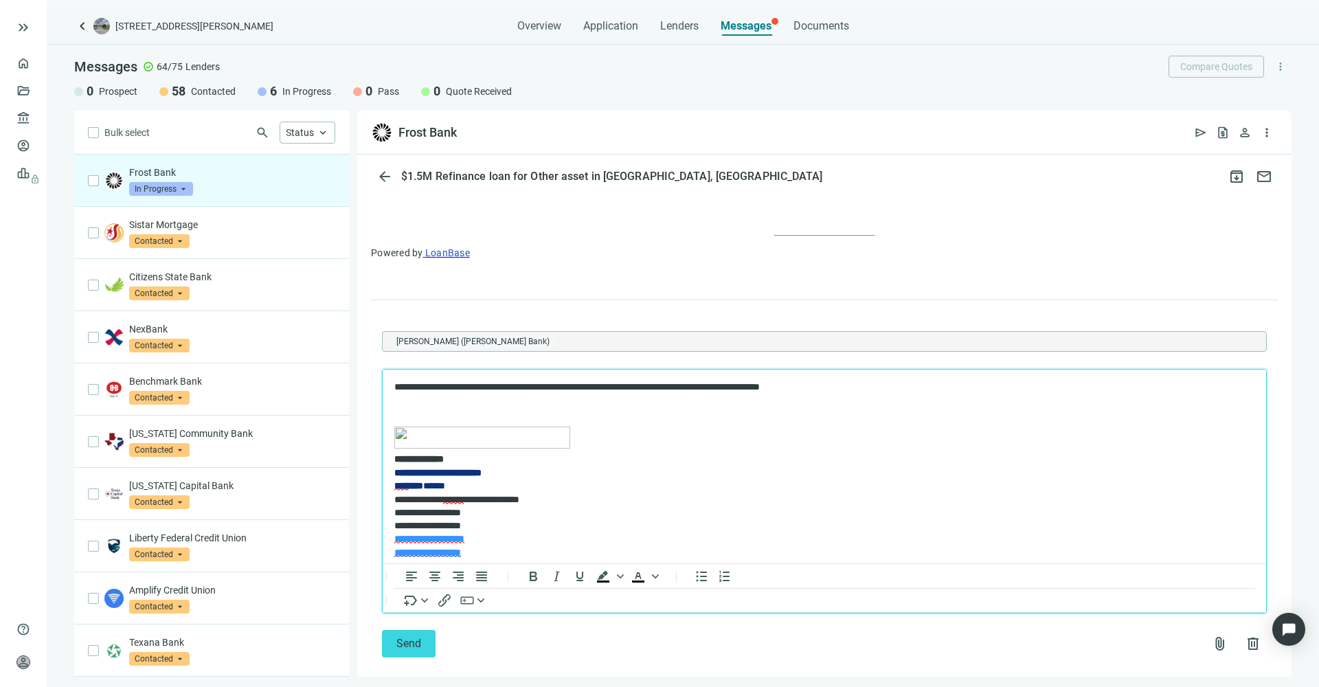
scroll to position [39, 0]
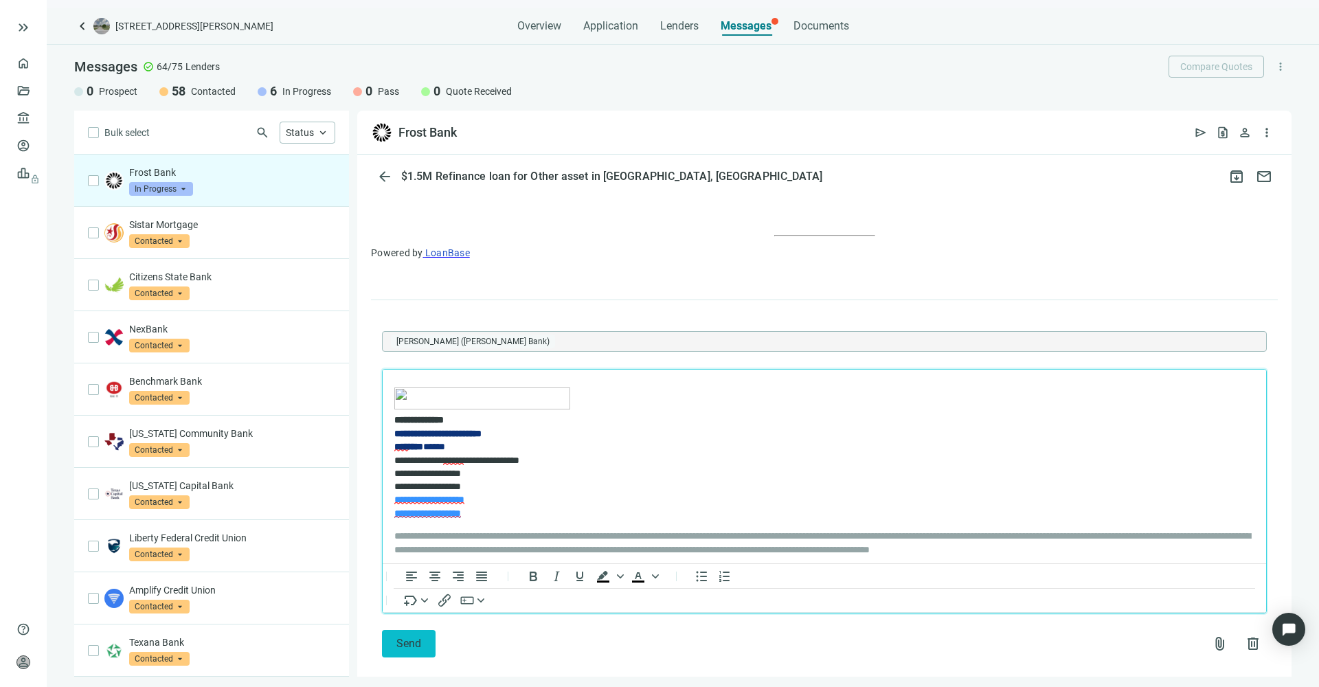
click at [415, 637] on span "Send" at bounding box center [408, 643] width 25 height 13
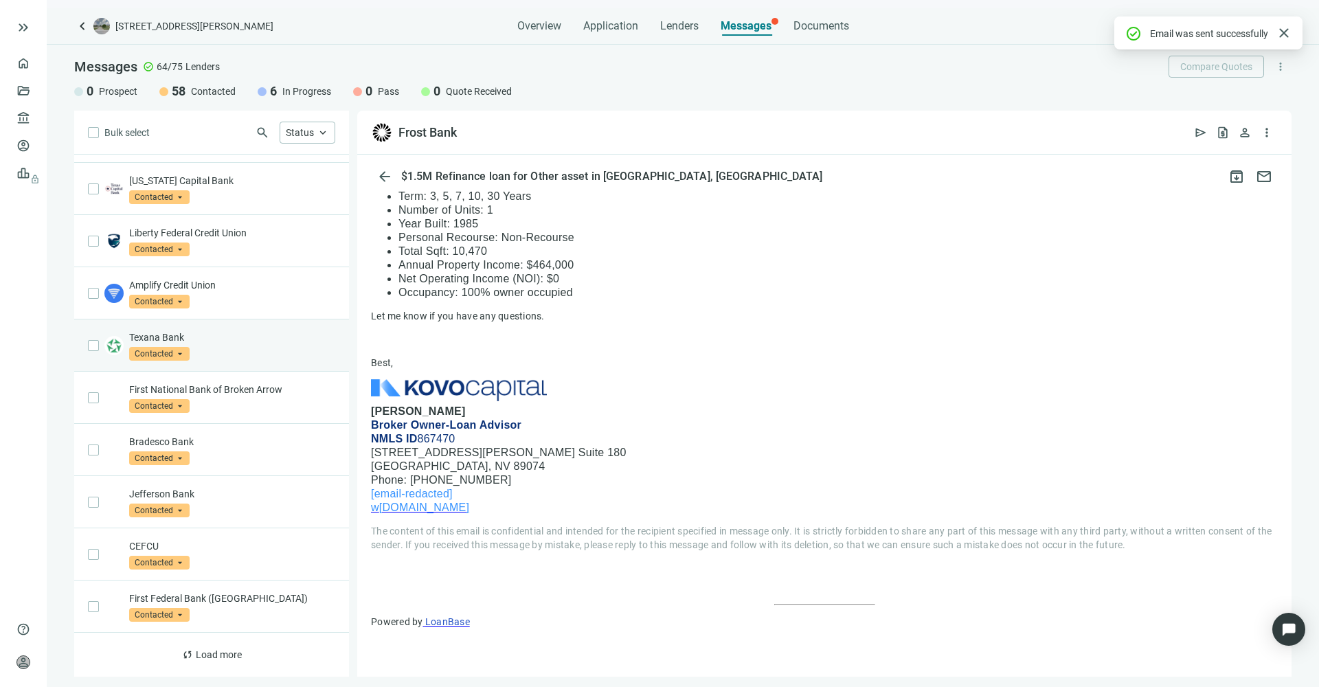
scroll to position [0, 0]
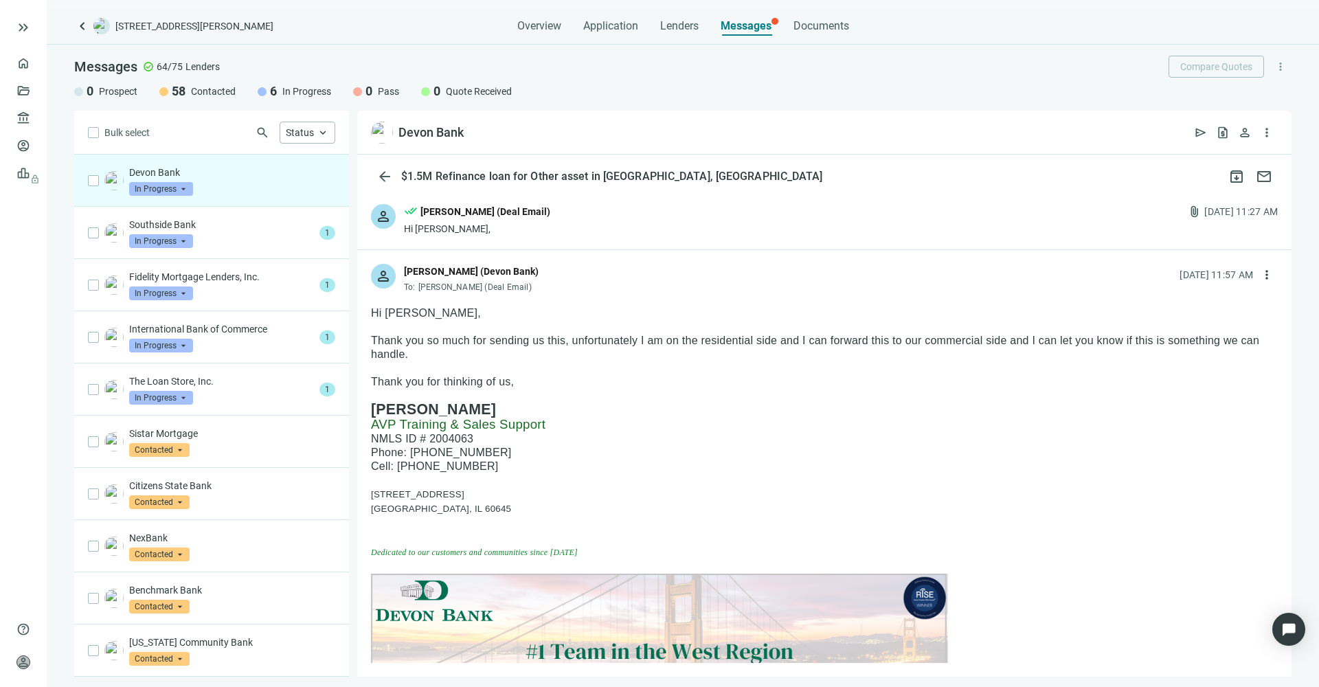
click at [166, 191] on span "In Progress" at bounding box center [161, 189] width 64 height 14
click at [162, 342] on span "Pass" at bounding box center [158, 337] width 30 height 14
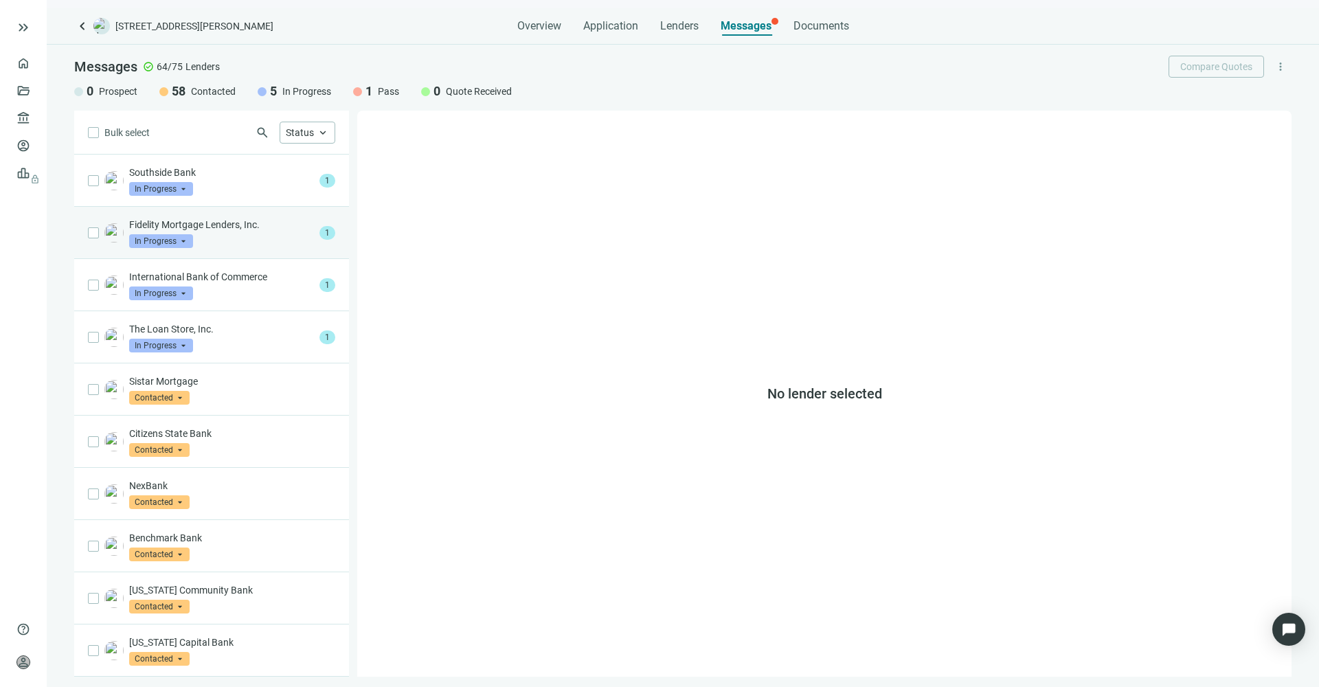
click at [213, 229] on p "Fidelity Mortgage Lenders, Inc." at bounding box center [221, 225] width 185 height 14
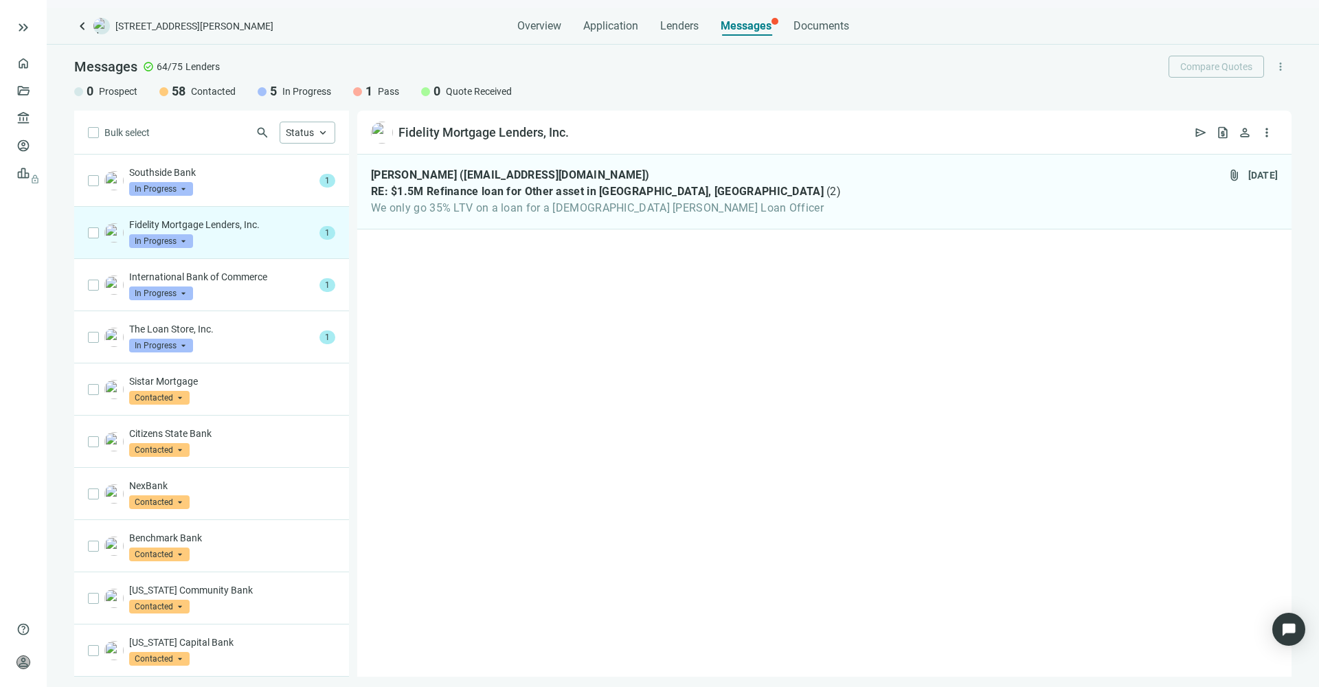
click at [183, 241] on span "In Progress" at bounding box center [161, 241] width 64 height 14
click at [159, 388] on span "Pass" at bounding box center [158, 390] width 30 height 14
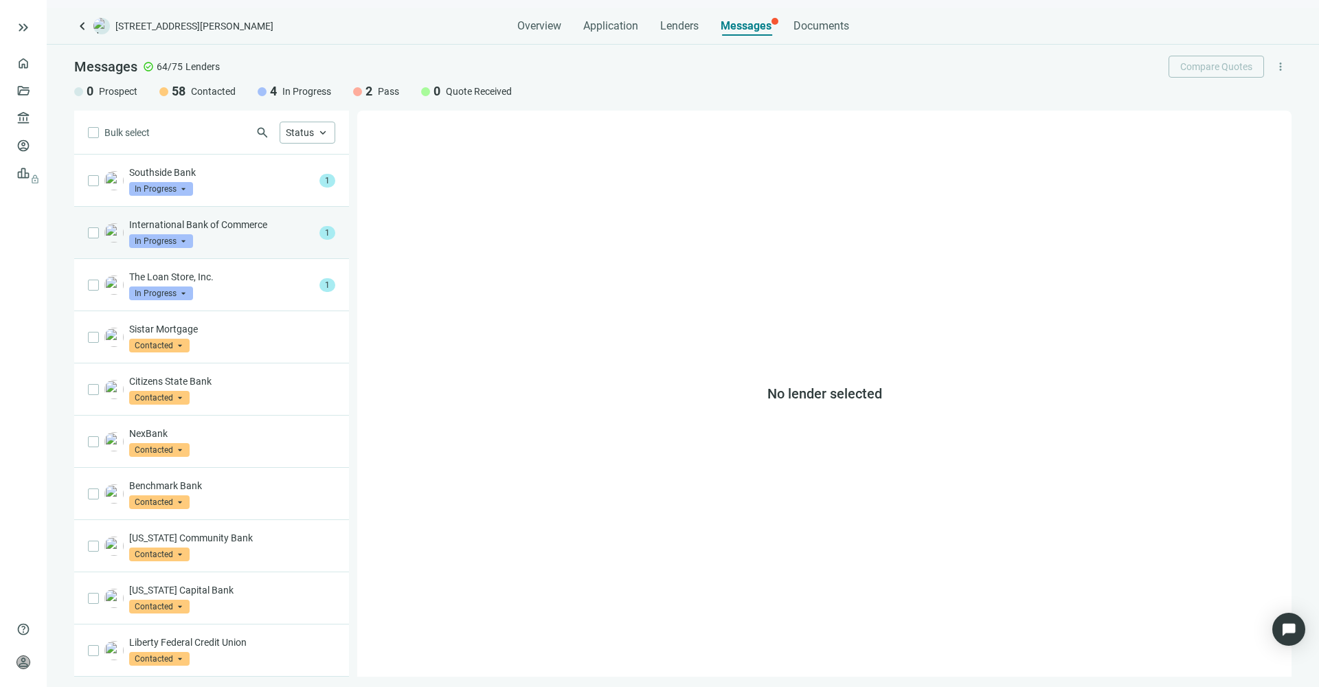
click at [224, 234] on div "International Bank of Commerce In Progress arrow_drop_down" at bounding box center [221, 233] width 185 height 30
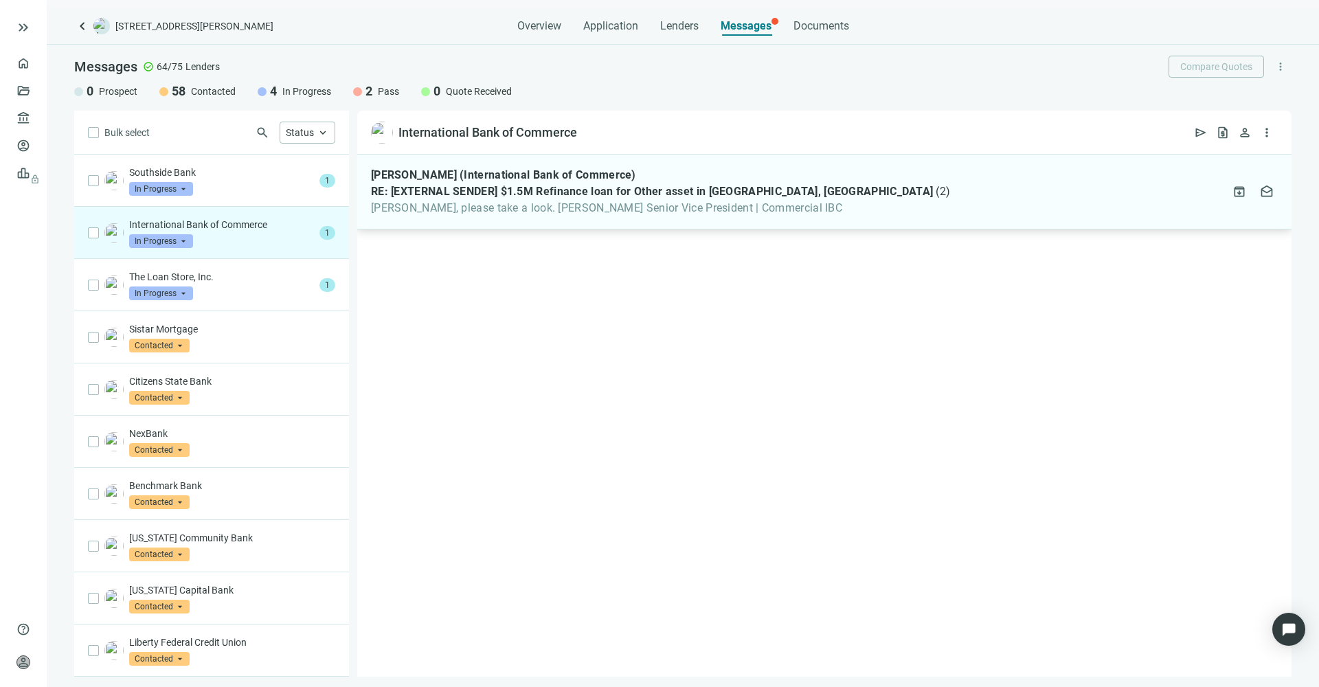
click at [459, 215] on div "[PERSON_NAME] (International Bank of Commerce) RE: [EXTERNAL SENDER] $1.5M Refi…" at bounding box center [824, 192] width 934 height 75
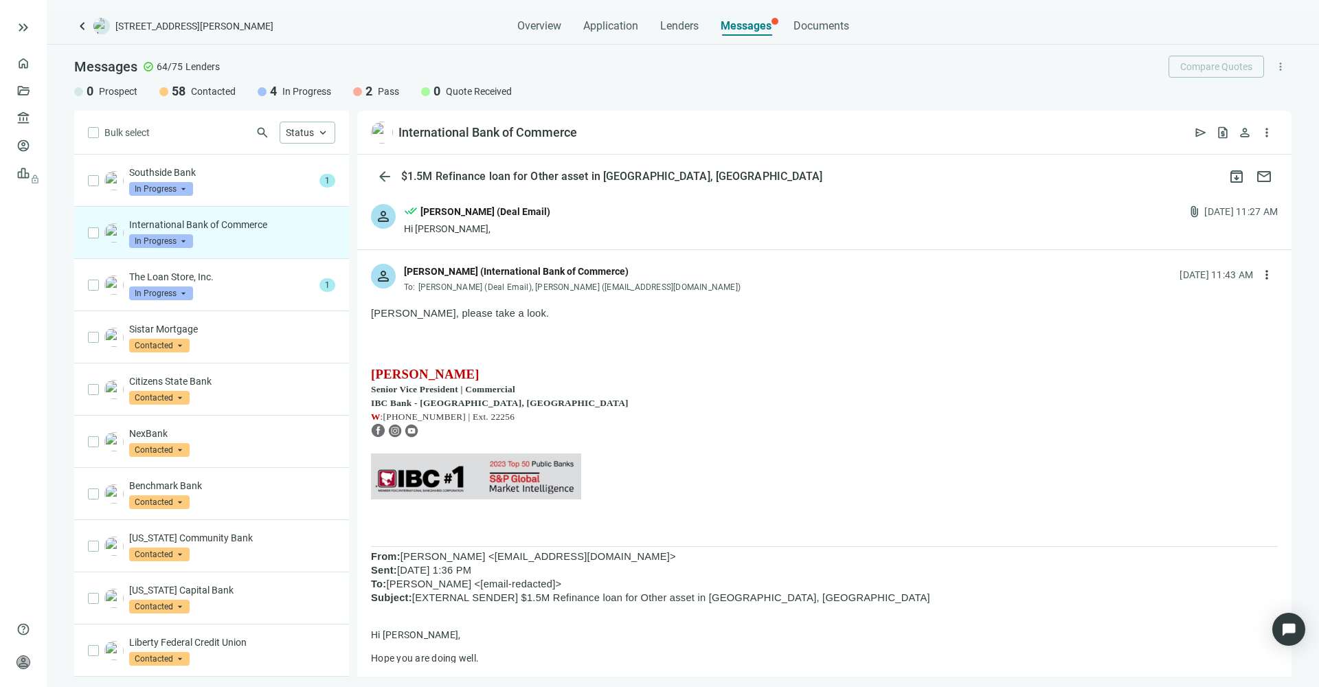
click at [187, 240] on span "In Progress" at bounding box center [161, 241] width 64 height 14
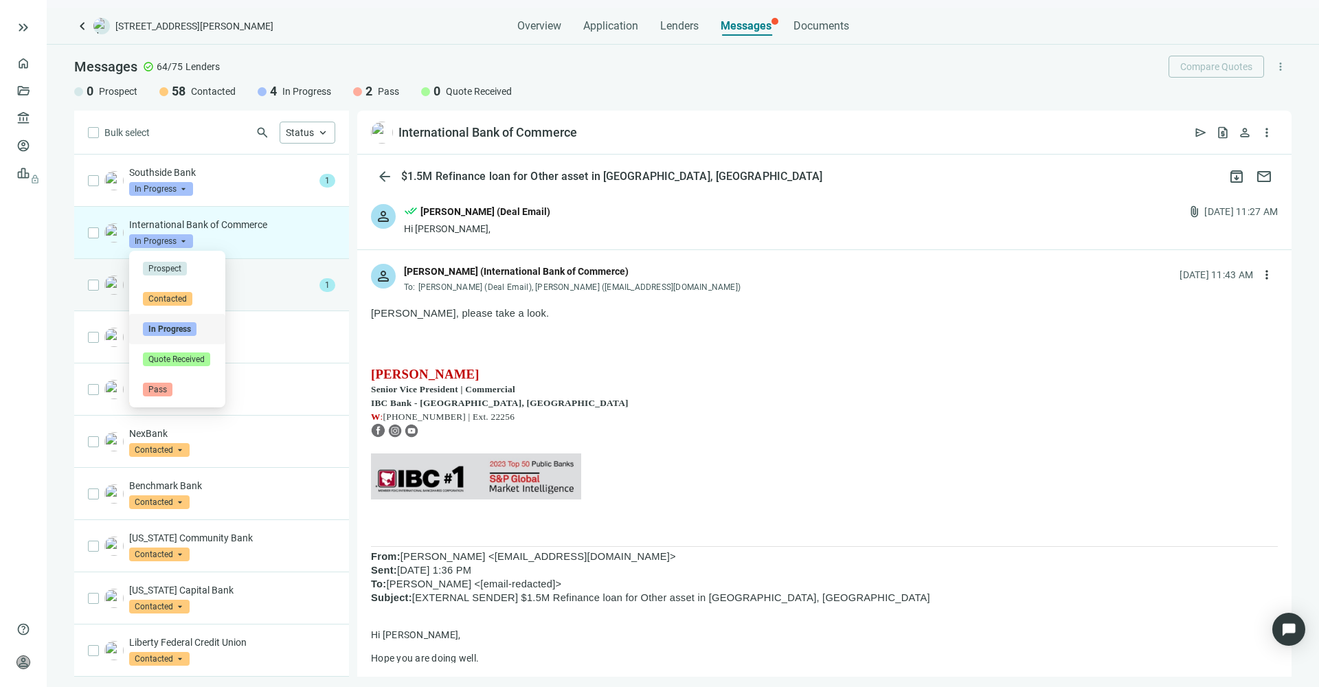
click at [265, 280] on p "The Loan Store, Inc." at bounding box center [221, 277] width 185 height 14
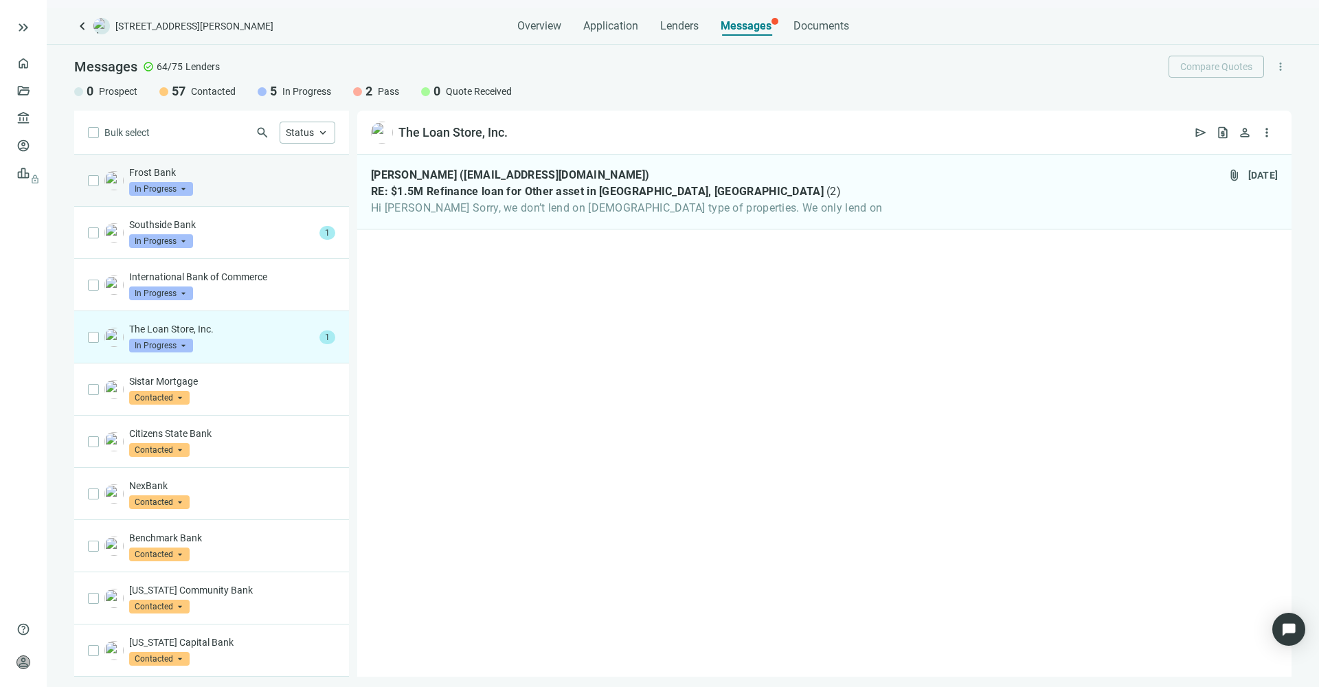
click at [238, 189] on div "Frost Bank In Progress arrow_drop_down" at bounding box center [232, 181] width 206 height 30
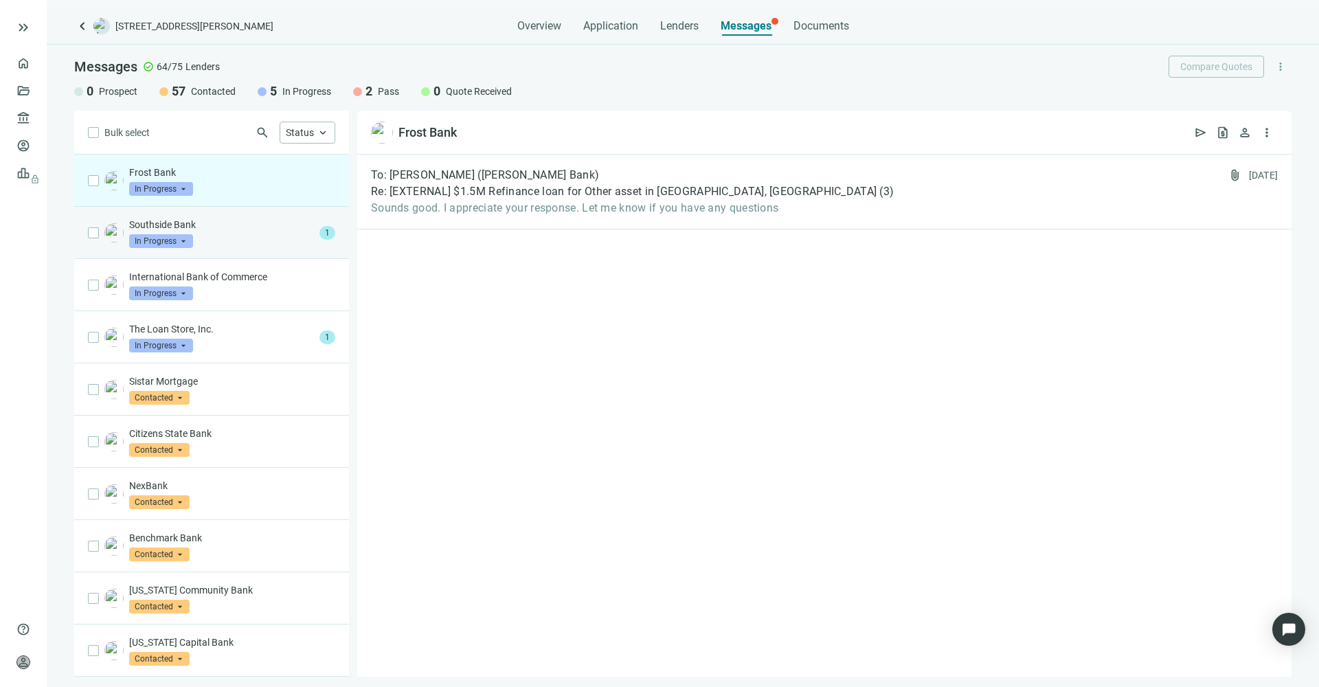
click at [236, 236] on div "Southside Bank In Progress arrow_drop_down" at bounding box center [221, 233] width 185 height 30
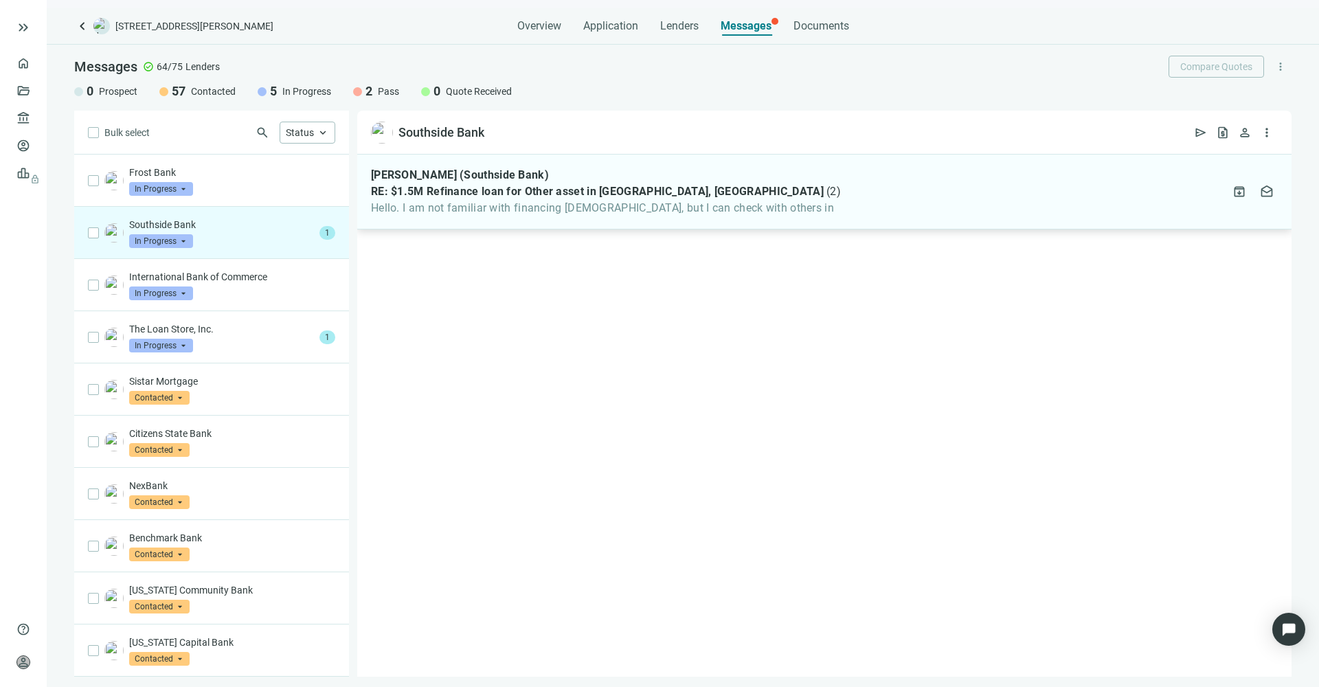
click at [490, 216] on div "[PERSON_NAME] (Southside Bank) RE: $1.5M Refinance loan for Other asset in [GEO…" at bounding box center [824, 192] width 934 height 75
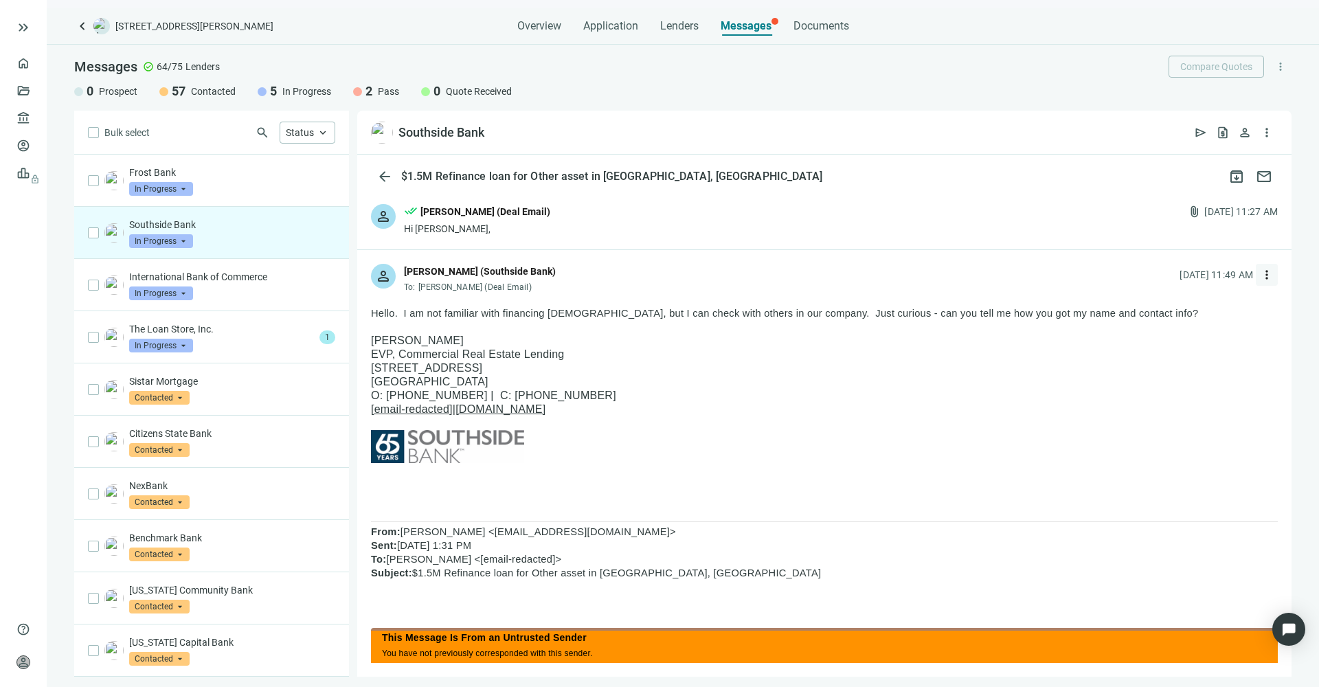
click at [1259, 273] on span "more_vert" at bounding box center [1266, 275] width 14 height 14
click at [1163, 328] on span "Reply all" at bounding box center [1169, 331] width 35 height 11
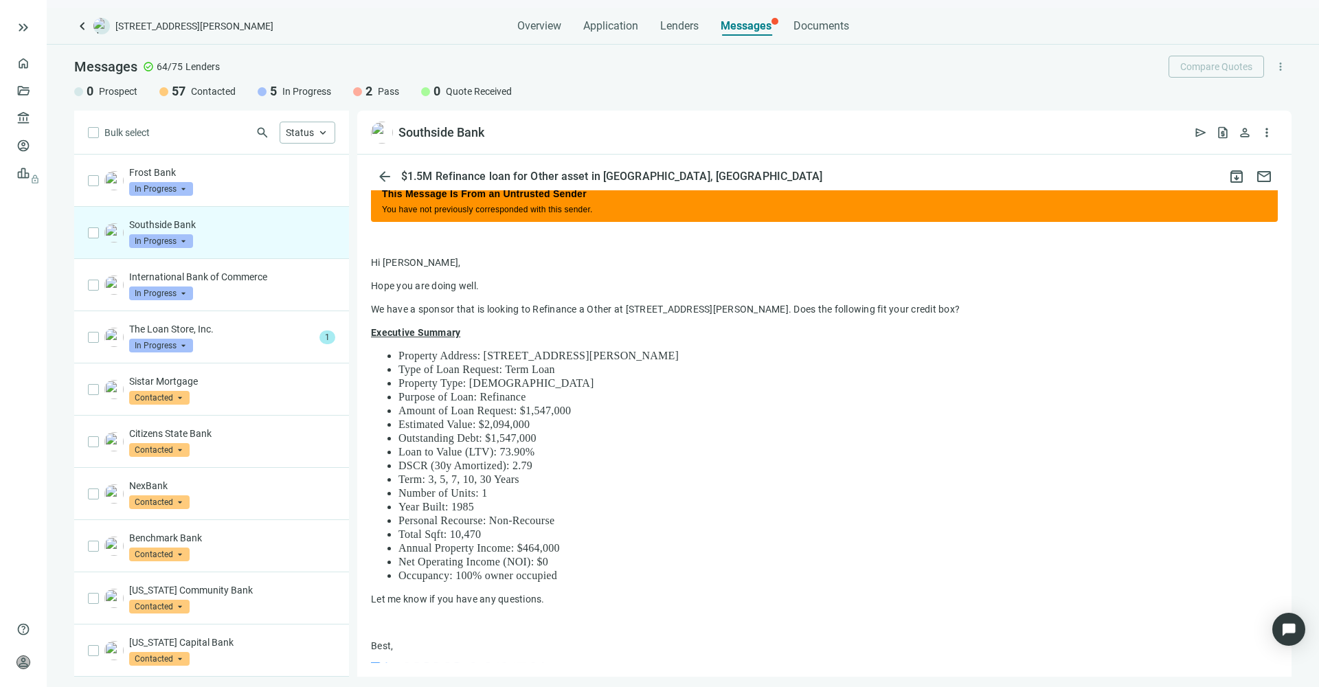
scroll to position [1094, 0]
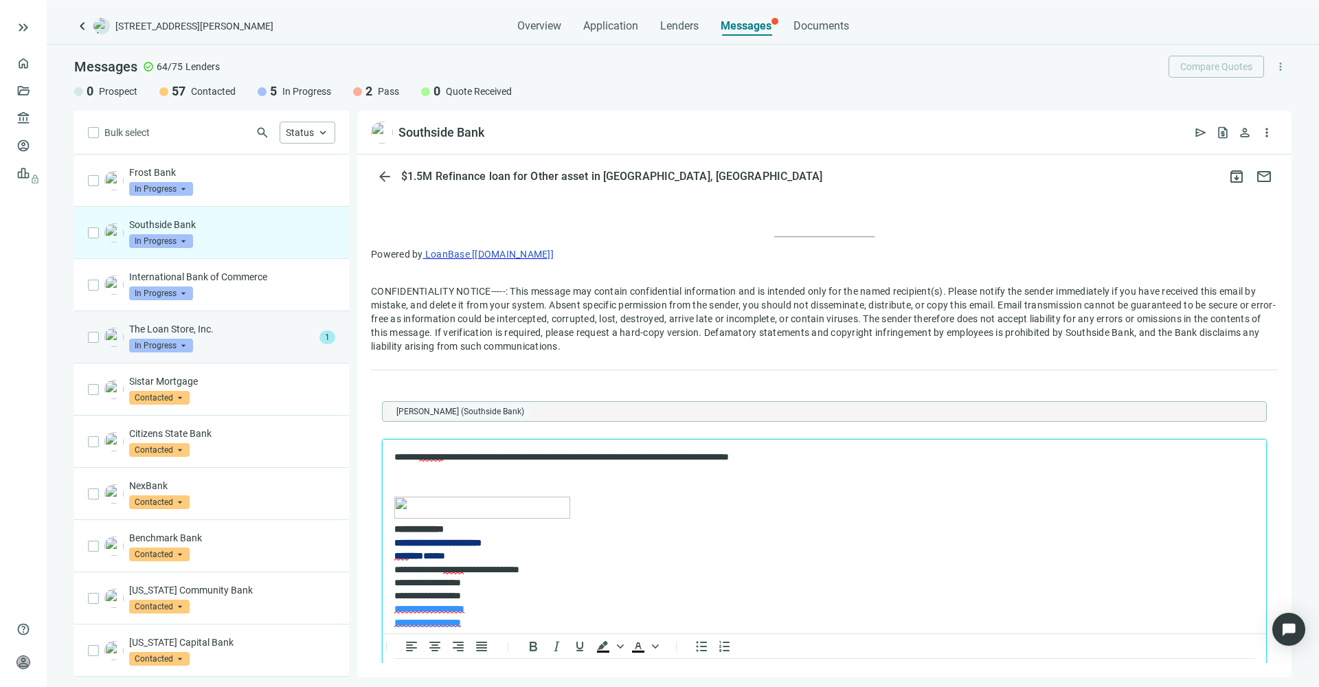
click at [249, 344] on div "The Loan Store, Inc. In Progress arrow_drop_down" at bounding box center [221, 337] width 185 height 30
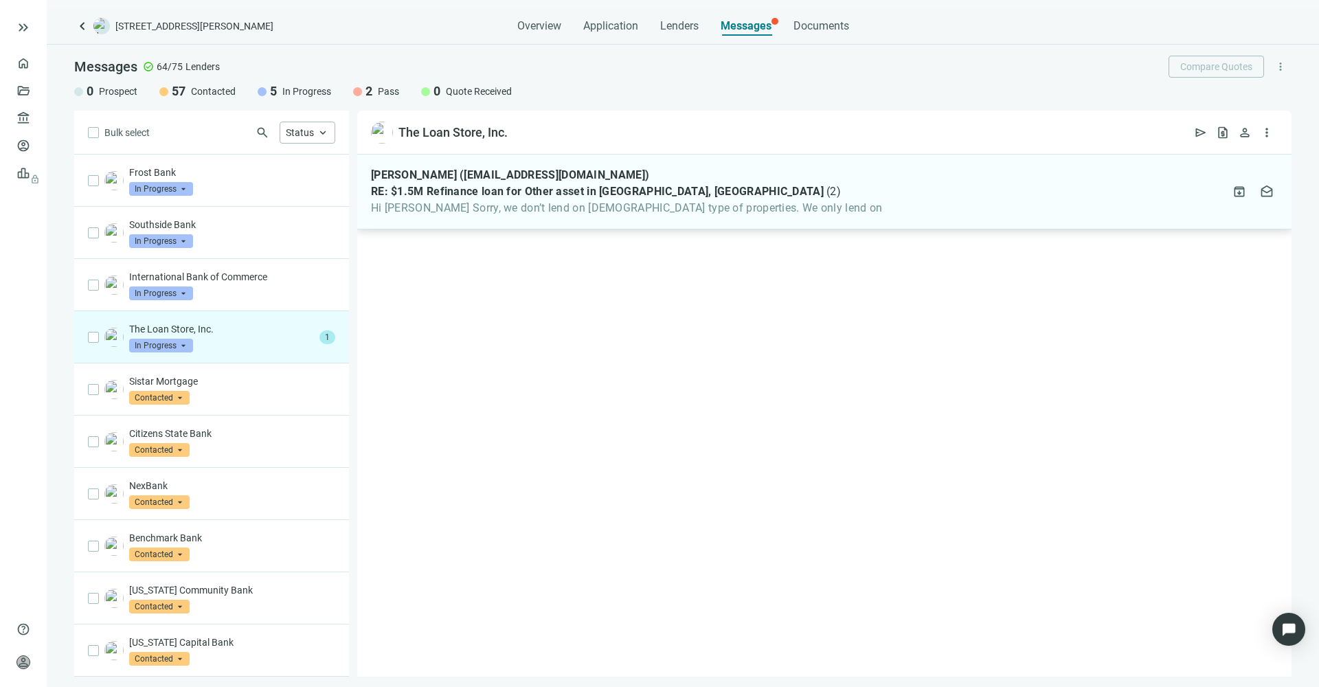
click at [538, 217] on div "[PERSON_NAME] ([EMAIL_ADDRESS][DOMAIN_NAME]) RE: $1.5M Refinance loan for Other…" at bounding box center [824, 192] width 934 height 75
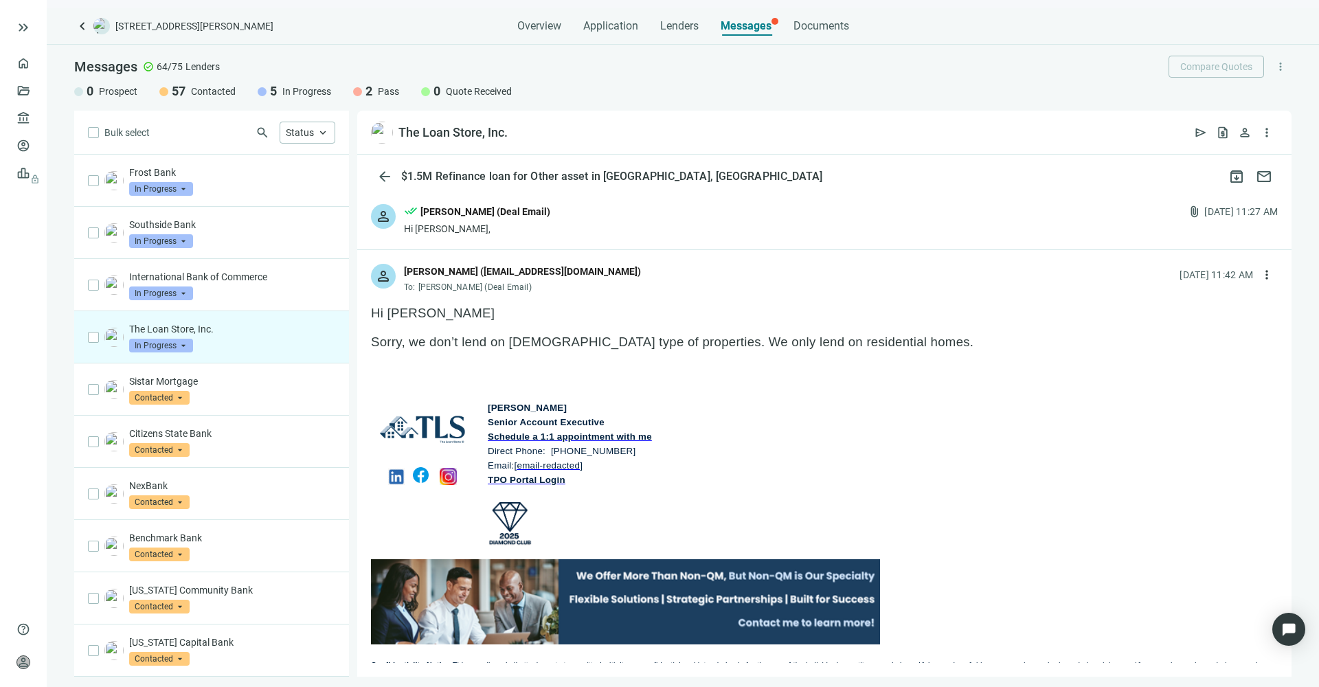
click at [175, 348] on span "In Progress" at bounding box center [161, 346] width 64 height 14
click at [180, 497] on div "Pass" at bounding box center [177, 494] width 69 height 14
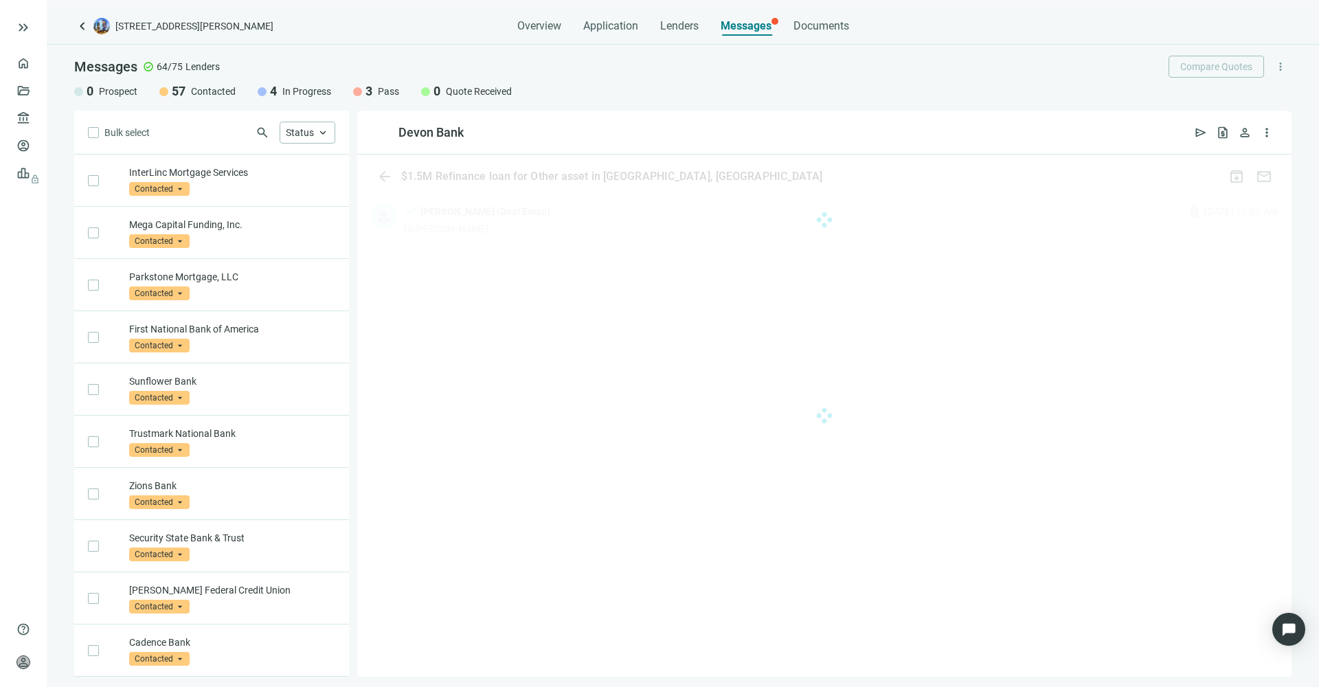
scroll to position [2832, 0]
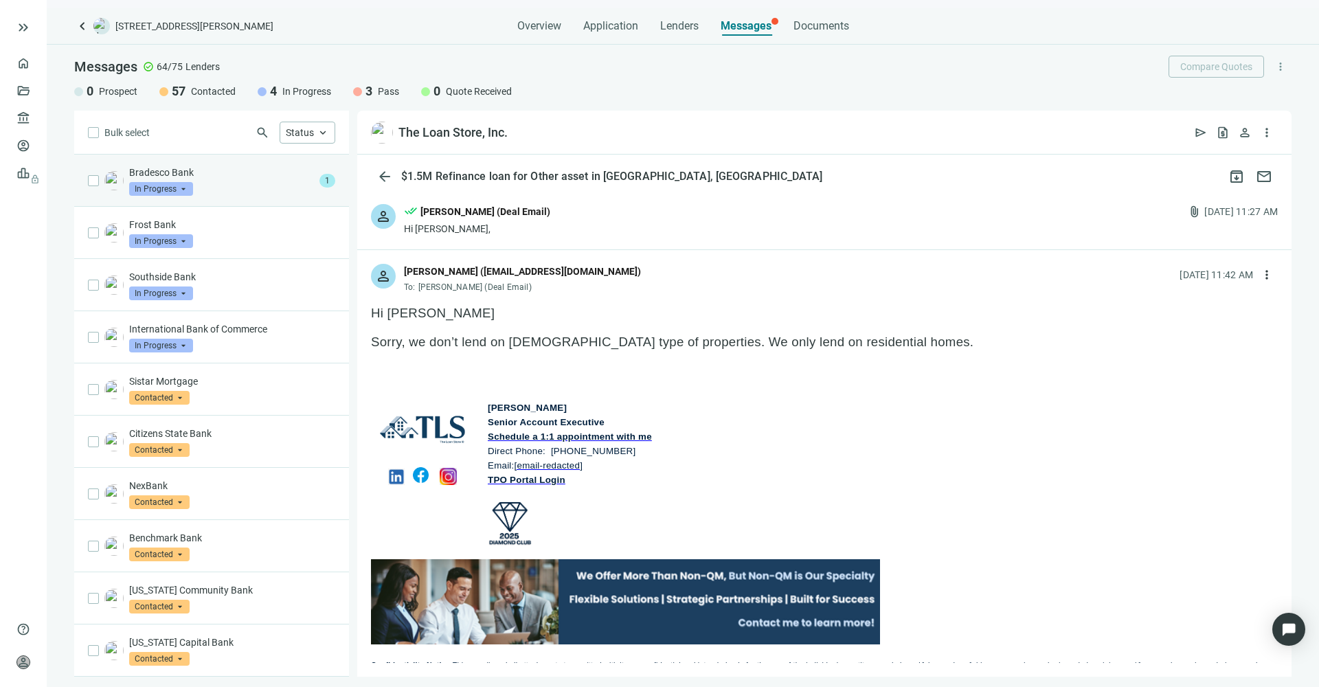
click at [174, 185] on span "In Progress" at bounding box center [161, 189] width 64 height 14
click at [258, 180] on div "Bradesco Bank In Progress arrow_drop_down contacted in_progress quote_received …" at bounding box center [221, 181] width 185 height 30
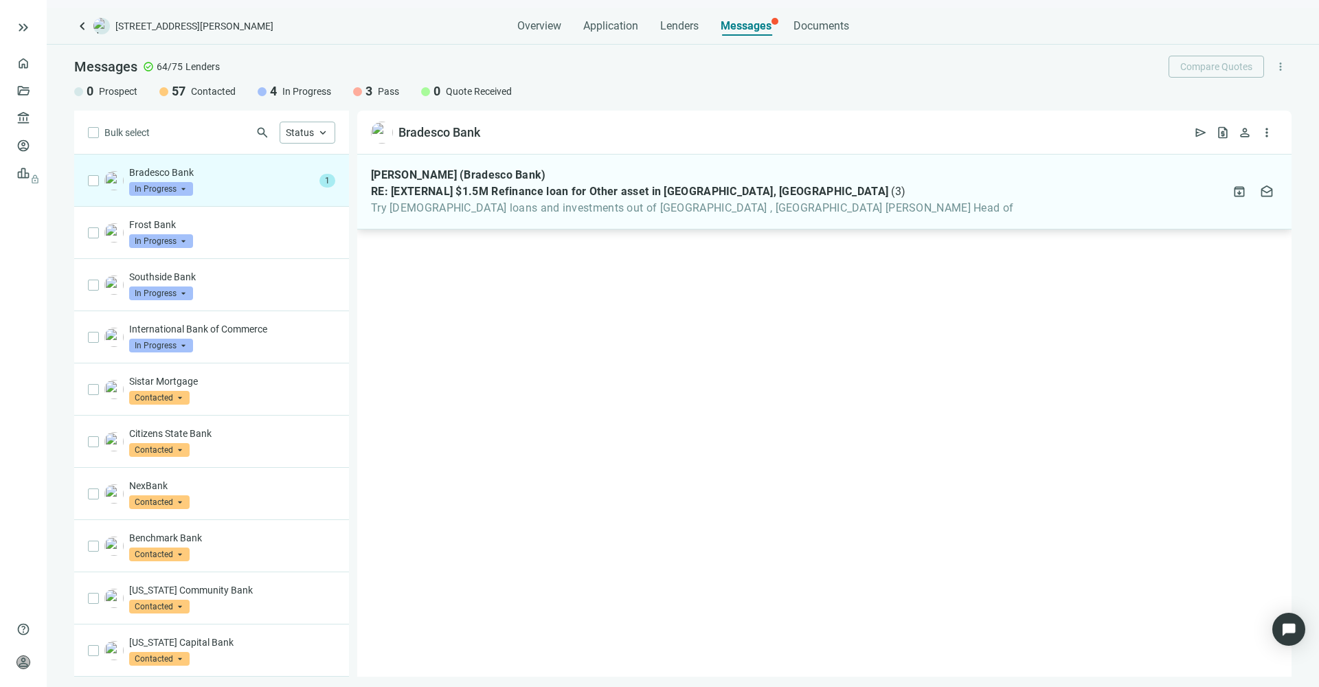
click at [514, 213] on span "Try Church loans and investments out of Amarillo , TX Scott Hodson Head of" at bounding box center [692, 208] width 642 height 14
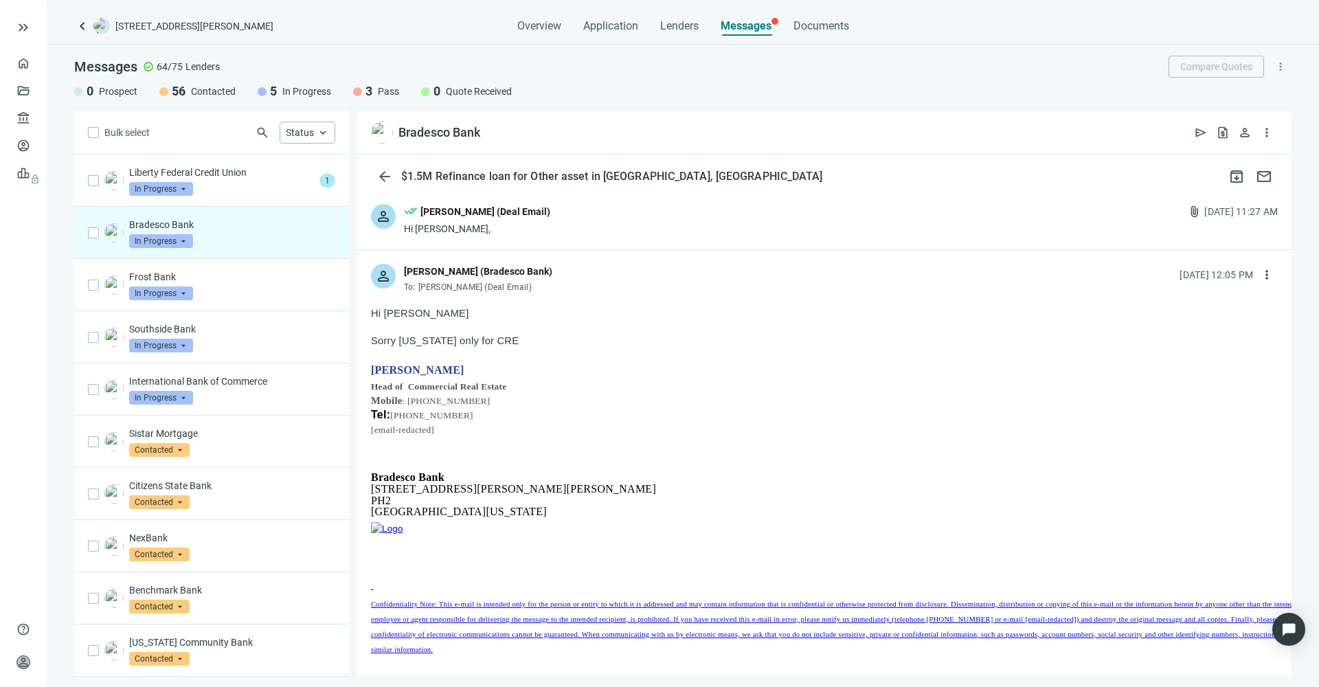
click at [219, 235] on div "Bradesco Bank In Progress arrow_drop_down contacted in_progress quote_received …" at bounding box center [232, 233] width 206 height 30
click at [218, 180] on div "Liberty Federal Credit Union In Progress arrow_drop_down" at bounding box center [221, 181] width 185 height 30
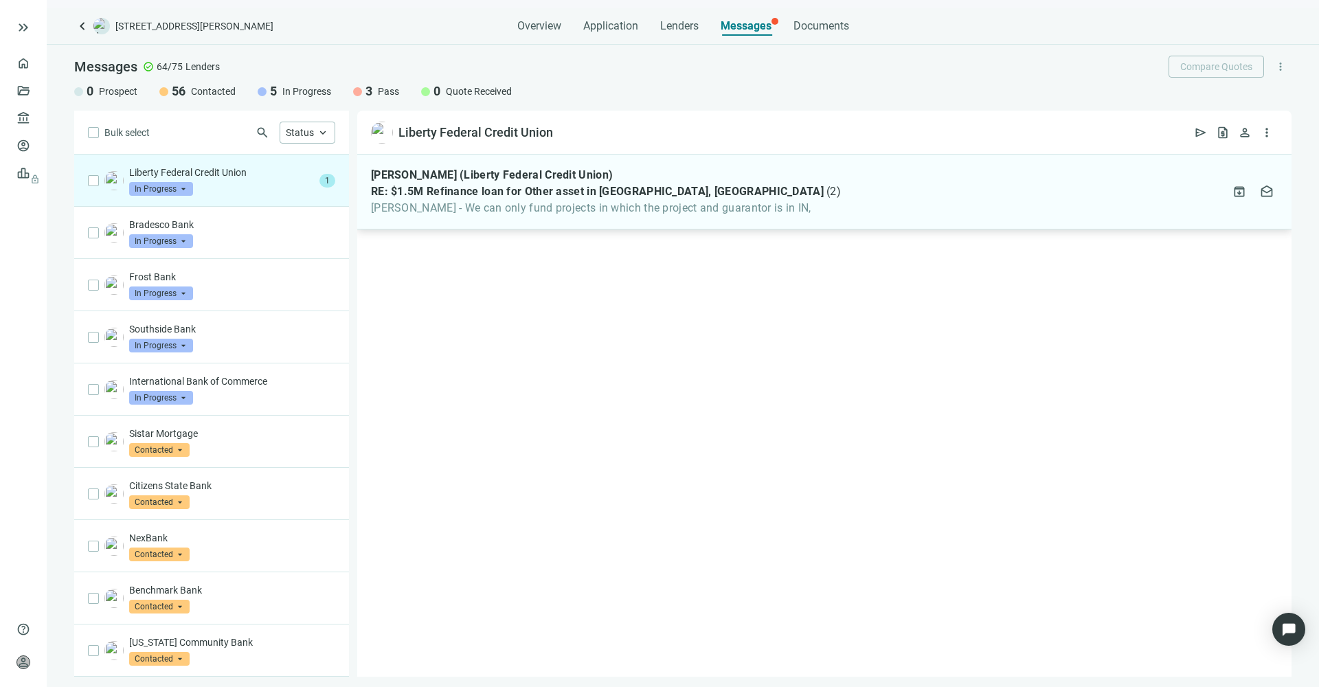
click at [503, 209] on span "Mike - We can only fund projects in which the project and guarantor is in IN," at bounding box center [606, 208] width 470 height 14
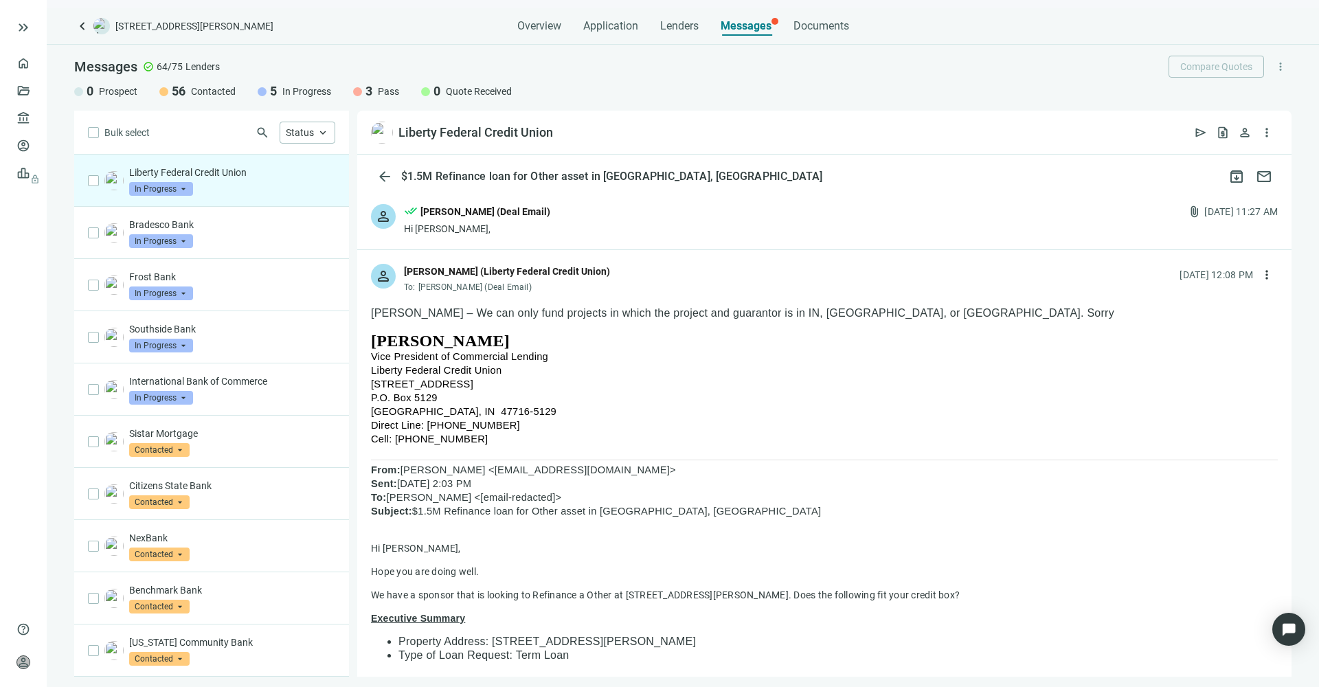
click at [183, 186] on span "In Progress" at bounding box center [161, 189] width 64 height 14
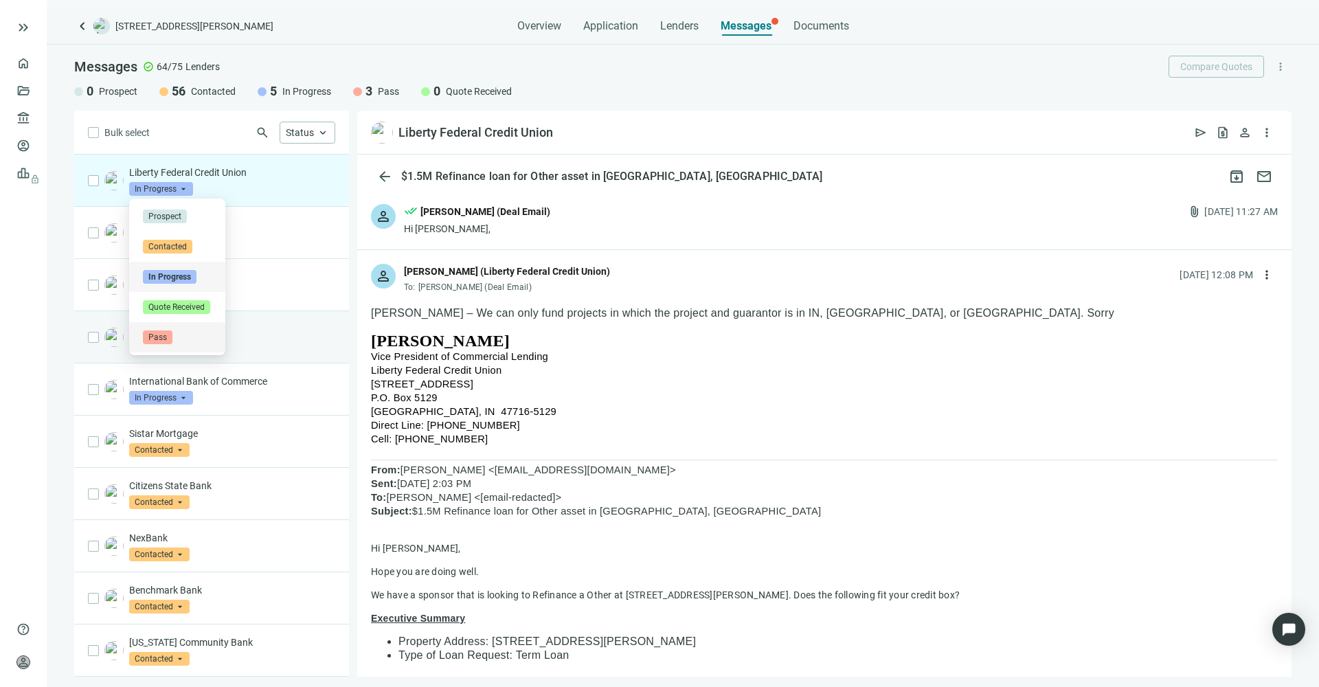
click at [163, 334] on span "Pass" at bounding box center [158, 337] width 30 height 14
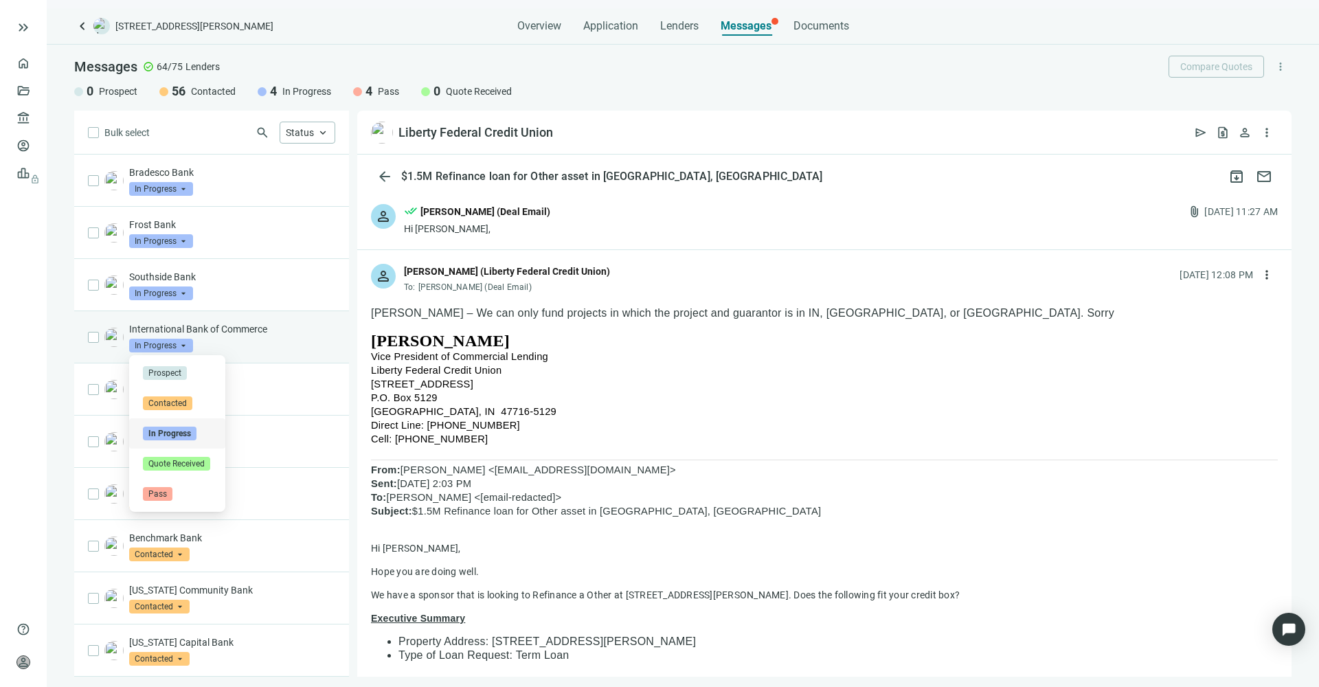
click at [181, 345] on span "In Progress" at bounding box center [161, 346] width 64 height 14
click at [225, 327] on p "International Bank of Commerce" at bounding box center [232, 329] width 206 height 14
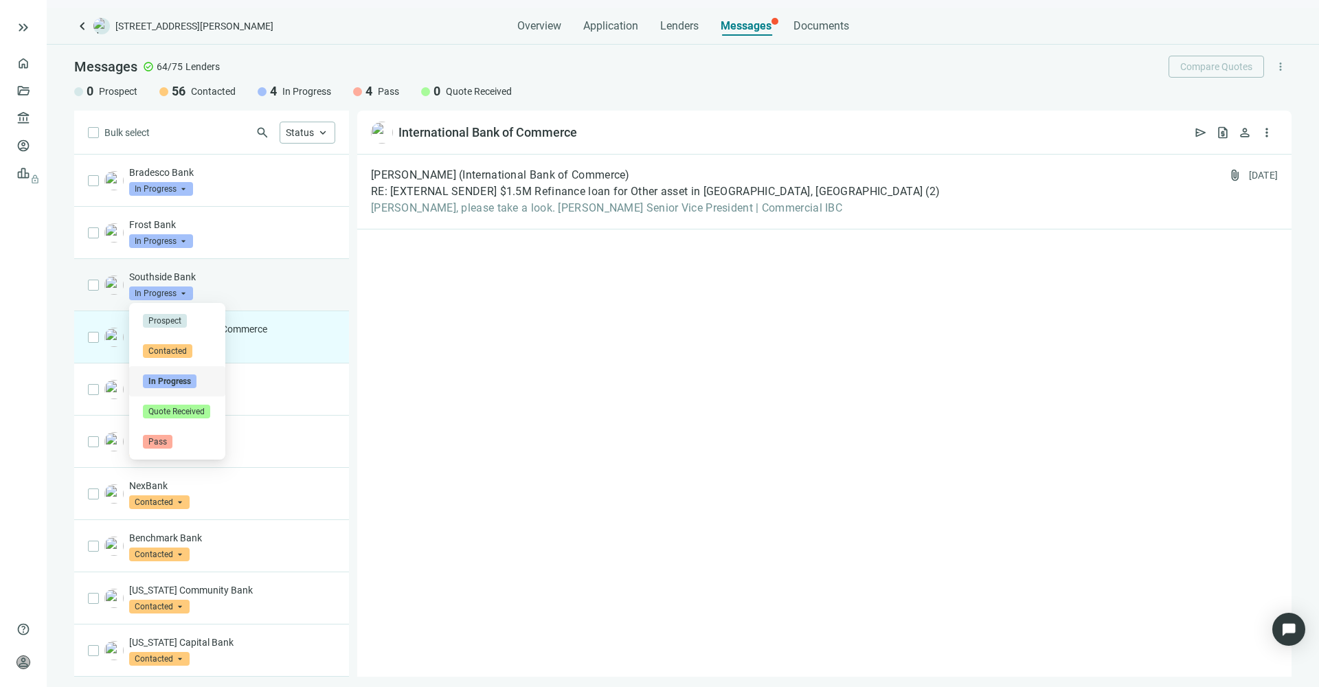
click at [185, 292] on span "In Progress" at bounding box center [161, 293] width 64 height 14
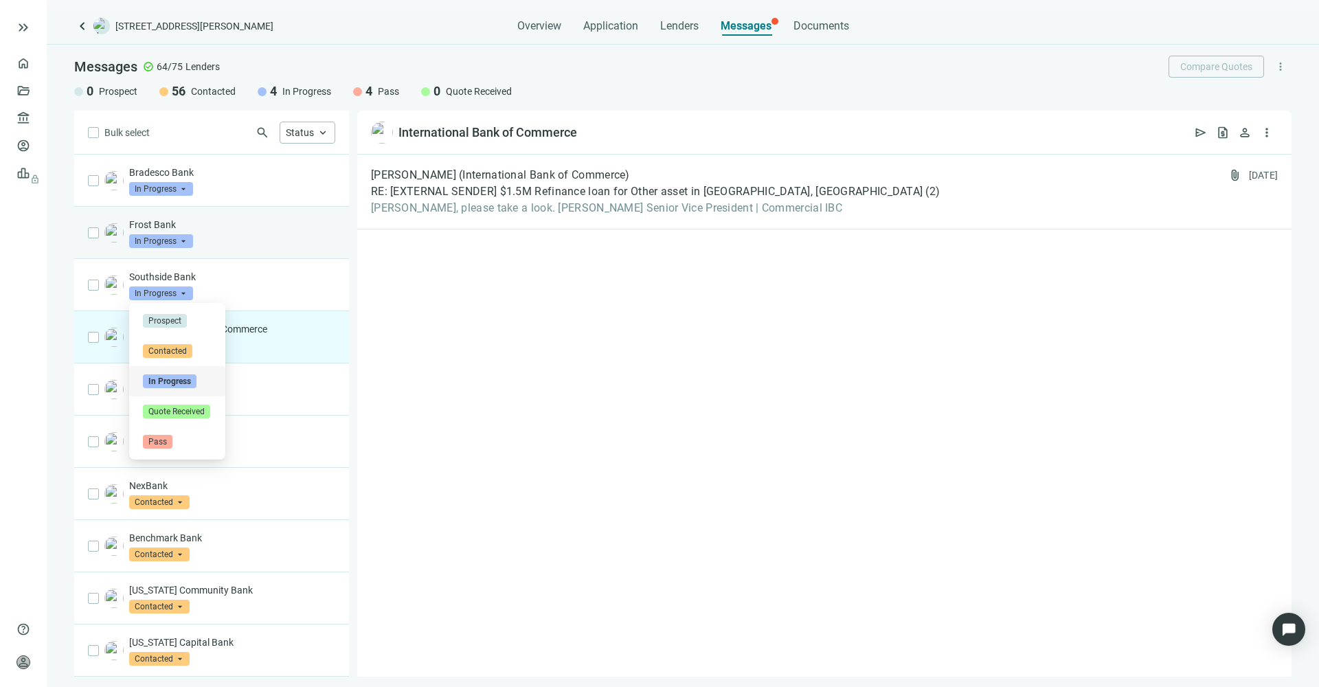
click at [163, 221] on p "Frost Bank" at bounding box center [232, 225] width 206 height 14
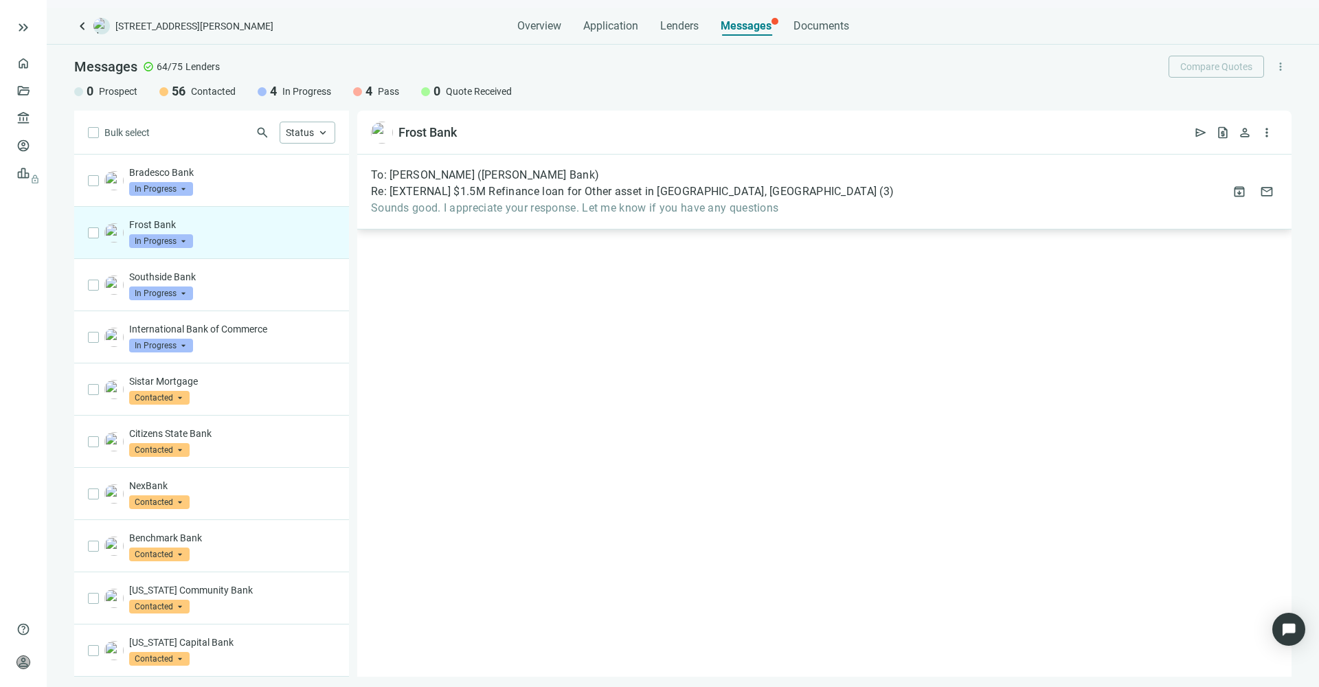
click at [547, 212] on span "Sounds good. I appreciate your response. Let me know if you have any questions" at bounding box center [632, 208] width 523 height 14
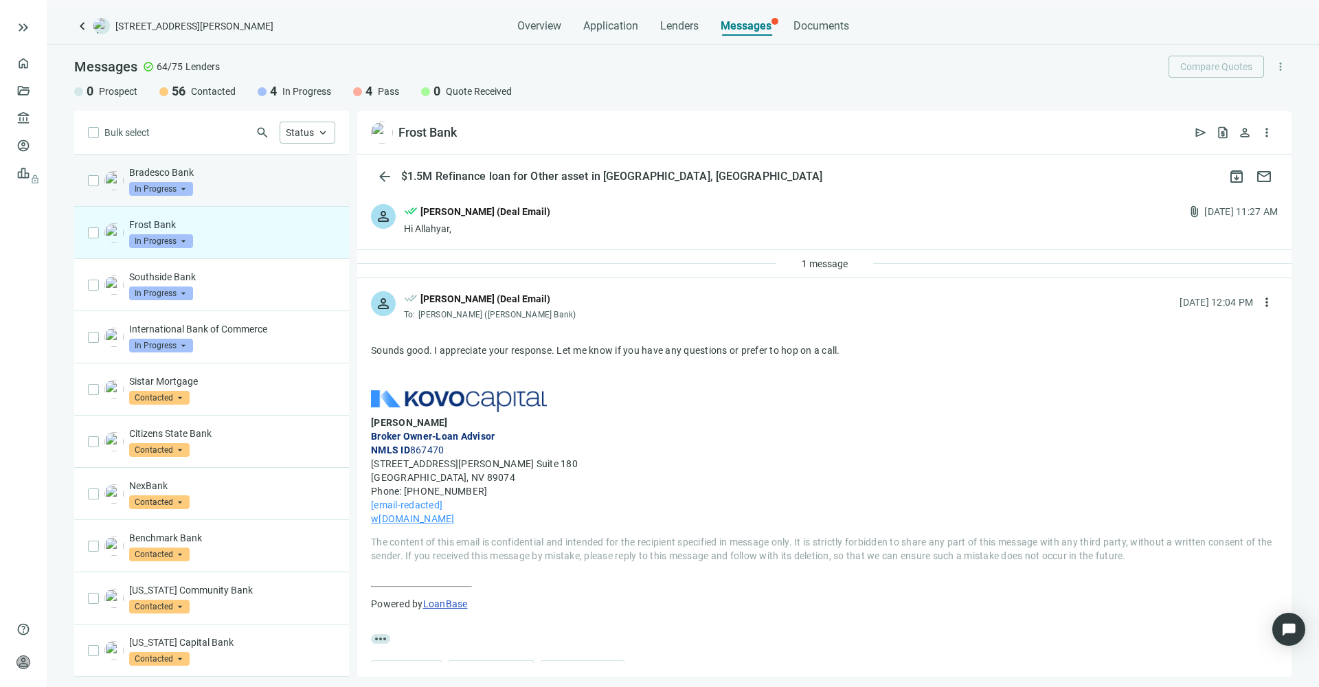
click at [260, 174] on p "Bradesco Bank" at bounding box center [232, 173] width 206 height 14
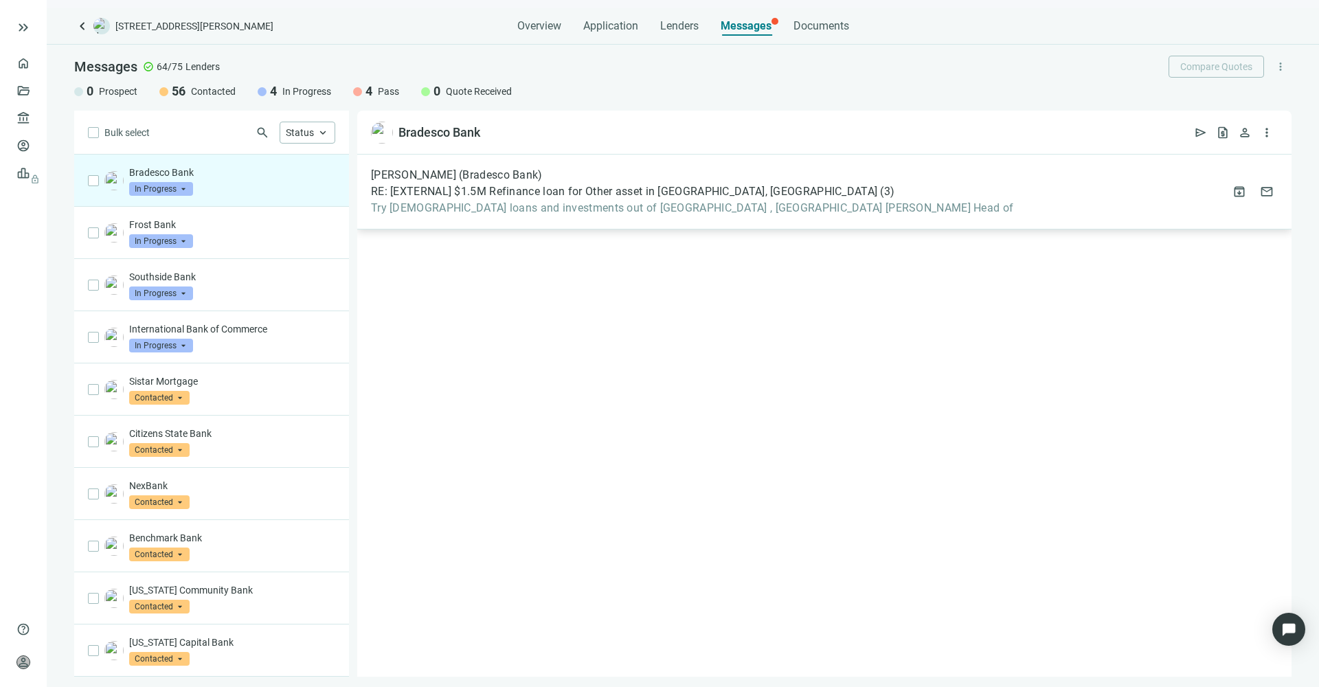
click at [538, 208] on span "Try Church loans and investments out of Amarillo , TX Scott Hodson Head of" at bounding box center [692, 208] width 642 height 14
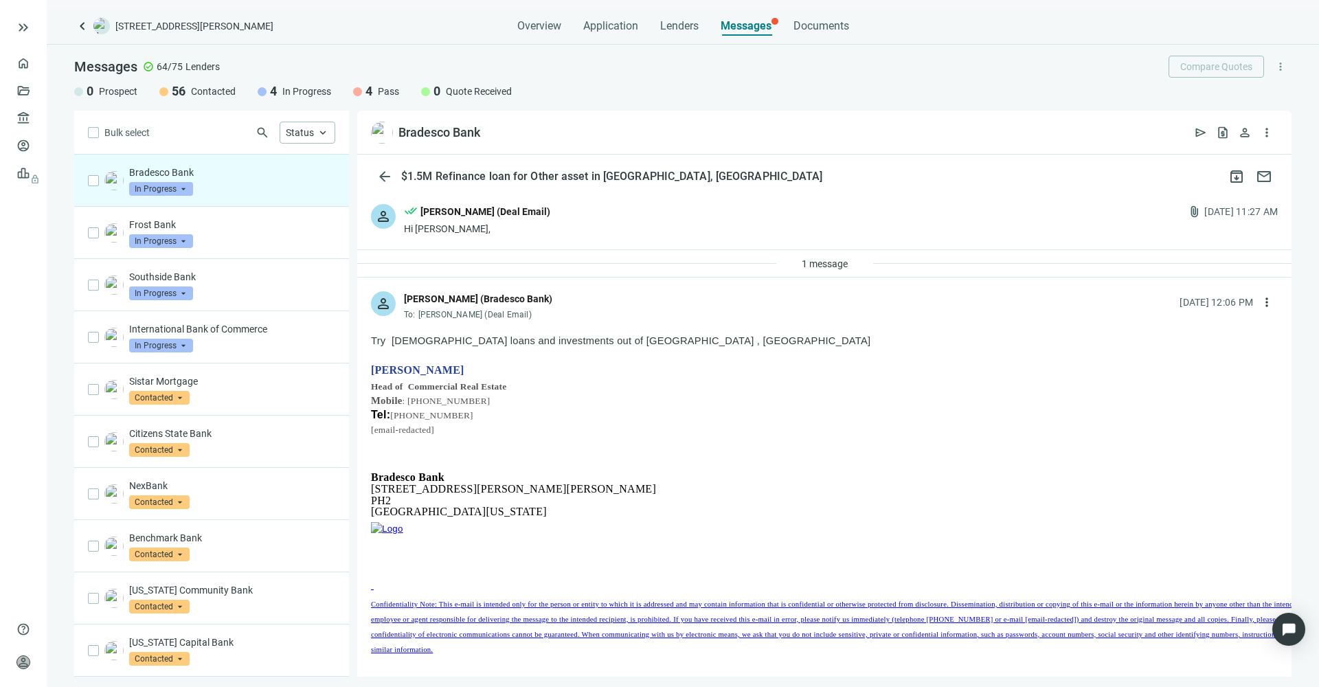
click at [485, 260] on div "1 message" at bounding box center [824, 263] width 934 height 27
click at [833, 262] on span "1 message" at bounding box center [824, 263] width 46 height 11
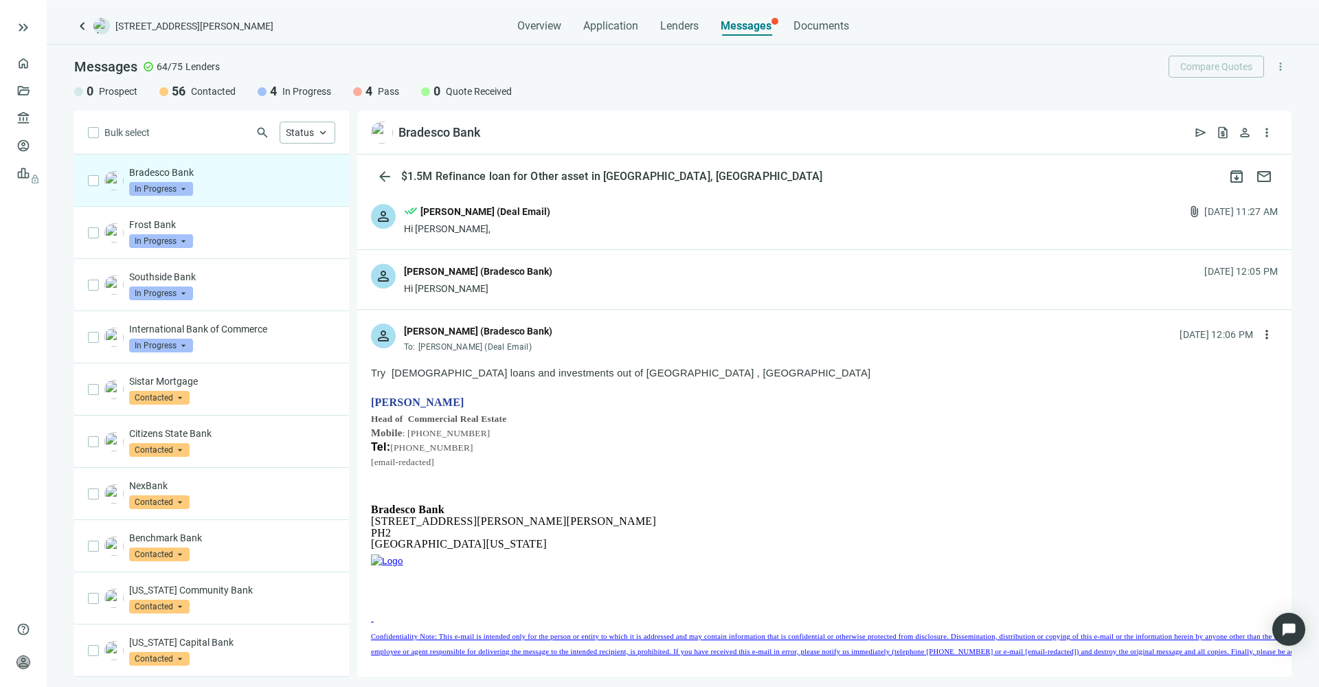
click at [649, 286] on div "person Scott Hodson (Bradesco Bank) Hi Mike 08.18.2025, 12:05 PM" at bounding box center [824, 279] width 934 height 59
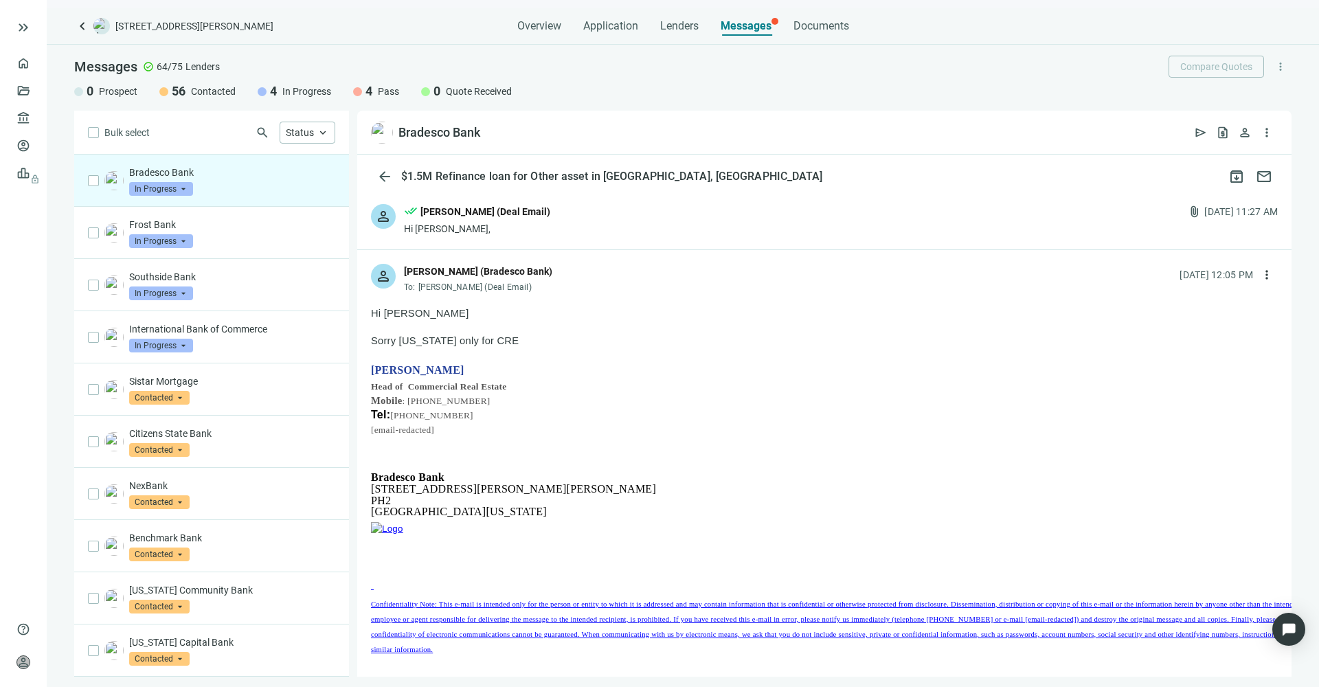
click at [606, 229] on div "person done_all Mike Hernandez (Deal Email) Hi Scott, attach_file 08.18.2025, 1…" at bounding box center [824, 219] width 934 height 59
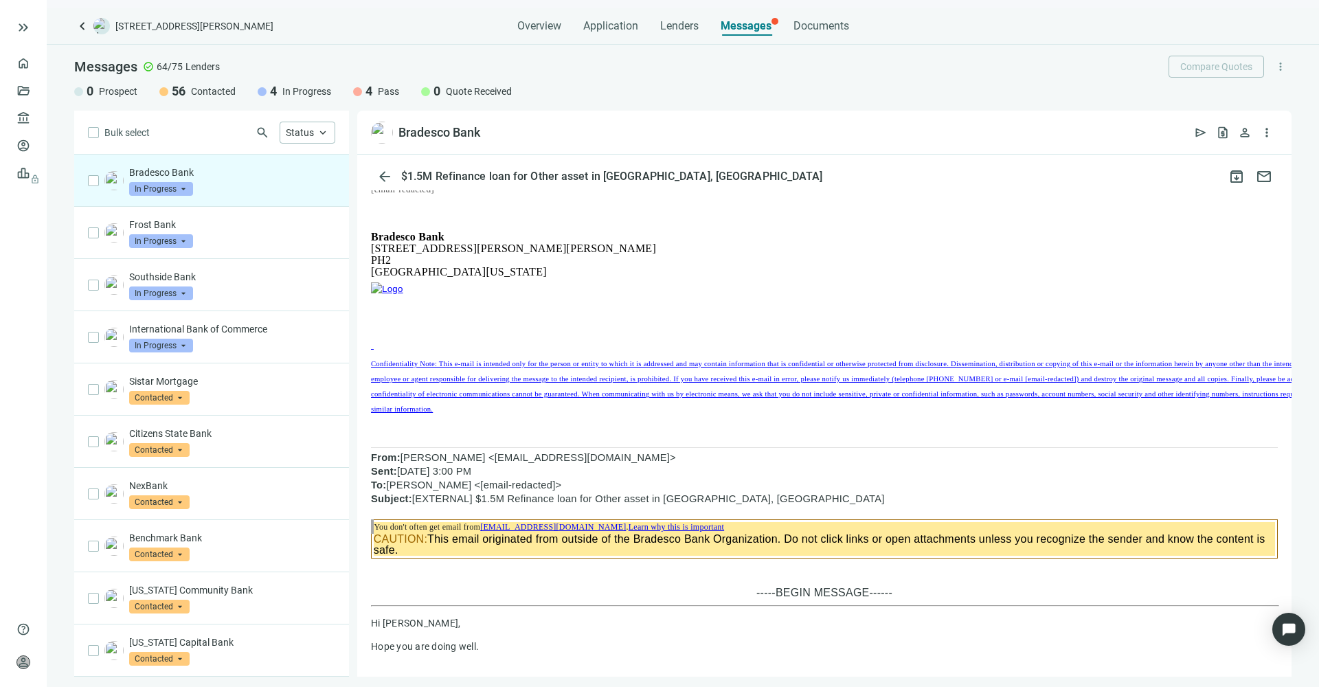
scroll to position [2803, 0]
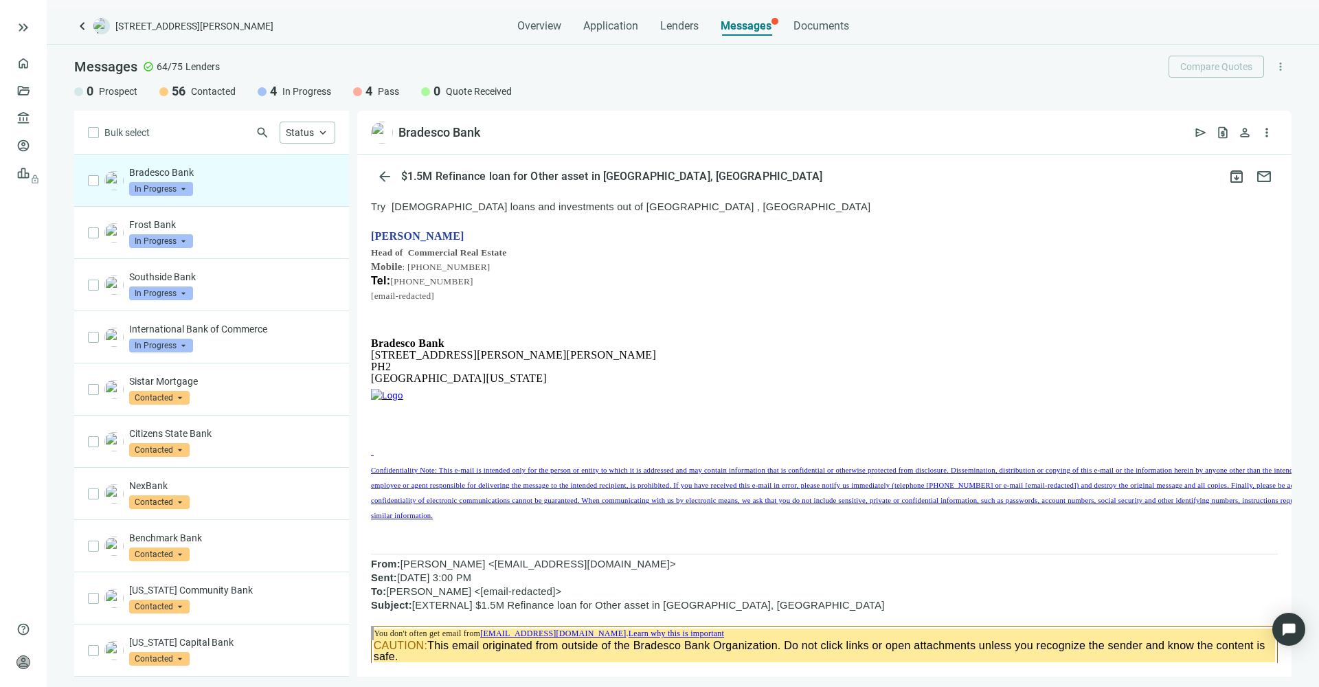
click at [284, 91] on span "In Progress" at bounding box center [306, 91] width 49 height 14
click at [181, 291] on span "In Progress" at bounding box center [161, 293] width 64 height 14
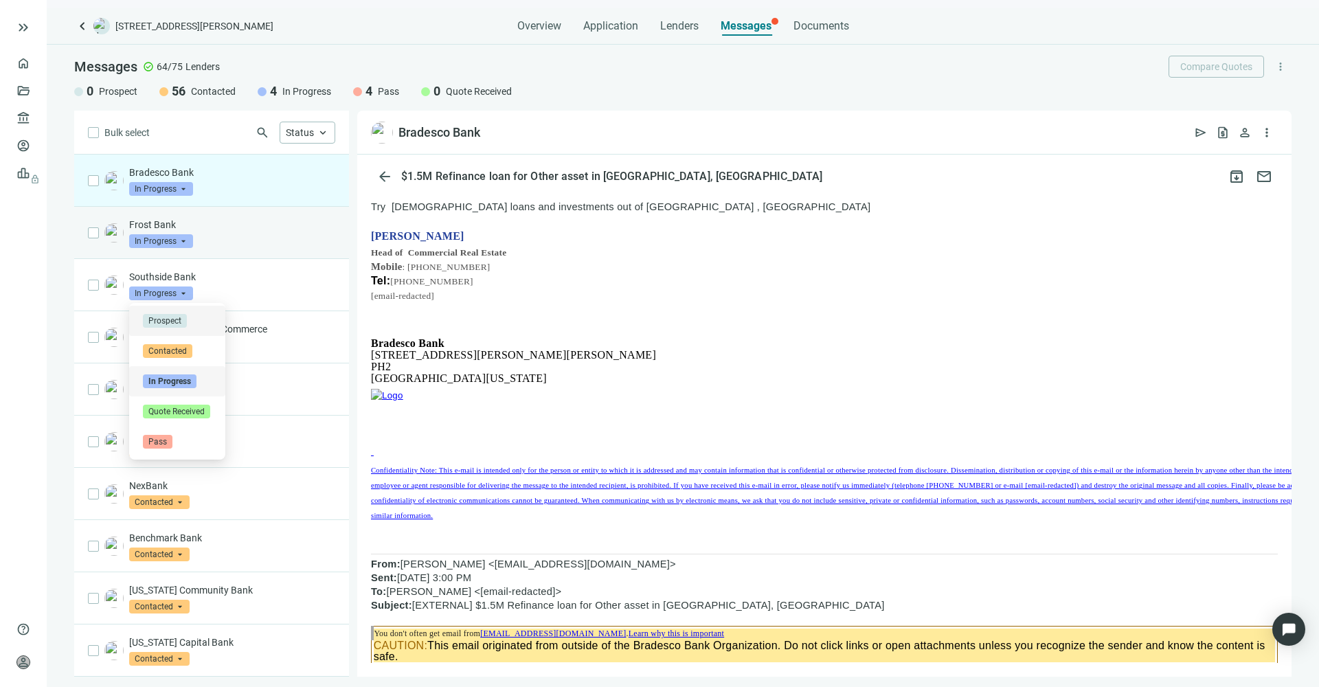
click at [227, 223] on p "Frost Bank" at bounding box center [232, 225] width 206 height 14
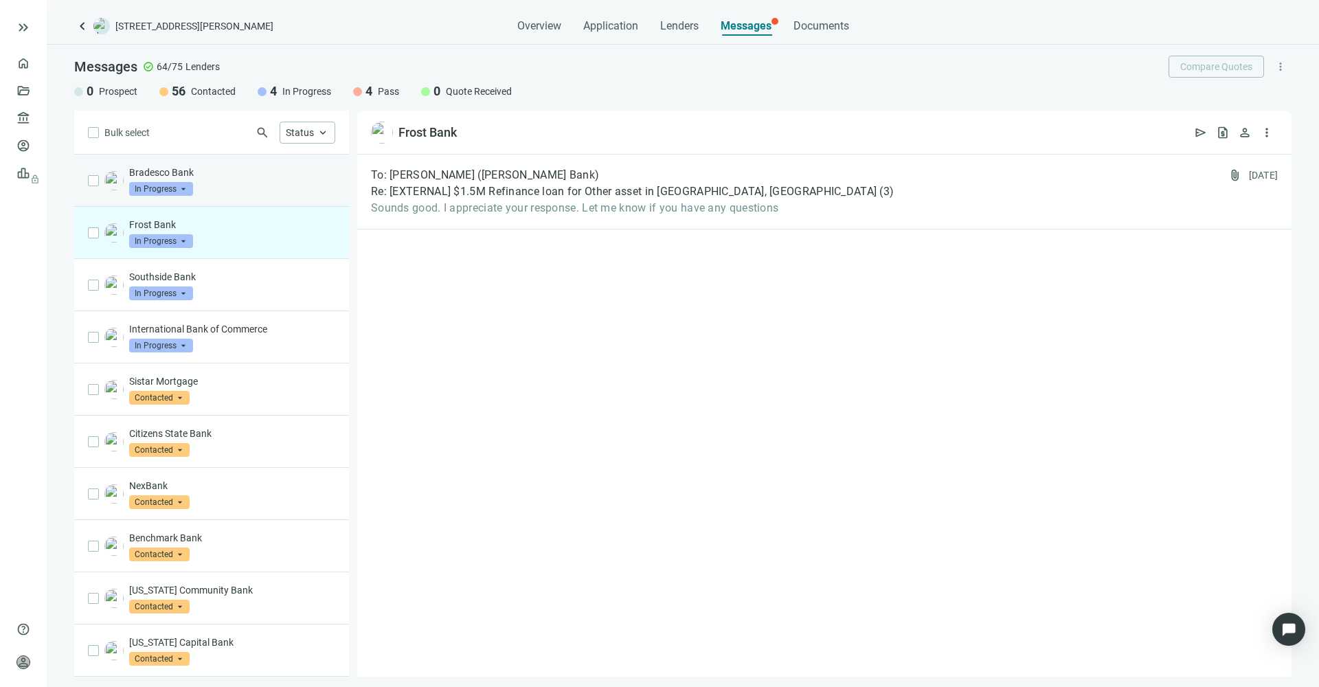
click at [225, 175] on p "Bradesco Bank" at bounding box center [232, 173] width 206 height 14
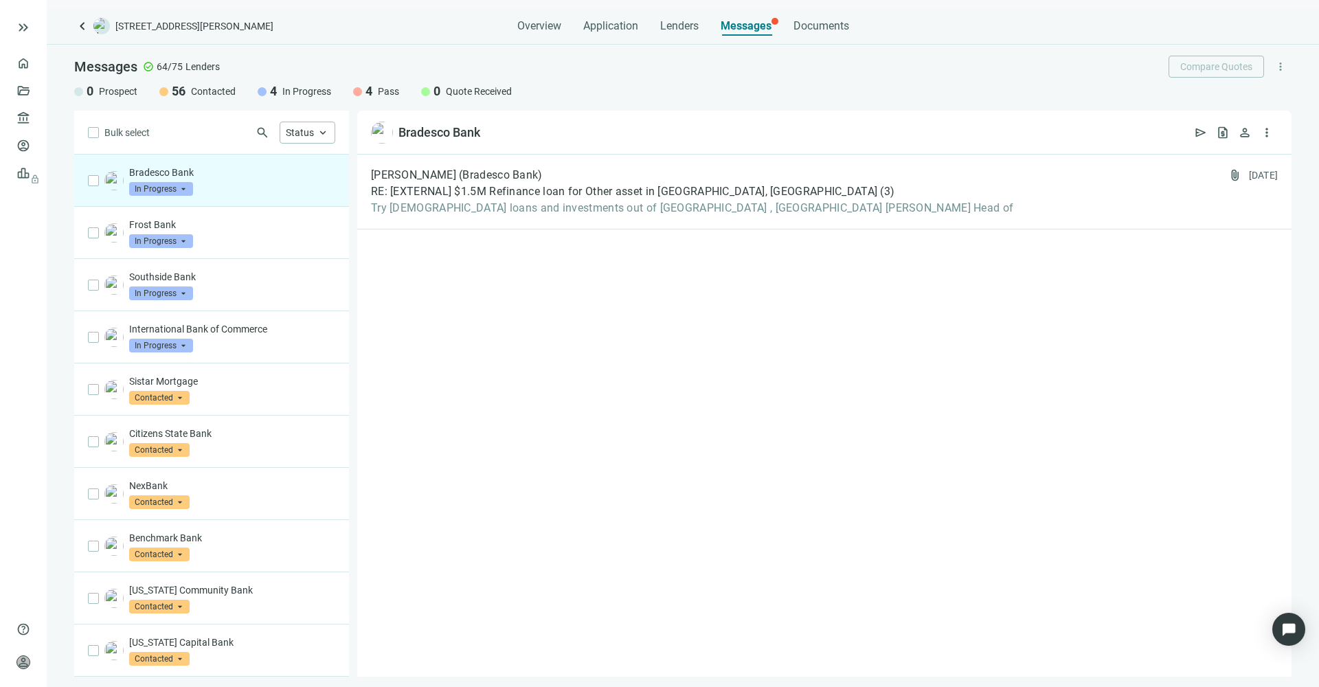
click at [178, 187] on span "In Progress" at bounding box center [161, 189] width 64 height 14
click at [162, 339] on span "Pass" at bounding box center [158, 337] width 30 height 14
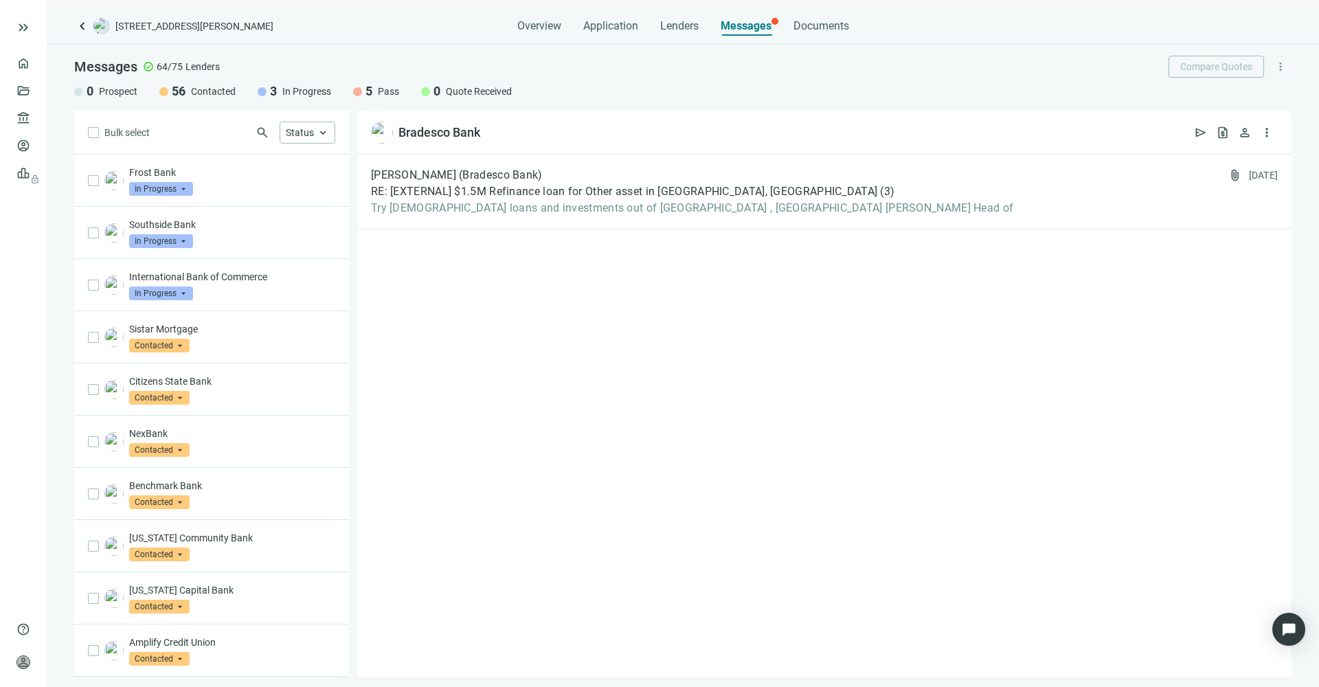
drag, startPoint x: 472, startPoint y: 90, endPoint x: 457, endPoint y: 90, distance: 15.8
click at [472, 90] on span "Quote Received" at bounding box center [479, 91] width 66 height 14
click at [382, 87] on span "Pass" at bounding box center [388, 91] width 21 height 14
click at [194, 90] on span "Contacted" at bounding box center [213, 91] width 45 height 14
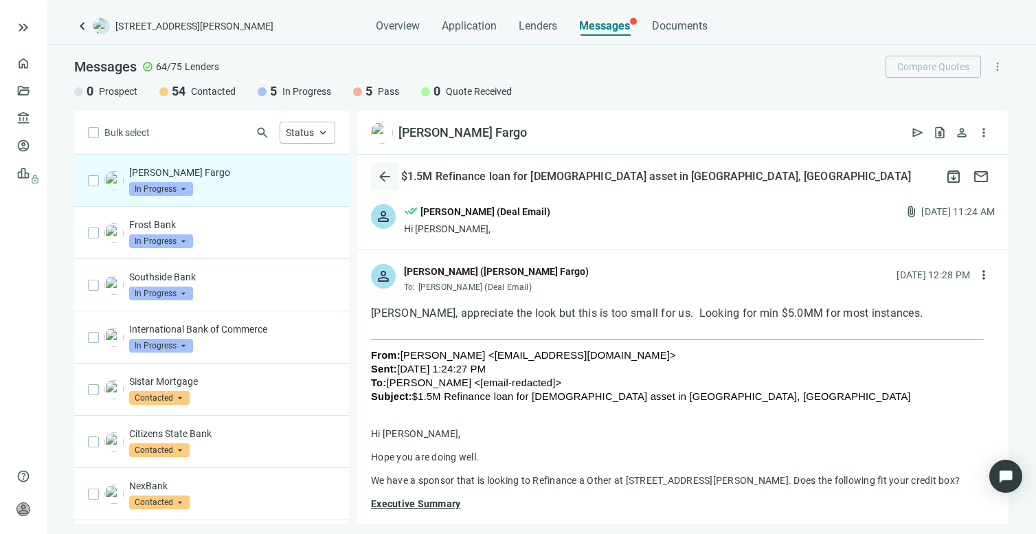
click at [384, 176] on span "arrow_back" at bounding box center [384, 176] width 16 height 16
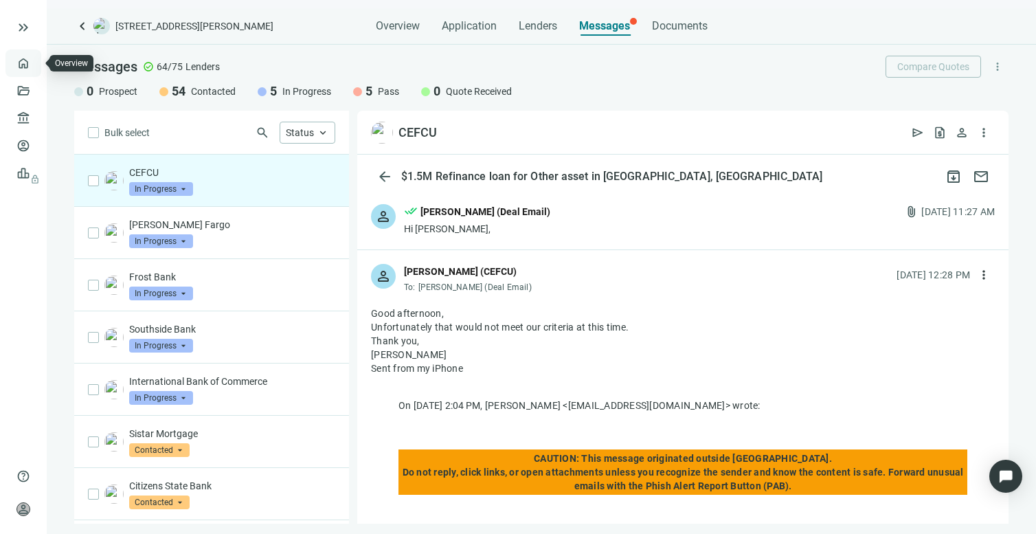
click at [34, 64] on link "Overview" at bounding box center [54, 63] width 41 height 11
